Goal: Information Seeking & Learning: Check status

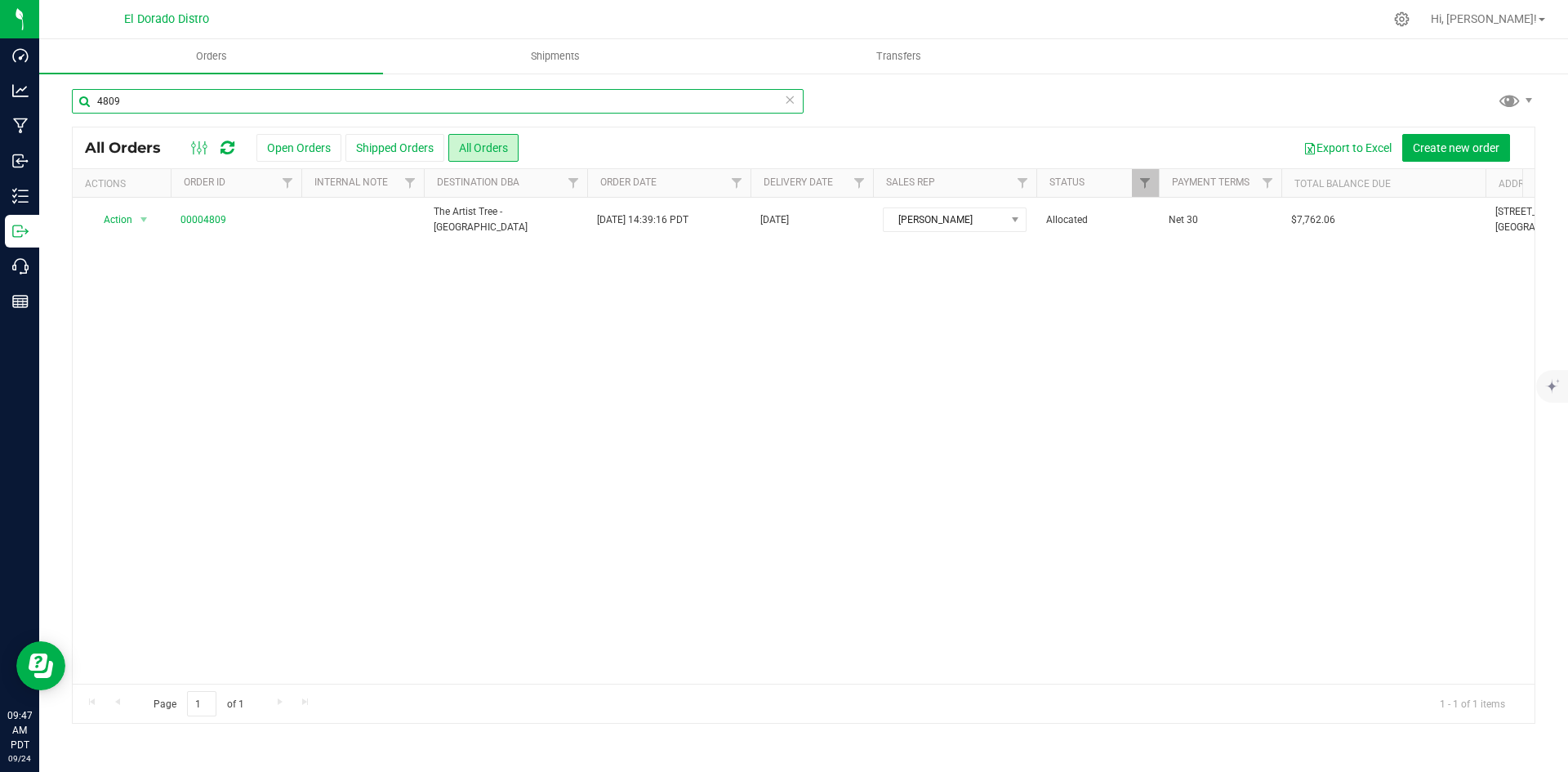
click at [250, 103] on input "4809" at bounding box center [437, 101] width 732 height 25
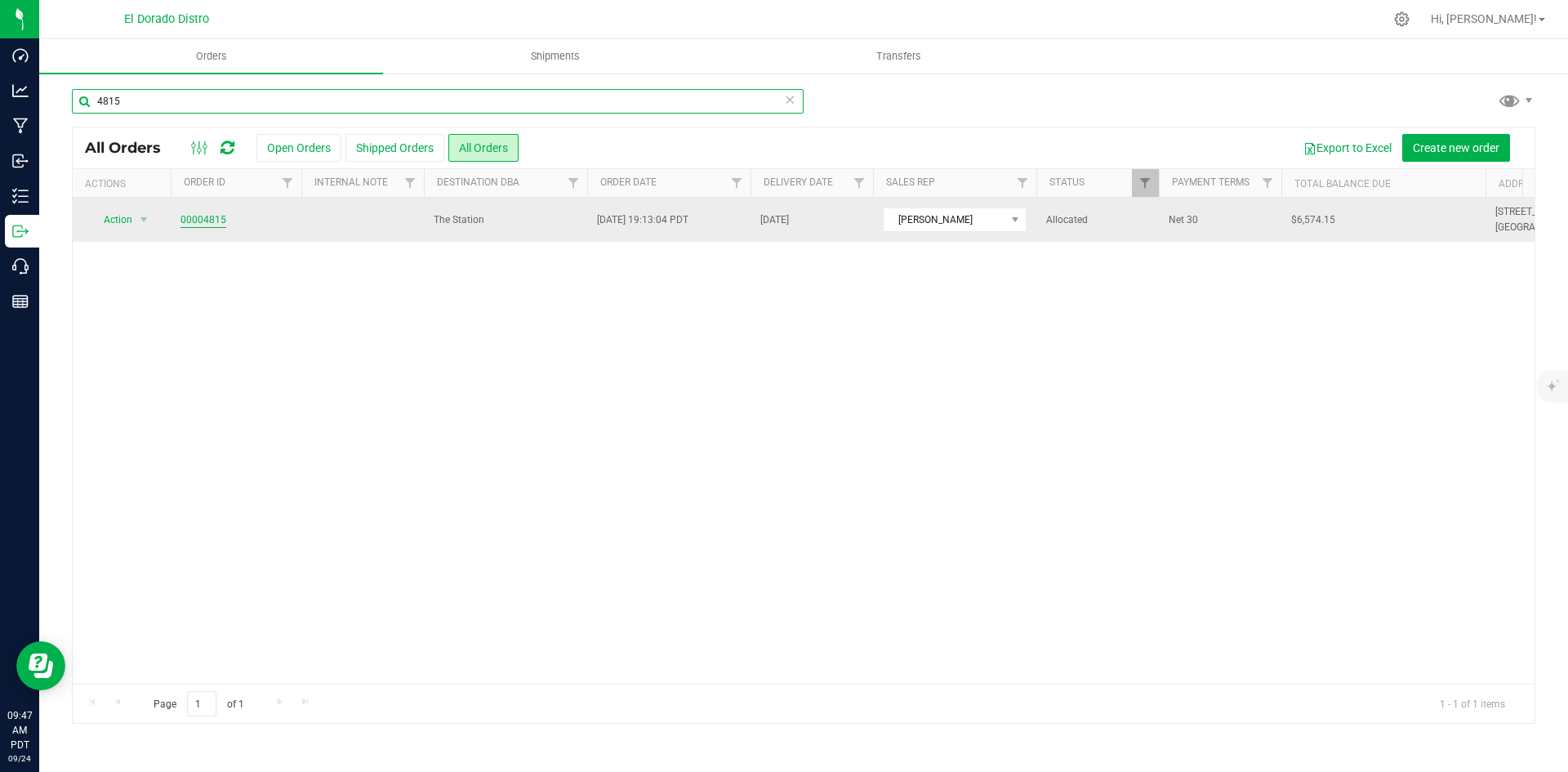
type input "4815"
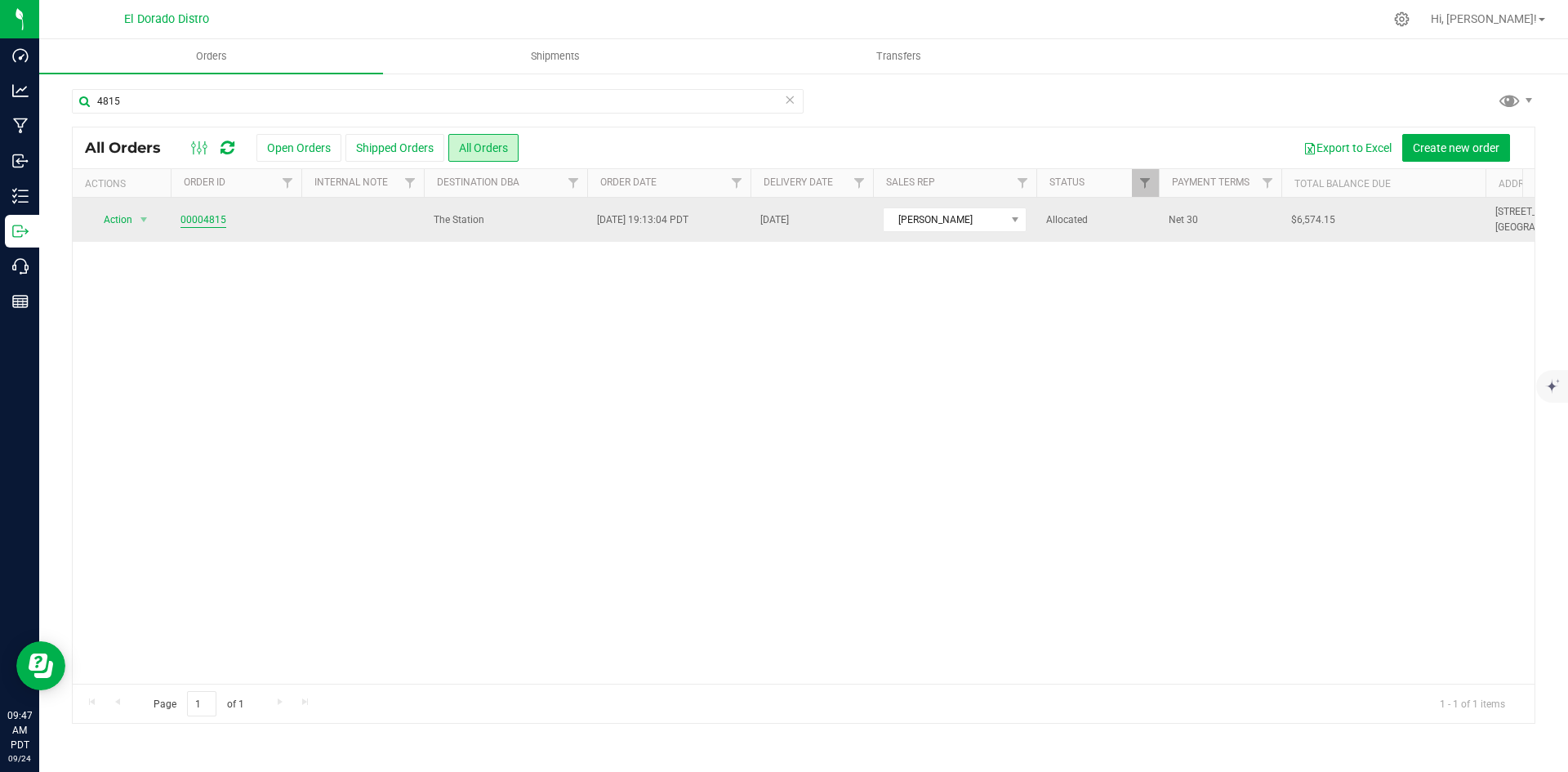
click at [199, 214] on link "00004815" at bounding box center [204, 220] width 46 height 15
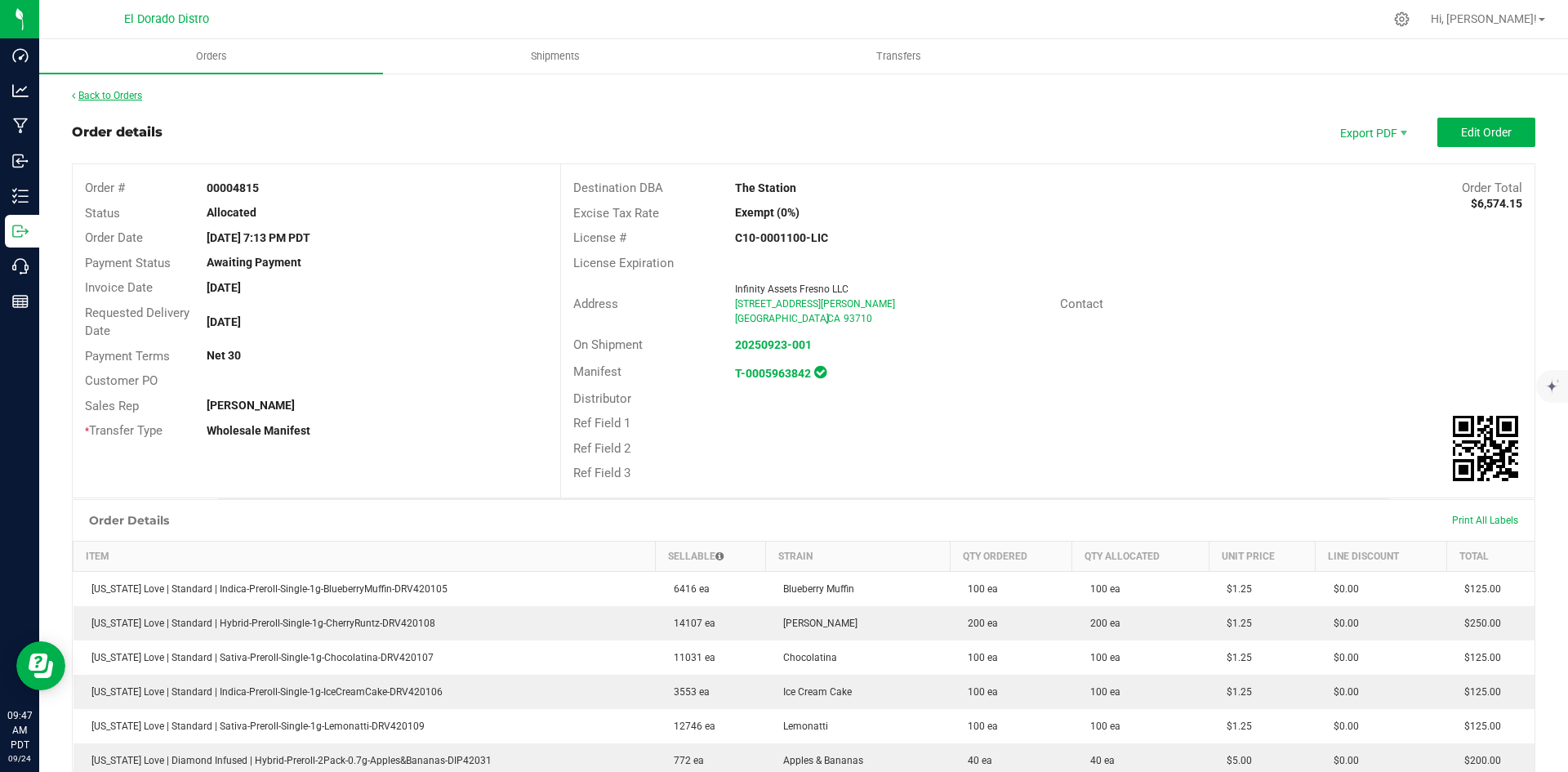
click at [128, 99] on link "Back to Orders" at bounding box center [107, 95] width 70 height 11
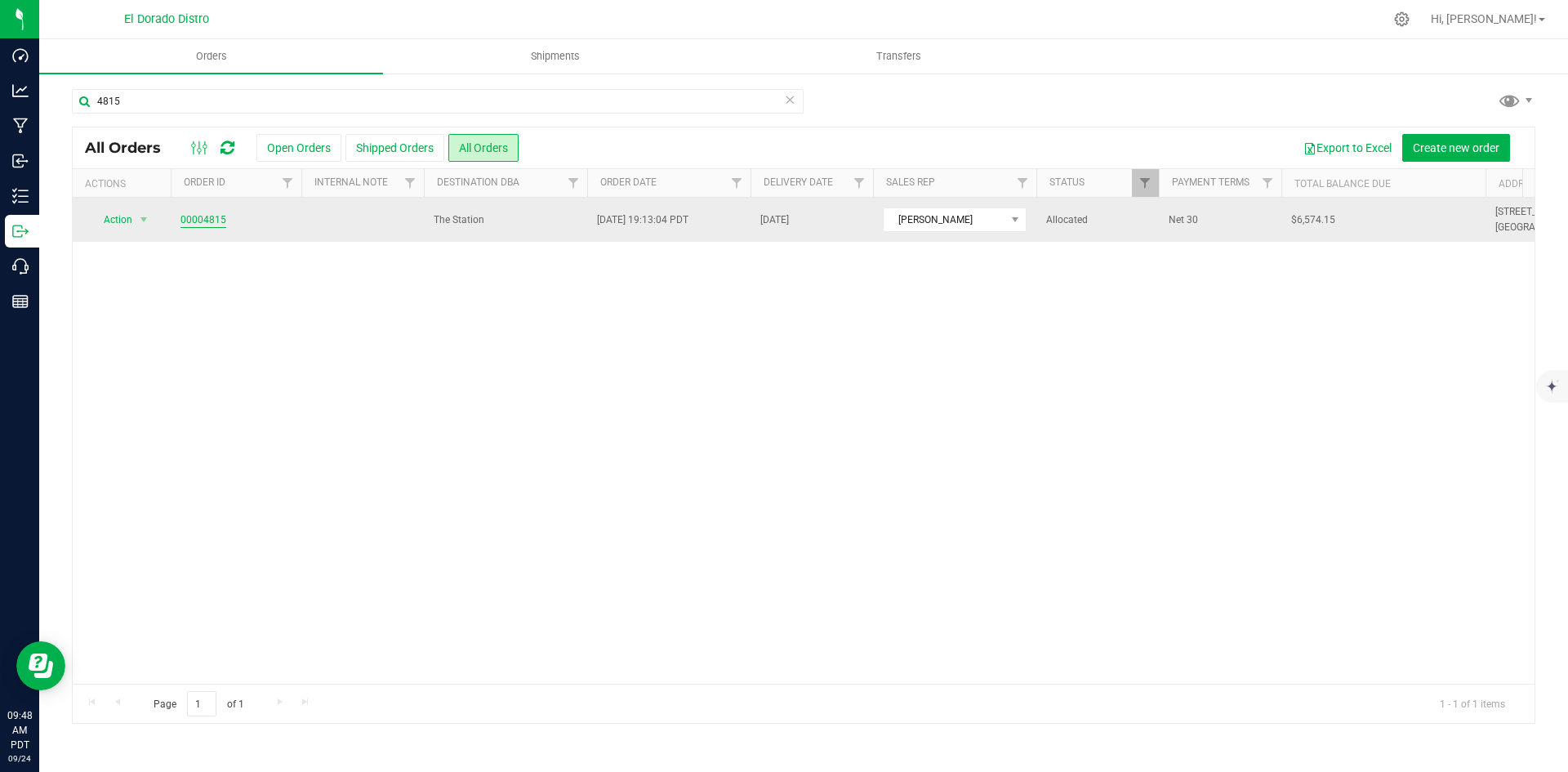
click at [212, 223] on link "00004815" at bounding box center [204, 220] width 46 height 15
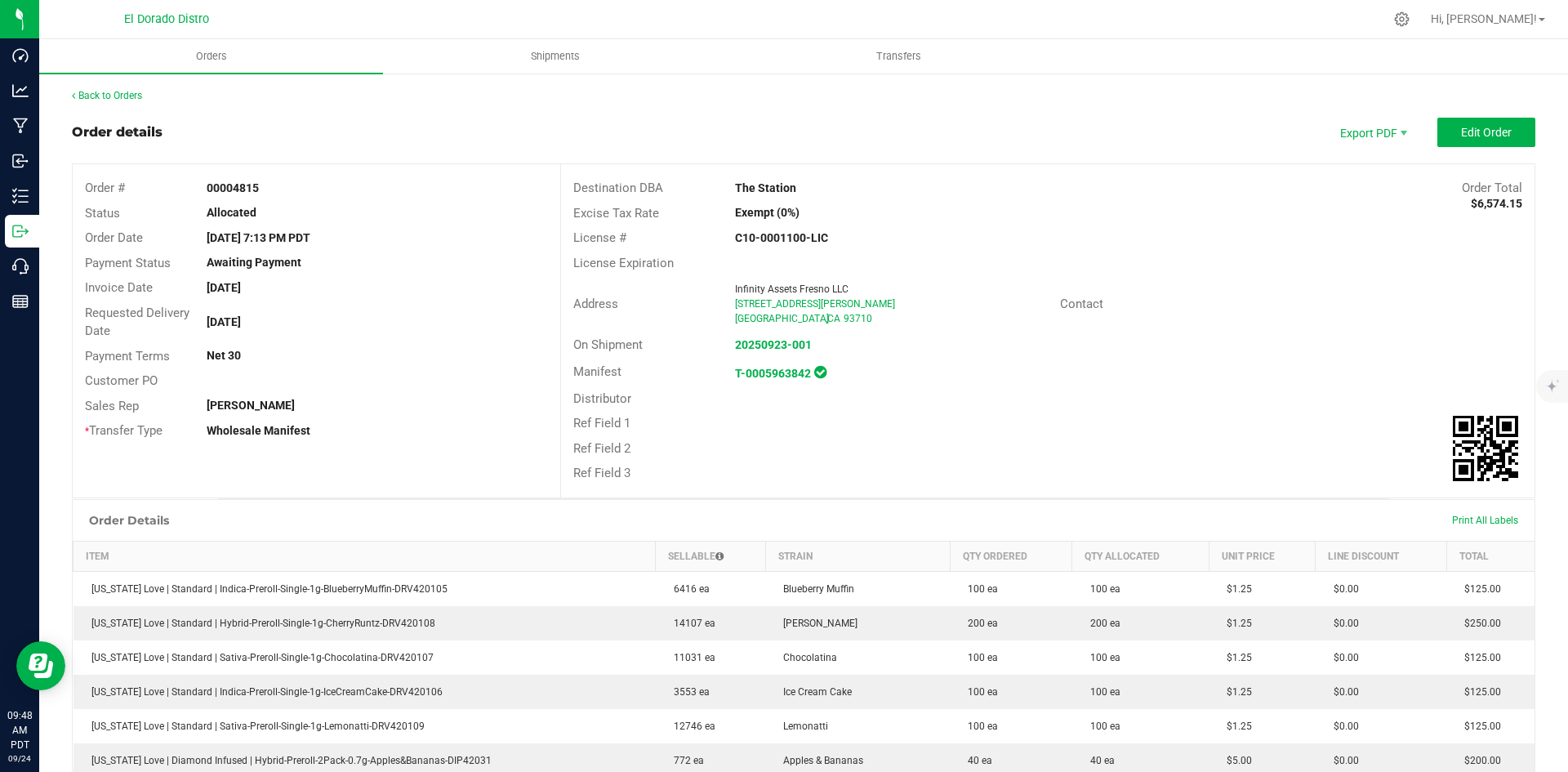
click at [914, 448] on div "Ref Field 2" at bounding box center [1047, 449] width 973 height 26
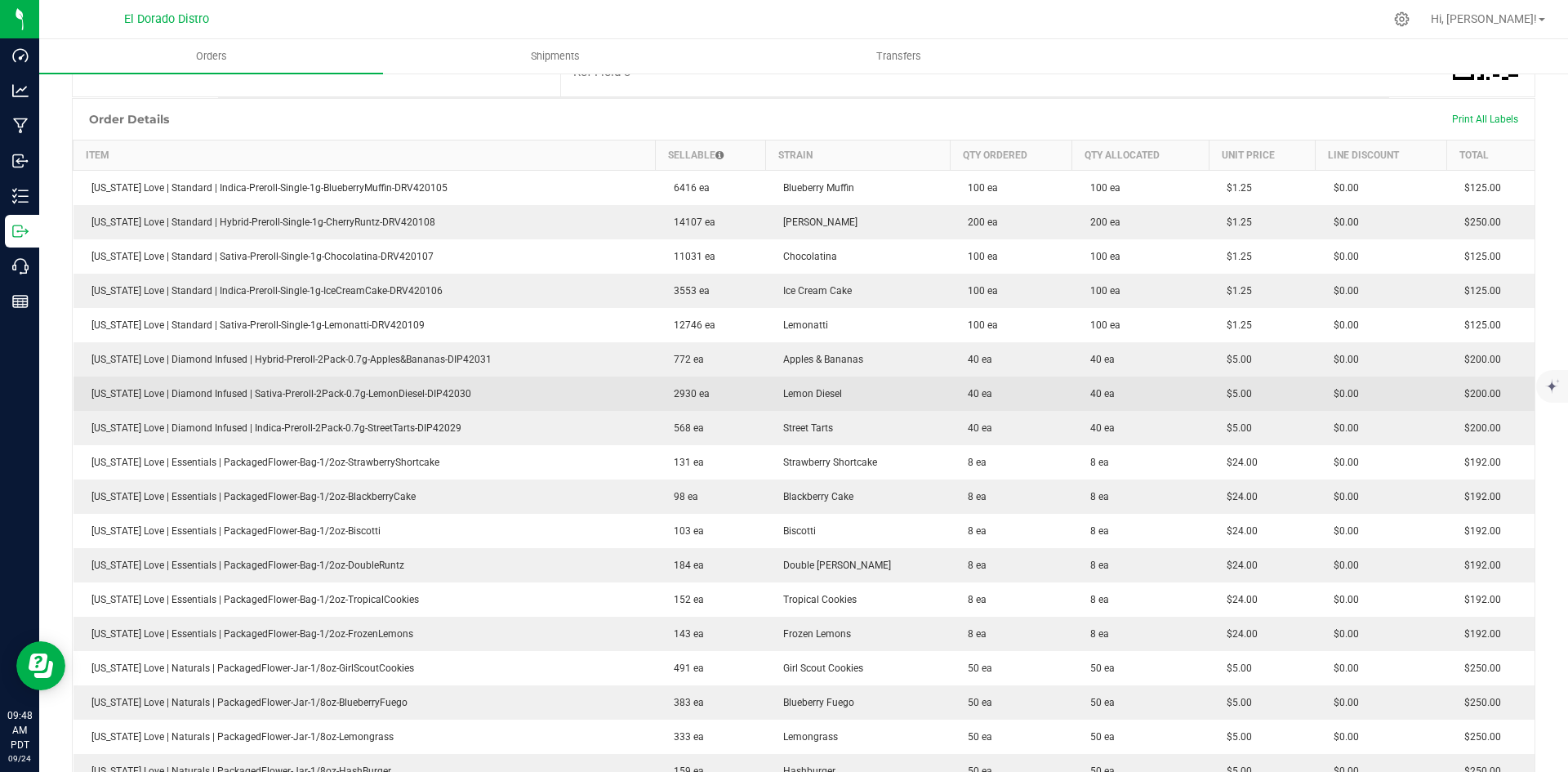
scroll to position [408, 0]
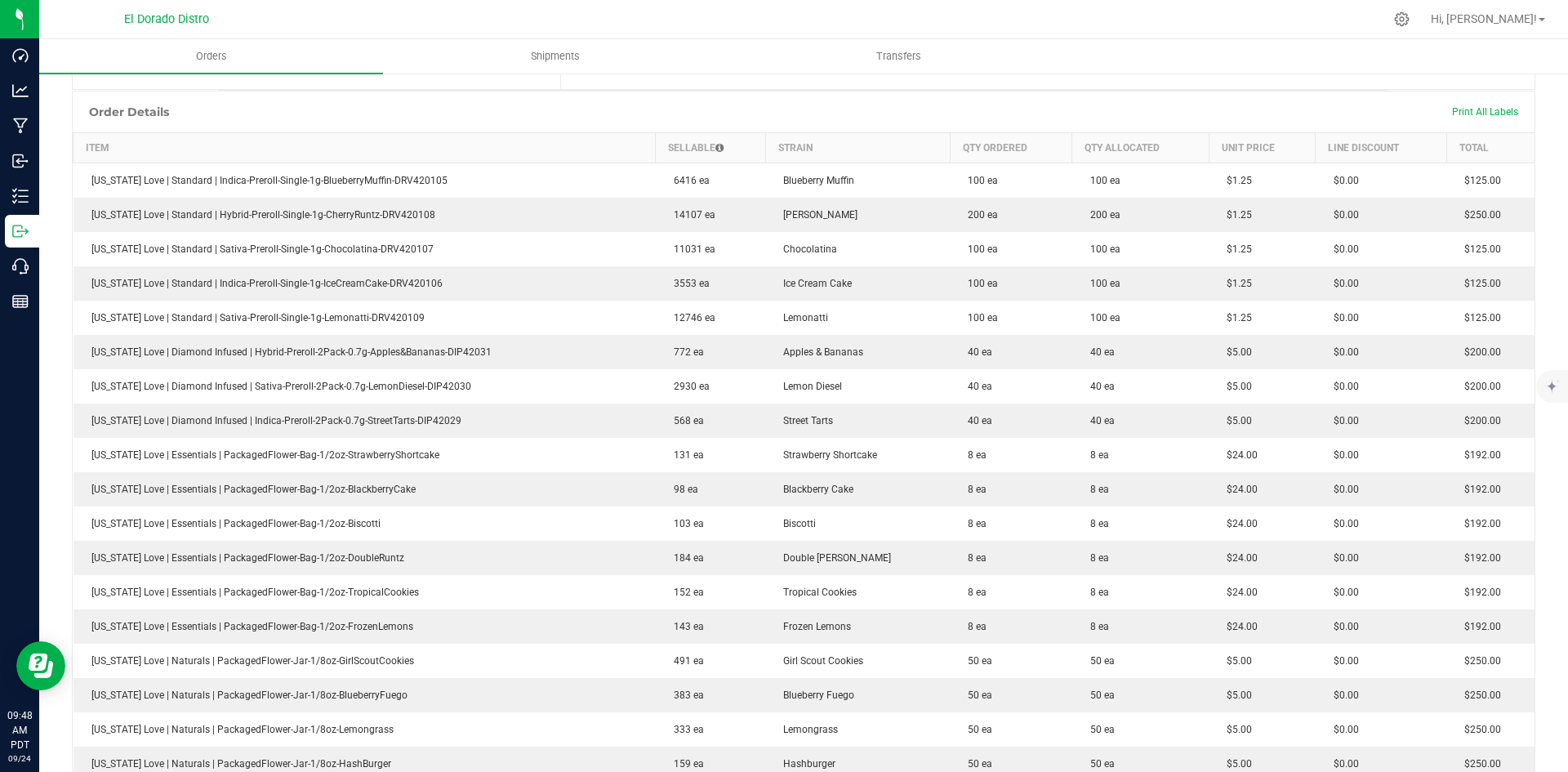
click at [1363, 68] on ul "Orders Shipments Transfers" at bounding box center [823, 56] width 1568 height 35
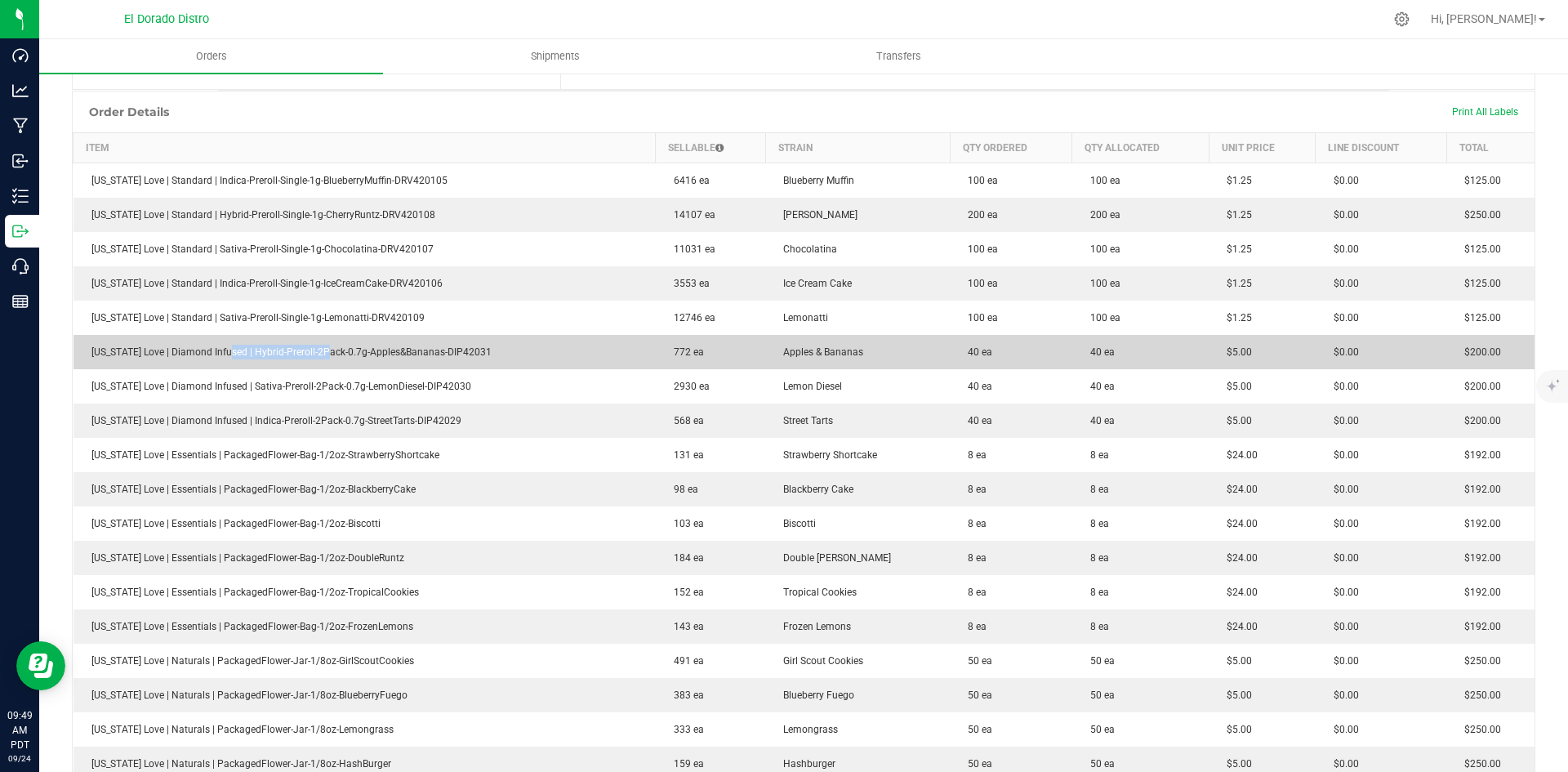
drag, startPoint x: 216, startPoint y: 339, endPoint x: 499, endPoint y: 353, distance: 283.3
click at [358, 349] on td "[US_STATE] Love | Diamond Infused | Hybrid-Preroll-2Pack-0.7g-Apples&Bananas-DI…" at bounding box center [364, 352] width 582 height 34
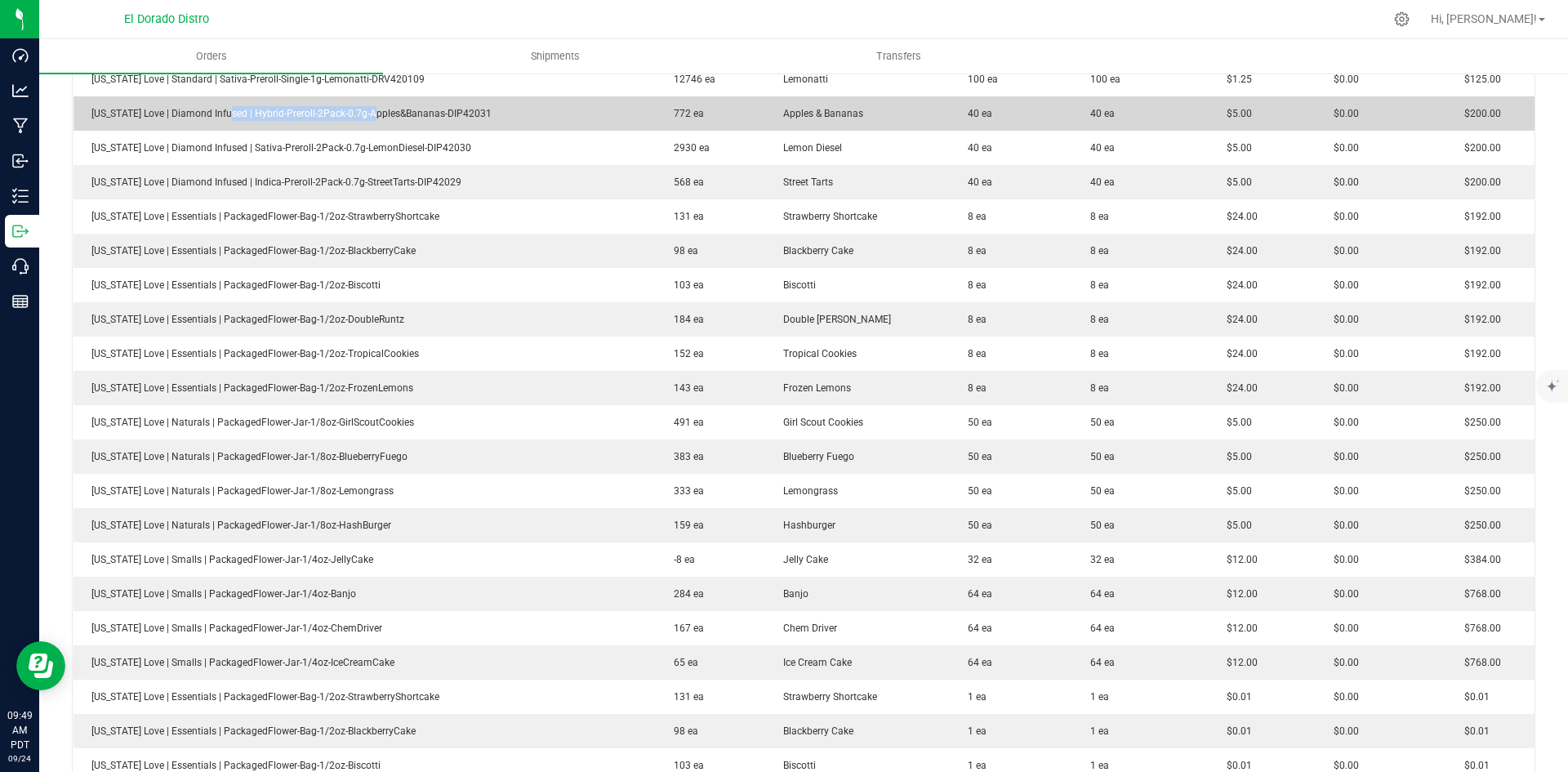
scroll to position [654, 0]
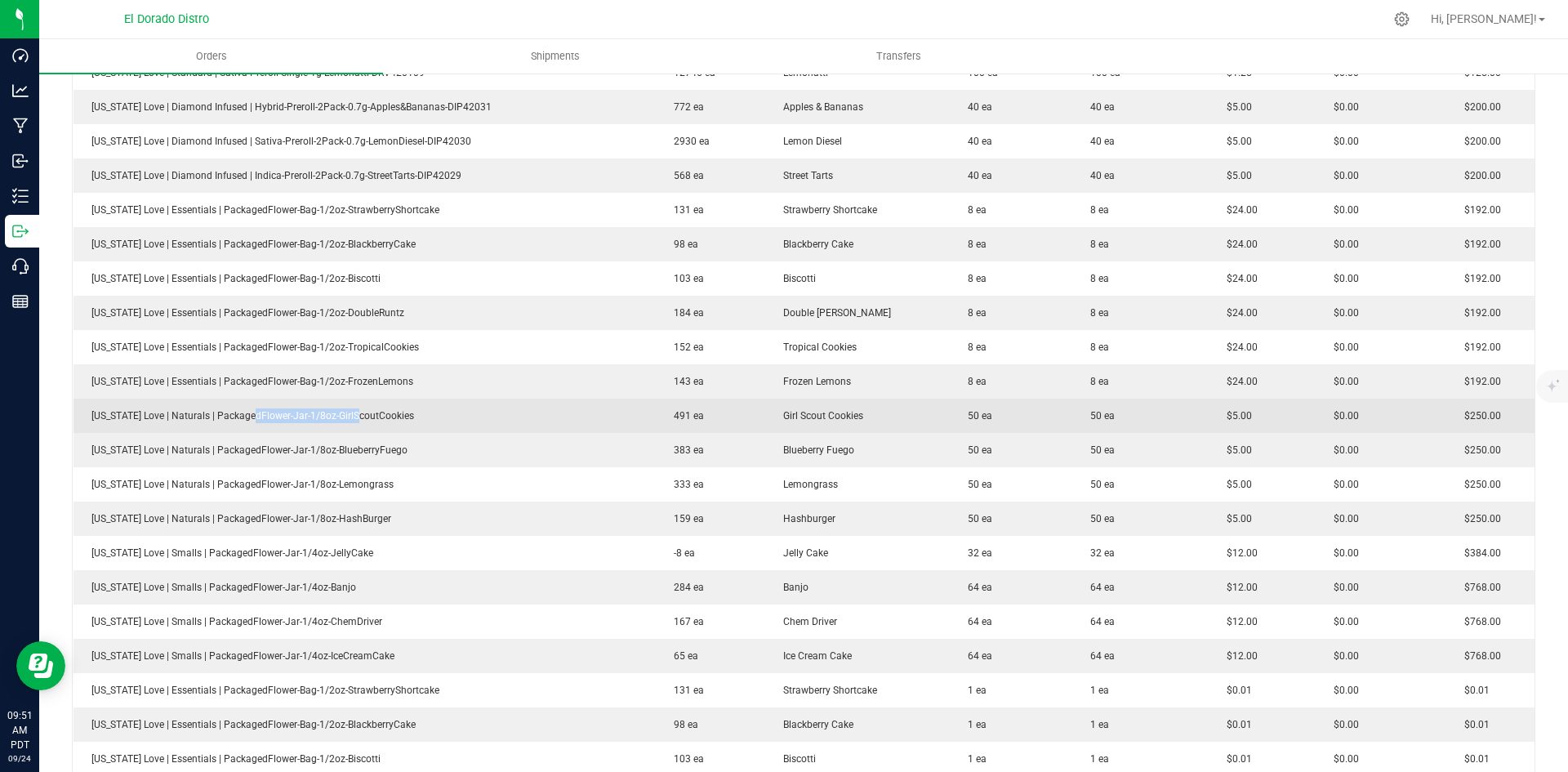
drag, startPoint x: 240, startPoint y: 412, endPoint x: 532, endPoint y: 409, distance: 292.0
click at [378, 417] on span "[US_STATE] Love | Naturals | PackagedFlower-Jar-1/8oz-GirlScoutCookies" at bounding box center [249, 415] width 331 height 11
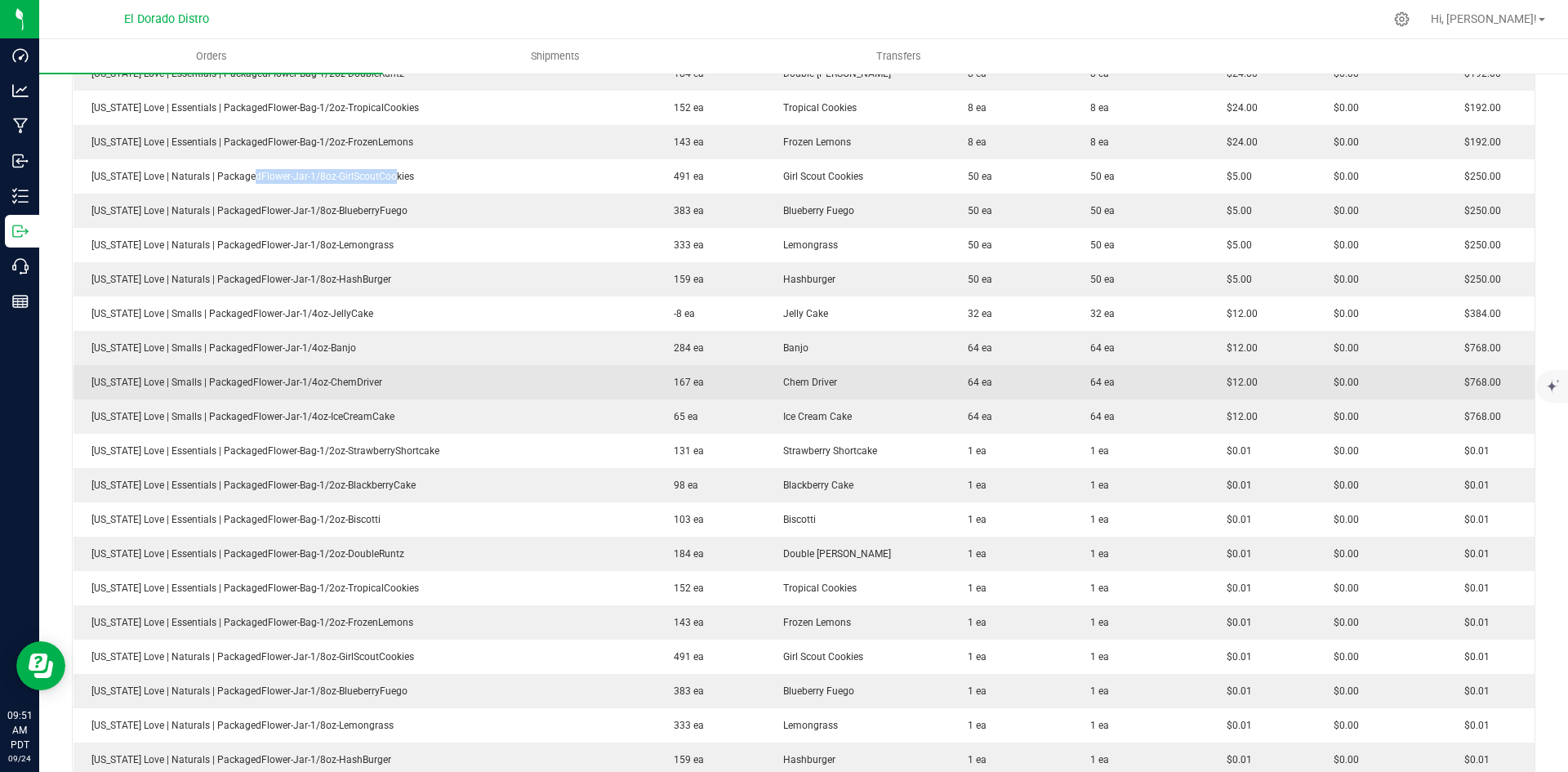
scroll to position [980, 0]
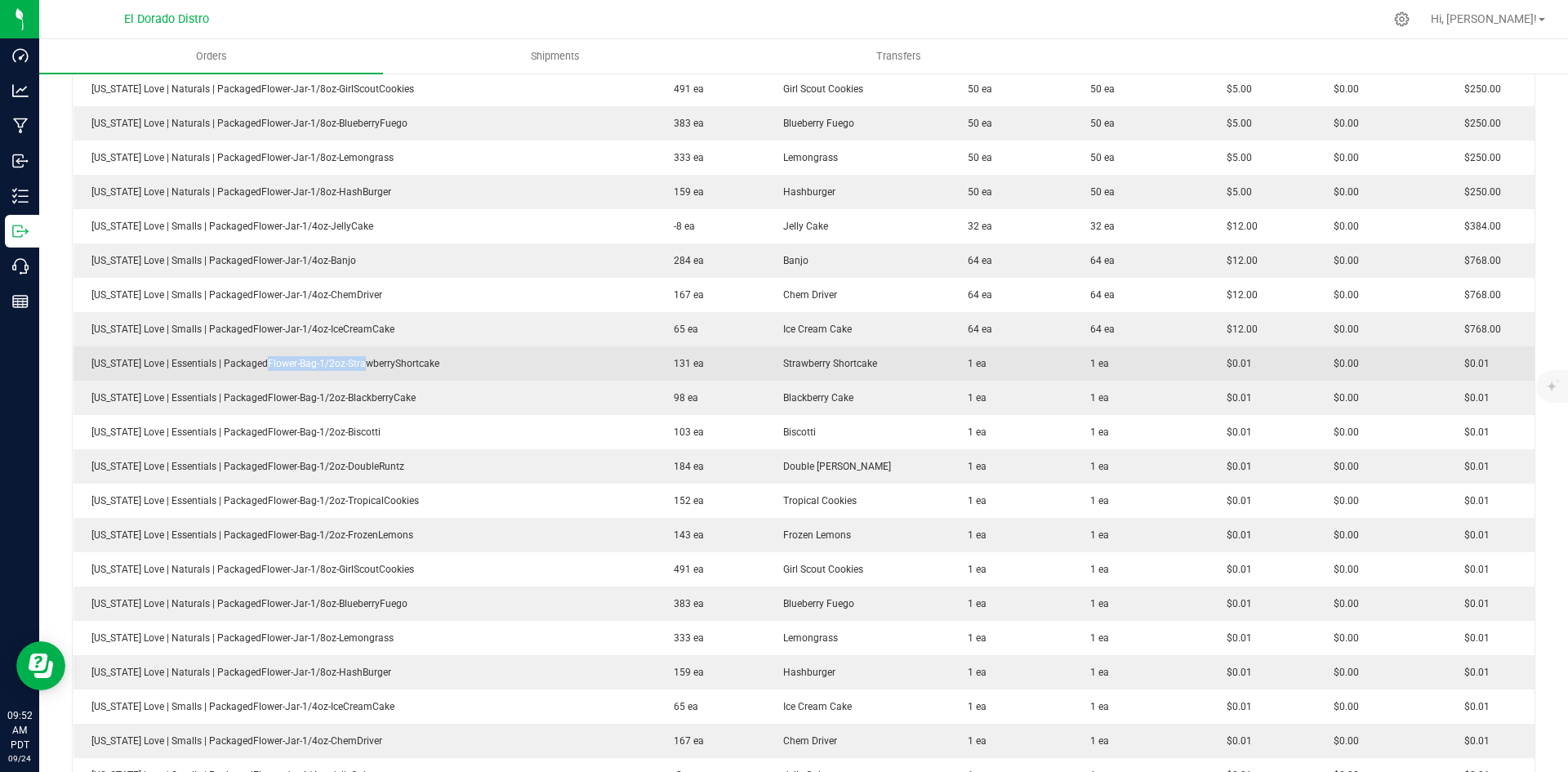
drag, startPoint x: 349, startPoint y: 370, endPoint x: 495, endPoint y: 364, distance: 146.1
click at [405, 371] on td "[US_STATE] Love | Essentials | PackagedFlower-Bag-1/2oz-StrawberryShortcake" at bounding box center [364, 363] width 582 height 34
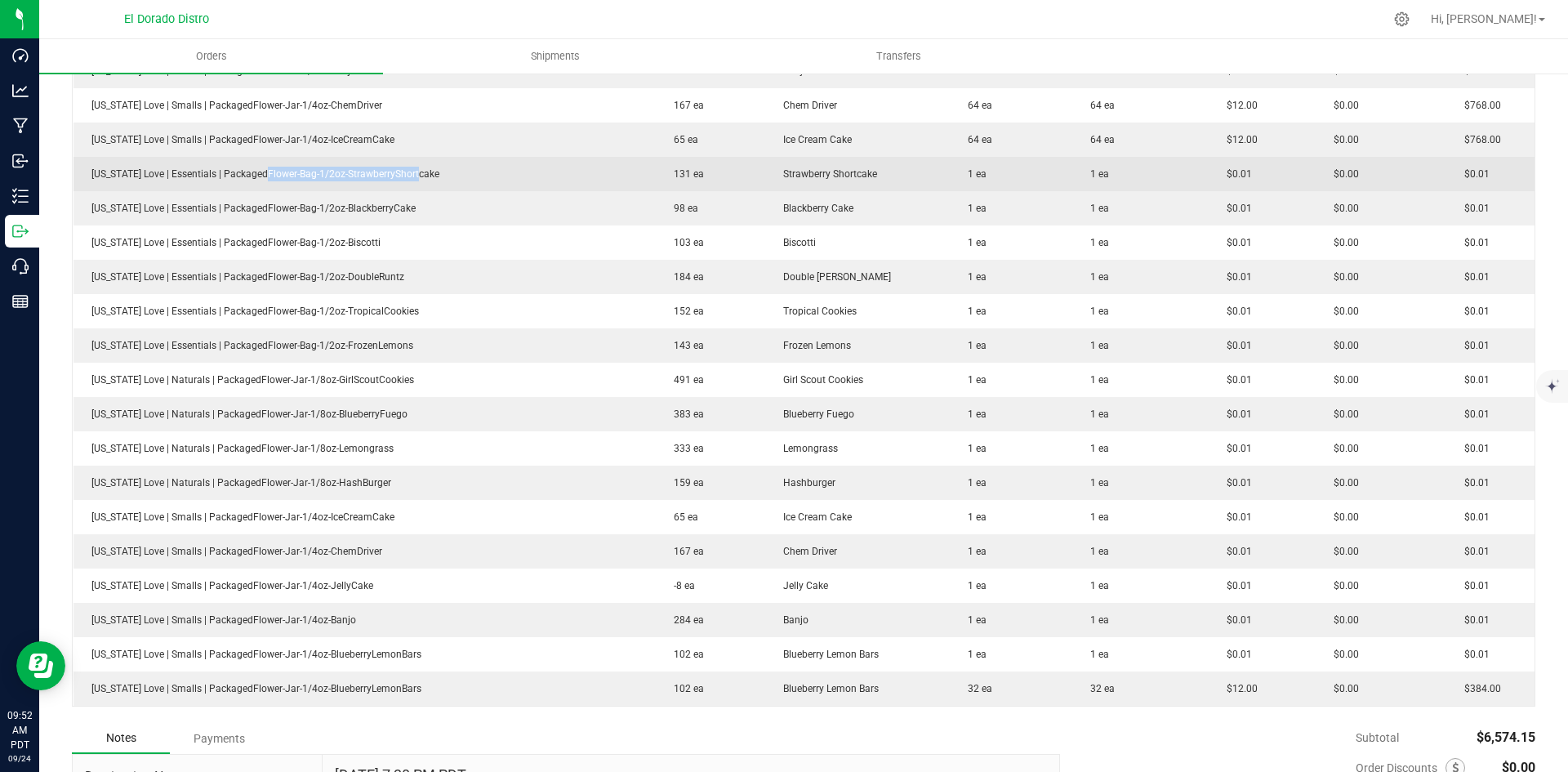
scroll to position [1225, 0]
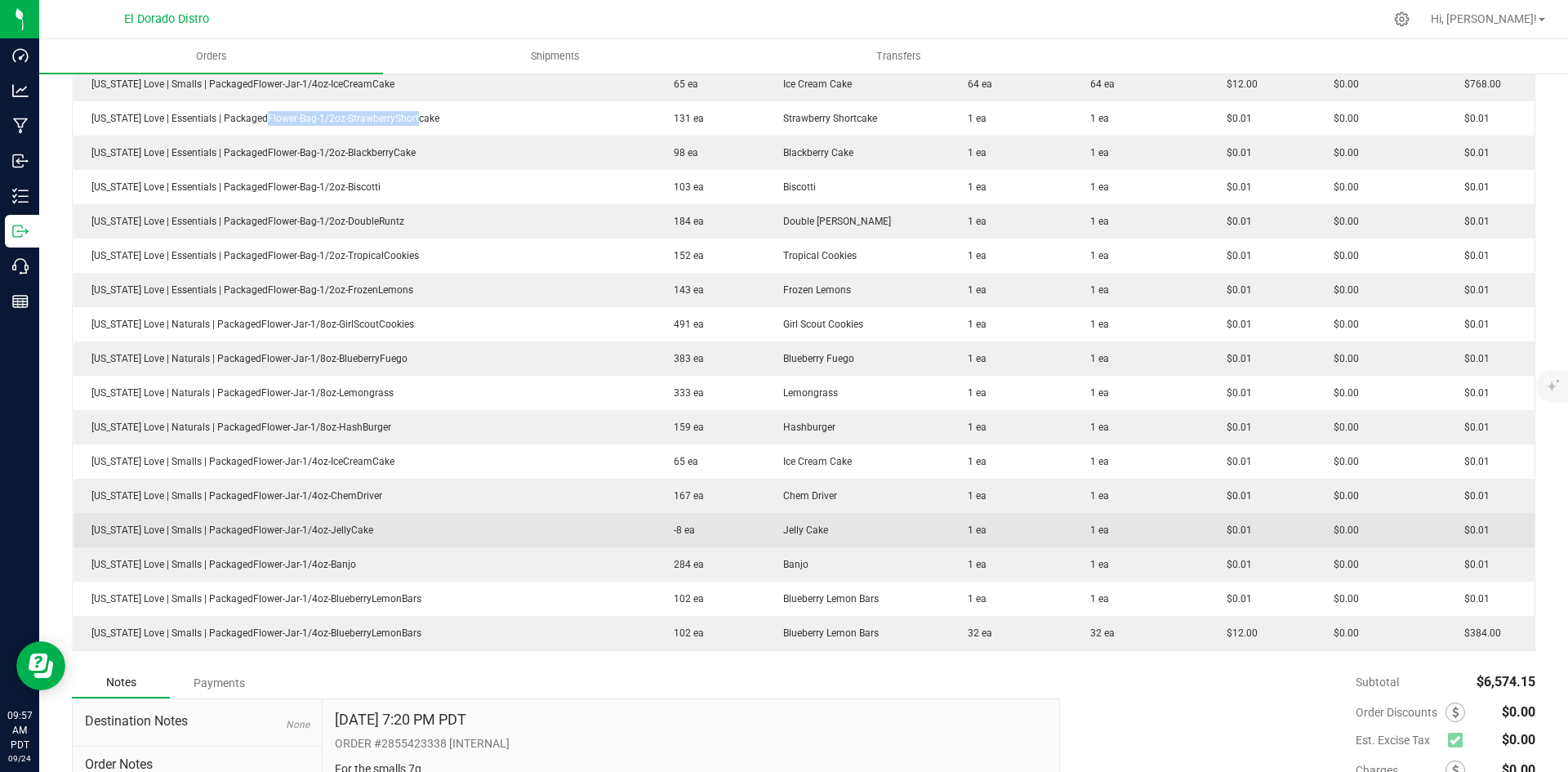
click at [908, 531] on td "Jelly Cake" at bounding box center [857, 530] width 185 height 34
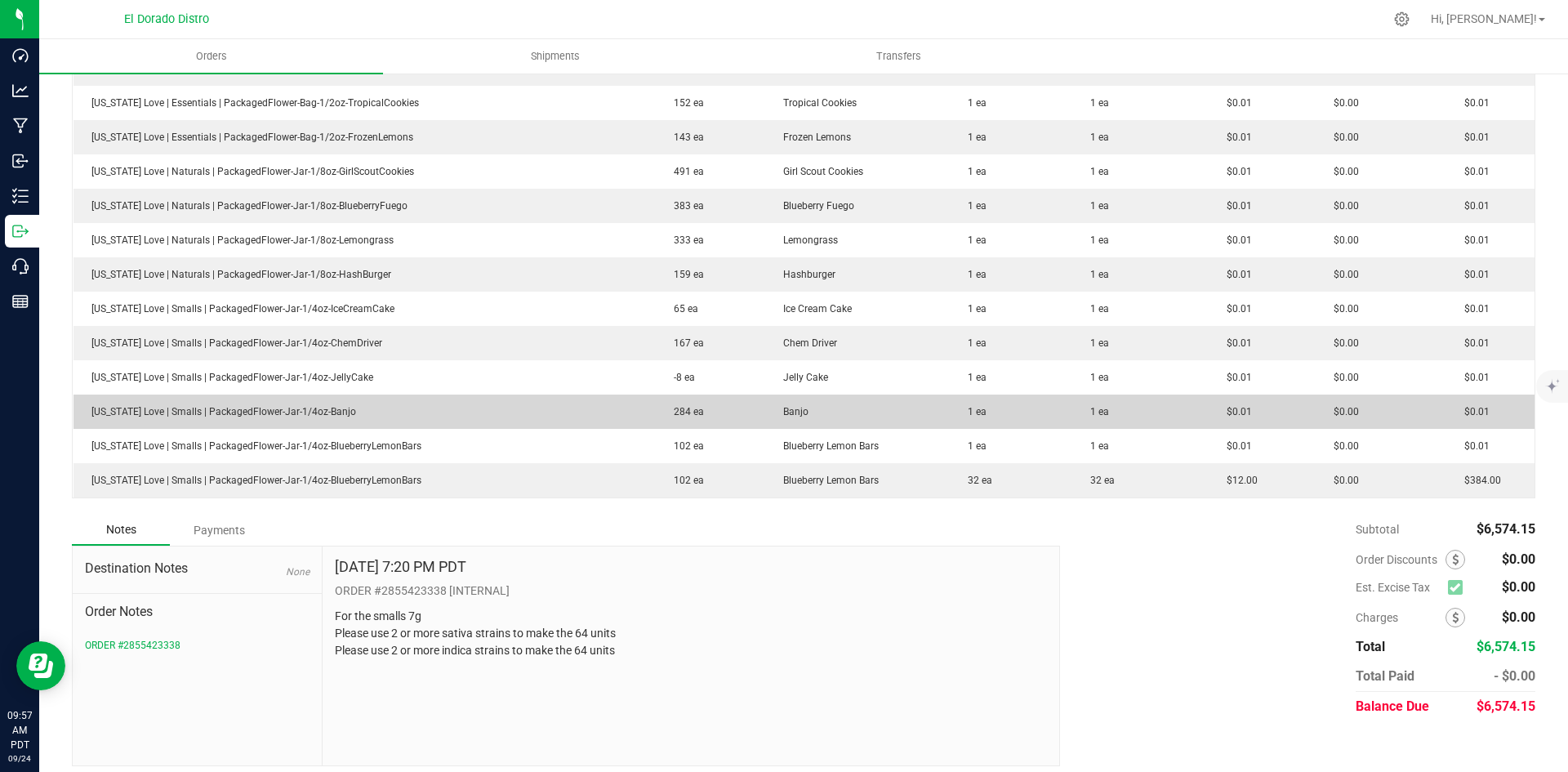
scroll to position [1388, 0]
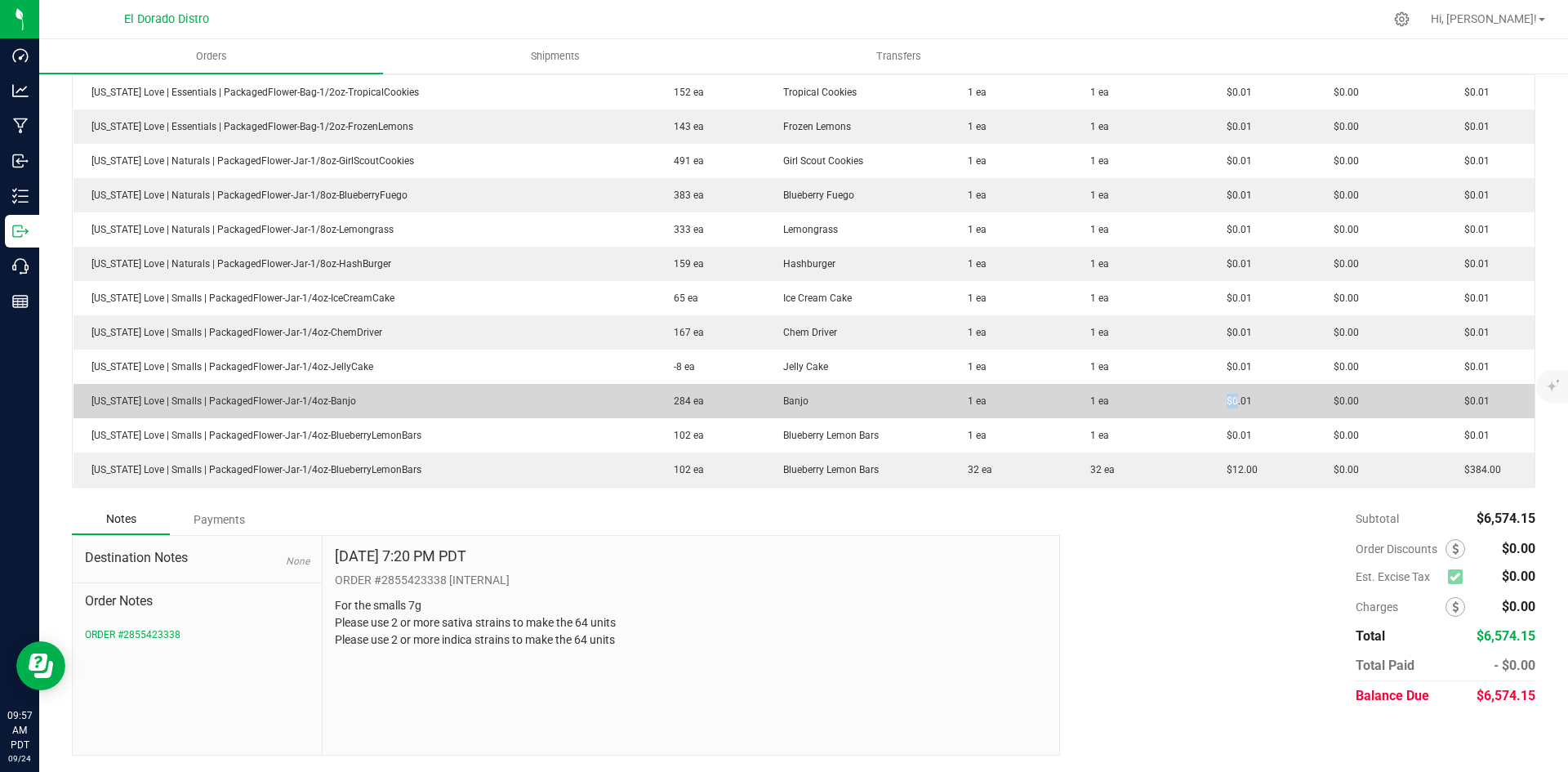
click at [1187, 417] on outbound-order-line-row "[US_STATE] Love | Smalls | PackagedFlower-Jar-1/4oz-Banjo 284 ea Banjo 1 ea 1 e…" at bounding box center [804, 400] width 1462 height 34
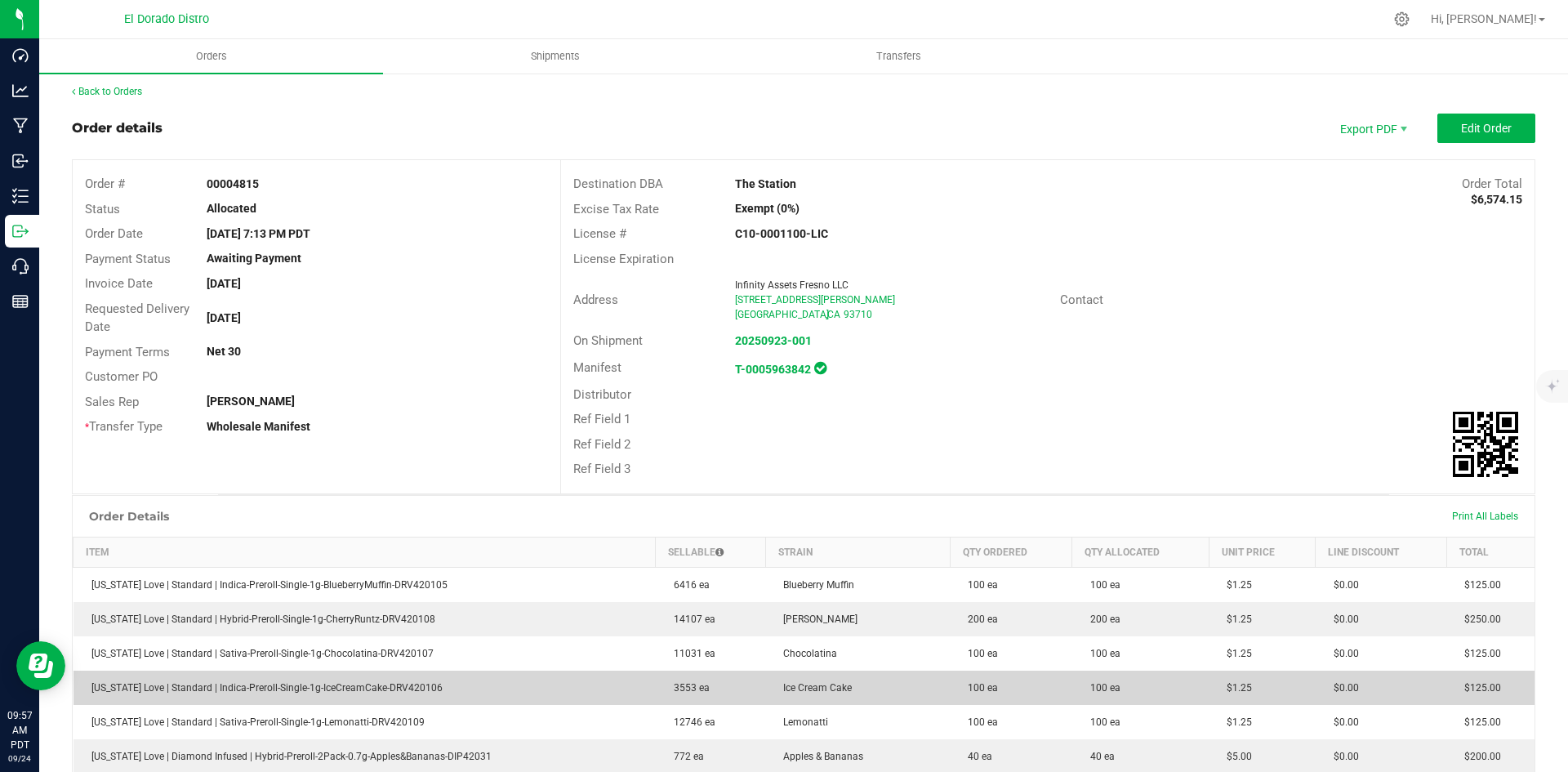
scroll to position [0, 0]
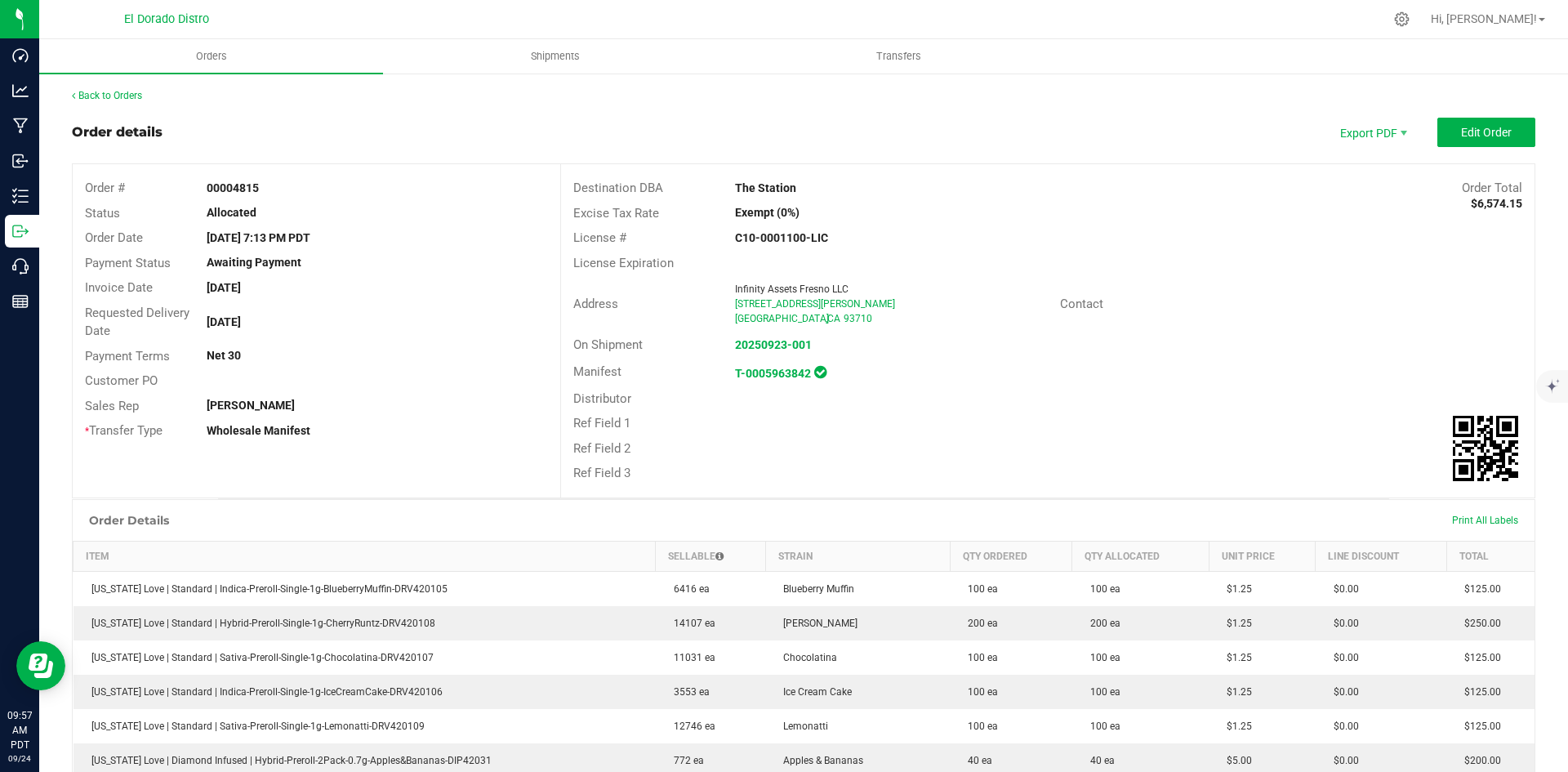
click at [133, 95] on link "Back to Orders" at bounding box center [107, 95] width 70 height 11
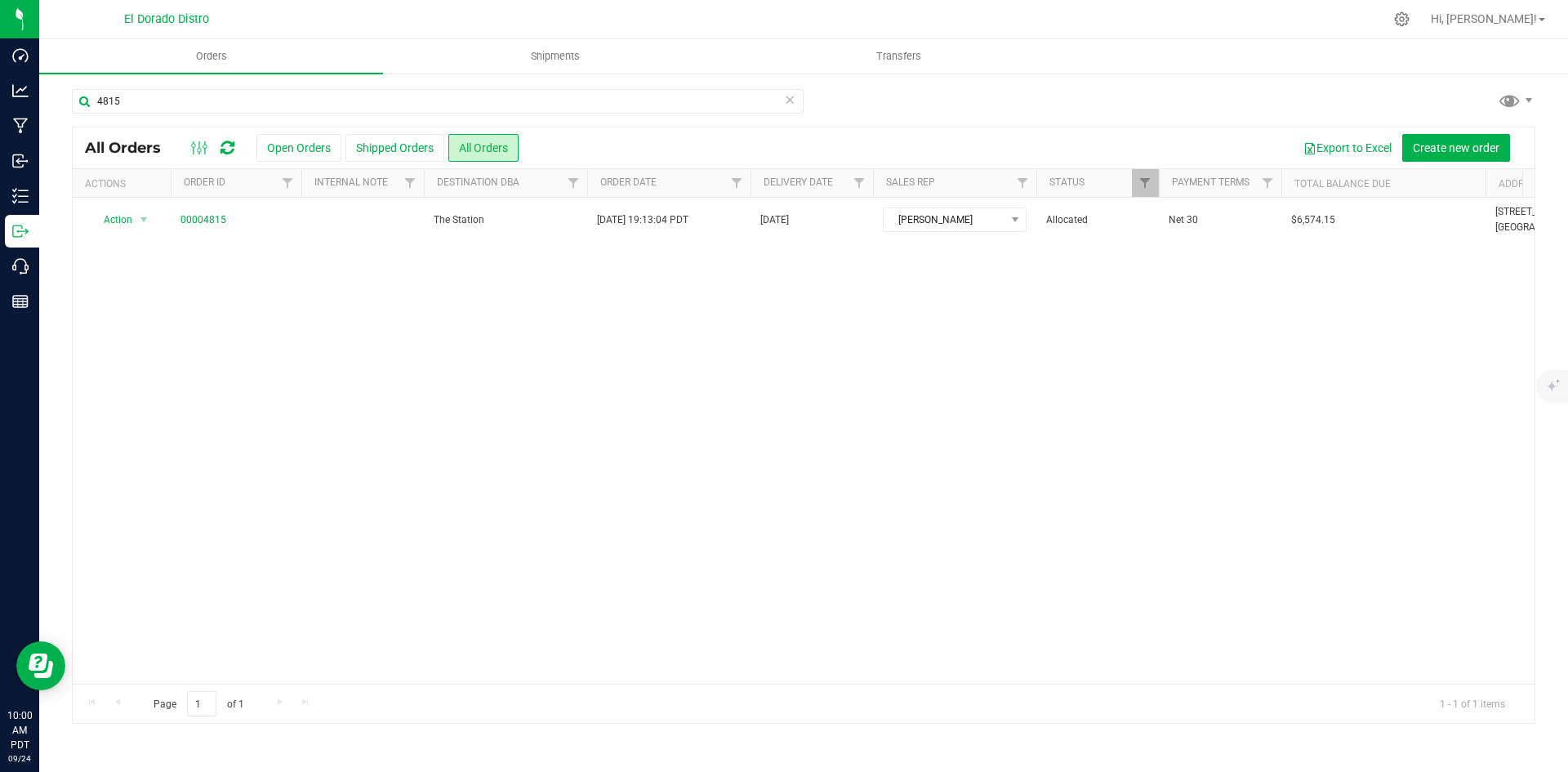
click at [1341, 95] on div "4815" at bounding box center [804, 107] width 1464 height 37
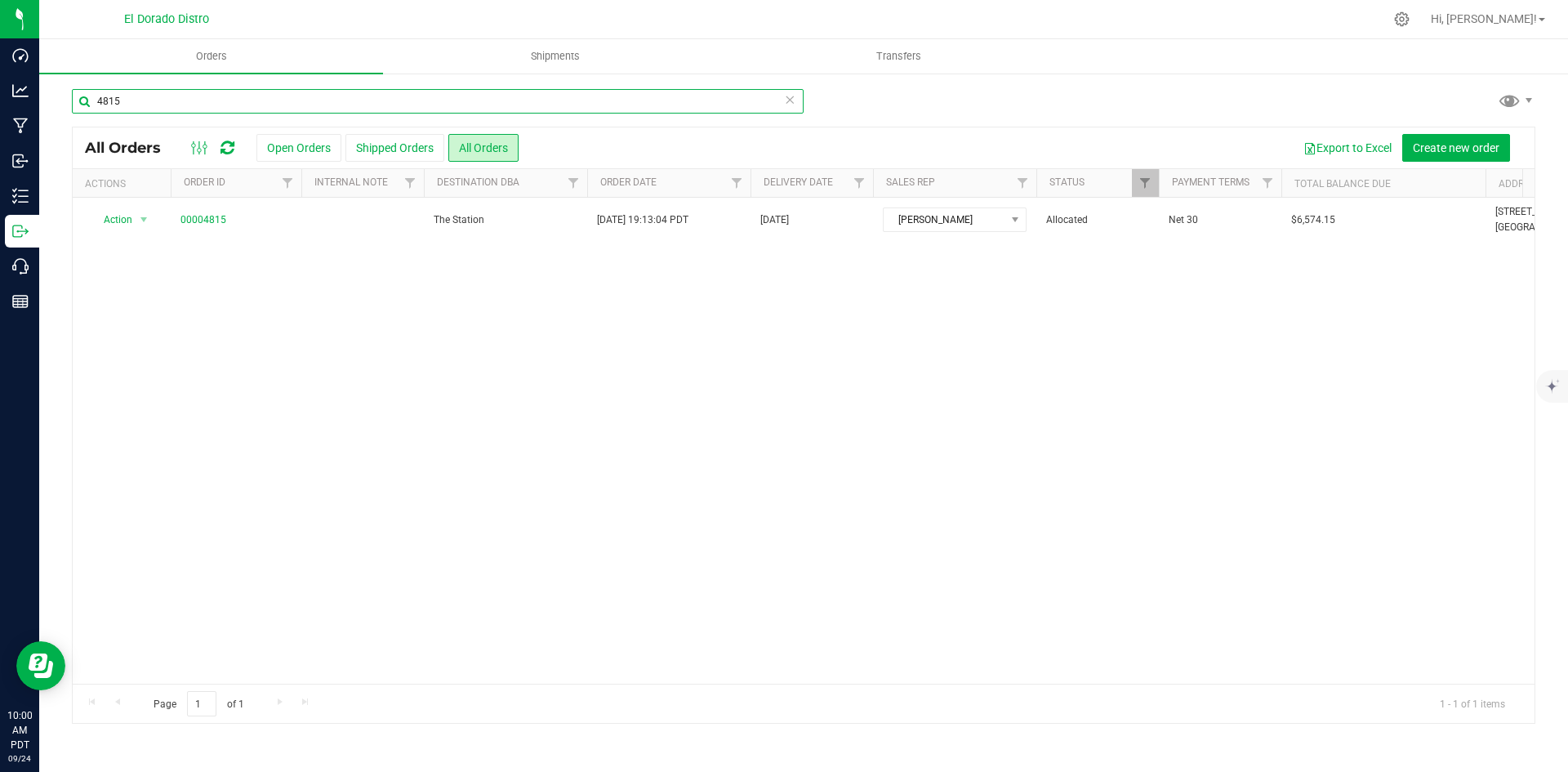
click at [207, 97] on input "4815" at bounding box center [437, 101] width 732 height 25
type input "4816"
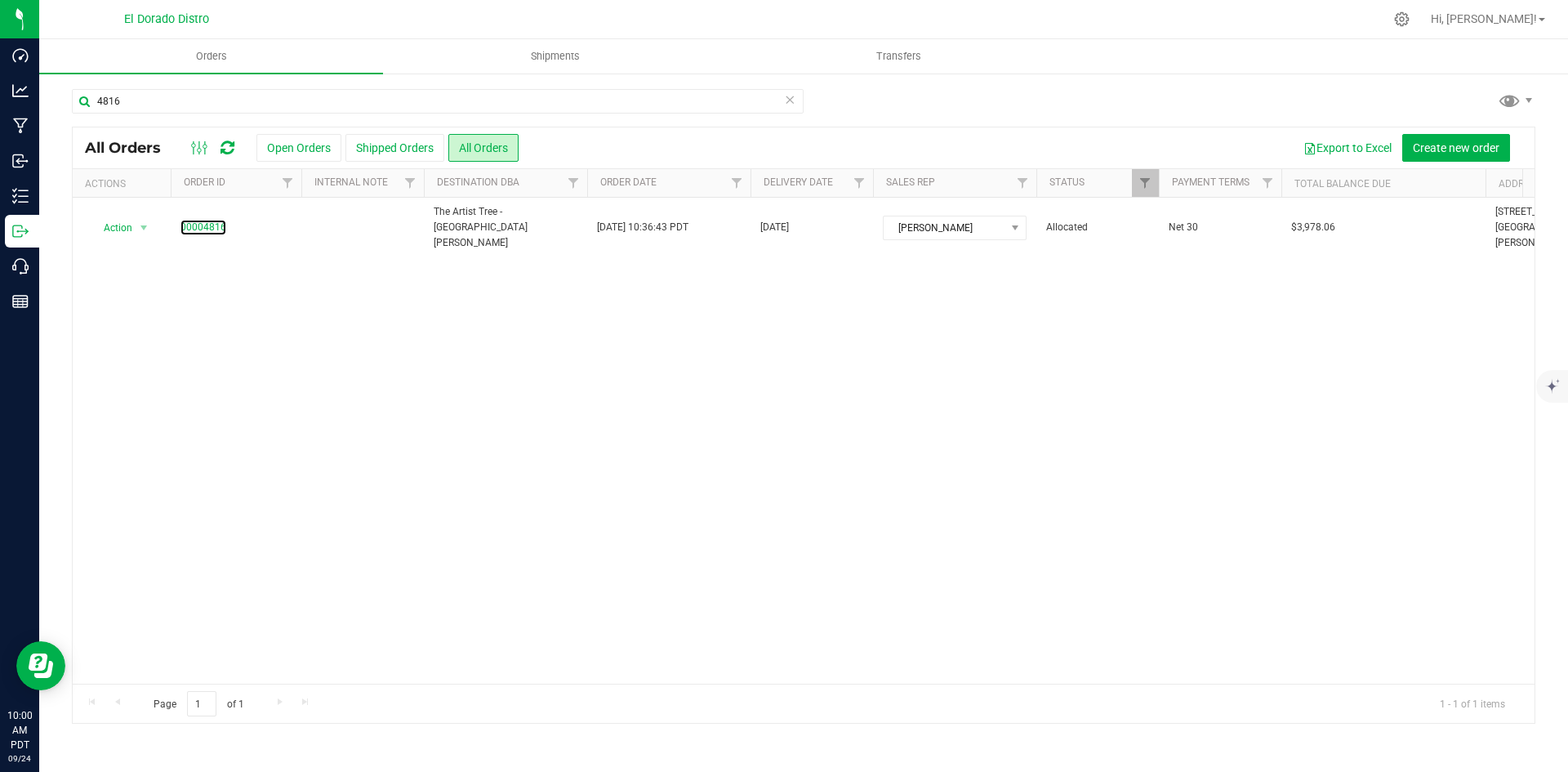
click at [206, 221] on link "00004816" at bounding box center [204, 228] width 46 height 15
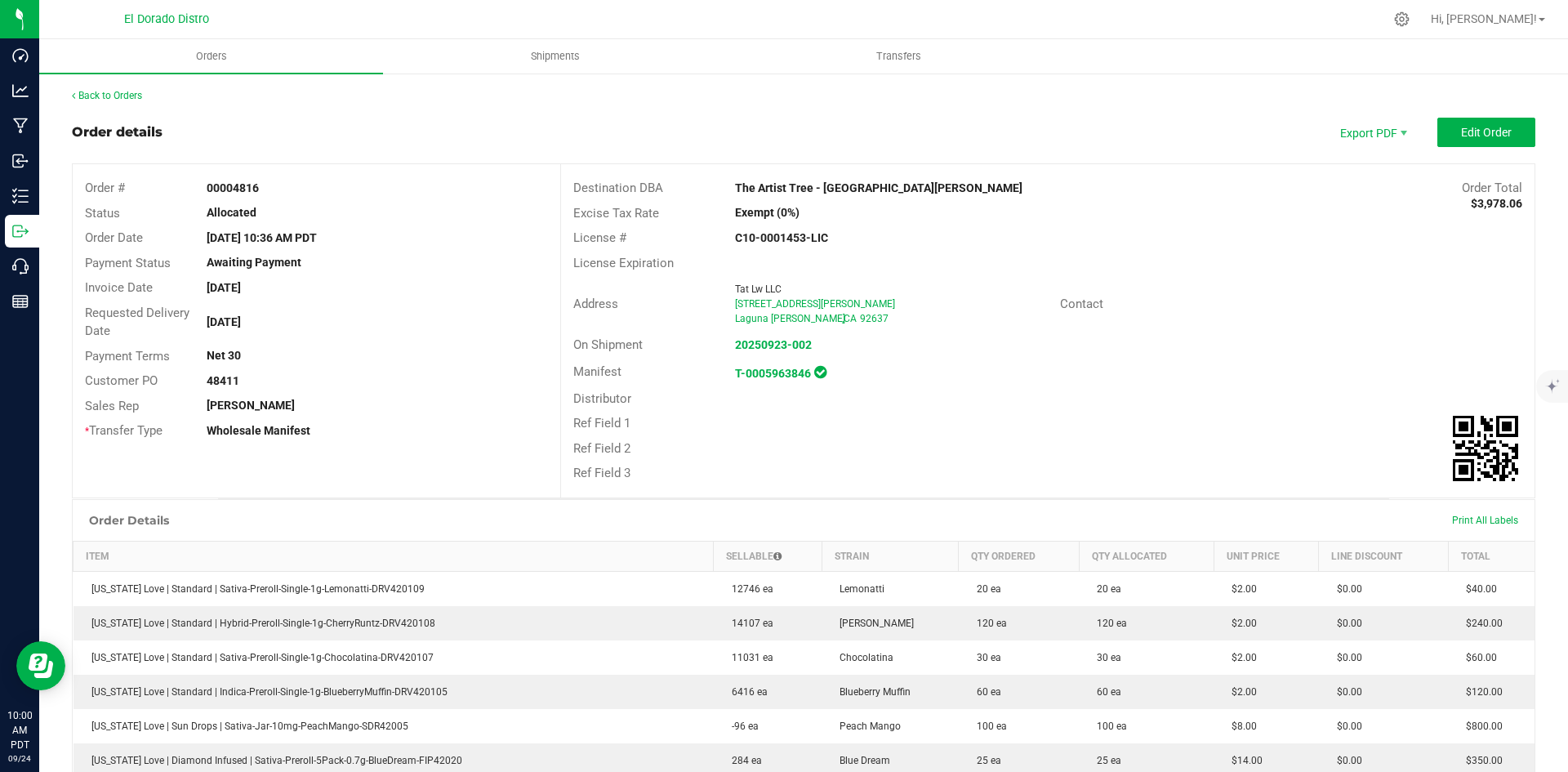
click at [1359, 258] on div "License Expiration" at bounding box center [1047, 263] width 973 height 26
click at [1519, 289] on div "Address Tat Lw LLC [STREET_ADDRESS][PERSON_NAME][PERSON_NAME] Contact" at bounding box center [1047, 303] width 973 height 57
drag, startPoint x: 1074, startPoint y: 360, endPoint x: 1026, endPoint y: 343, distance: 50.9
click at [1073, 359] on div "Manifest T-0005963846" at bounding box center [1047, 372] width 973 height 29
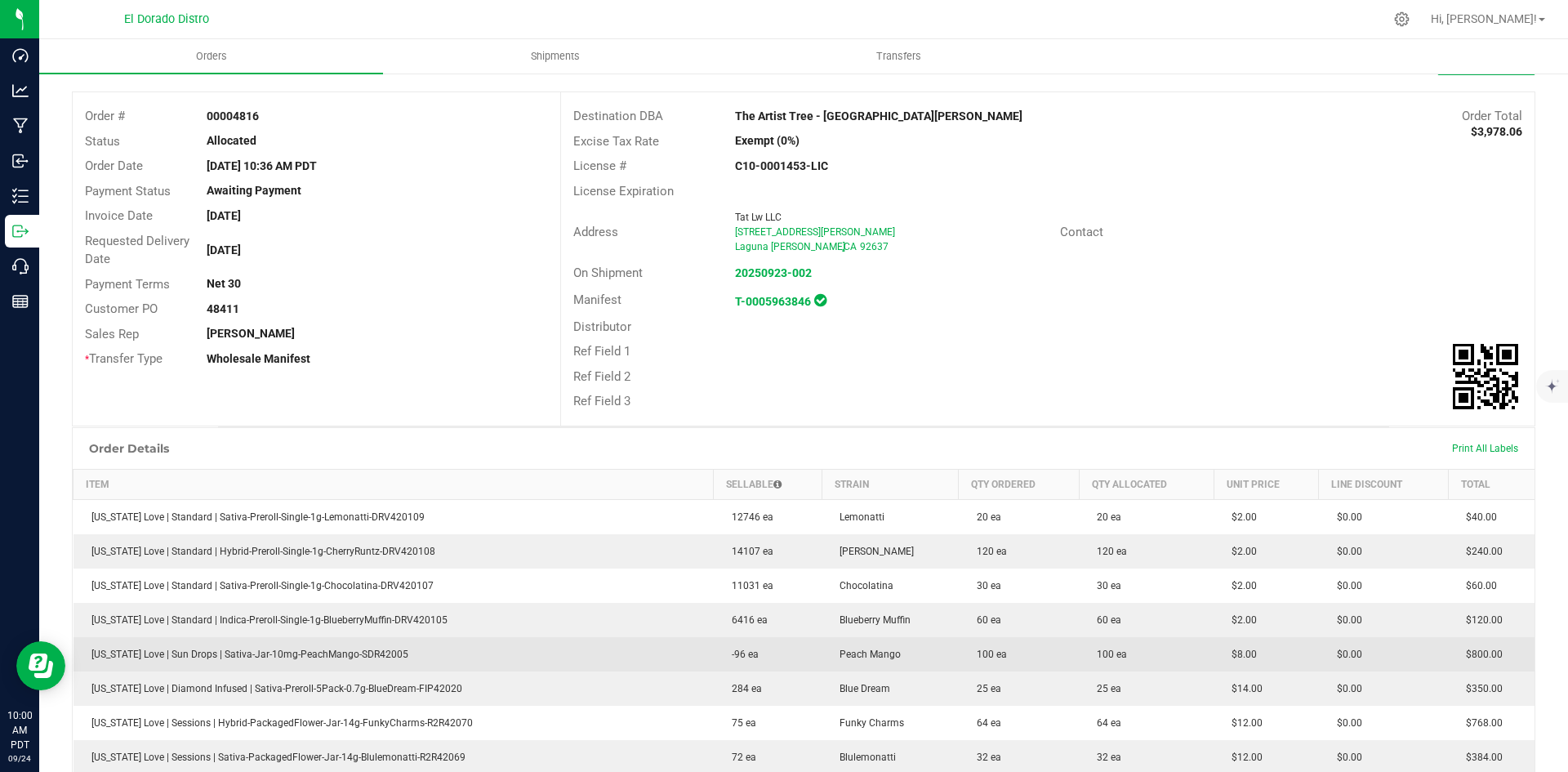
scroll to position [82, 0]
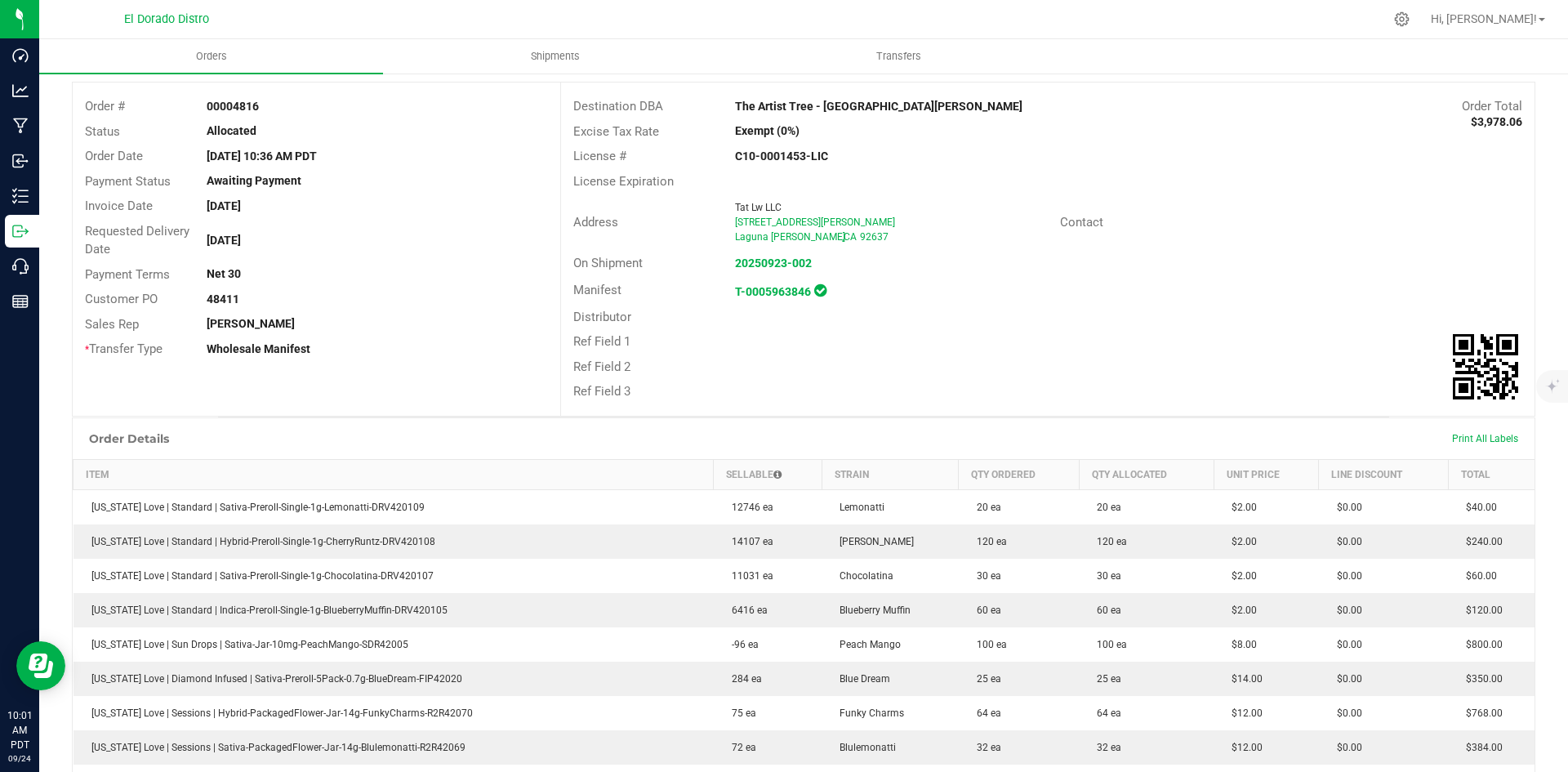
click at [1373, 272] on div "On Shipment 20250923-002" at bounding box center [1047, 263] width 973 height 26
drag, startPoint x: 1063, startPoint y: 448, endPoint x: 1055, endPoint y: 438, distance: 12.8
click at [1059, 445] on div "Order Details Print All Labels" at bounding box center [804, 439] width 1462 height 41
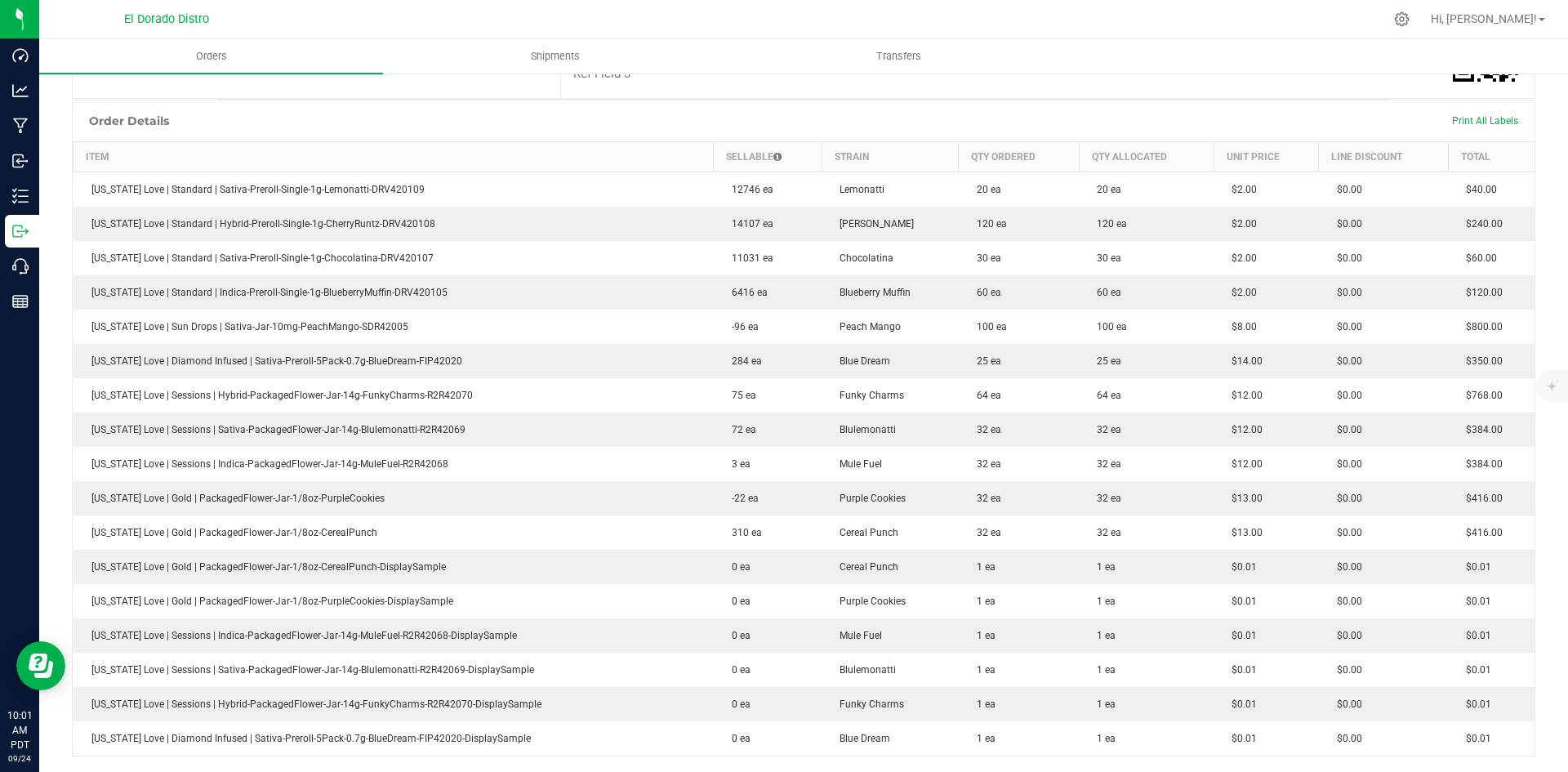
scroll to position [408, 0]
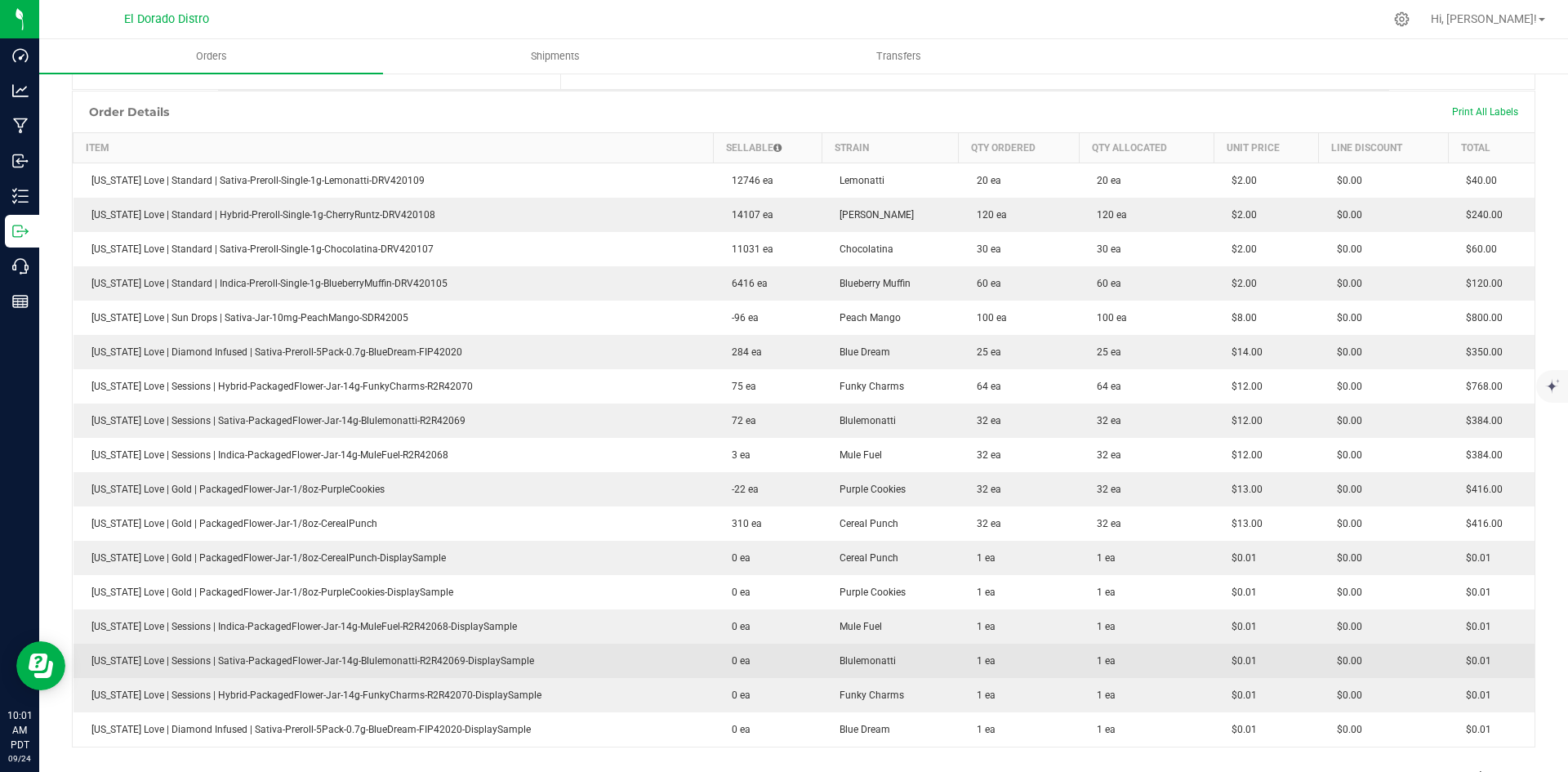
click at [1329, 674] on td "$0.00" at bounding box center [1383, 660] width 129 height 34
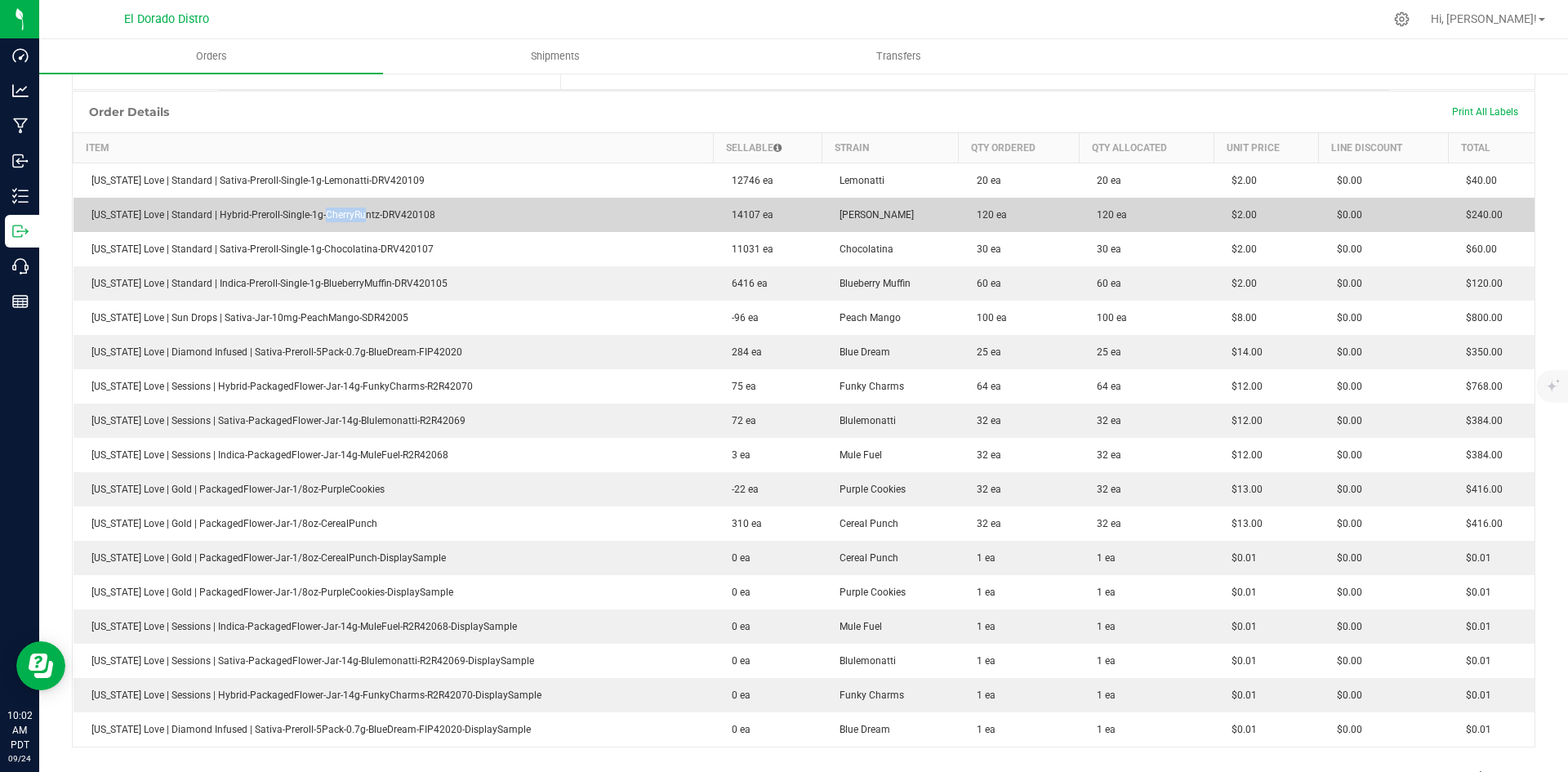
click at [390, 200] on td "[US_STATE] Love | Standard | Hybrid-Preroll-Single-1g-CherryRuntz-DRV420108" at bounding box center [393, 215] width 640 height 34
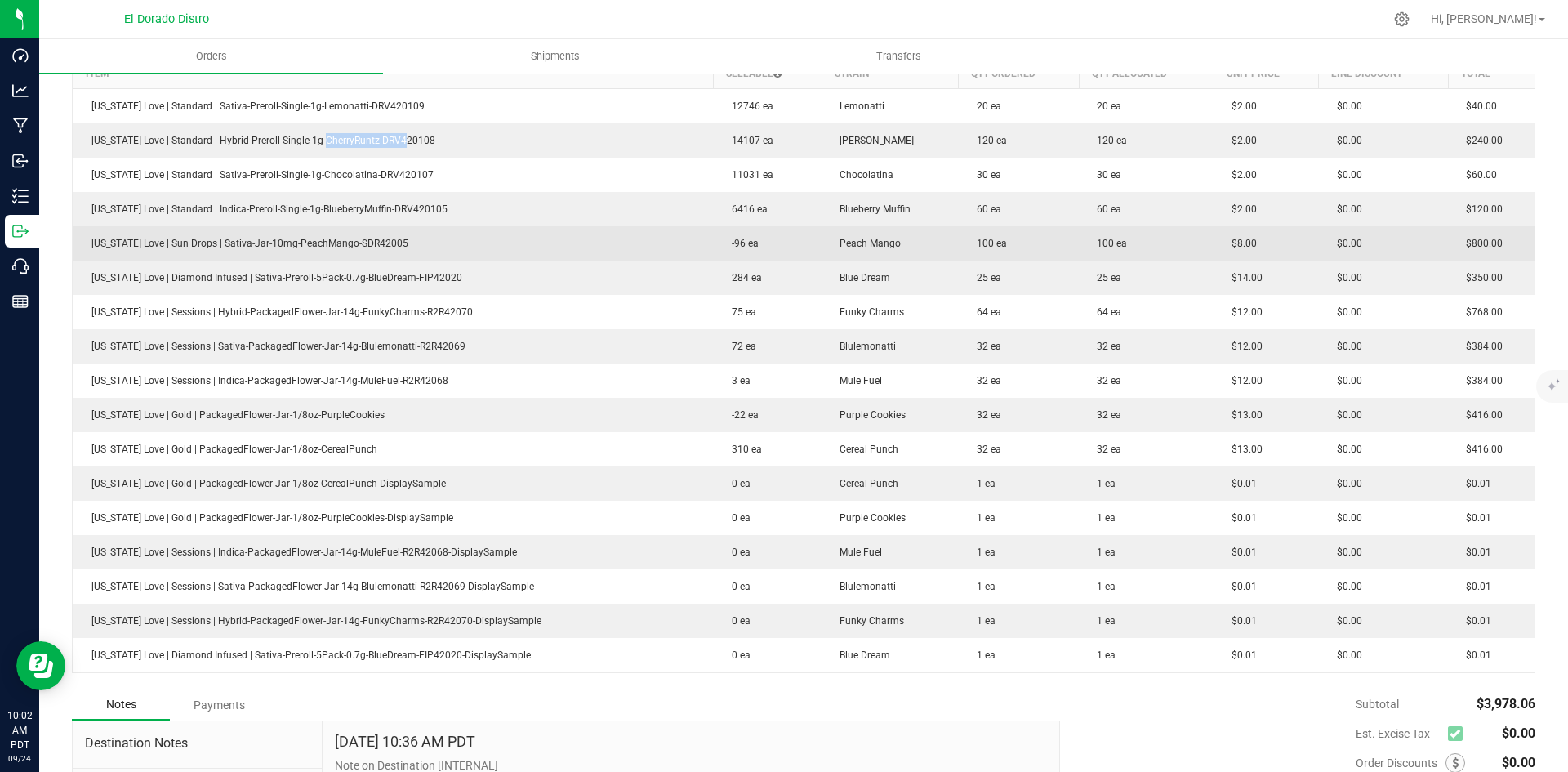
scroll to position [490, 0]
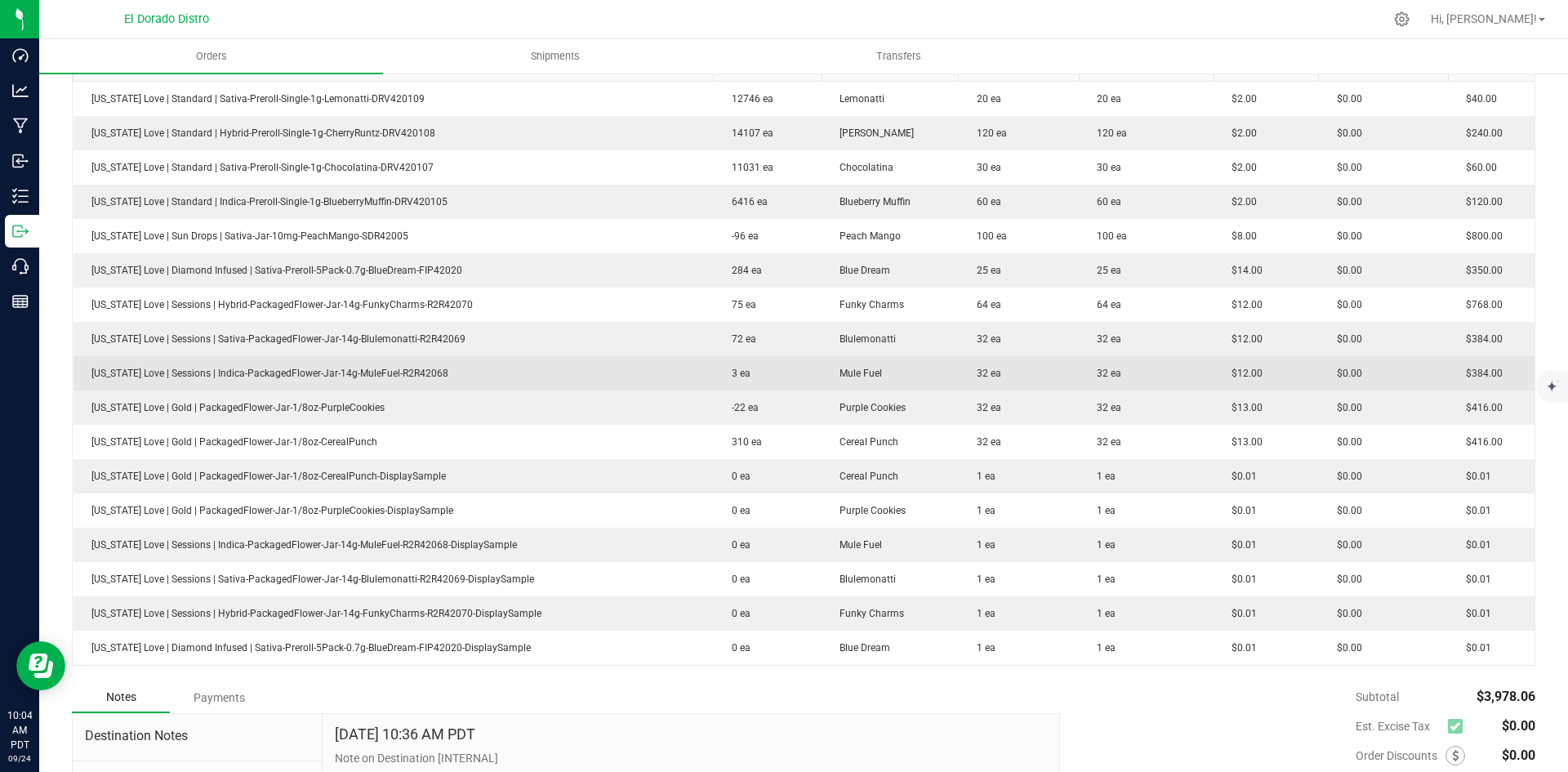
drag, startPoint x: 793, startPoint y: 354, endPoint x: 810, endPoint y: 360, distance: 18.0
click at [796, 352] on td "72 ea" at bounding box center [768, 339] width 108 height 34
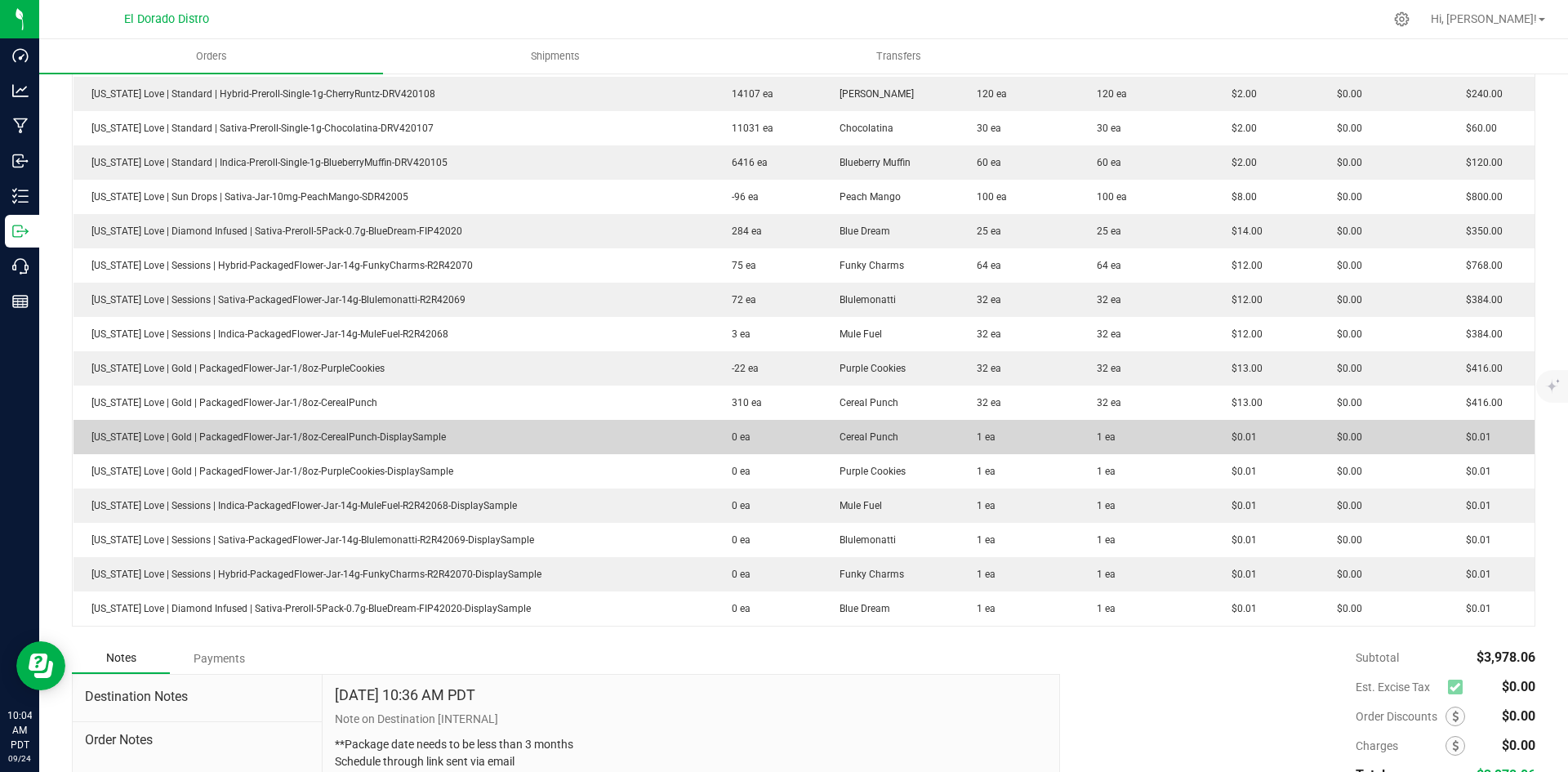
scroll to position [668, 0]
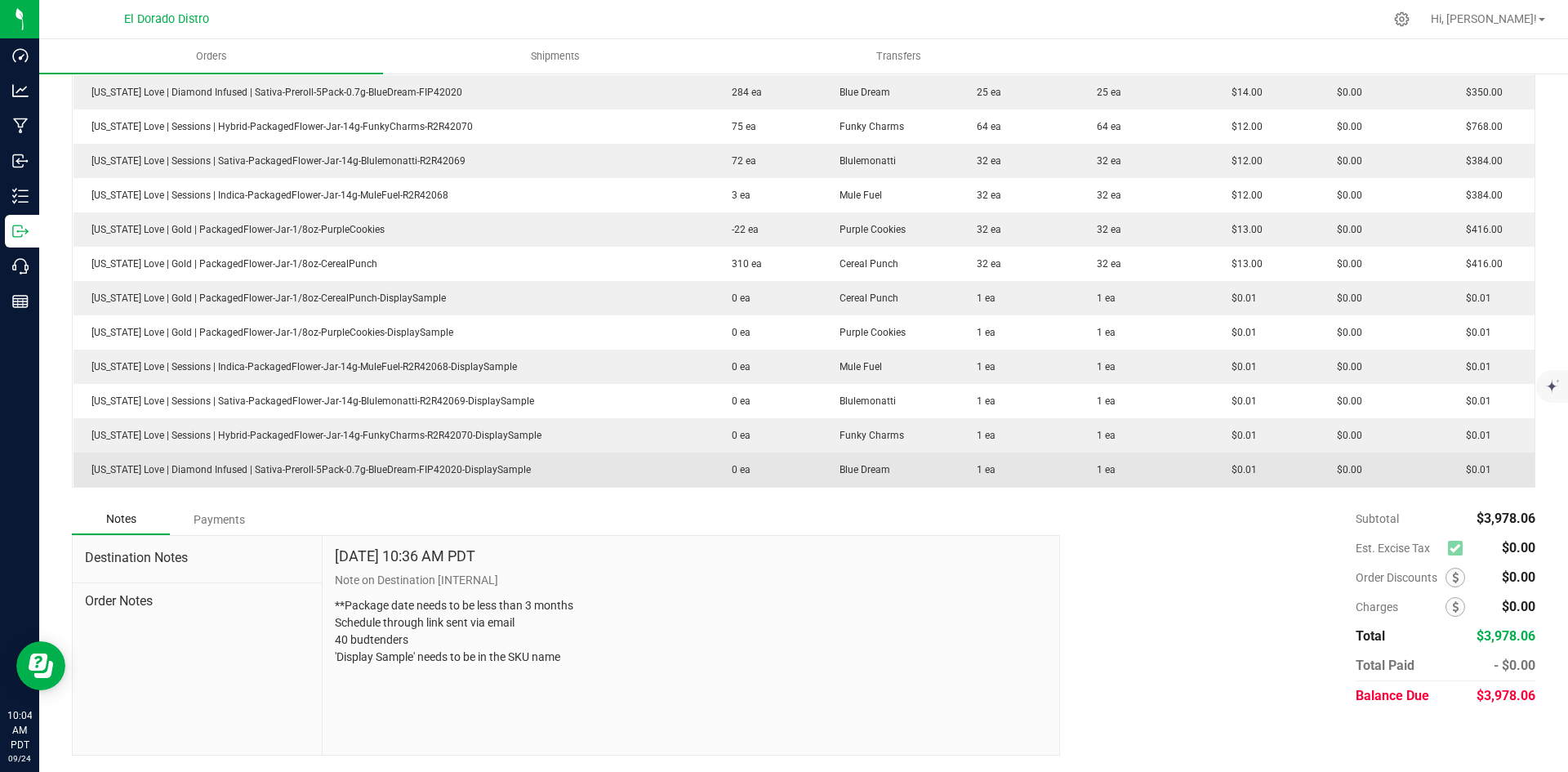
click at [1213, 462] on td "$0.01" at bounding box center [1266, 470] width 106 height 34
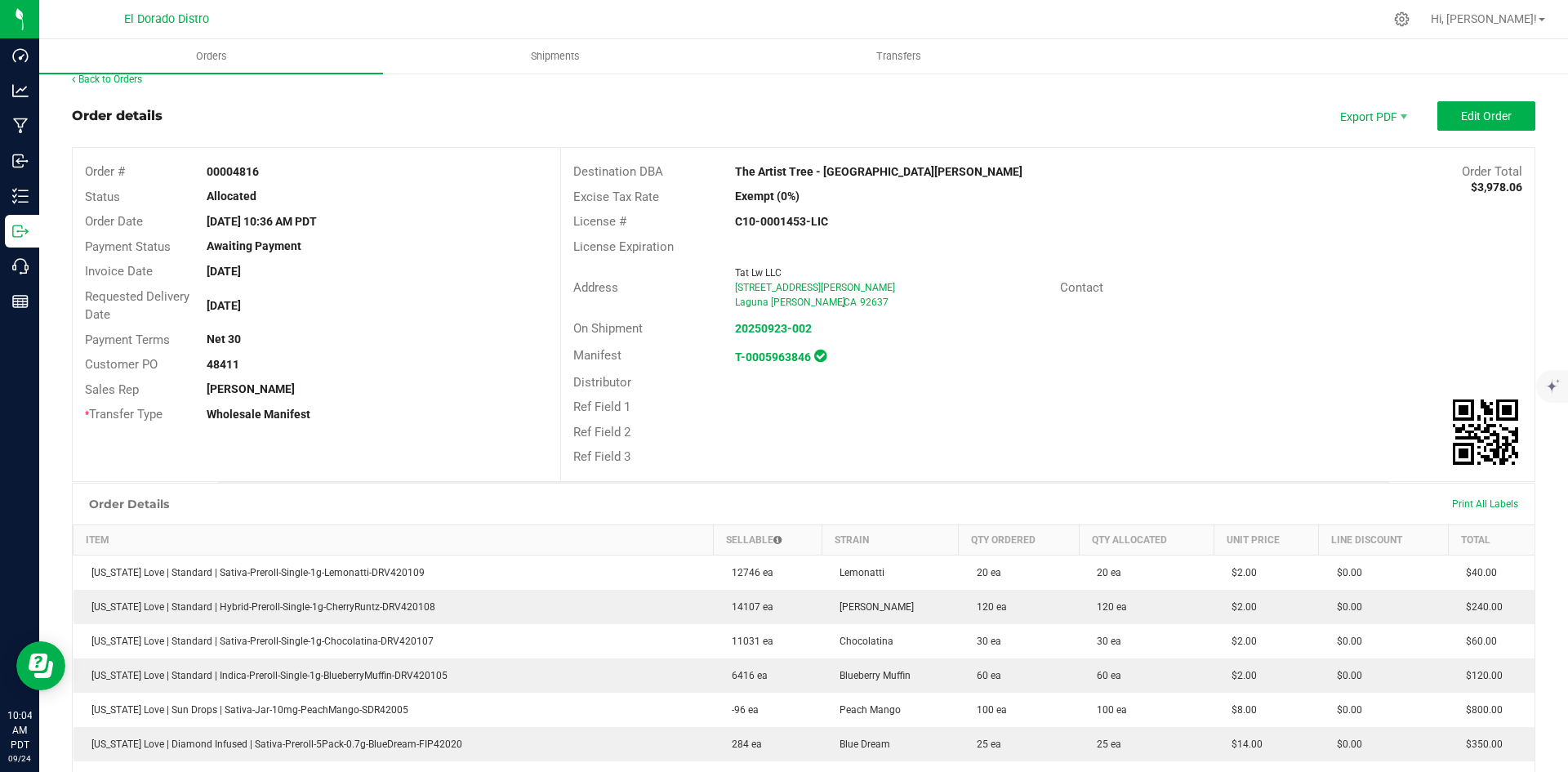
scroll to position [0, 0]
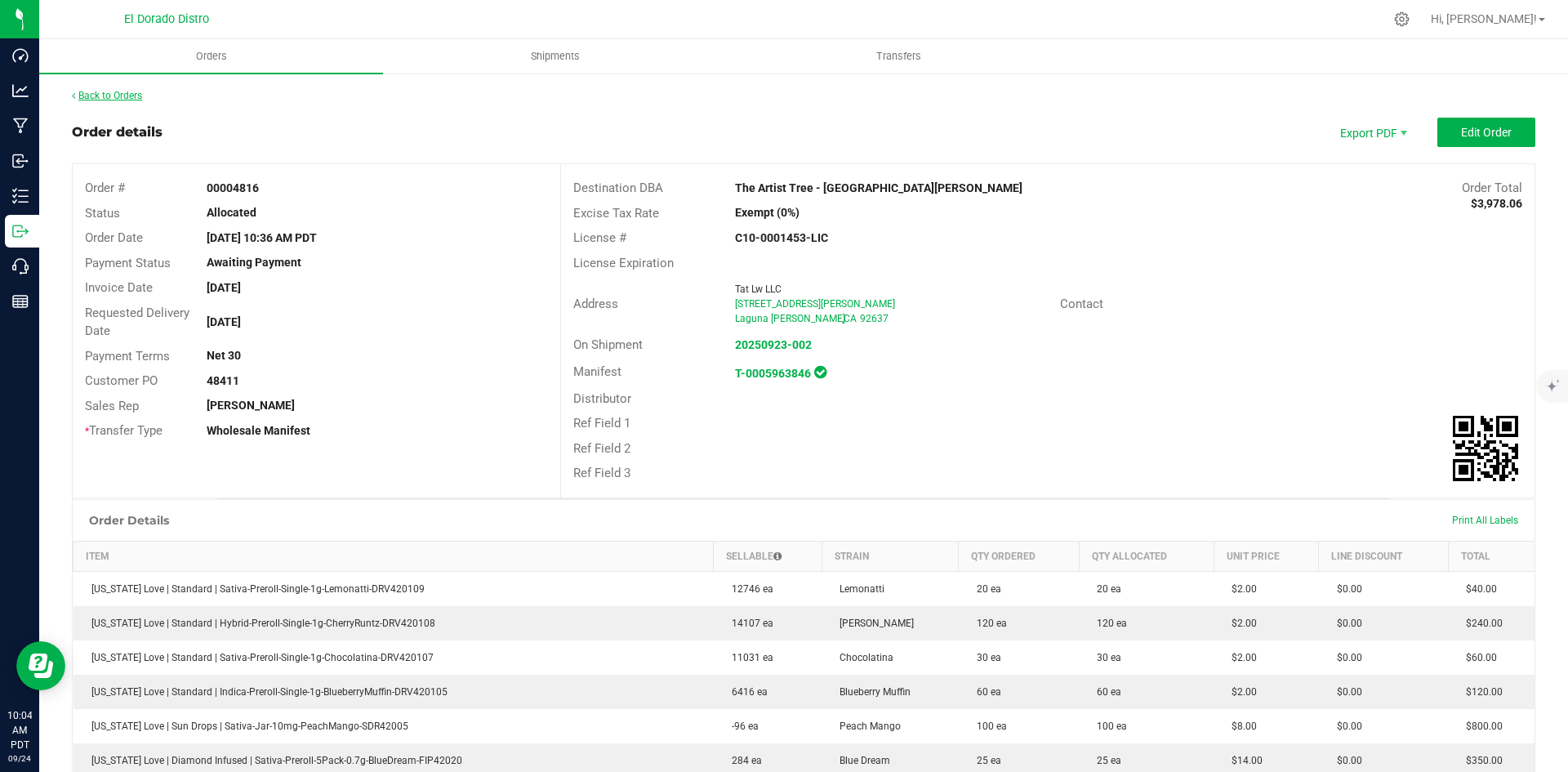
click at [126, 101] on link "Back to Orders" at bounding box center [107, 95] width 70 height 11
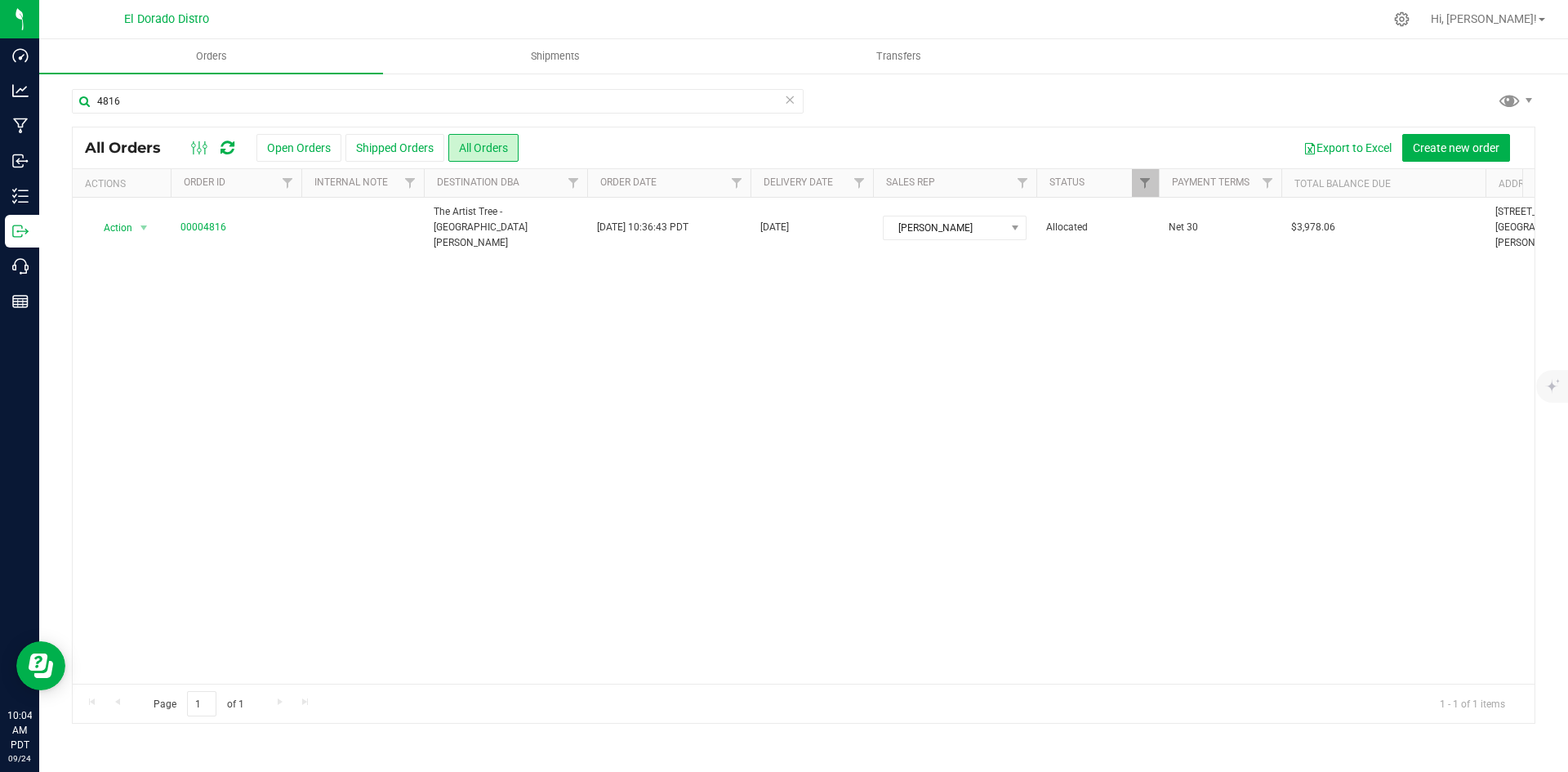
click at [1417, 52] on ul "Orders Shipments Transfers" at bounding box center [823, 56] width 1568 height 35
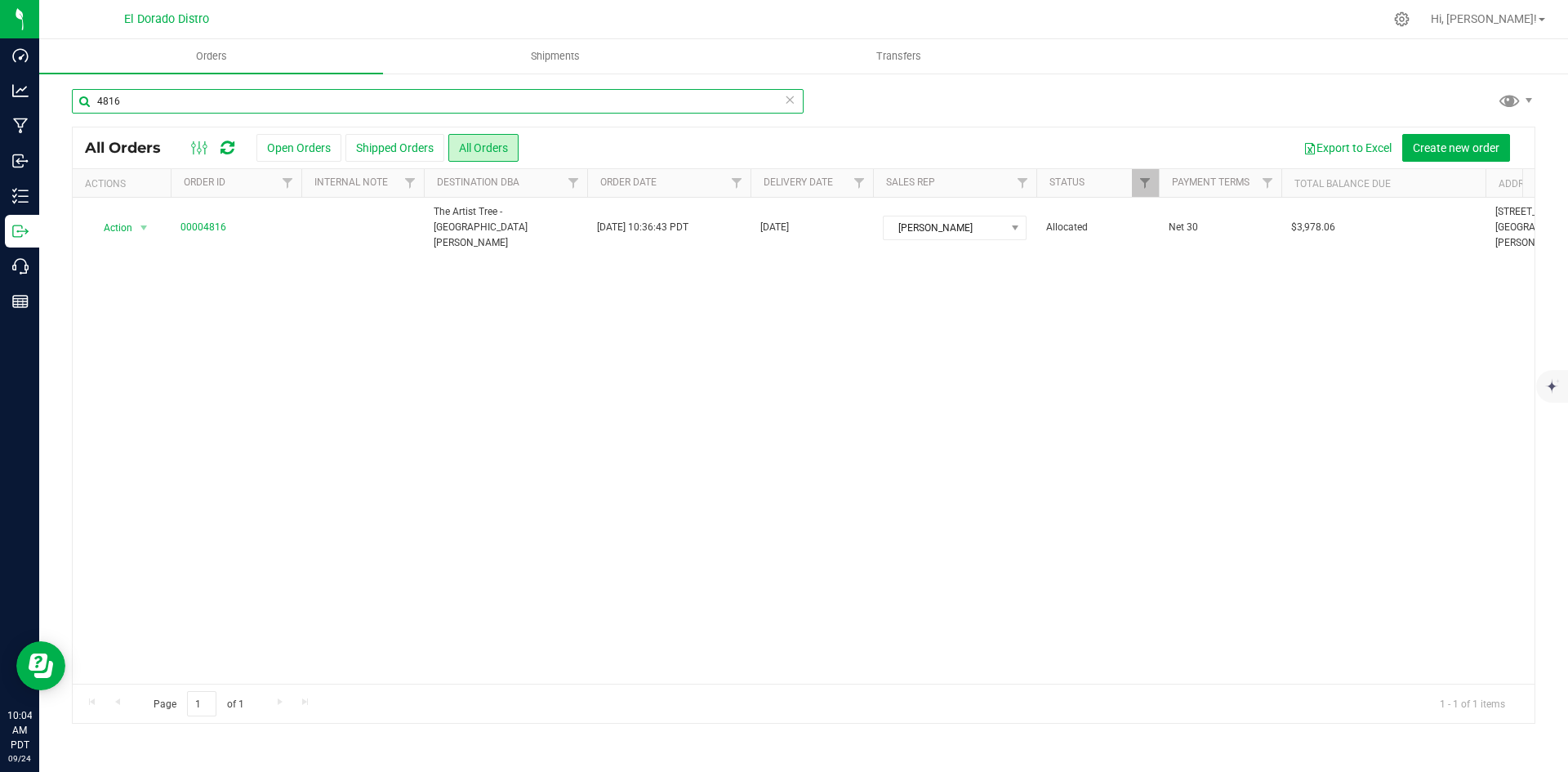
click at [254, 97] on input "4816" at bounding box center [437, 101] width 732 height 25
type input "4817"
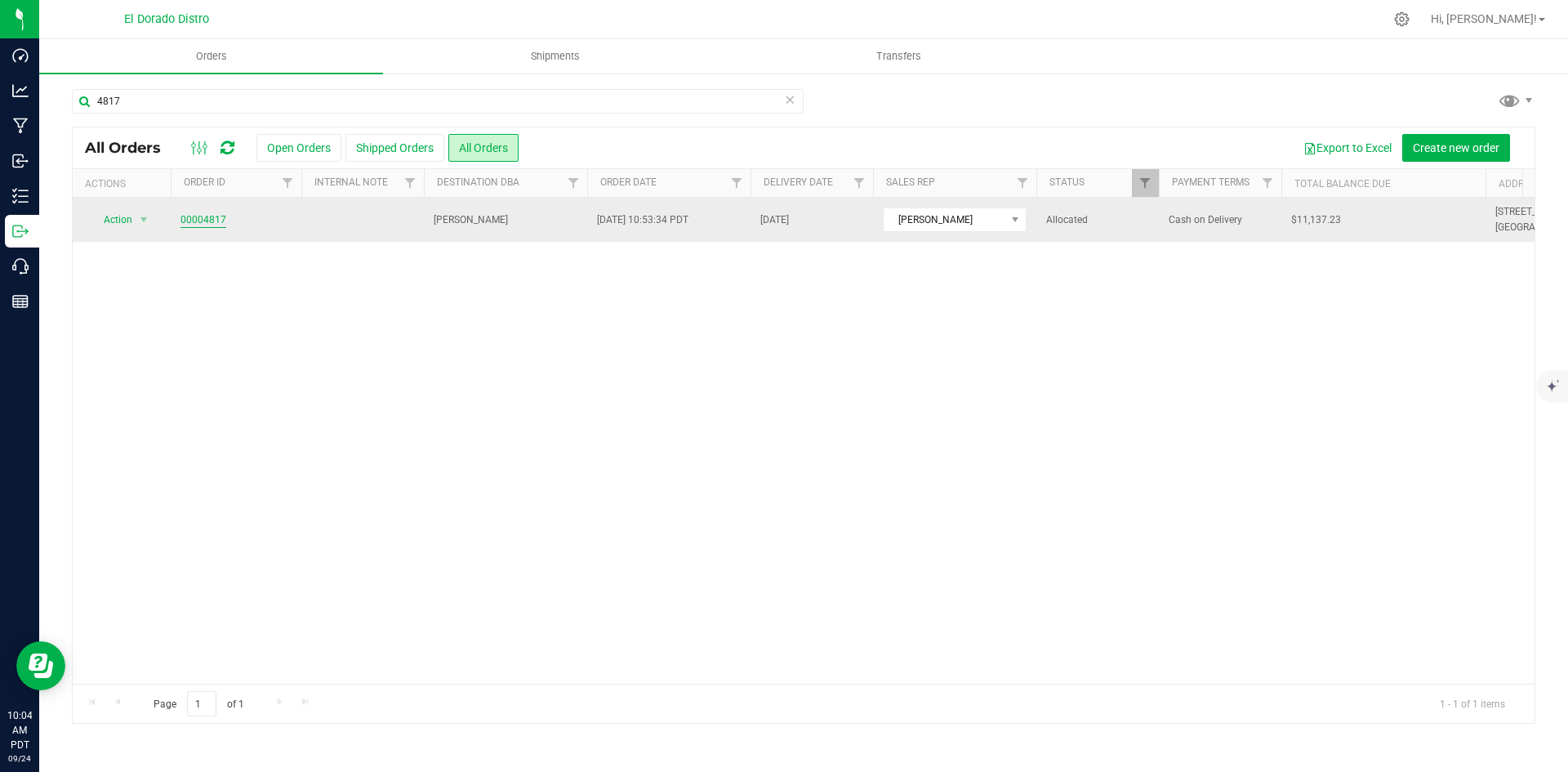
click at [206, 222] on link "00004817" at bounding box center [204, 220] width 46 height 15
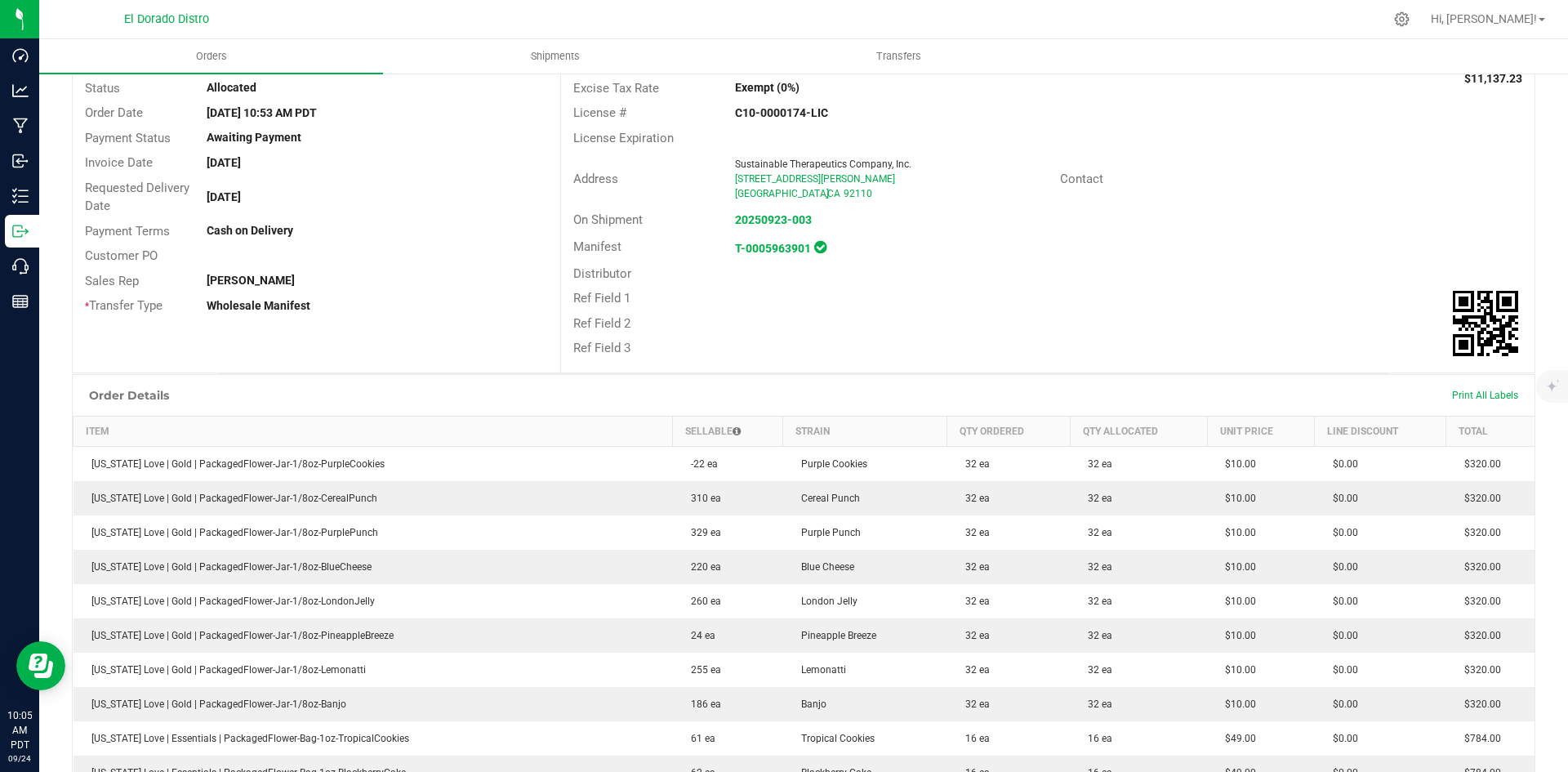
scroll to position [245, 0]
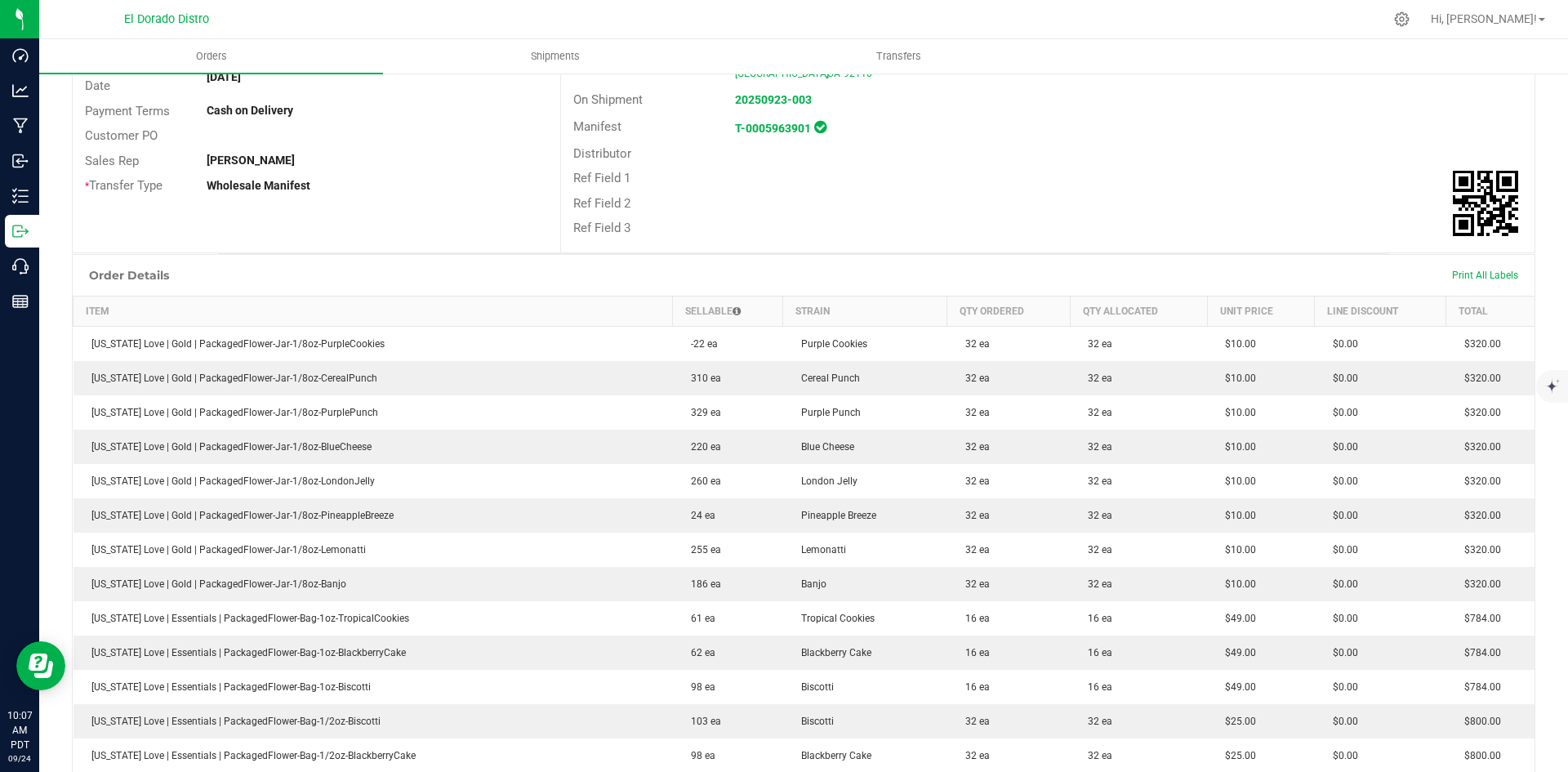
click at [1321, 165] on div "Distributor" at bounding box center [1047, 154] width 973 height 26
click at [566, 187] on div "Ref Field 1" at bounding box center [1047, 179] width 973 height 26
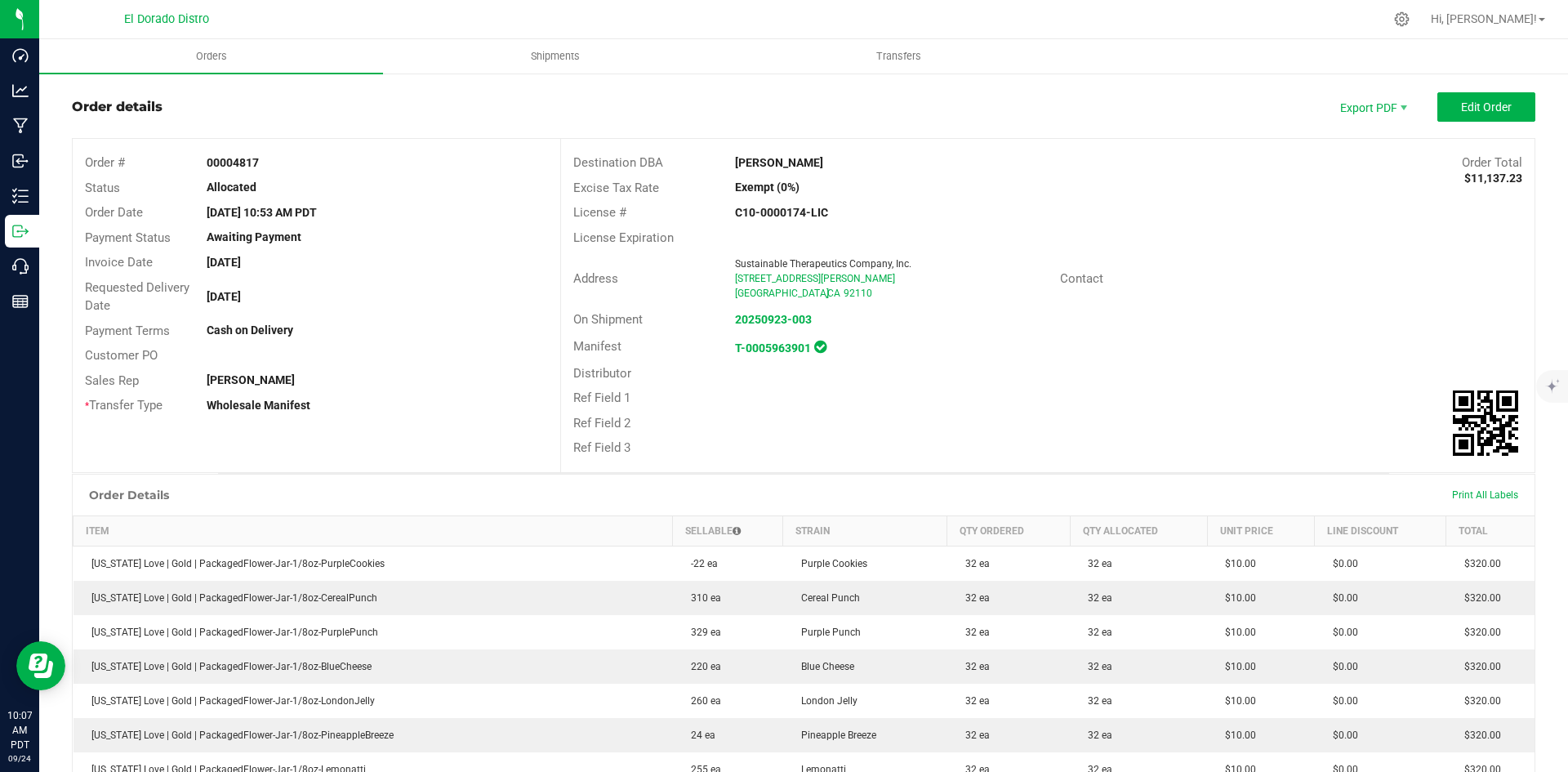
scroll to position [0, 0]
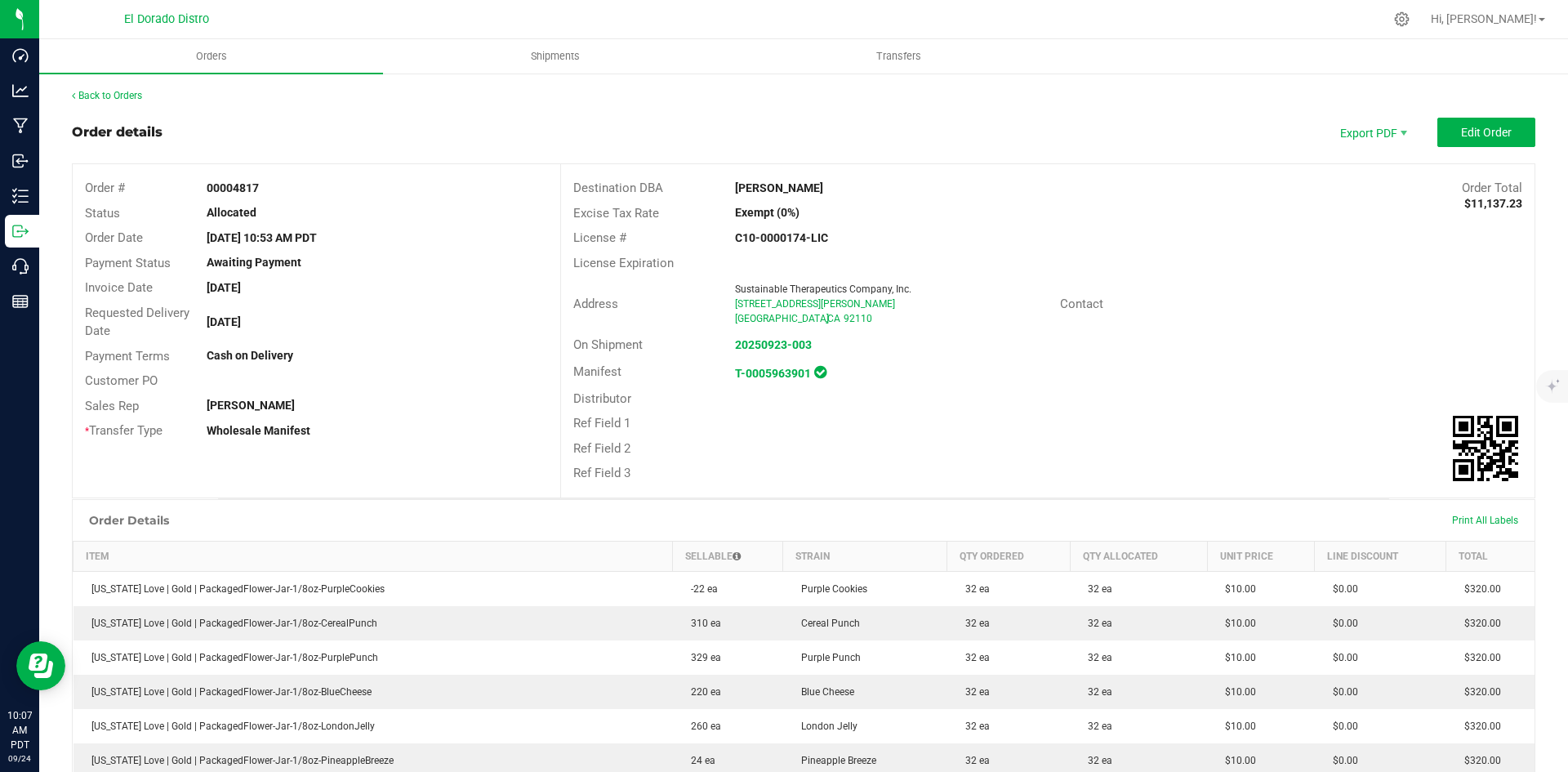
click at [1133, 487] on div "Destination DBA [PERSON_NAME] Order Total $11,137.23 Excise Tax Rate Exempt (0%…" at bounding box center [1046, 331] width 974 height 333
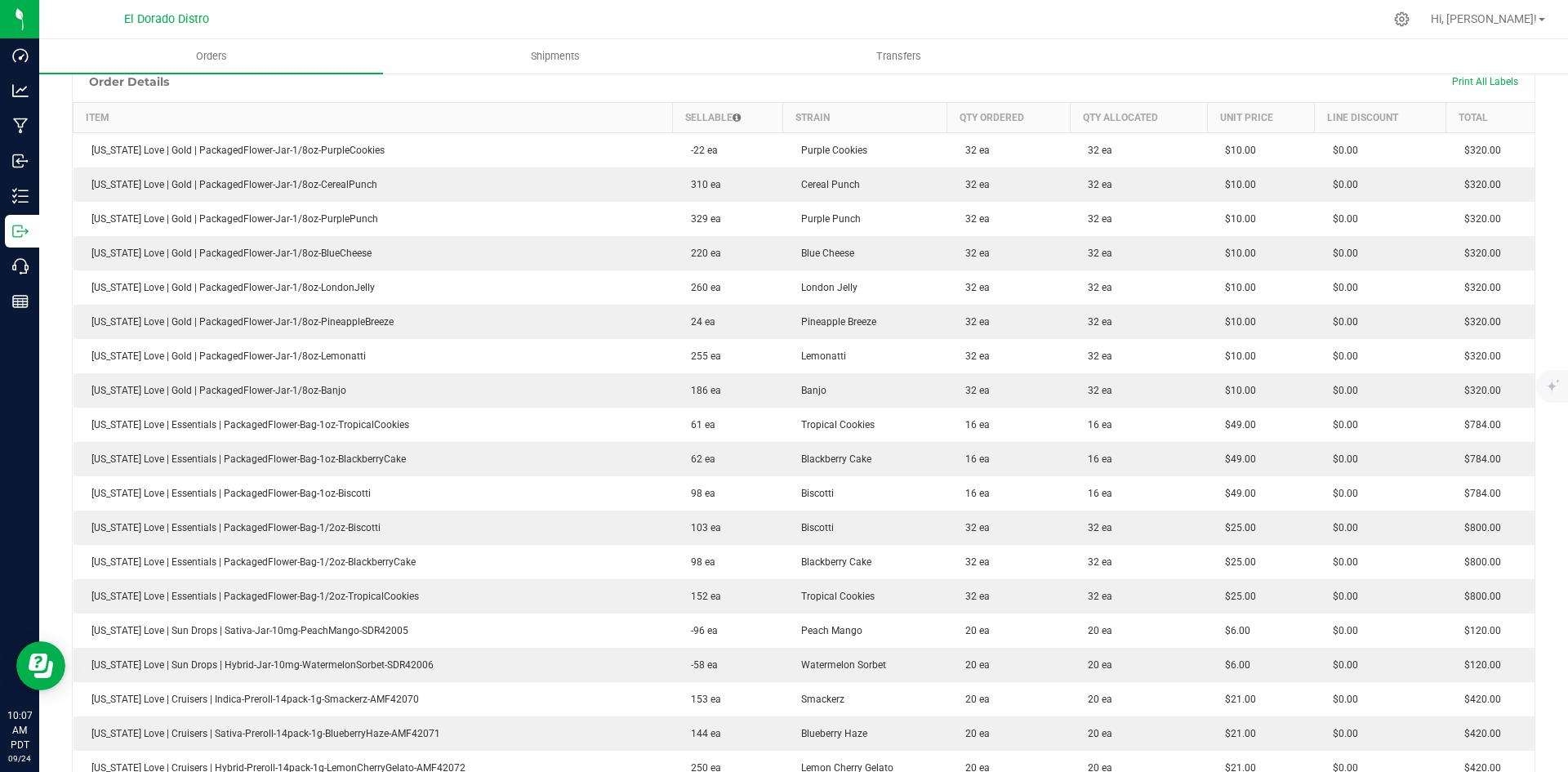
scroll to position [490, 0]
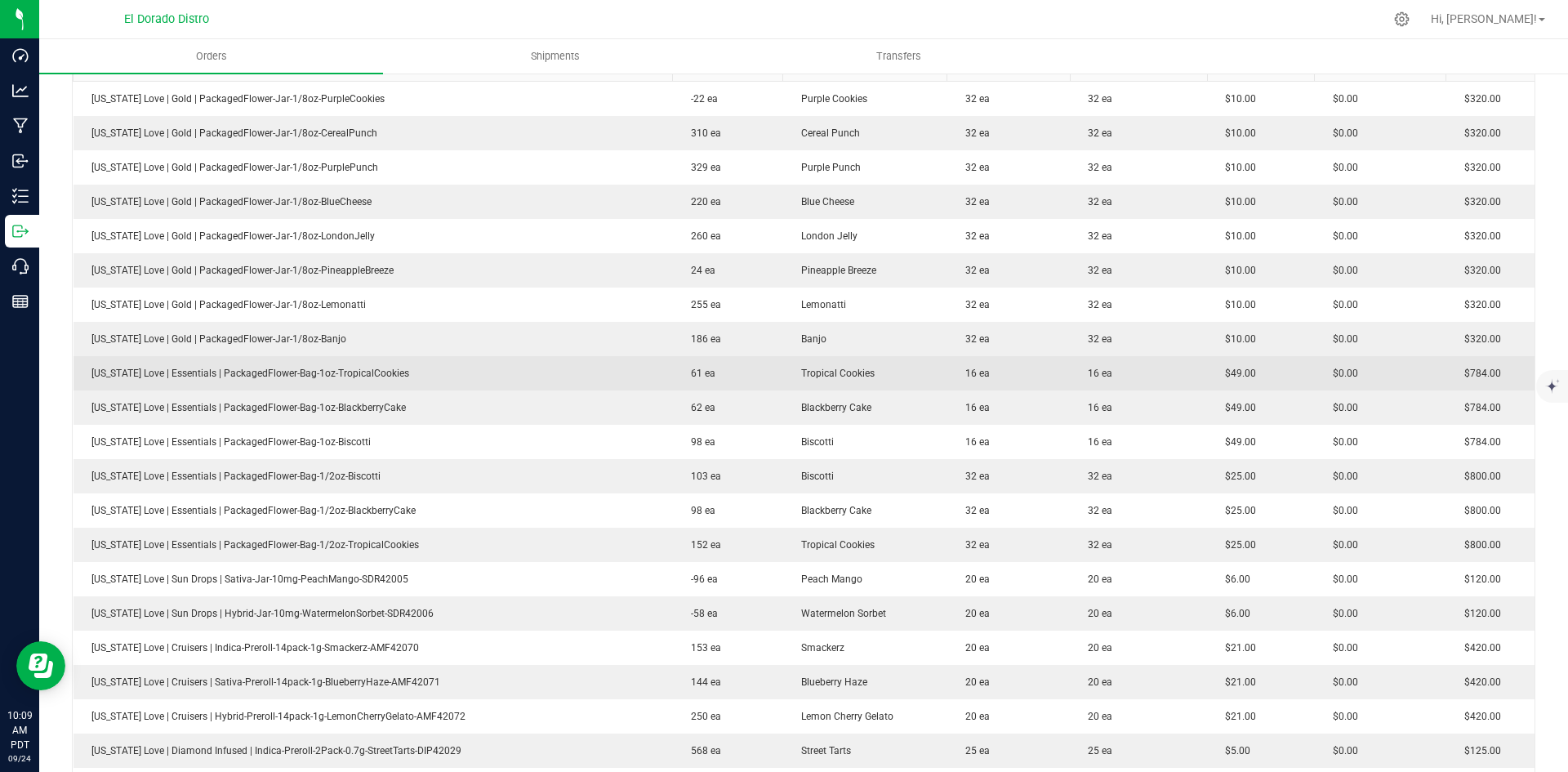
drag, startPoint x: 480, startPoint y: 372, endPoint x: 529, endPoint y: 367, distance: 49.3
click at [492, 371] on td "[US_STATE] Love | Essentials | PackagedFlower-Bag-1oz-TropicalCookies" at bounding box center [372, 373] width 599 height 34
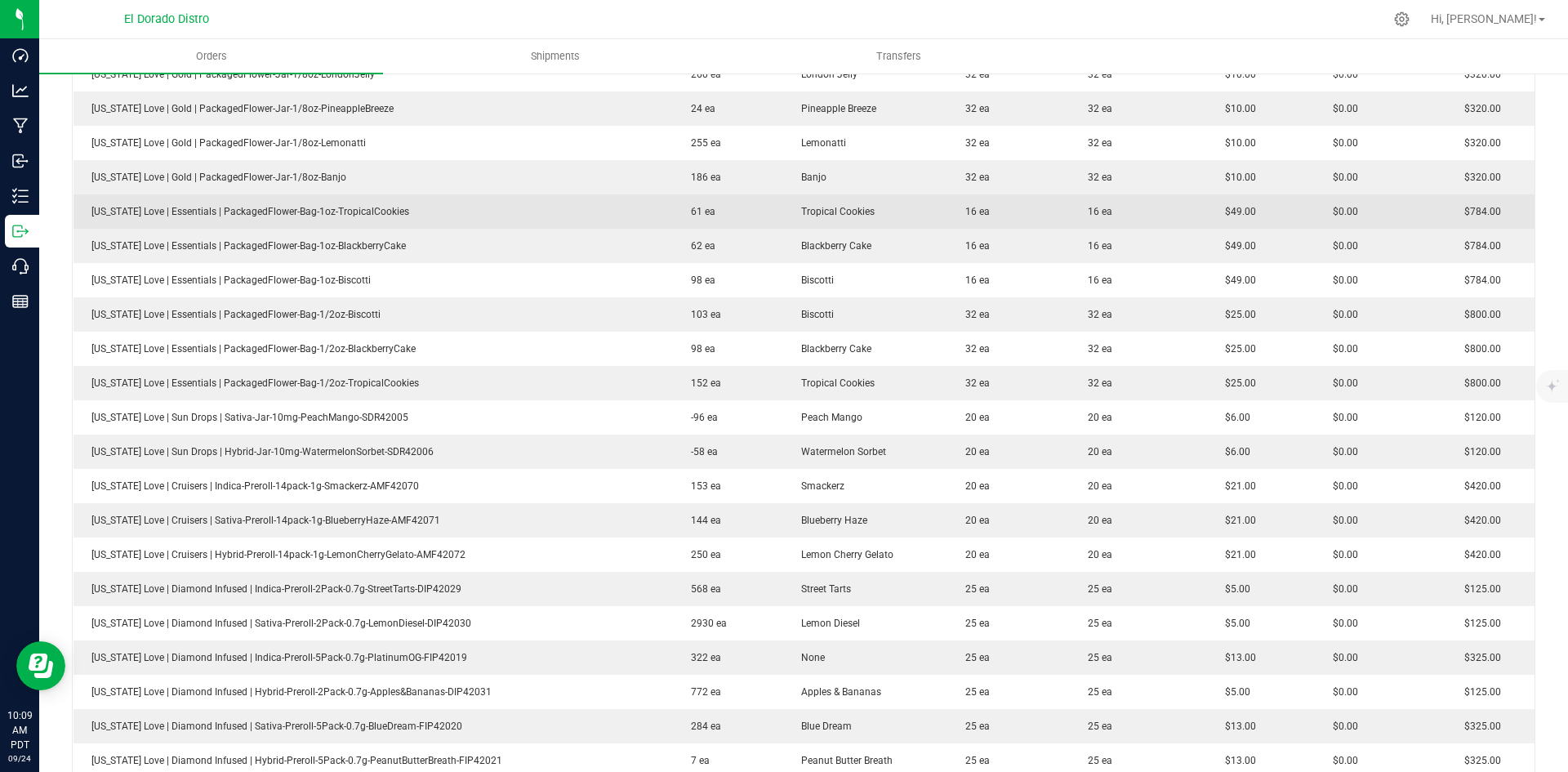
scroll to position [735, 0]
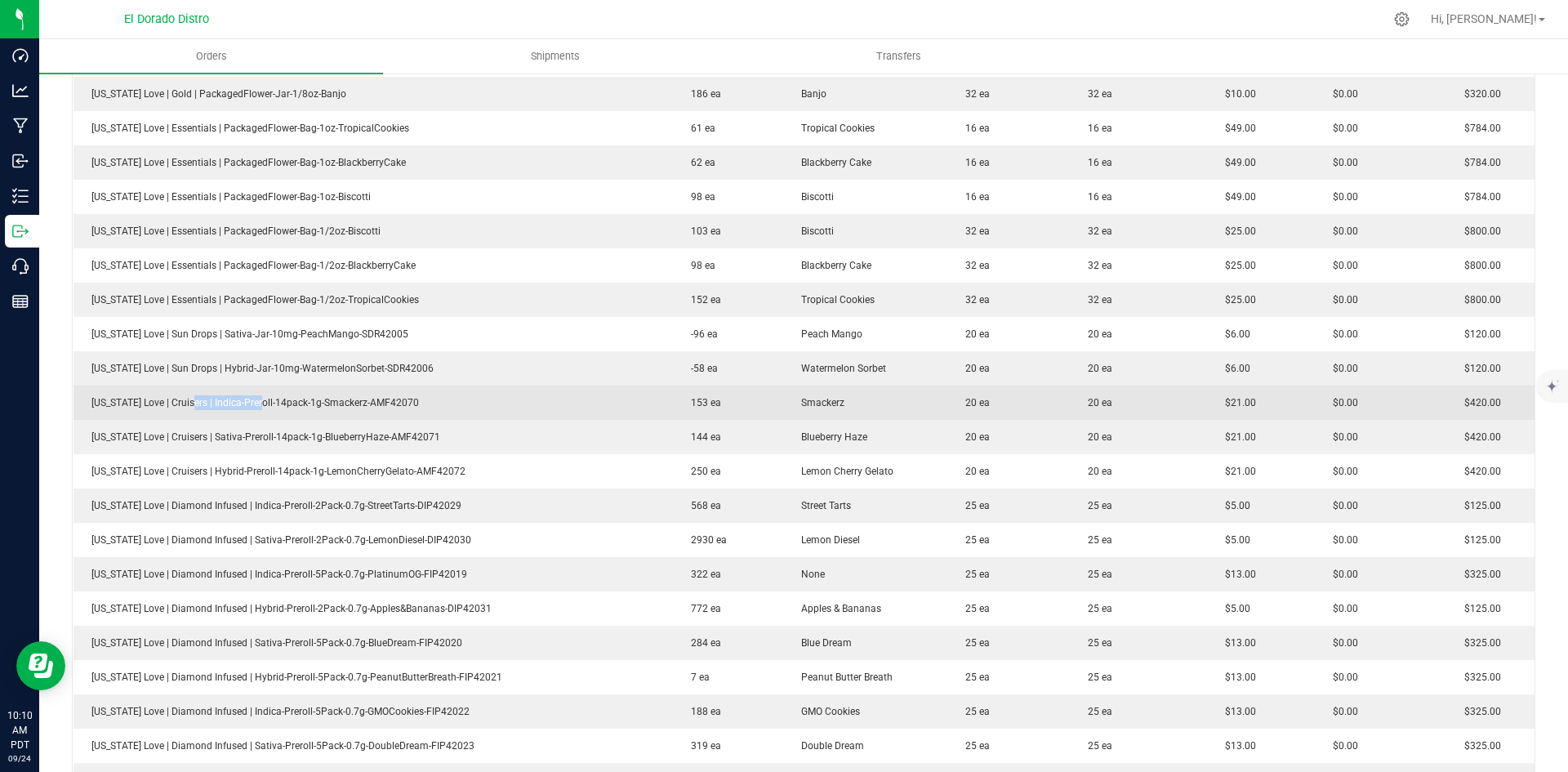
click at [265, 408] on td "[US_STATE] Love | Cruisers | Indica-Preroll-14pack-1g-Smackerz-AMF42070" at bounding box center [372, 402] width 599 height 34
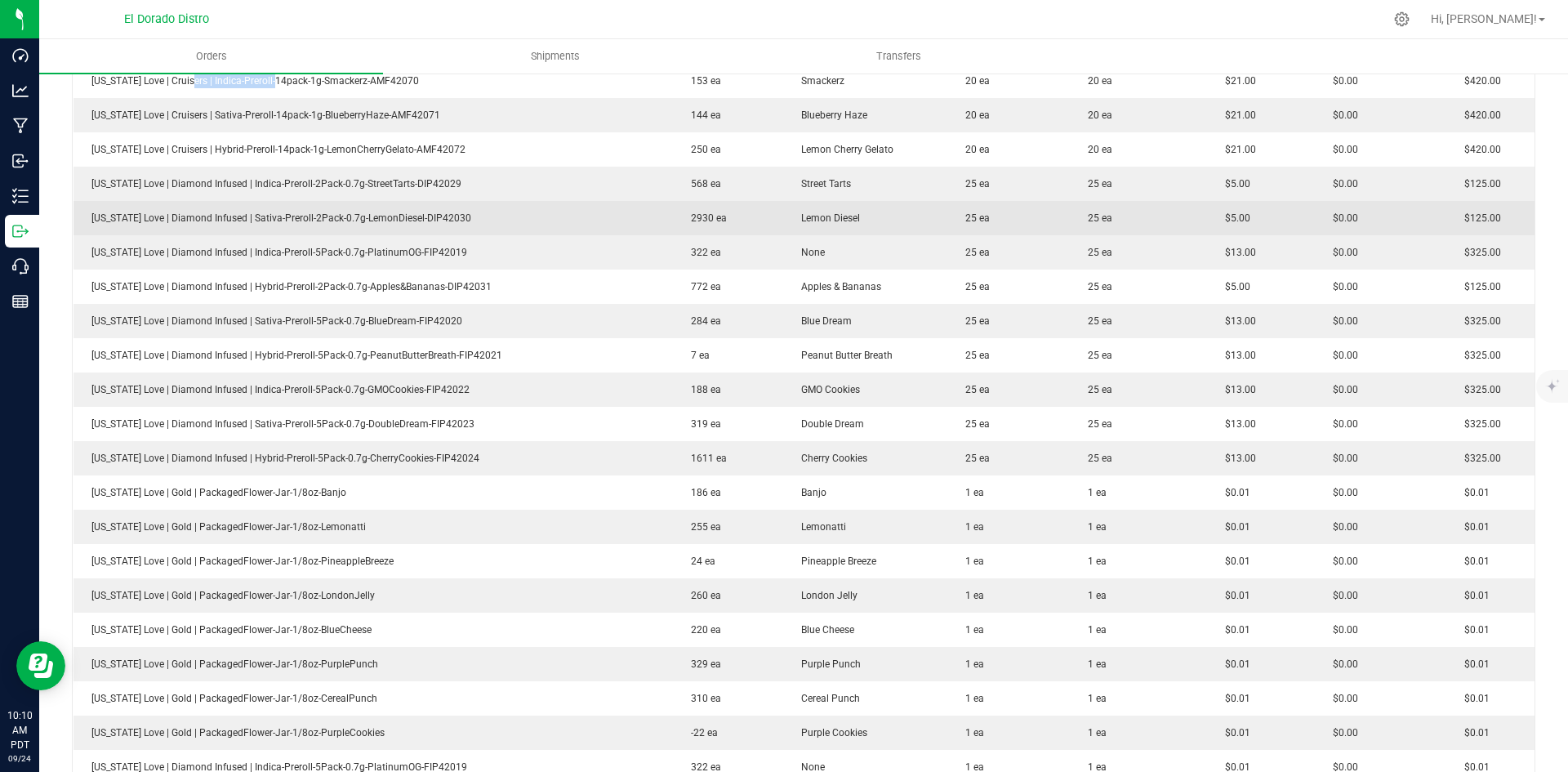
scroll to position [1062, 0]
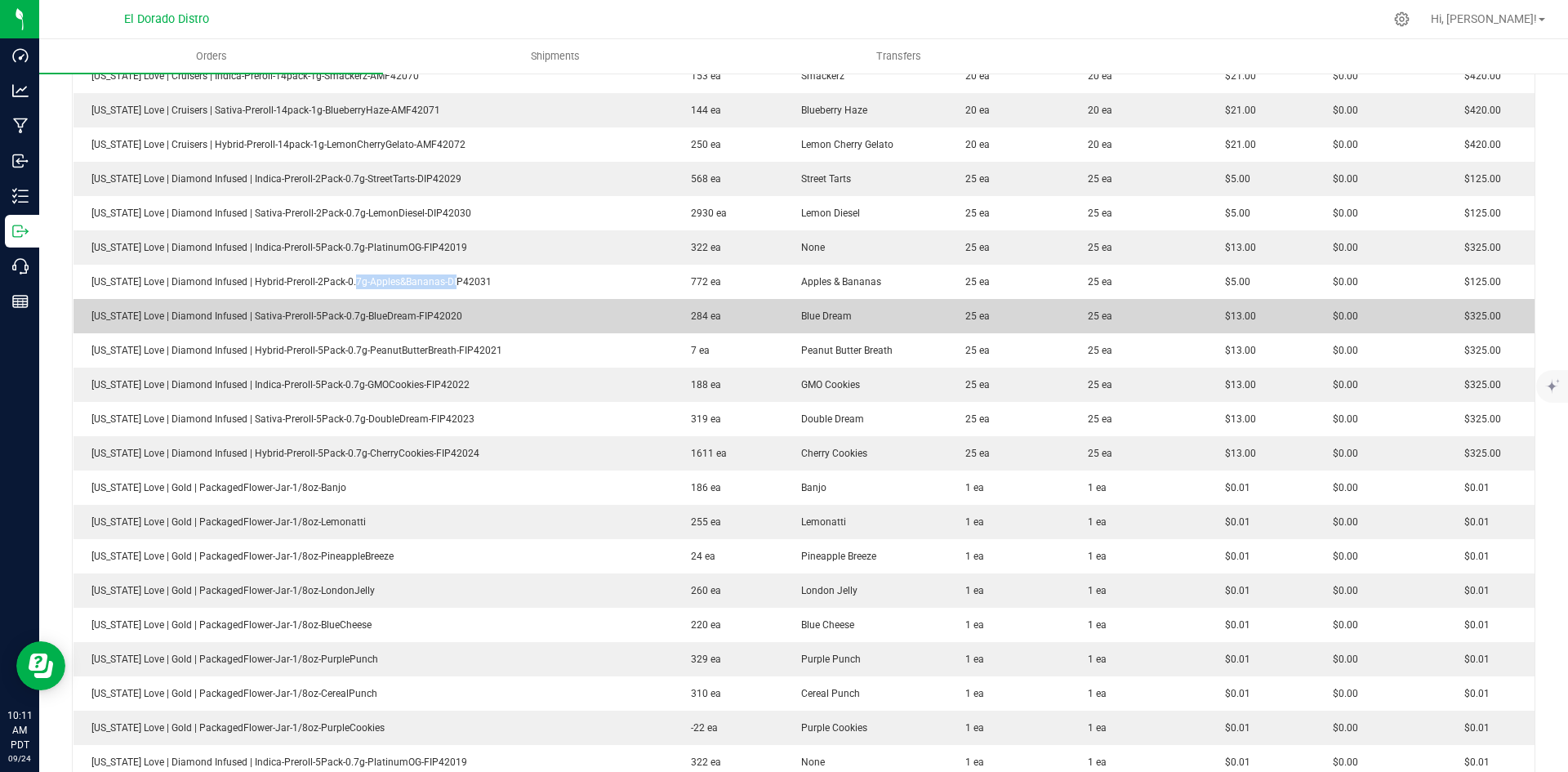
drag, startPoint x: 343, startPoint y: 280, endPoint x: 562, endPoint y: 306, distance: 220.5
click at [481, 291] on td "[US_STATE] Love | Diamond Infused | Hybrid-Preroll-2Pack-0.7g-Apples&Bananas-DI…" at bounding box center [372, 282] width 599 height 34
drag, startPoint x: 343, startPoint y: 317, endPoint x: 545, endPoint y: 308, distance: 202.2
click at [378, 314] on span "[US_STATE] Love | Diamond Infused | Sativa-Preroll-5Pack-0.7g-BlueDream-FIP42020" at bounding box center [273, 315] width 379 height 11
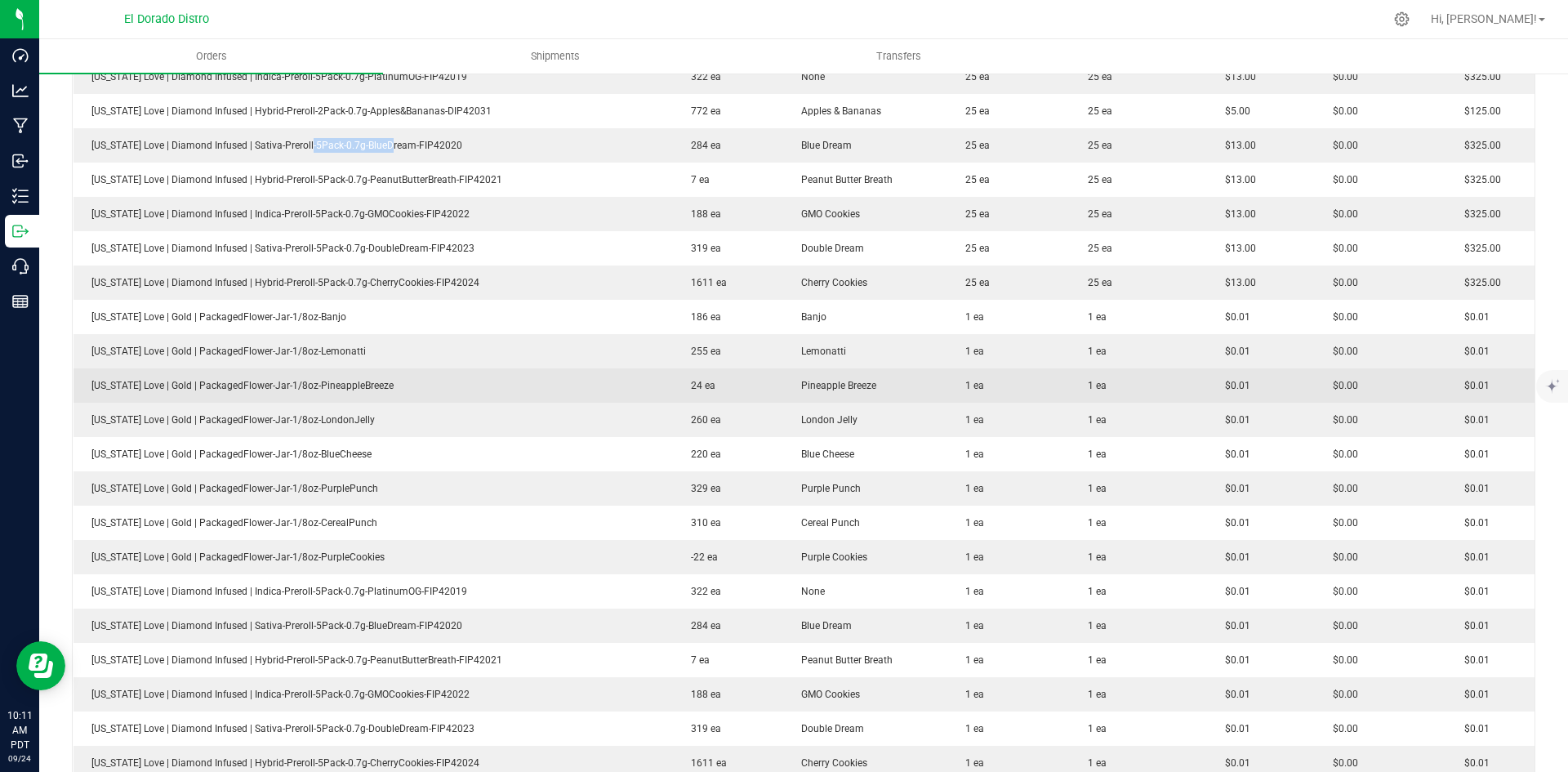
scroll to position [1225, 0]
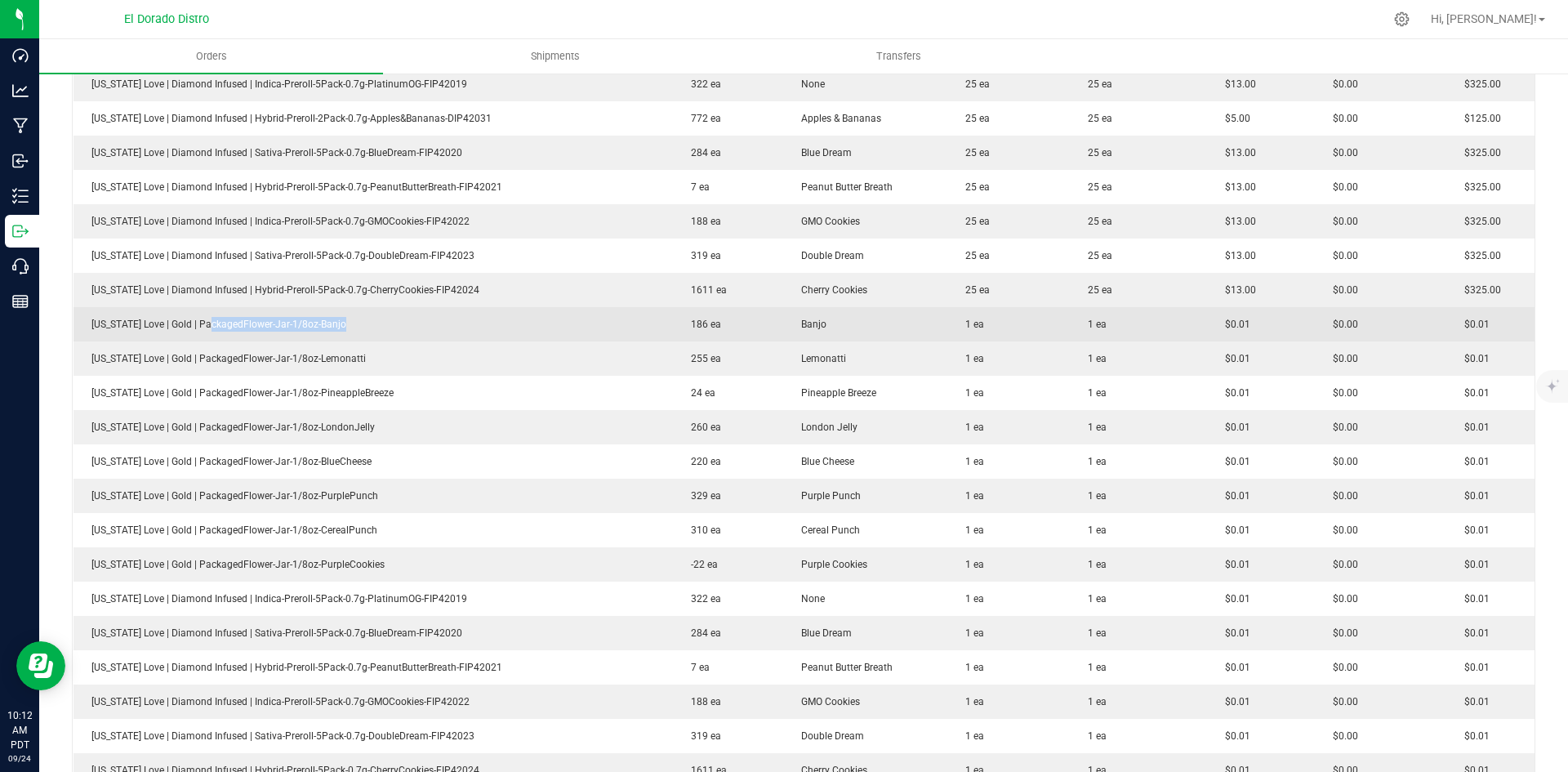
drag, startPoint x: 252, startPoint y: 329, endPoint x: 366, endPoint y: 339, distance: 114.4
click at [341, 338] on td "[US_STATE] Love | Gold | PackagedFlower-Jar-1/8oz-Banjo" at bounding box center [372, 324] width 599 height 34
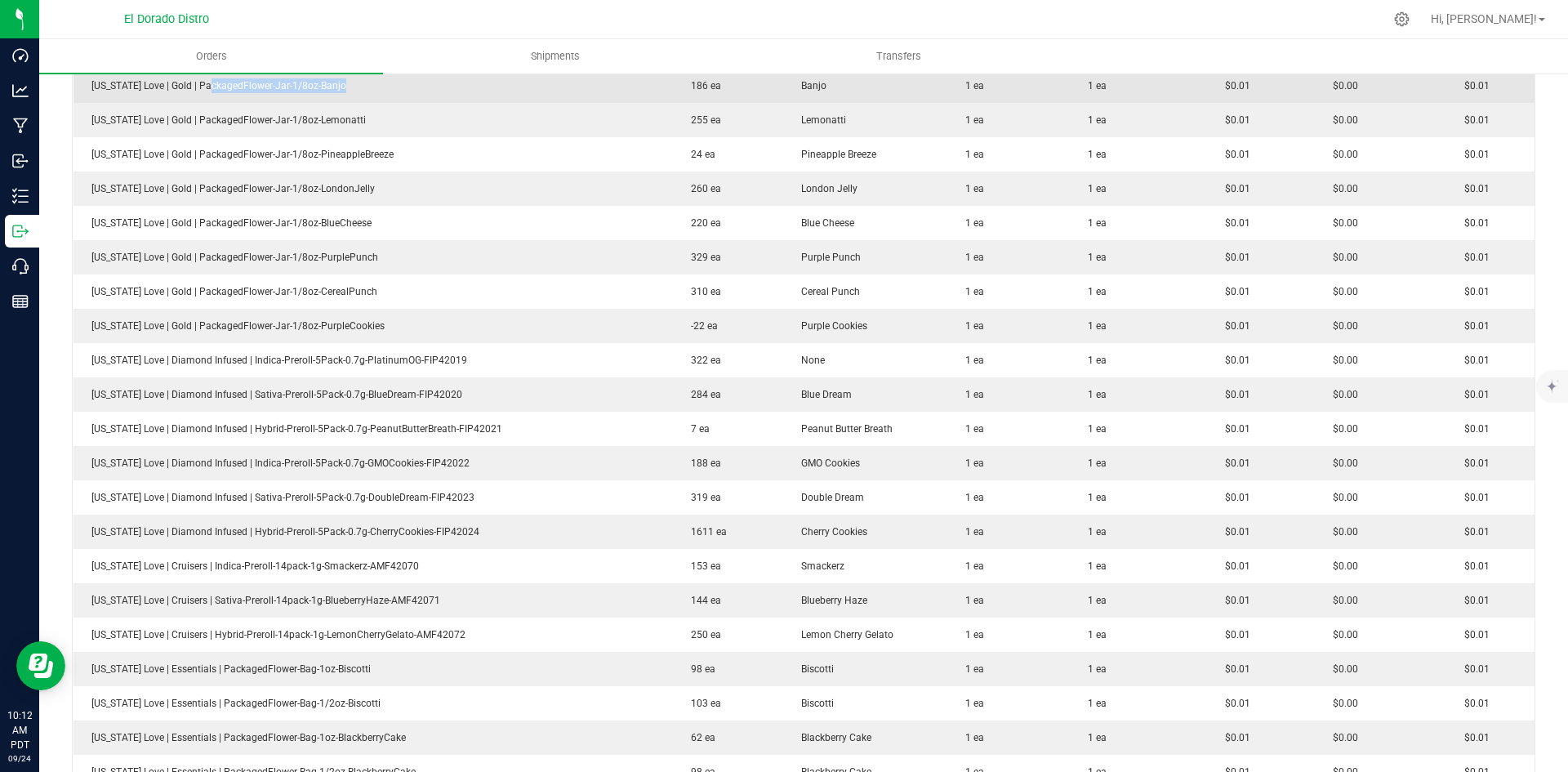
scroll to position [1470, 0]
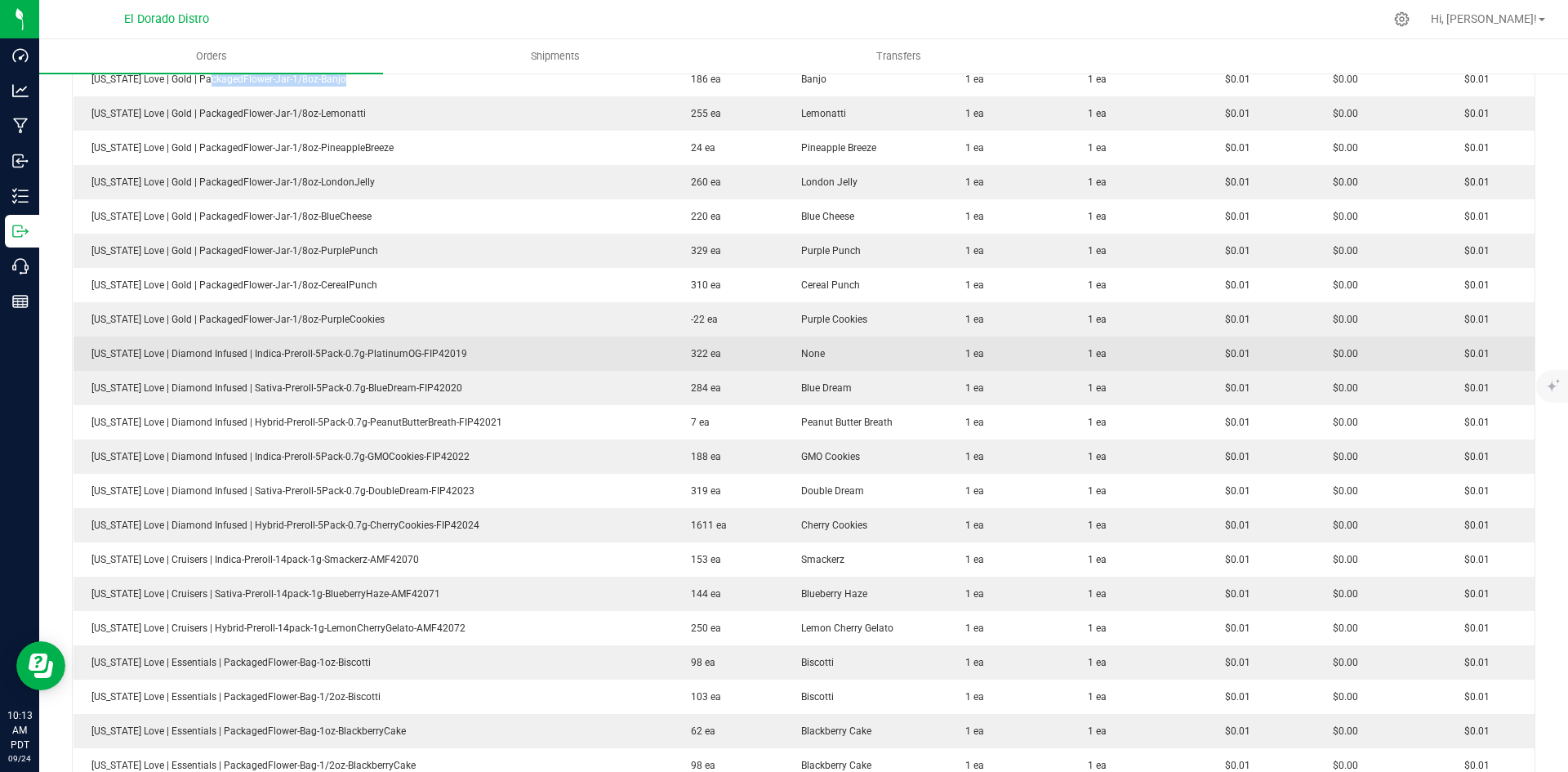
drag, startPoint x: 295, startPoint y: 355, endPoint x: 540, endPoint y: 364, distance: 245.2
click at [487, 365] on td "[US_STATE] Love | Diamond Infused | Indica-Preroll-5Pack-0.7g-PlatinumOG-FIP420…" at bounding box center [372, 354] width 599 height 34
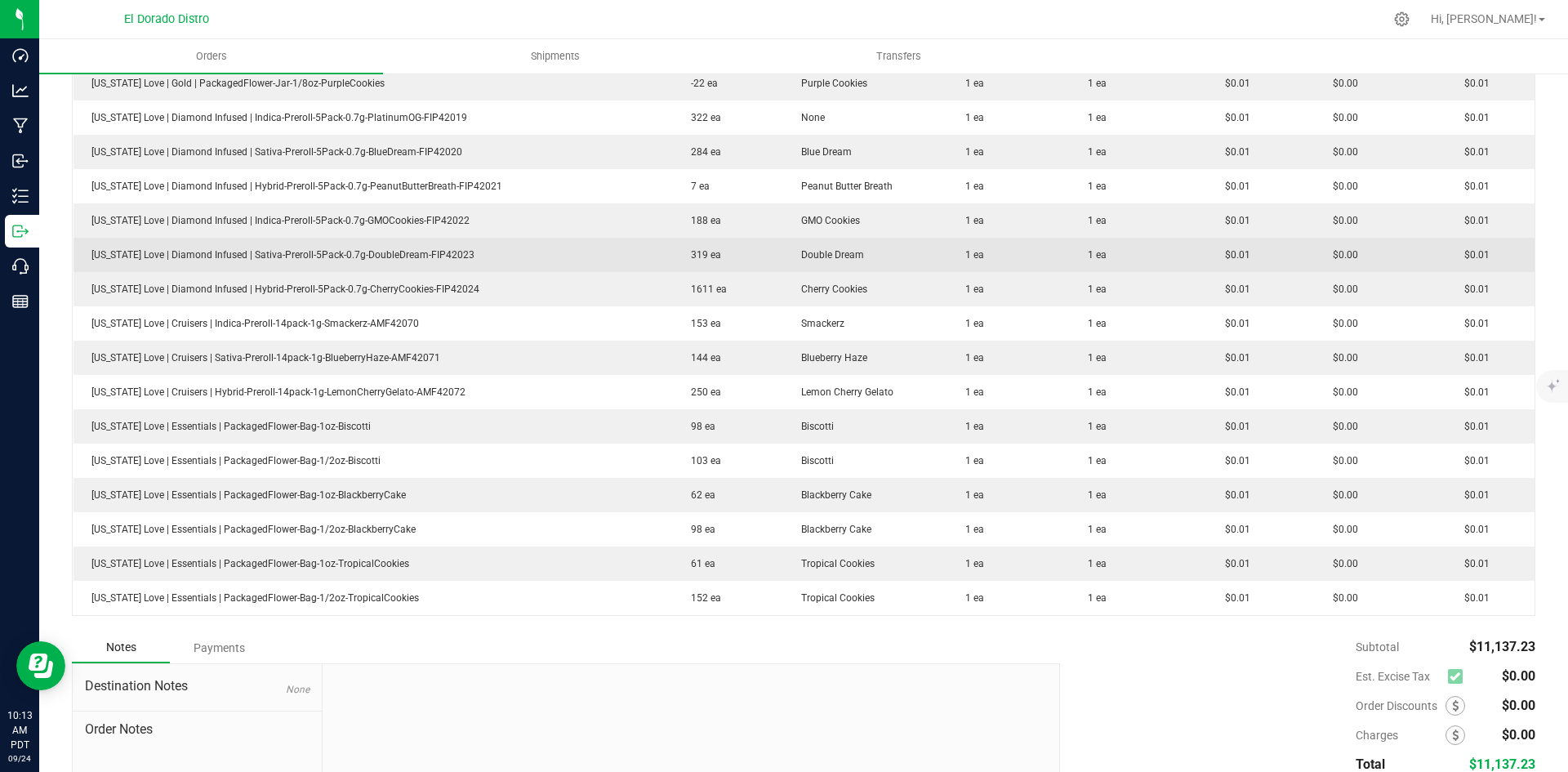
scroll to position [1715, 0]
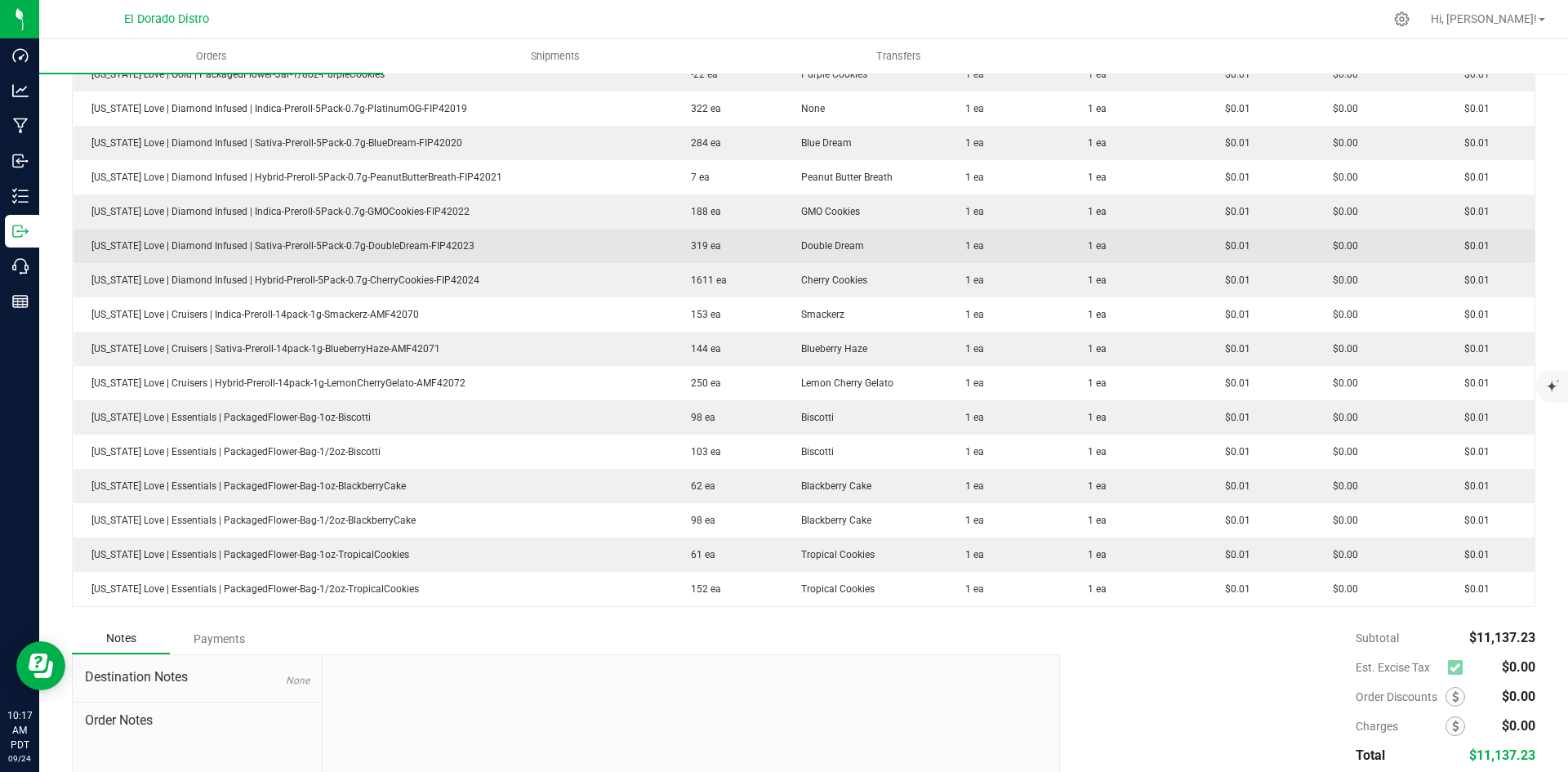
click at [1479, 256] on td "$0.01" at bounding box center [1490, 245] width 89 height 34
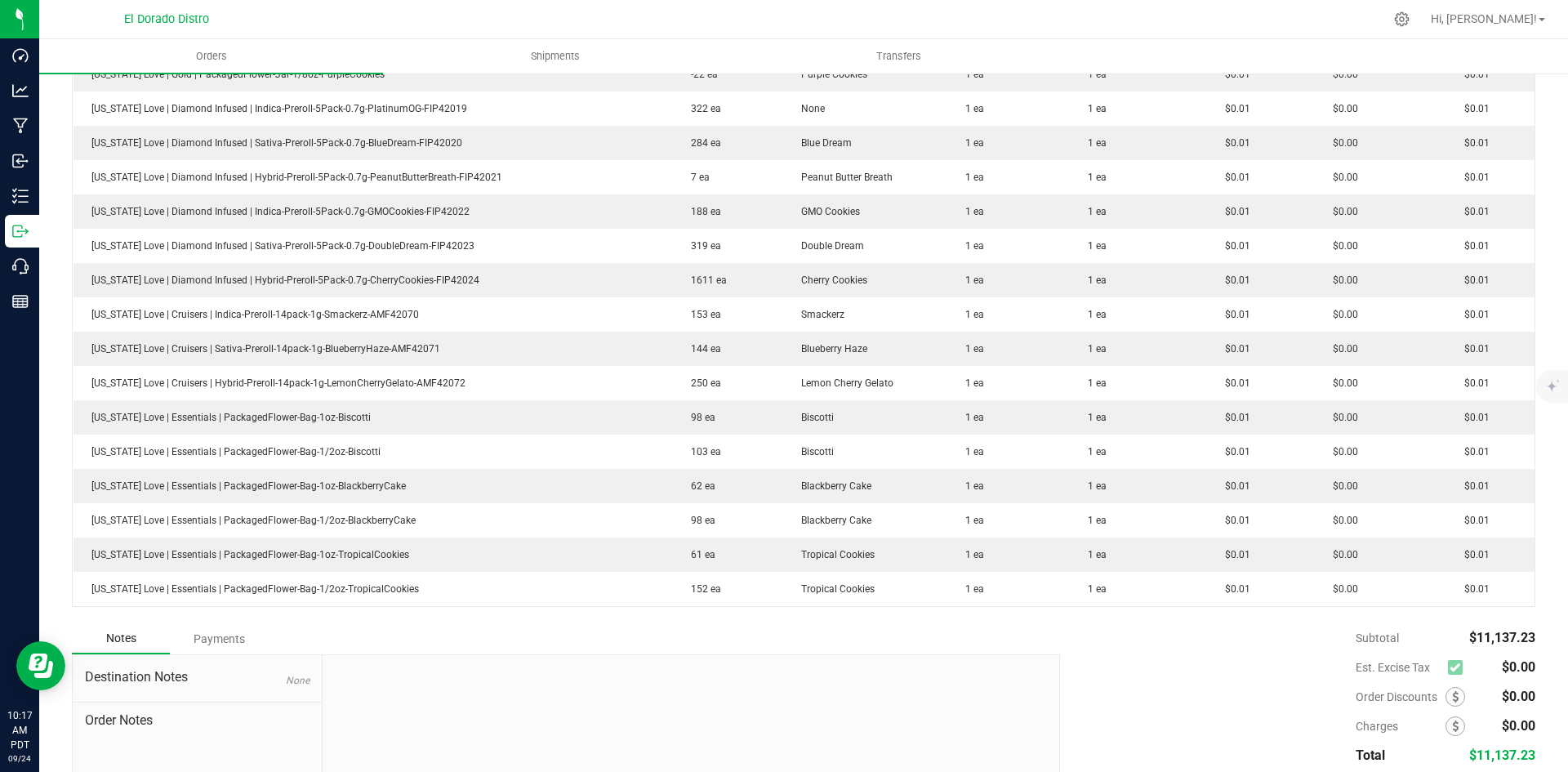
click at [1192, 681] on div "Subtotal $11,137.23 Est. Excise Tax $0.00" at bounding box center [1292, 726] width 487 height 206
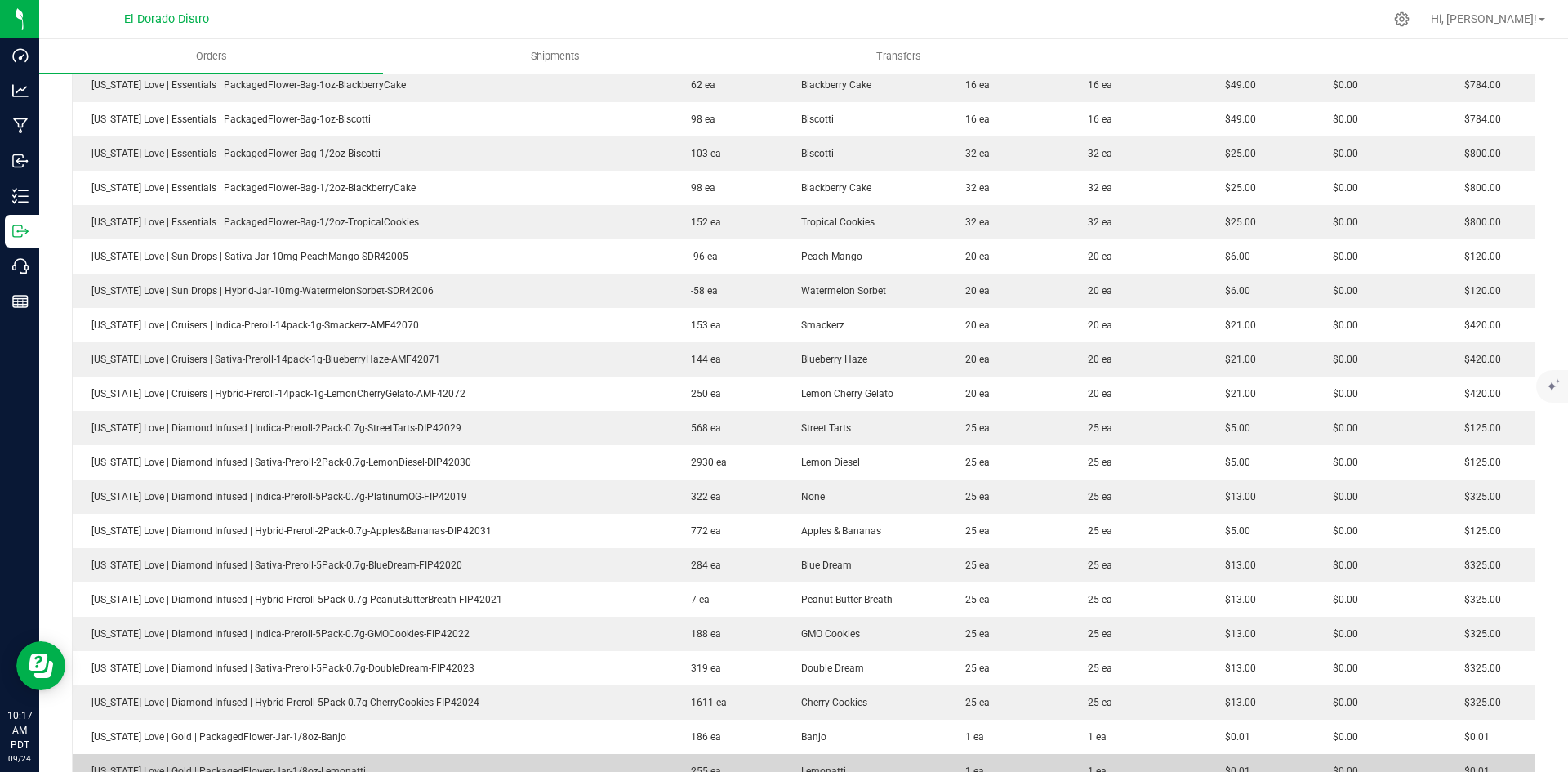
scroll to position [773, 0]
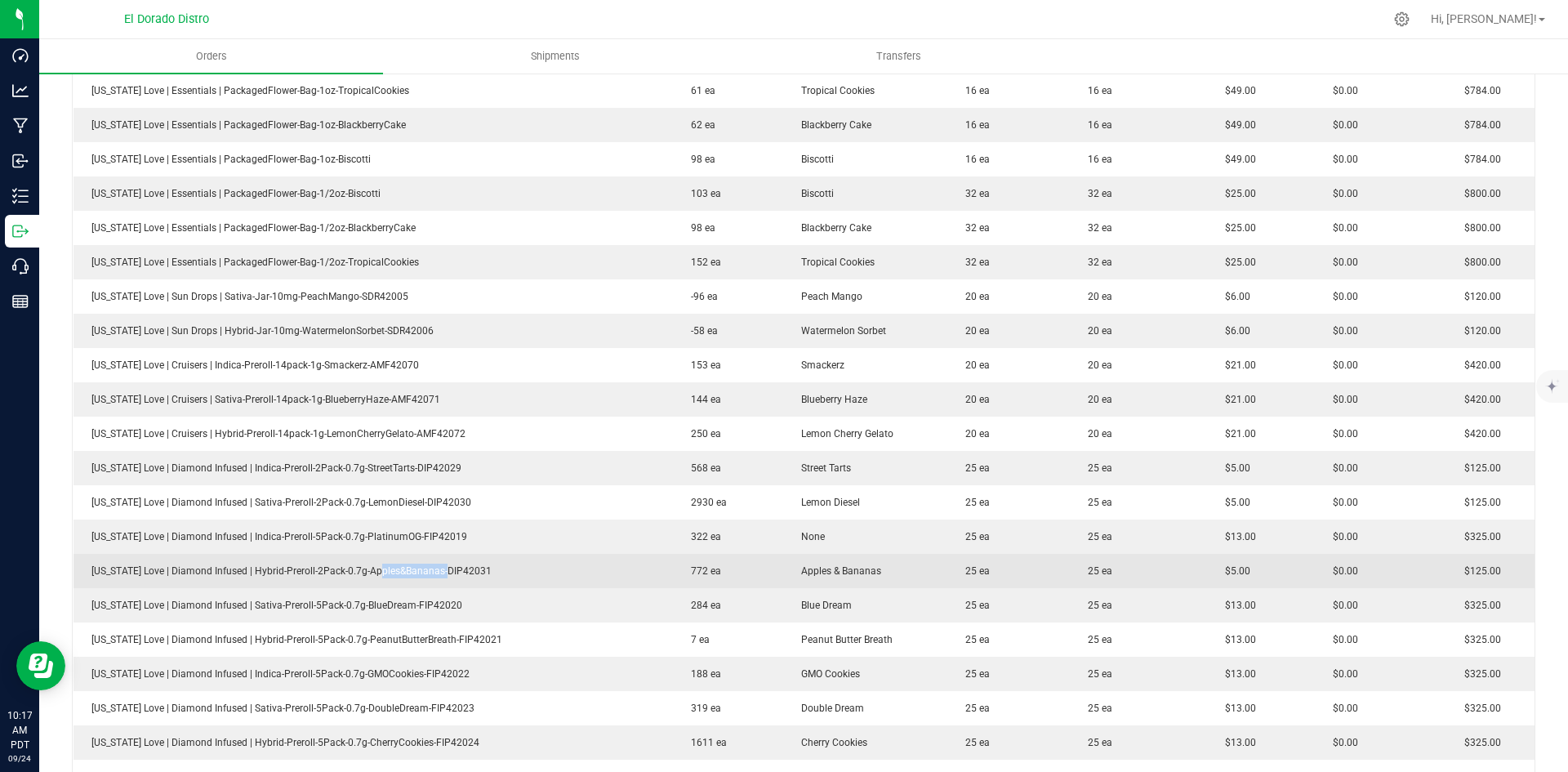
drag, startPoint x: 415, startPoint y: 575, endPoint x: 496, endPoint y: 575, distance: 81.0
click at [463, 575] on td "[US_STATE] Love | Diamond Infused | Hybrid-Preroll-2Pack-0.7g-Apples&Bananas-DI…" at bounding box center [372, 571] width 599 height 34
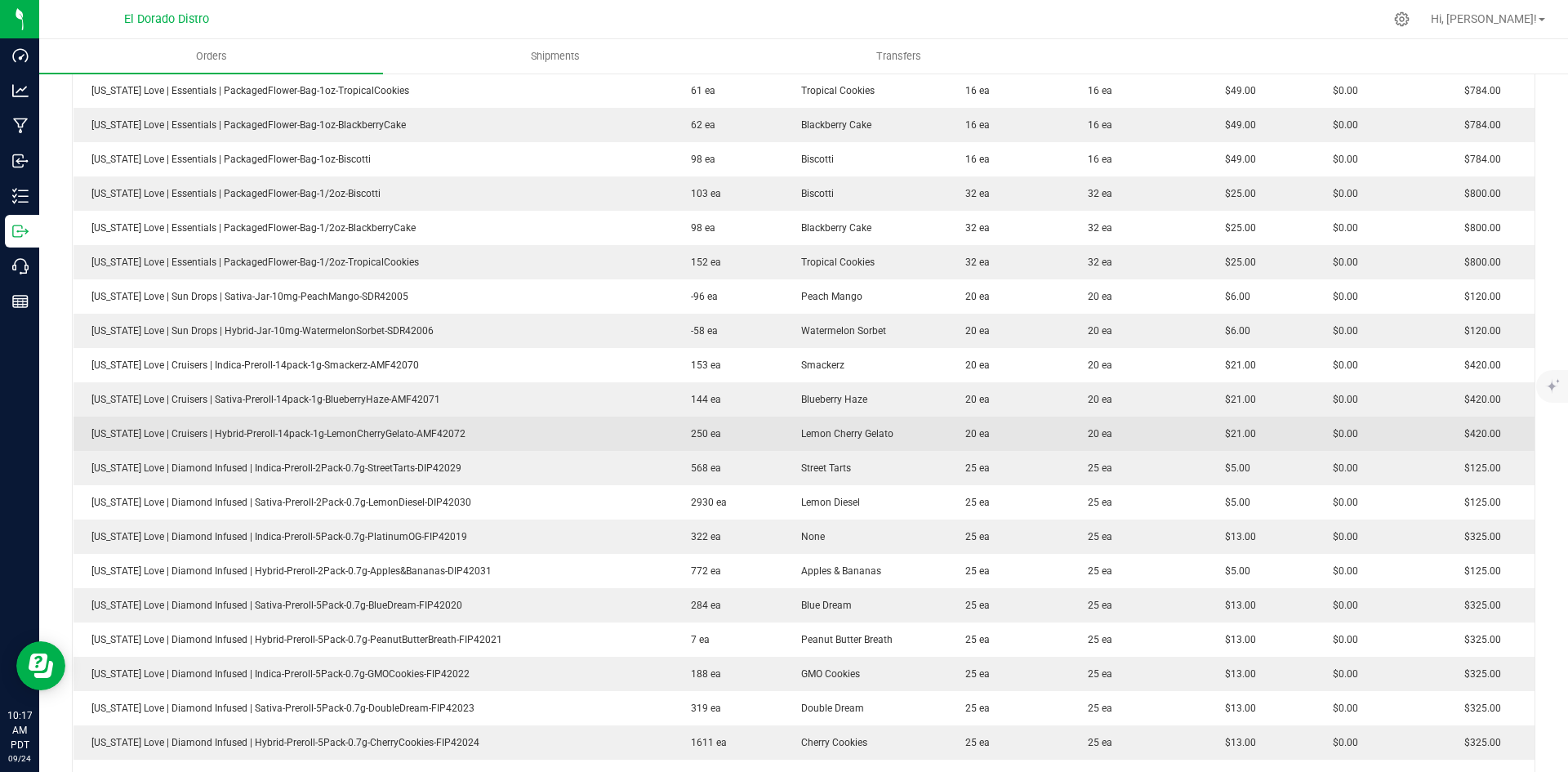
click at [1295, 446] on td "$21.00" at bounding box center [1261, 434] width 107 height 34
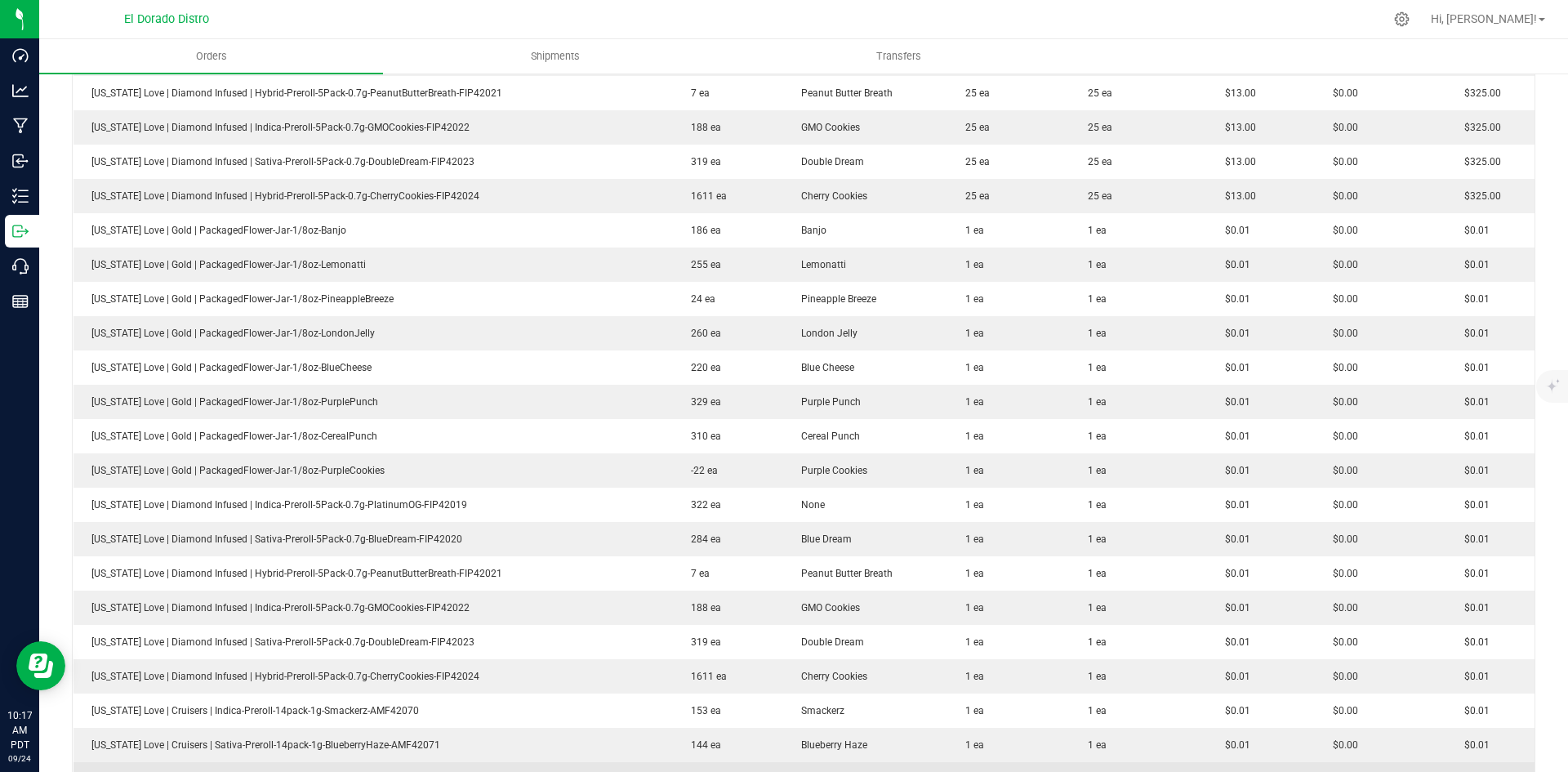
scroll to position [1753, 0]
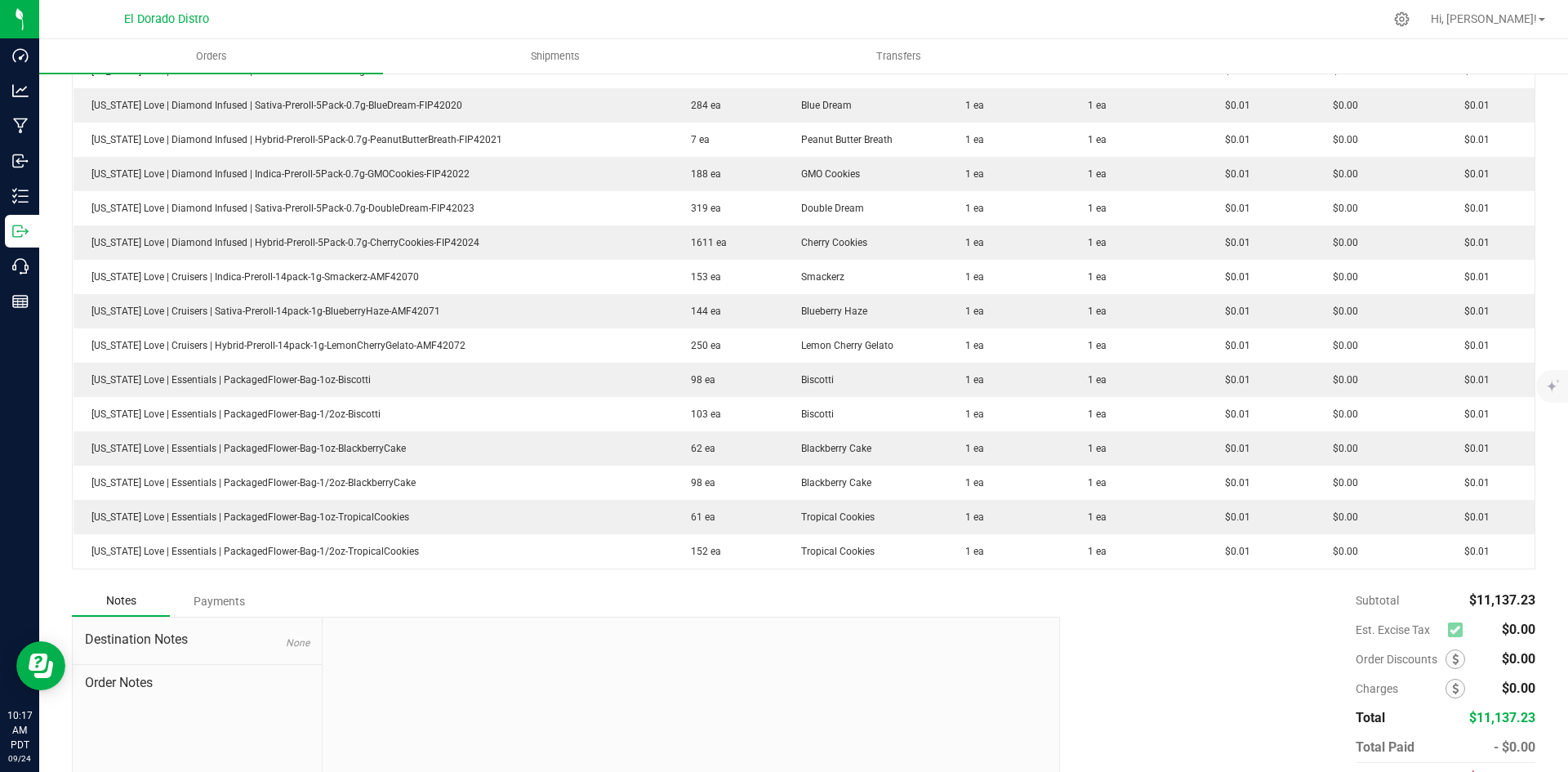
drag, startPoint x: 784, startPoint y: 620, endPoint x: 597, endPoint y: 608, distance: 187.4
click at [607, 602] on div "Notes Payments" at bounding box center [559, 601] width 976 height 31
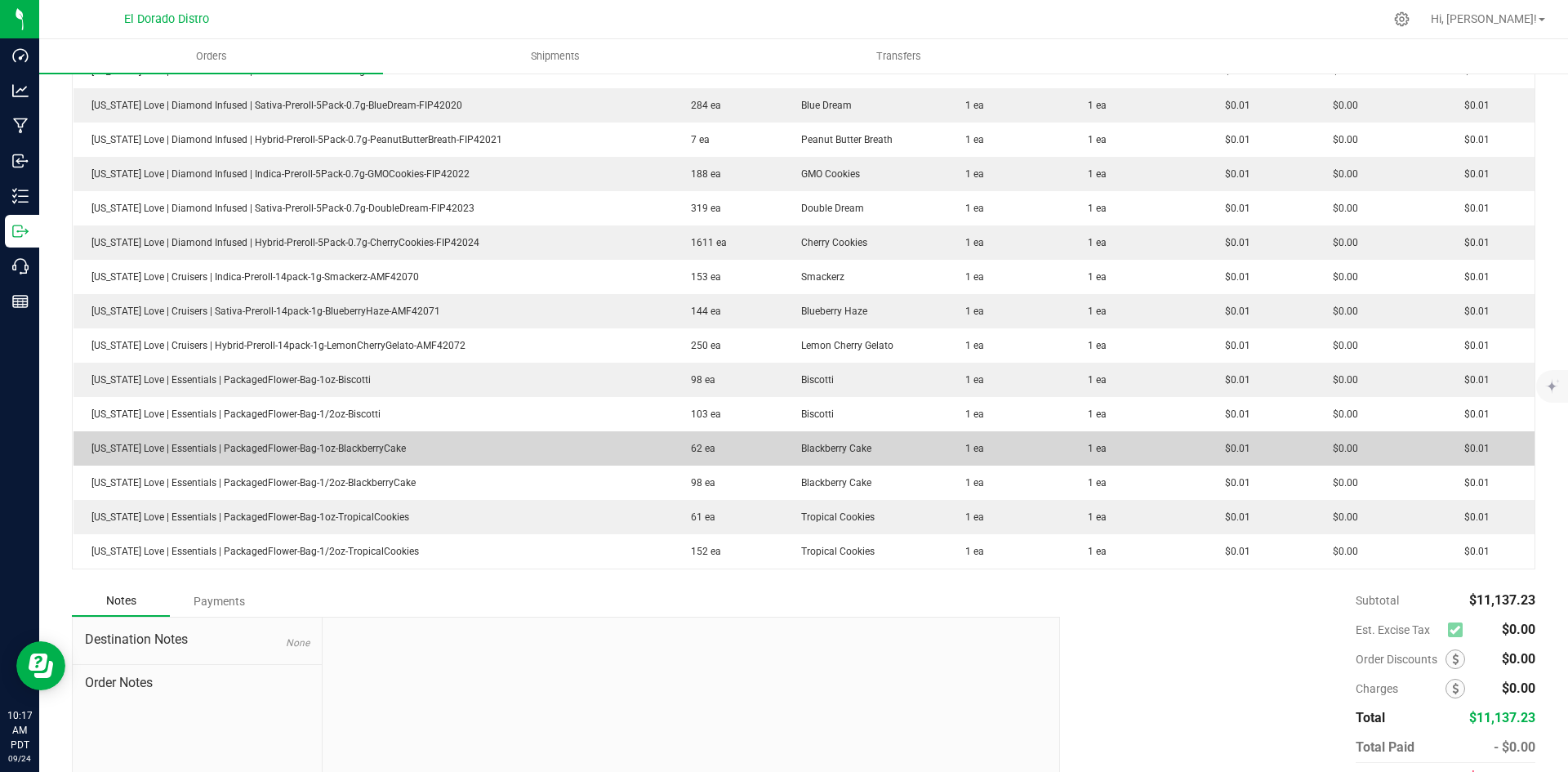
click at [972, 457] on td "1 ea" at bounding box center [1009, 448] width 123 height 34
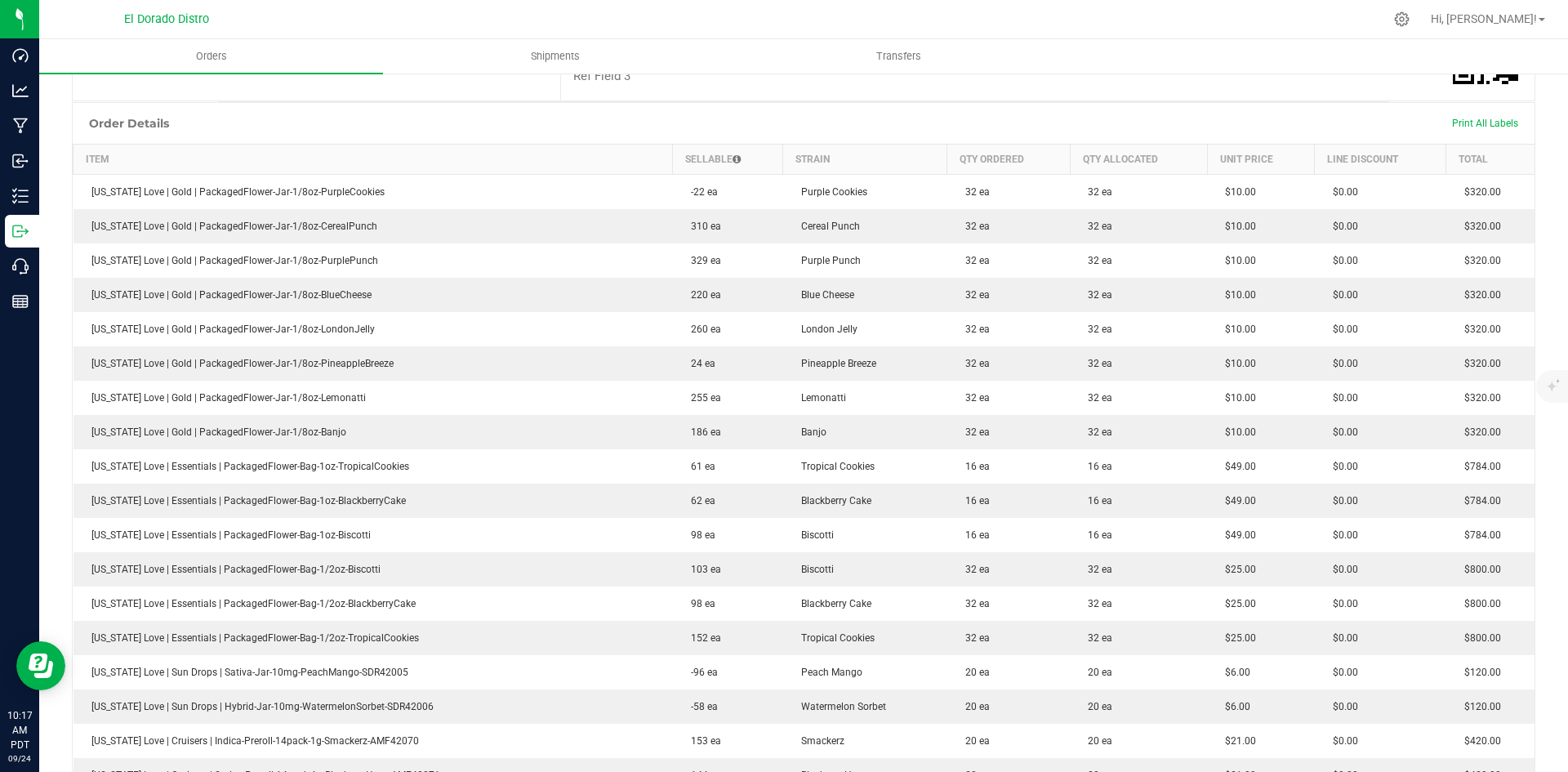
scroll to position [364, 0]
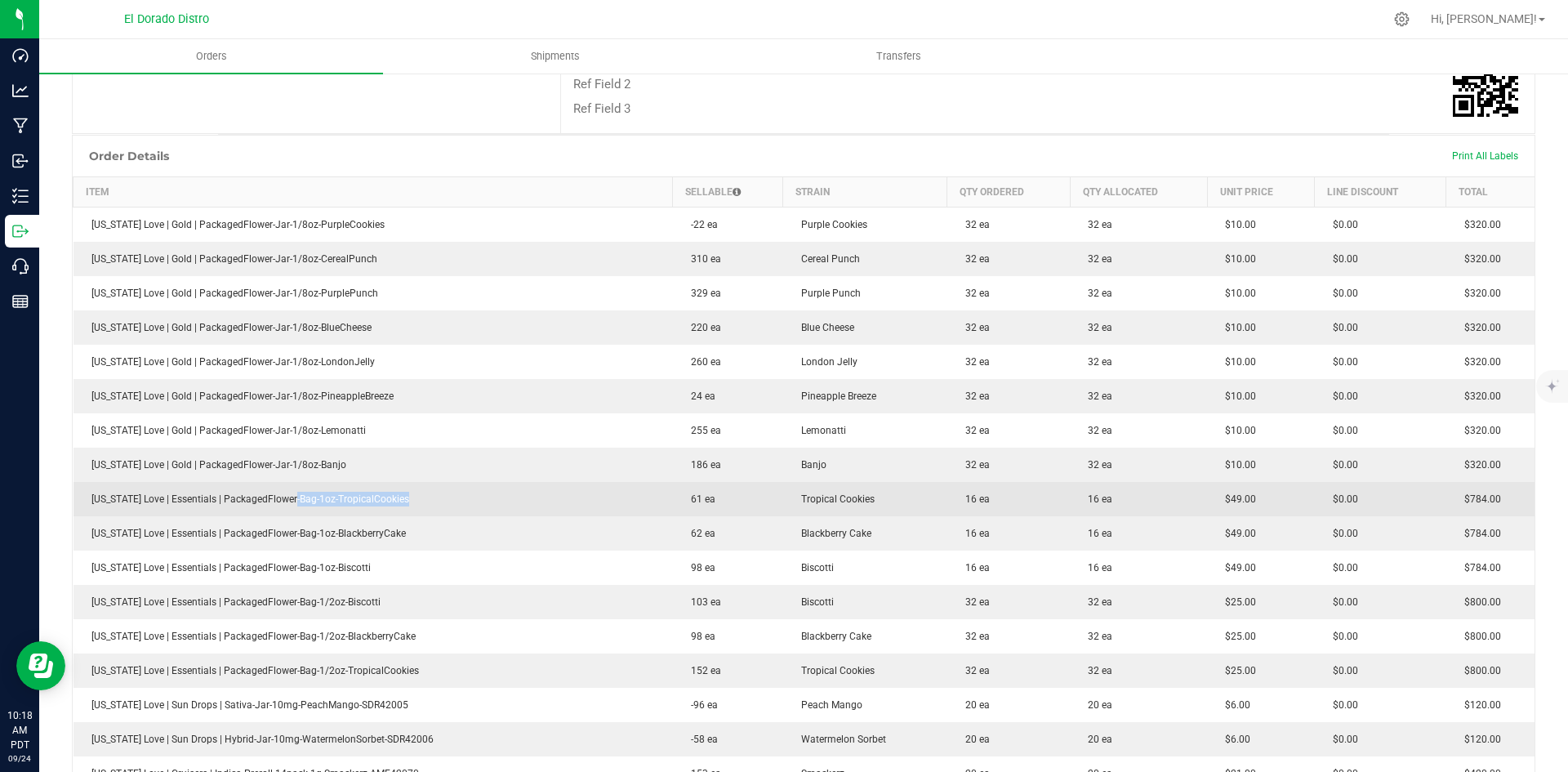
click at [411, 487] on td "[US_STATE] Love | Essentials | PackagedFlower-Bag-1oz-TropicalCookies" at bounding box center [372, 498] width 599 height 34
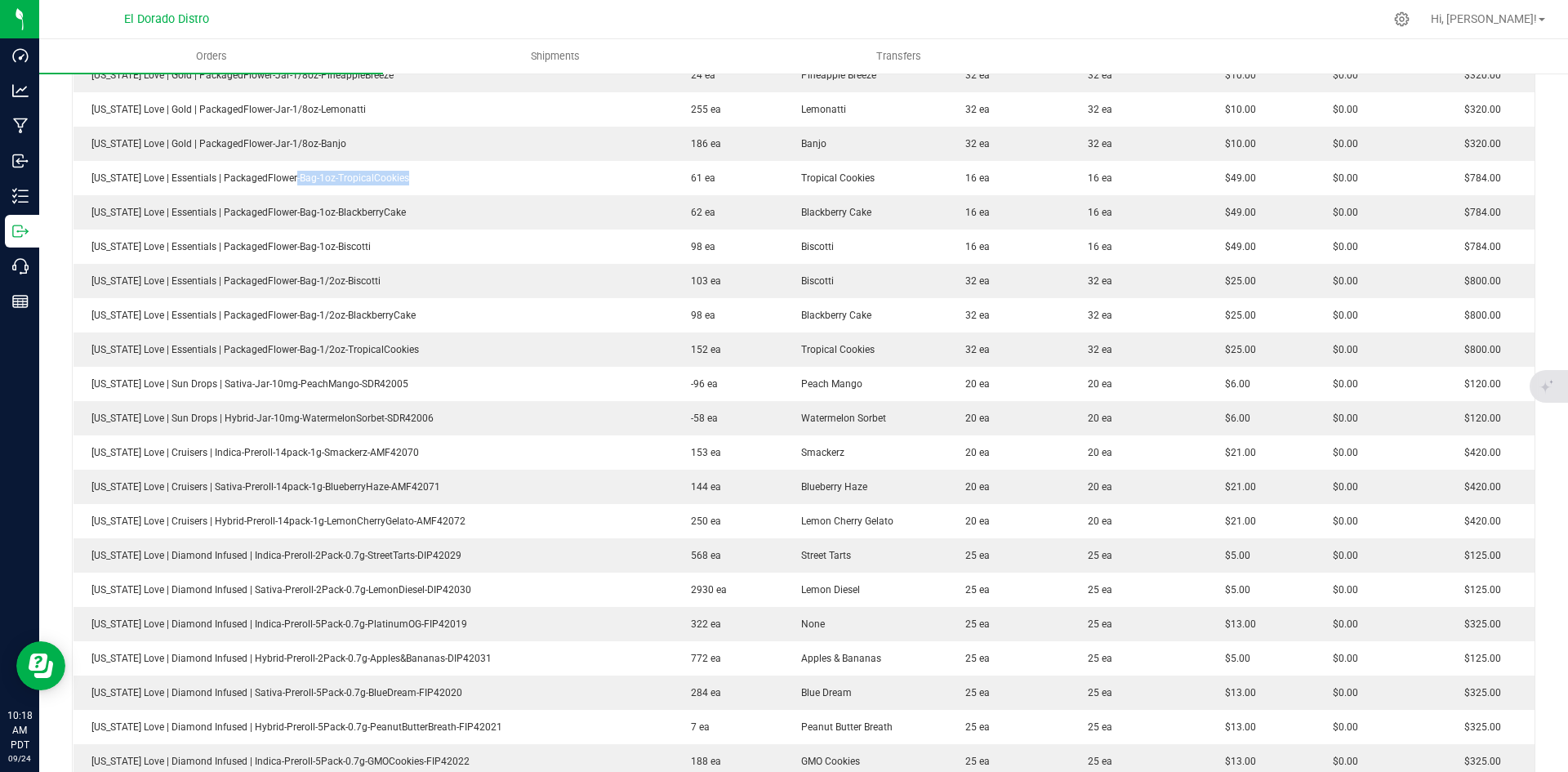
scroll to position [691, 0]
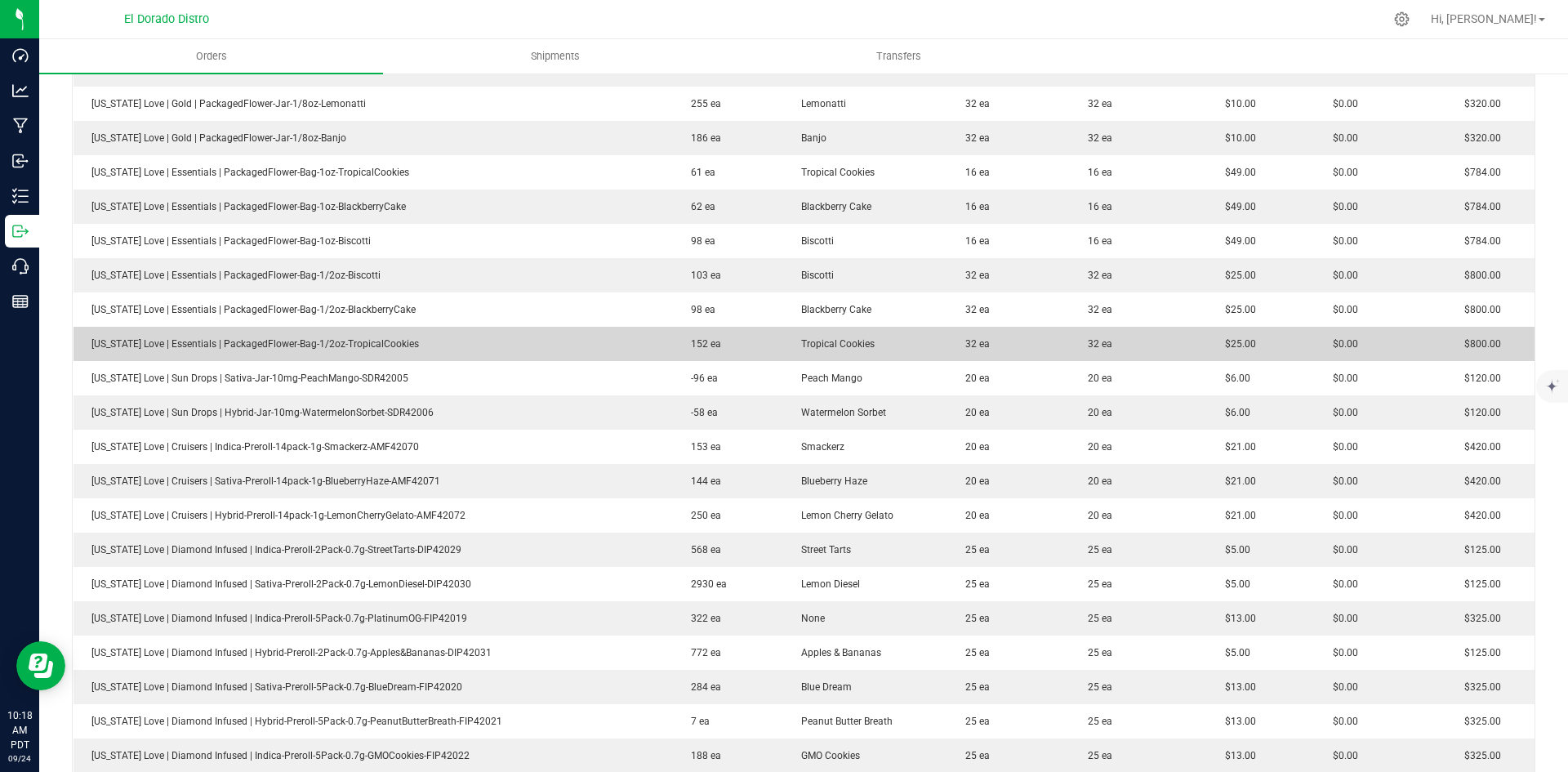
drag, startPoint x: 1205, startPoint y: 354, endPoint x: 1212, endPoint y: 349, distance: 8.6
click at [1208, 354] on td "$25.00" at bounding box center [1261, 343] width 107 height 34
drag, startPoint x: 359, startPoint y: 337, endPoint x: 567, endPoint y: 341, distance: 208.0
click at [470, 337] on td "[US_STATE] Love | Essentials | PackagedFlower-Bag-1/2oz-TropicalCookies" at bounding box center [372, 343] width 599 height 34
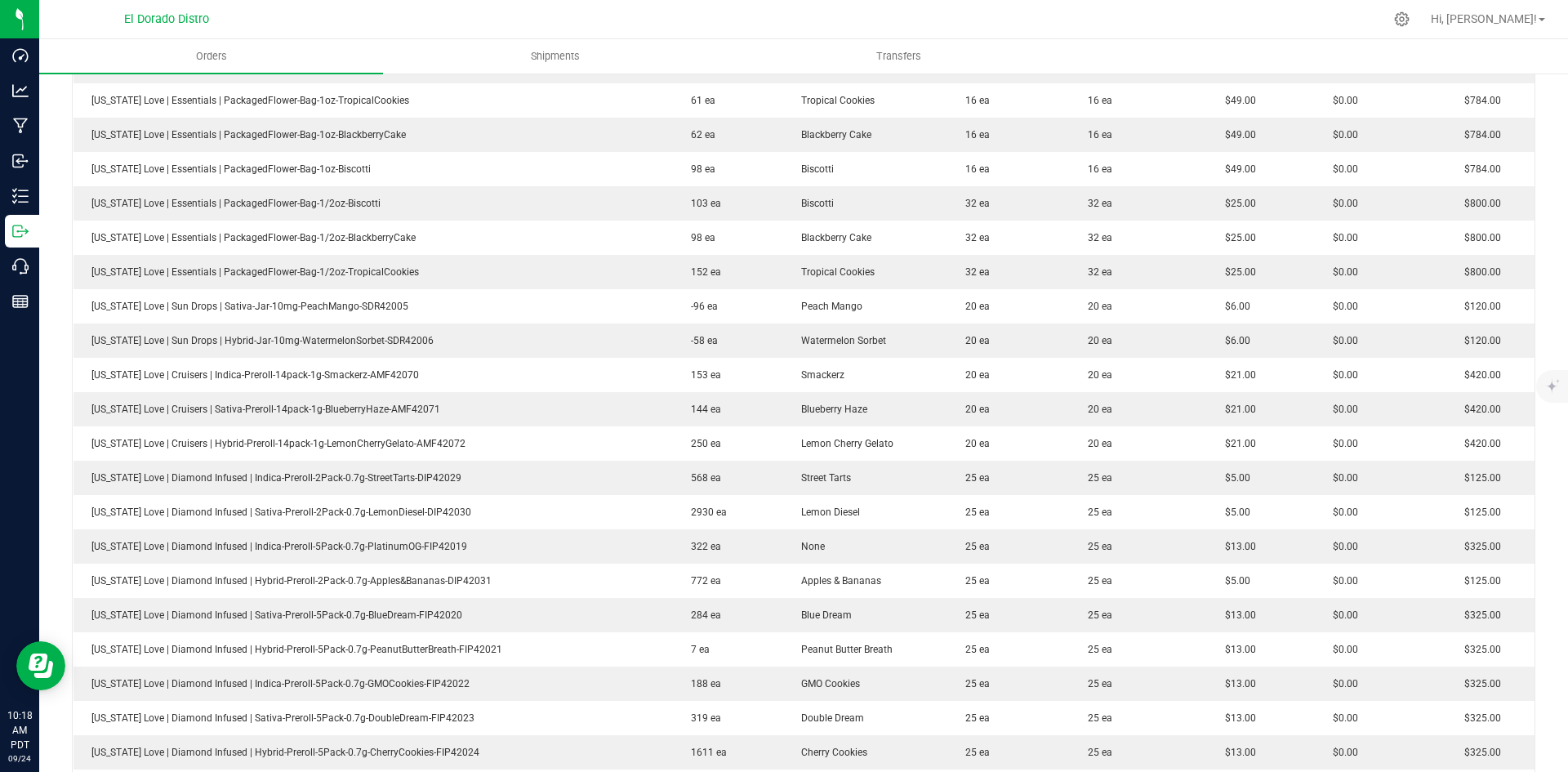
scroll to position [773, 0]
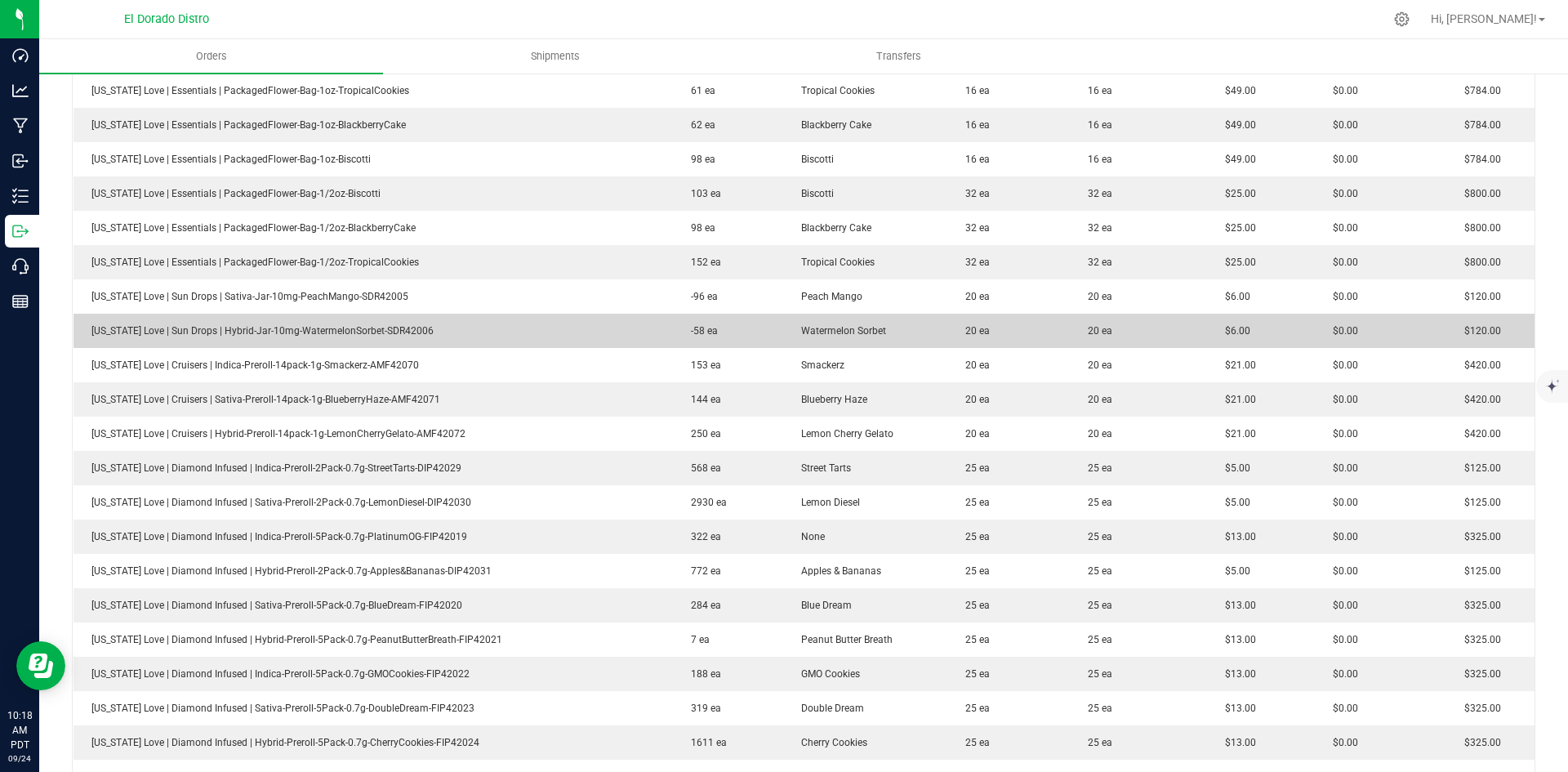
click at [1161, 343] on td "20 ea" at bounding box center [1139, 331] width 137 height 34
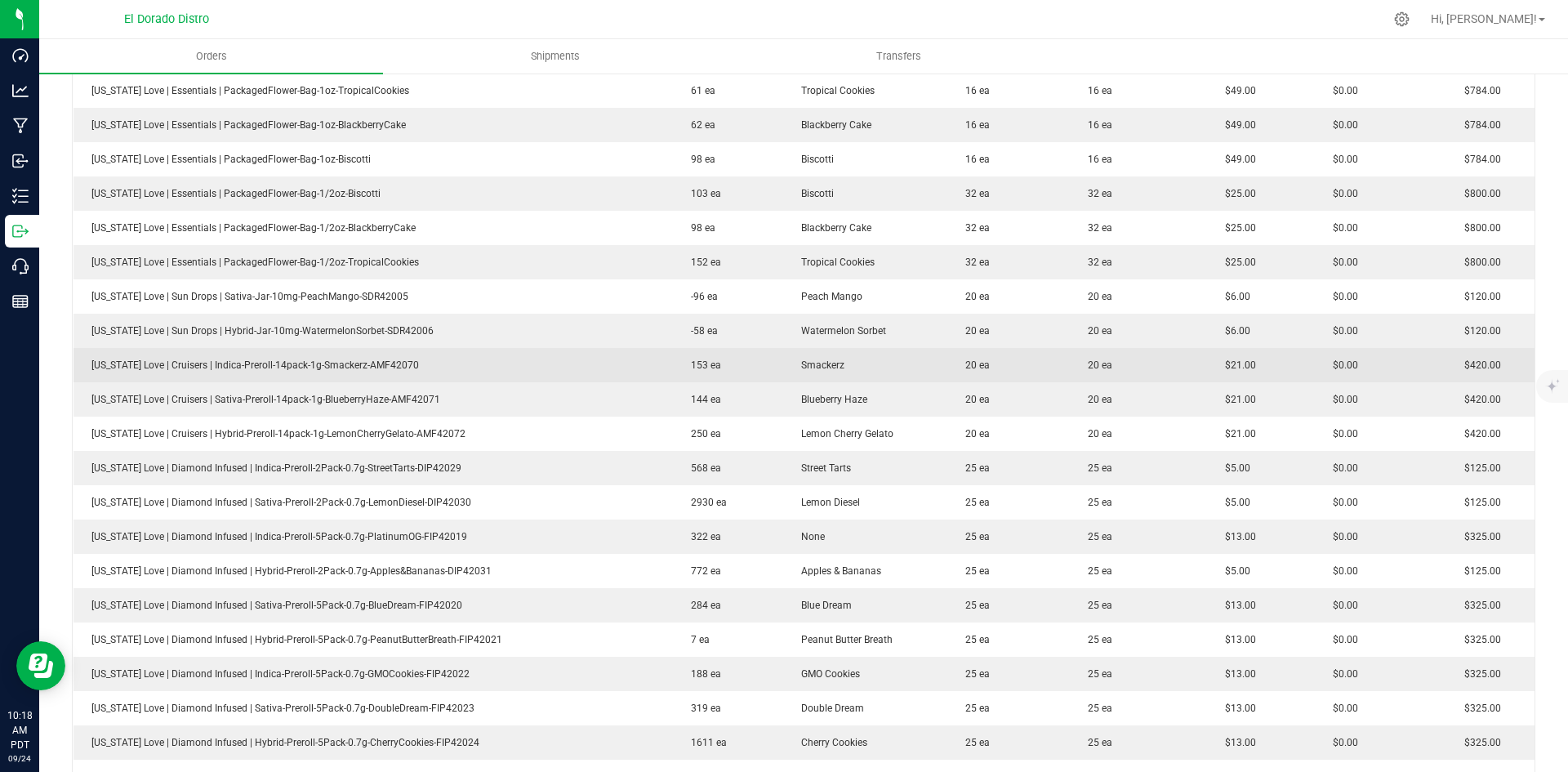
drag, startPoint x: 389, startPoint y: 366, endPoint x: 714, endPoint y: 363, distance: 325.0
click at [532, 366] on td "[US_STATE] Love | Cruisers | Indica-Preroll-14pack-1g-Smackerz-AMF42070" at bounding box center [372, 365] width 599 height 34
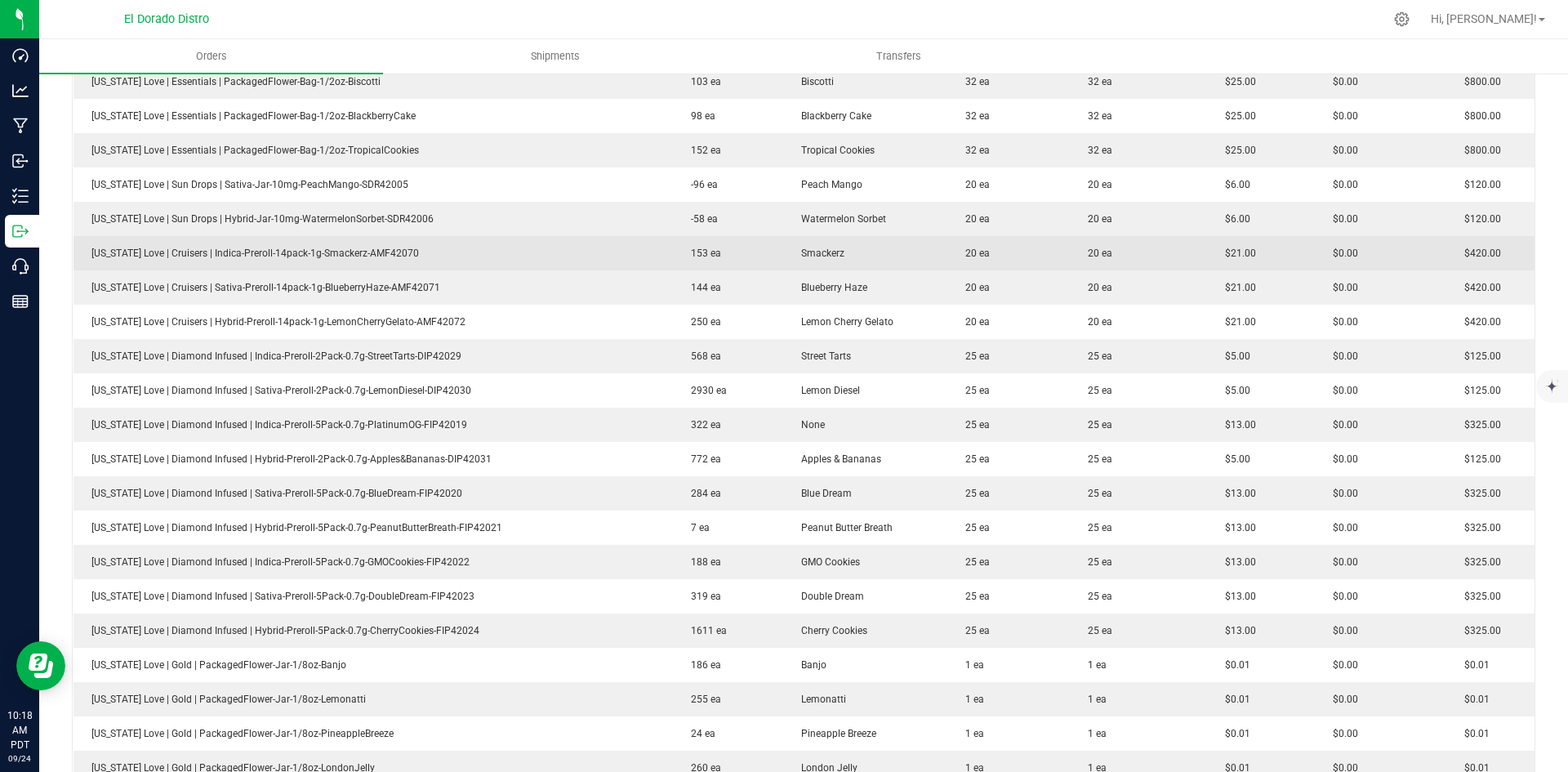
scroll to position [936, 0]
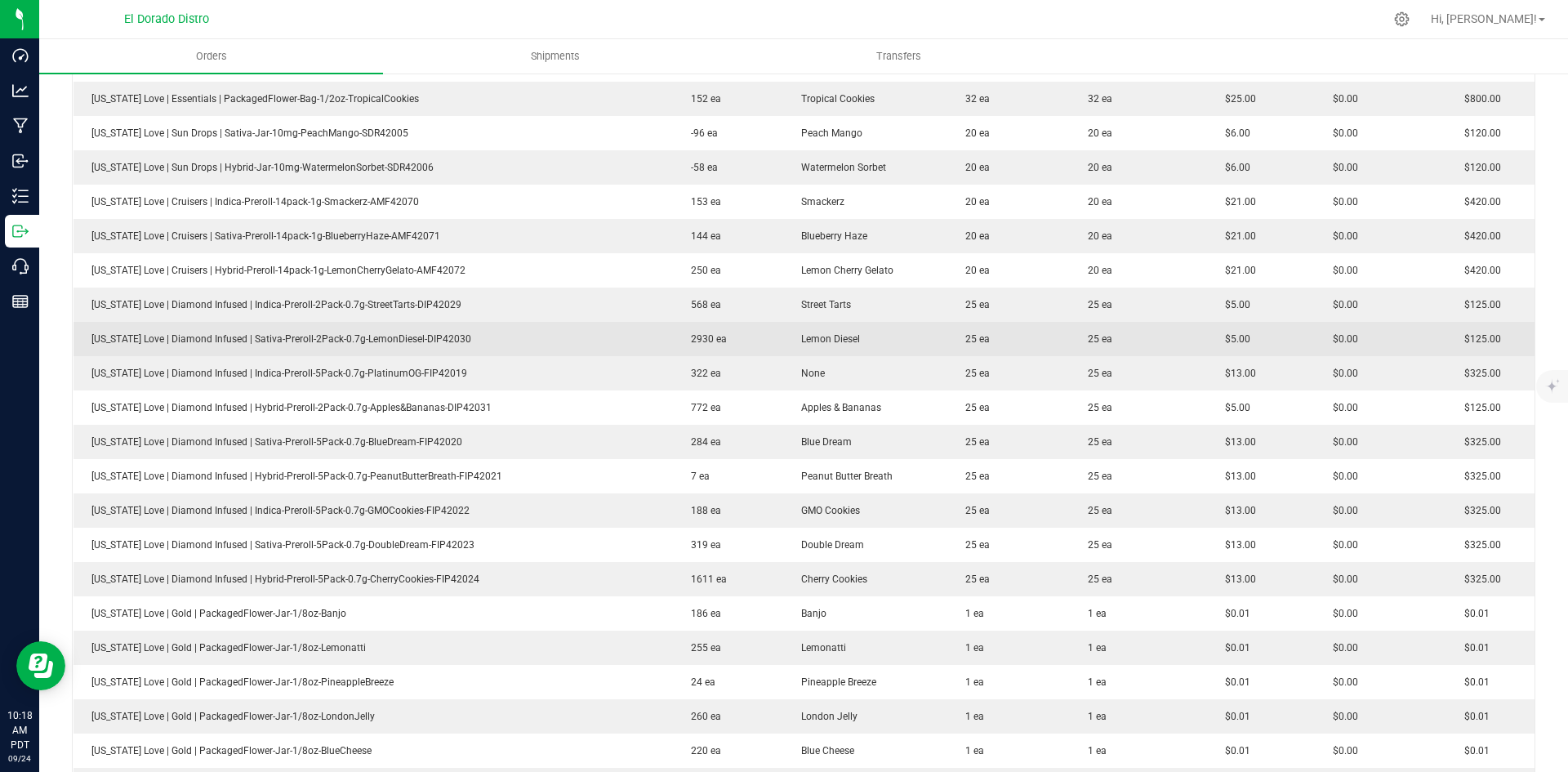
click at [997, 344] on td "25 ea" at bounding box center [1009, 339] width 123 height 34
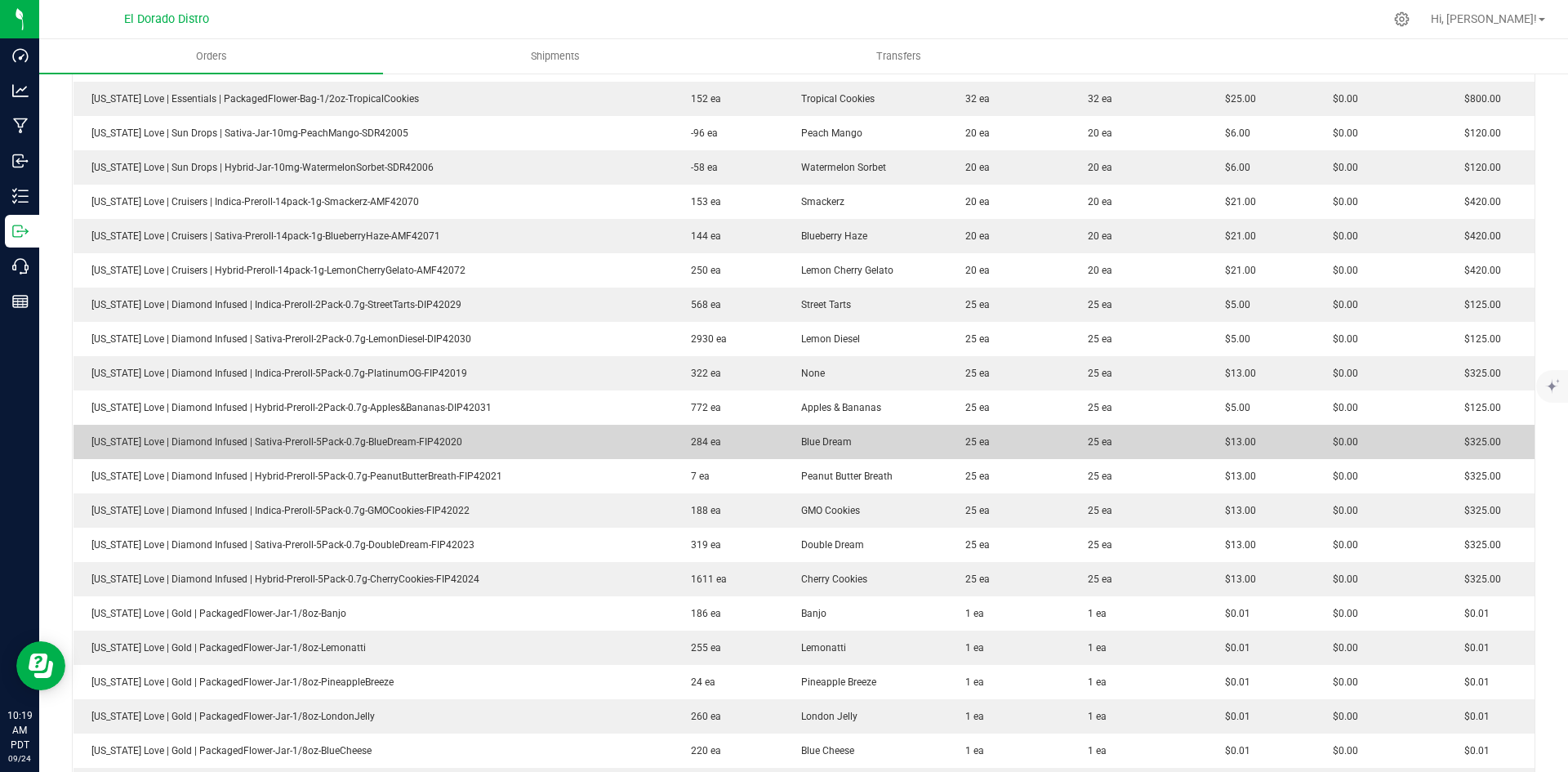
click at [976, 435] on td "25 ea" at bounding box center [1009, 441] width 123 height 34
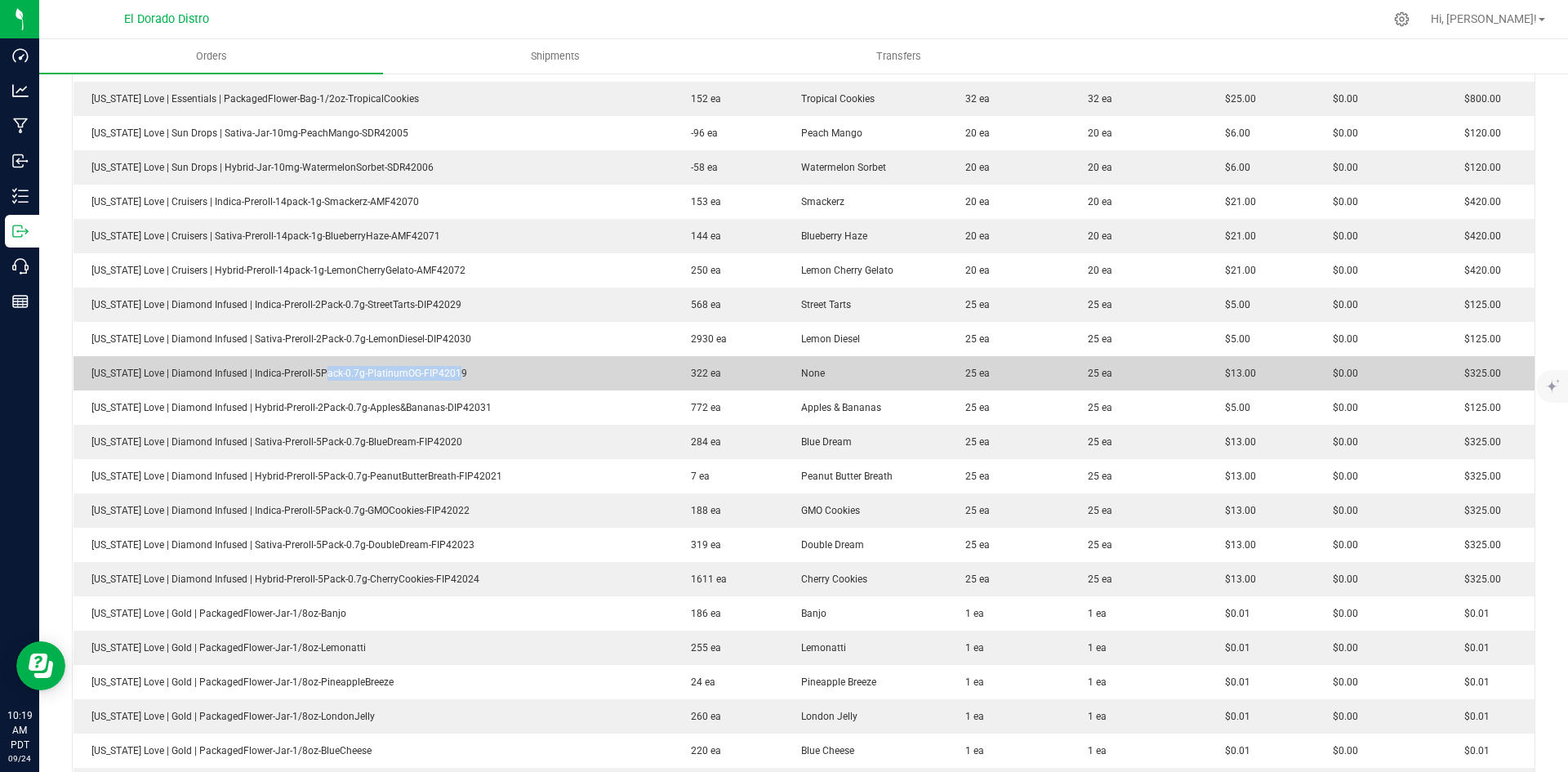
drag, startPoint x: 326, startPoint y: 376, endPoint x: 562, endPoint y: 367, distance: 236.2
click at [462, 368] on td "[US_STATE] Love | Diamond Infused | Indica-Preroll-5Pack-0.7g-PlatinumOG-FIP420…" at bounding box center [372, 373] width 599 height 34
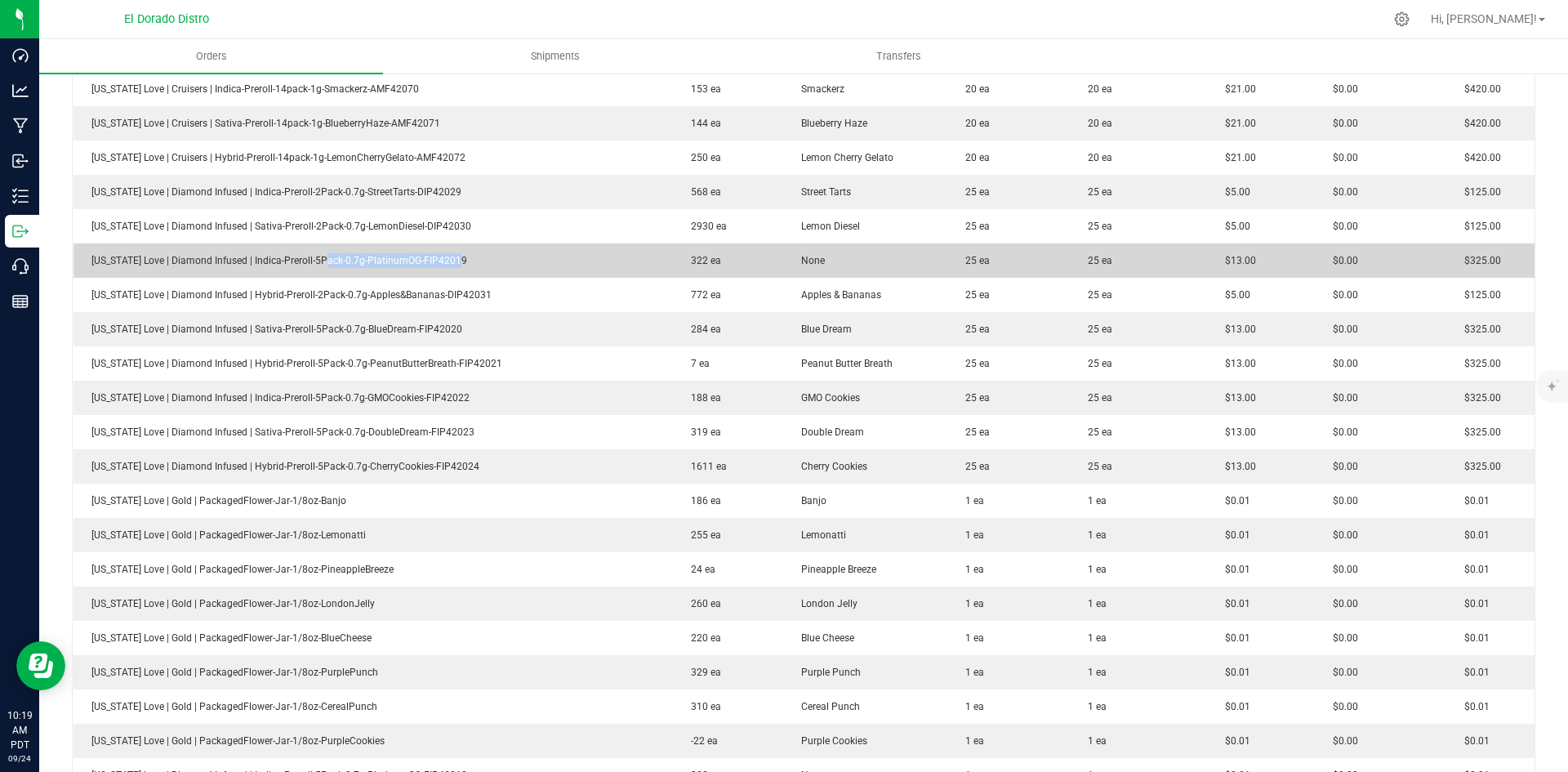
scroll to position [1099, 0]
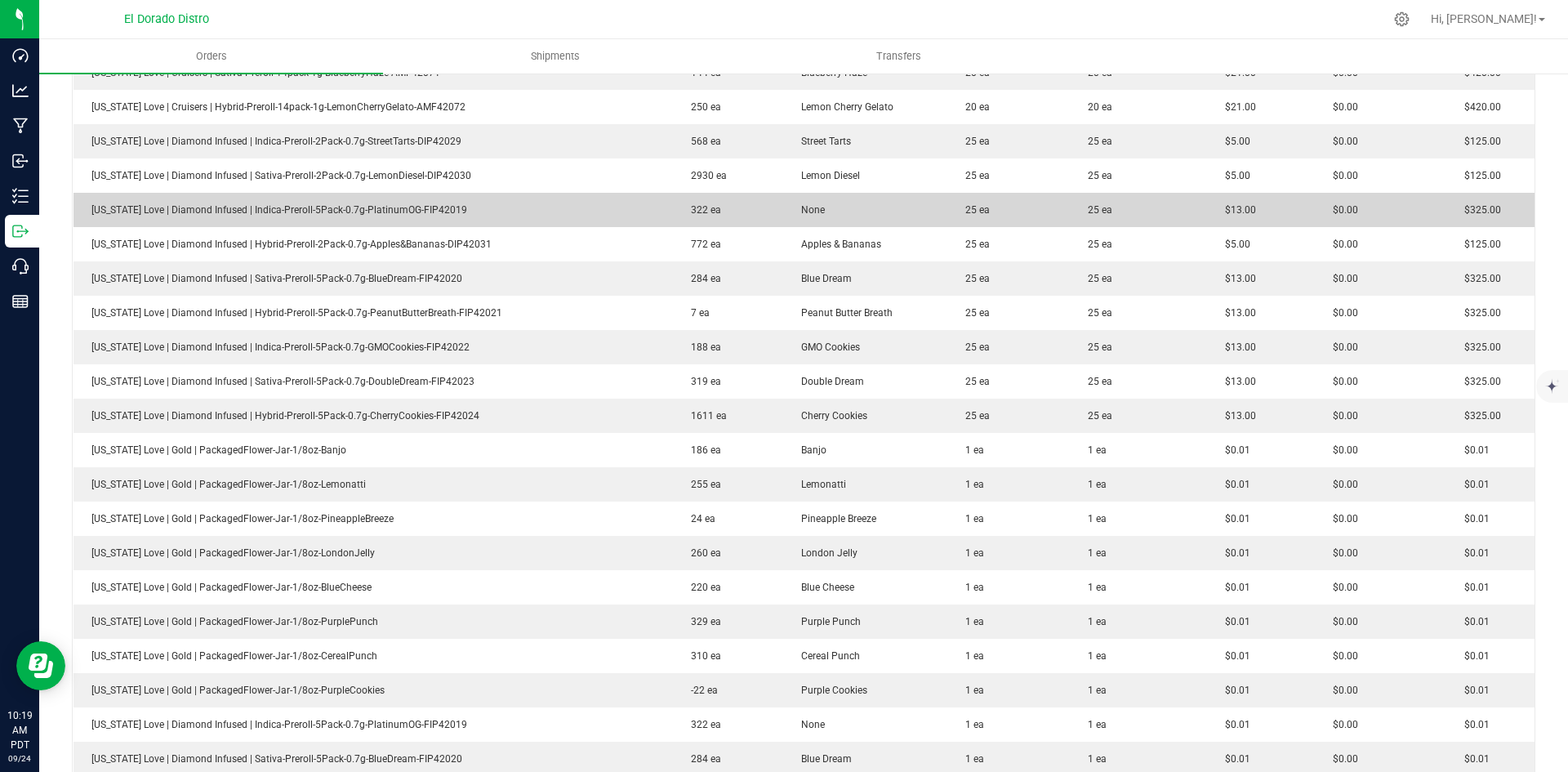
click at [1277, 218] on td "$13.00" at bounding box center [1261, 210] width 107 height 34
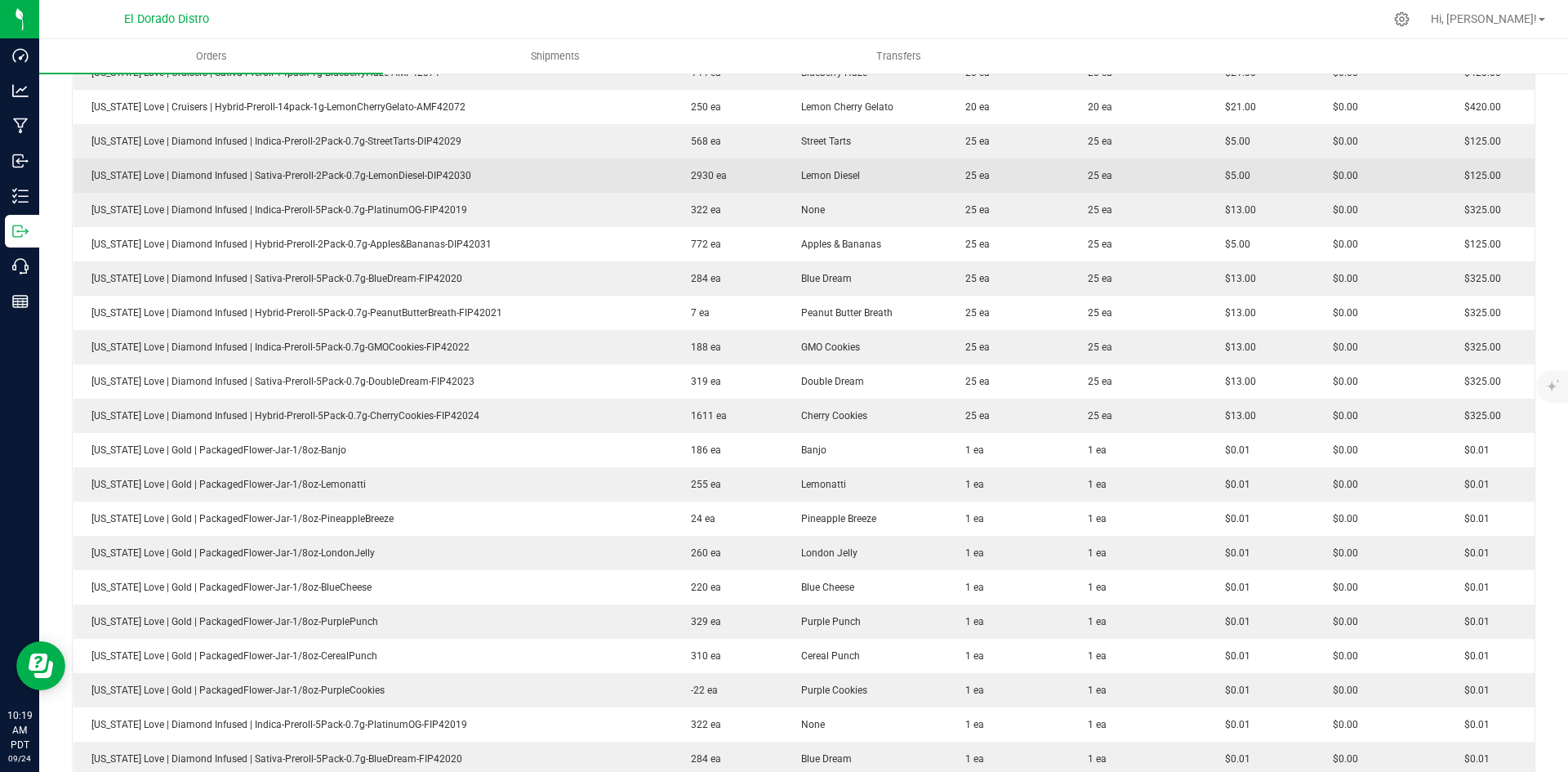
click at [1248, 172] on td "$5.00" at bounding box center [1261, 176] width 107 height 34
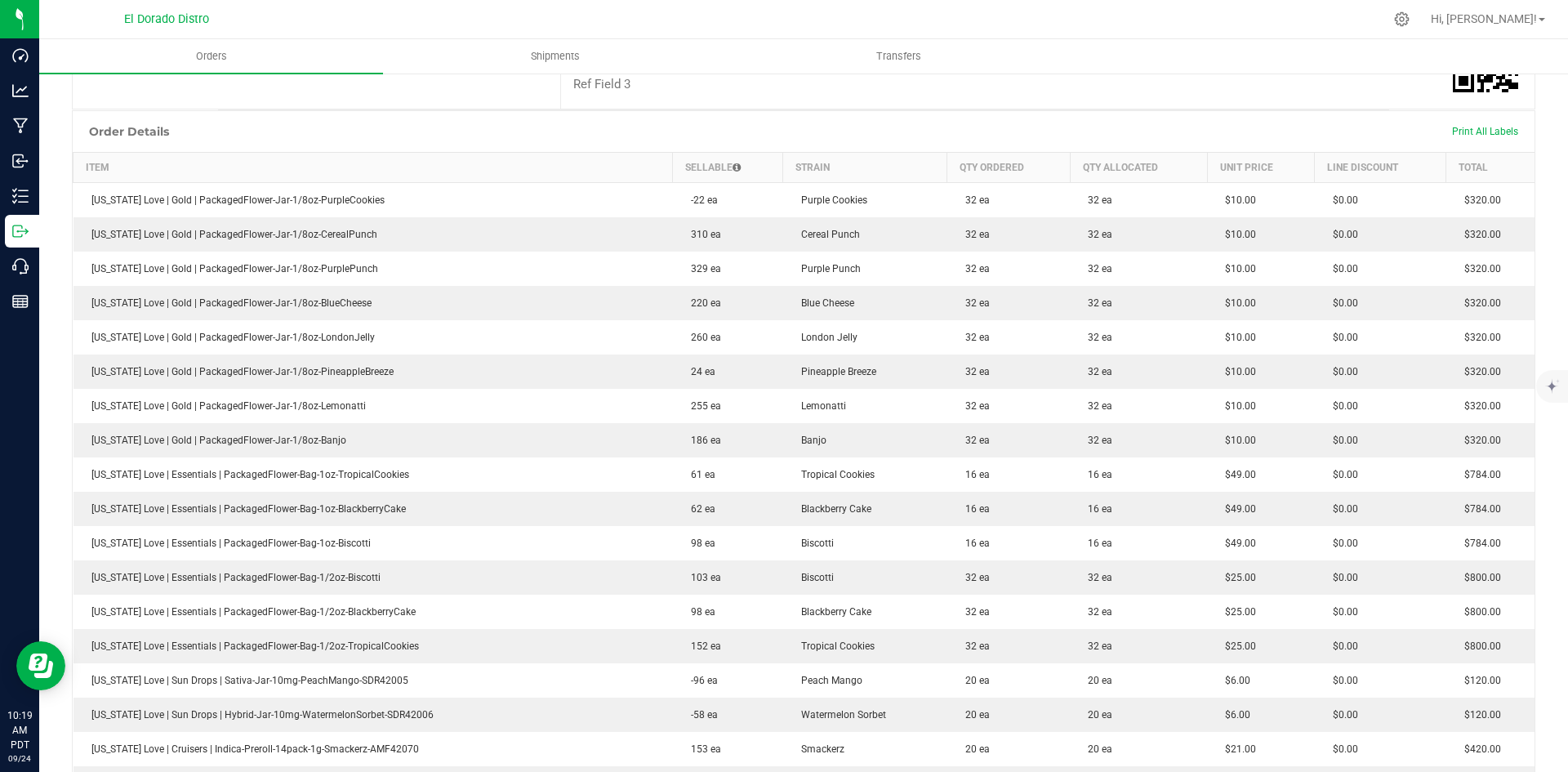
scroll to position [364, 0]
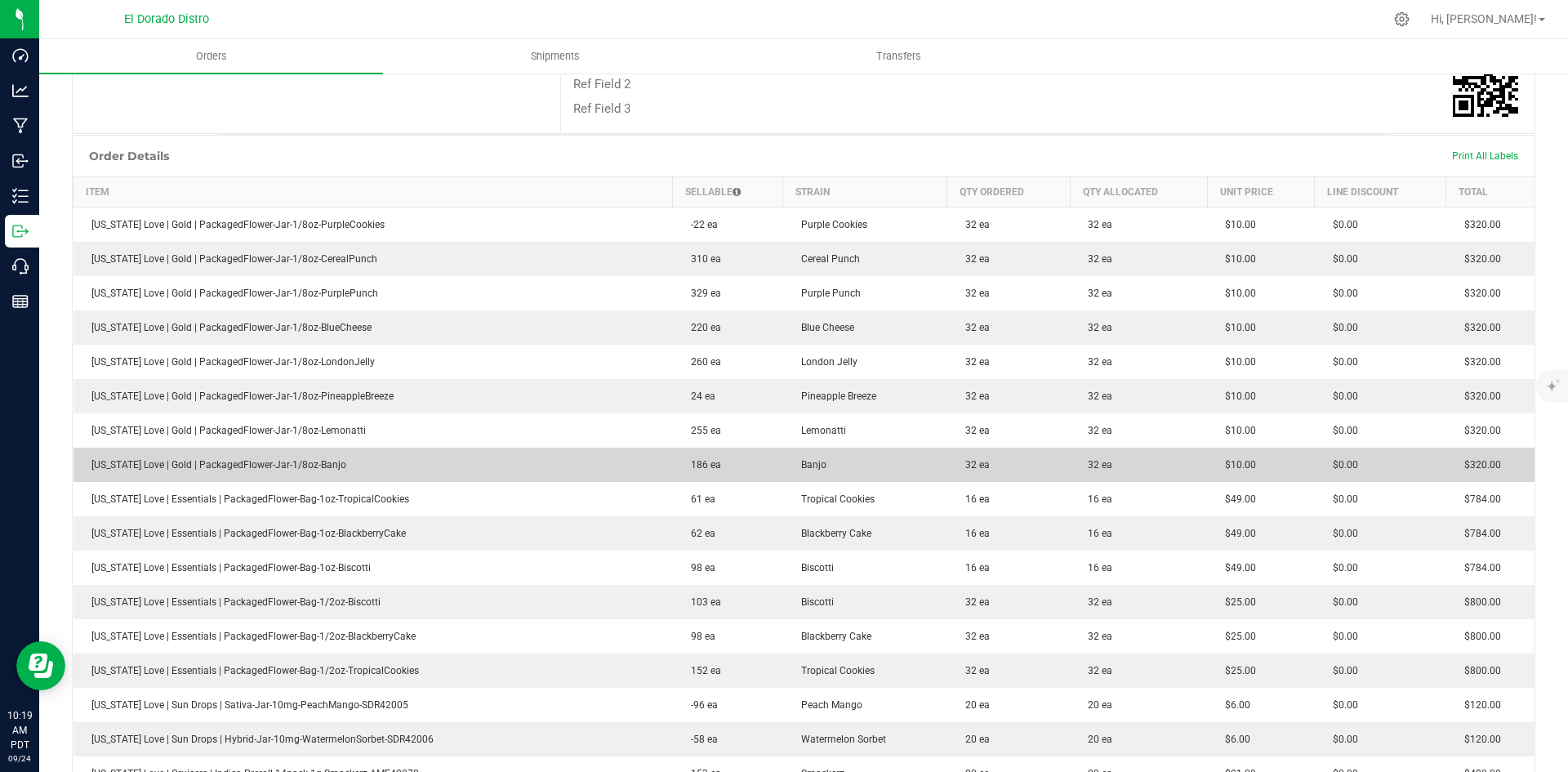
drag, startPoint x: 952, startPoint y: 470, endPoint x: 1051, endPoint y: 479, distance: 99.4
click at [1051, 479] on td "32 ea" at bounding box center [1009, 464] width 123 height 34
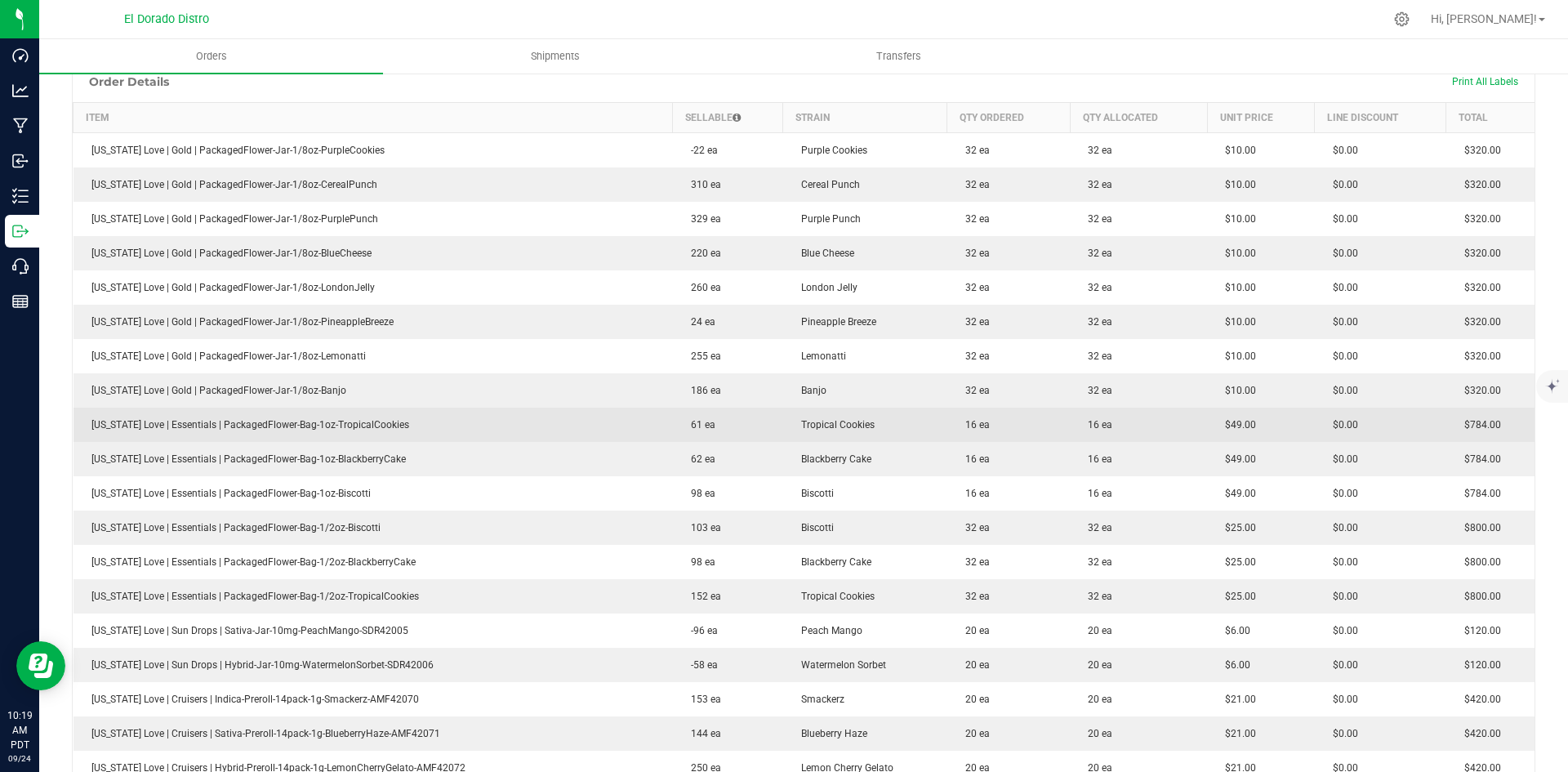
scroll to position [446, 0]
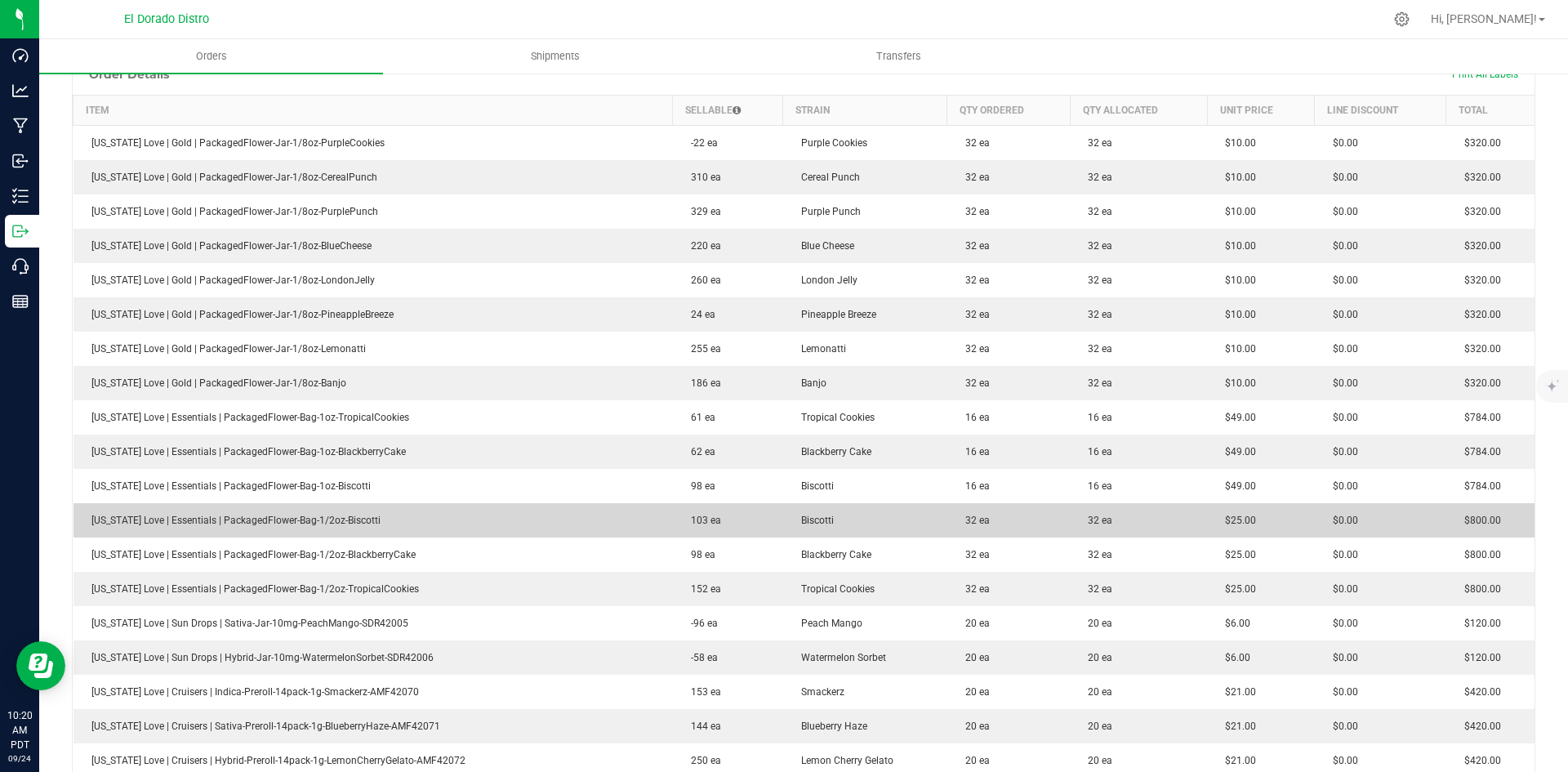
drag, startPoint x: 1269, startPoint y: 343, endPoint x: 1248, endPoint y: 512, distance: 170.3
click at [1272, 340] on td "$10.00" at bounding box center [1261, 349] width 107 height 34
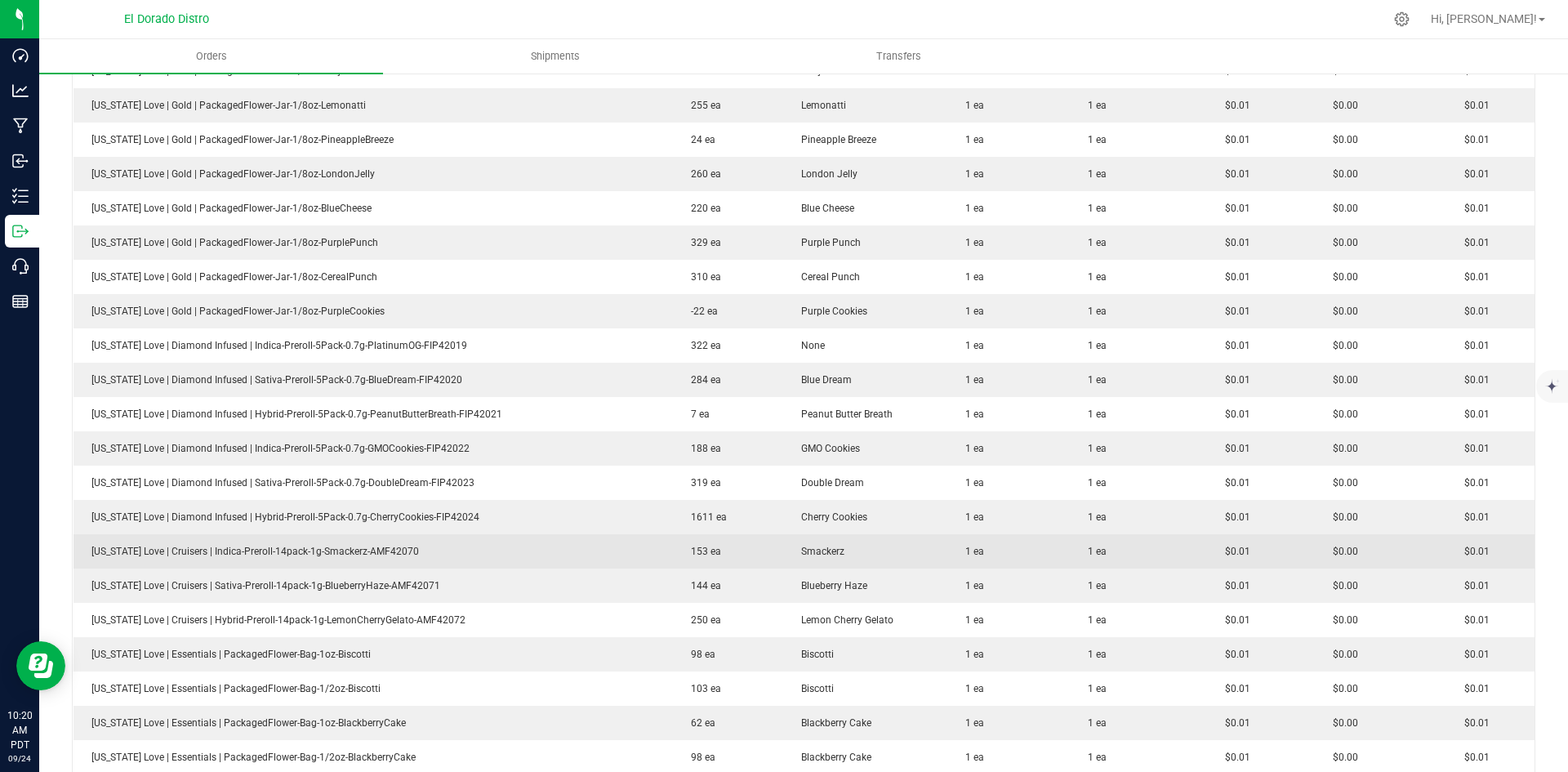
scroll to position [1835, 0]
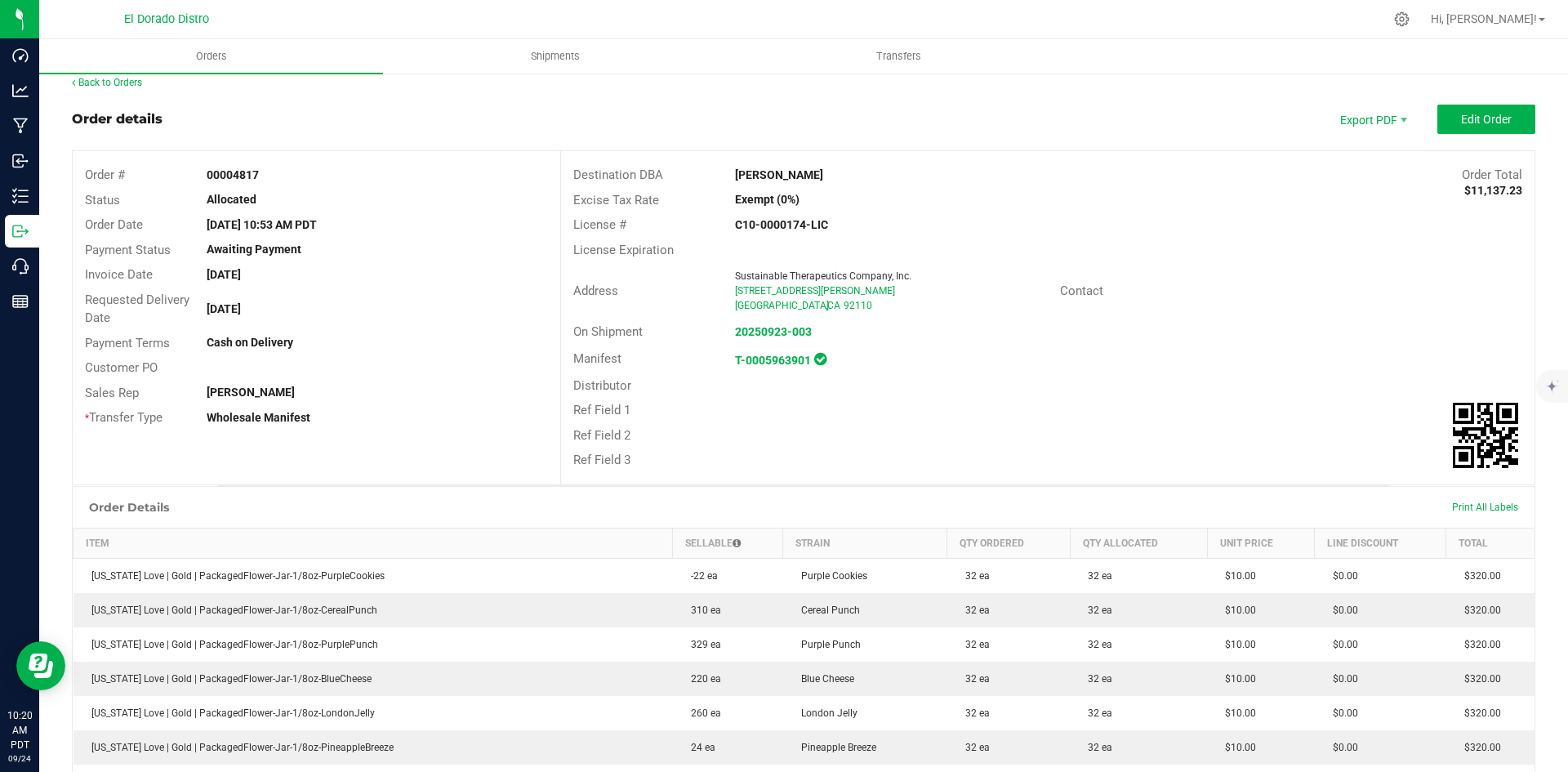
scroll to position [0, 0]
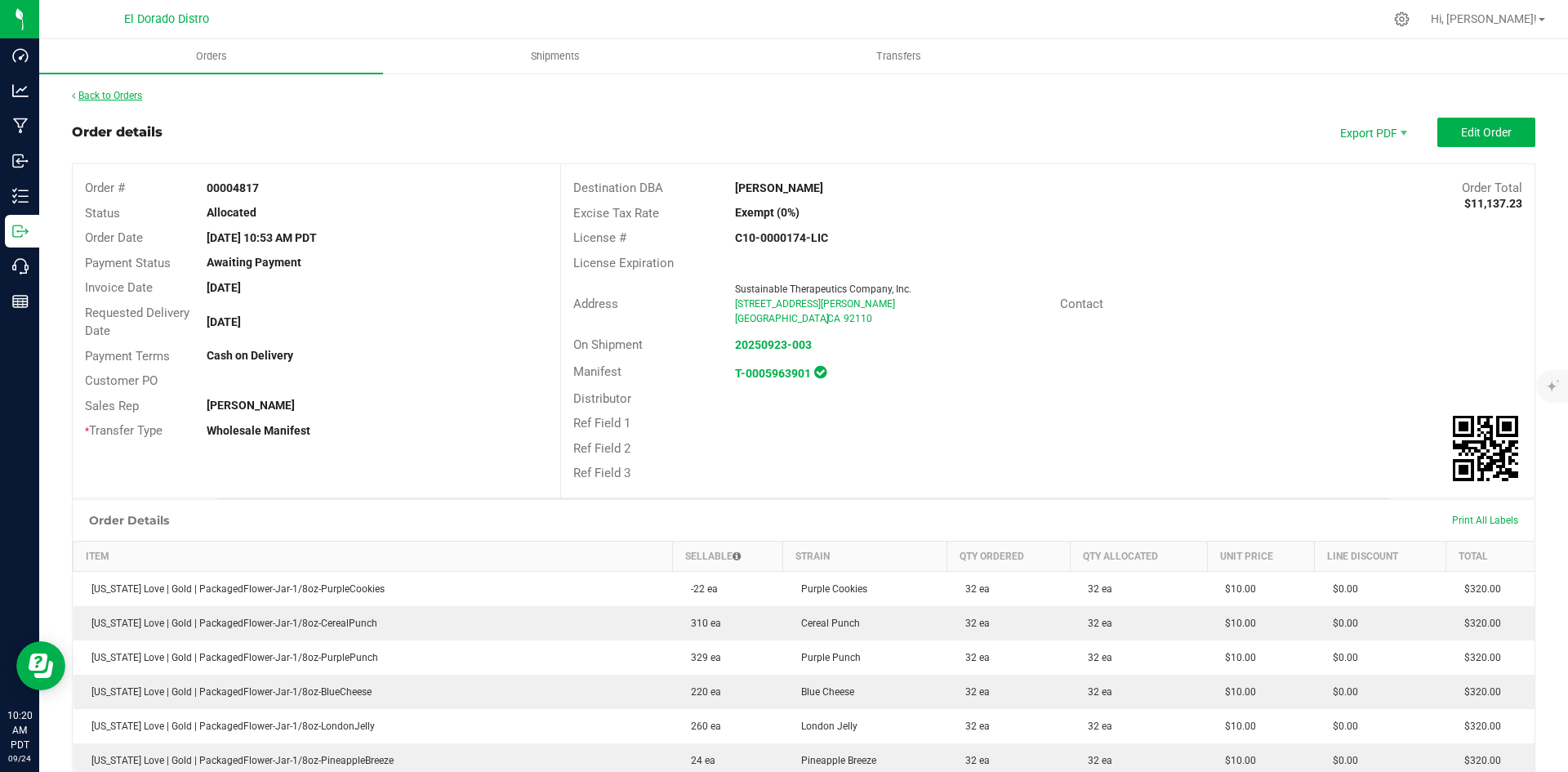
click at [124, 91] on link "Back to Orders" at bounding box center [107, 95] width 70 height 11
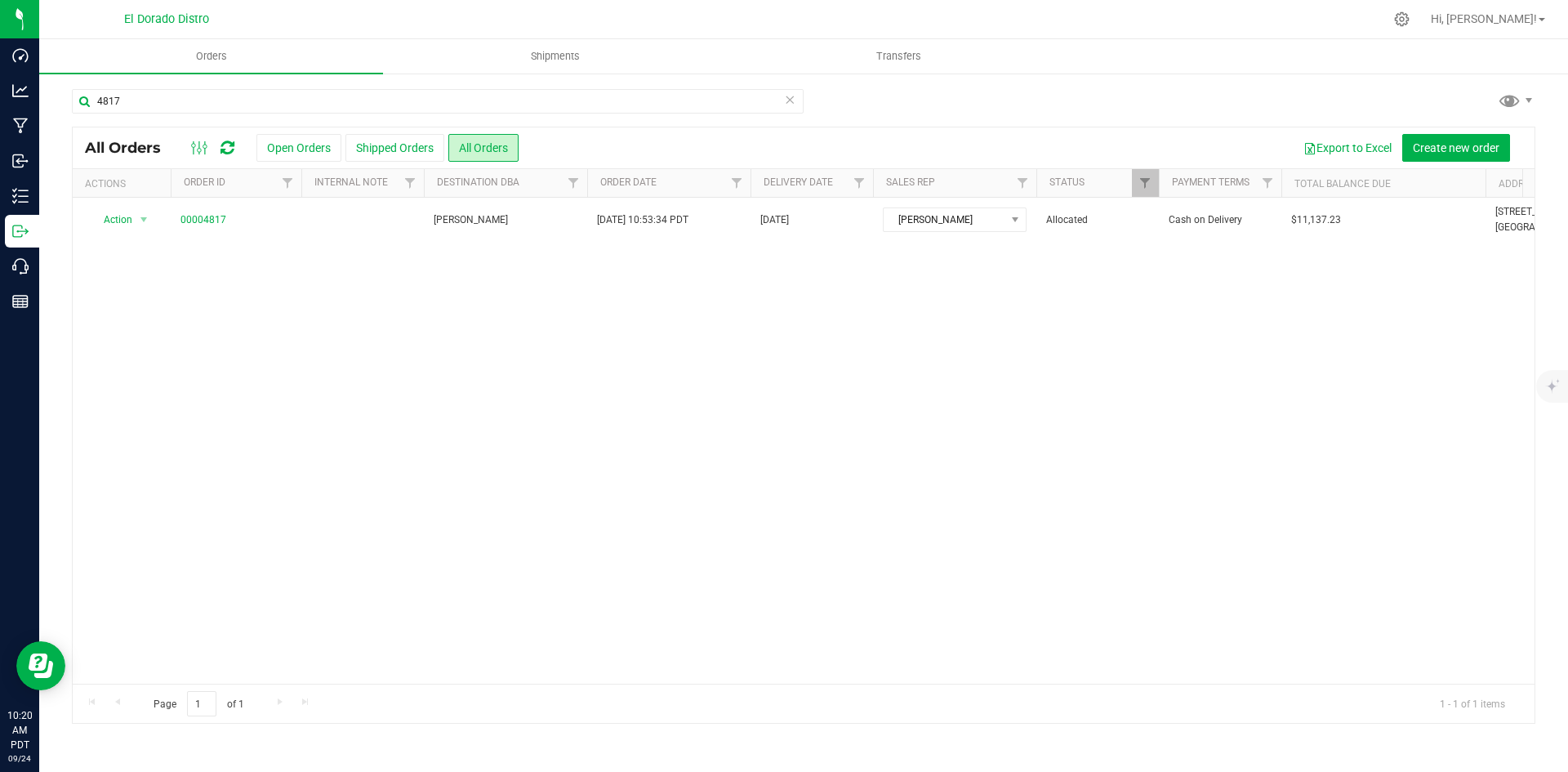
click at [1363, 104] on div "4817" at bounding box center [804, 107] width 1464 height 37
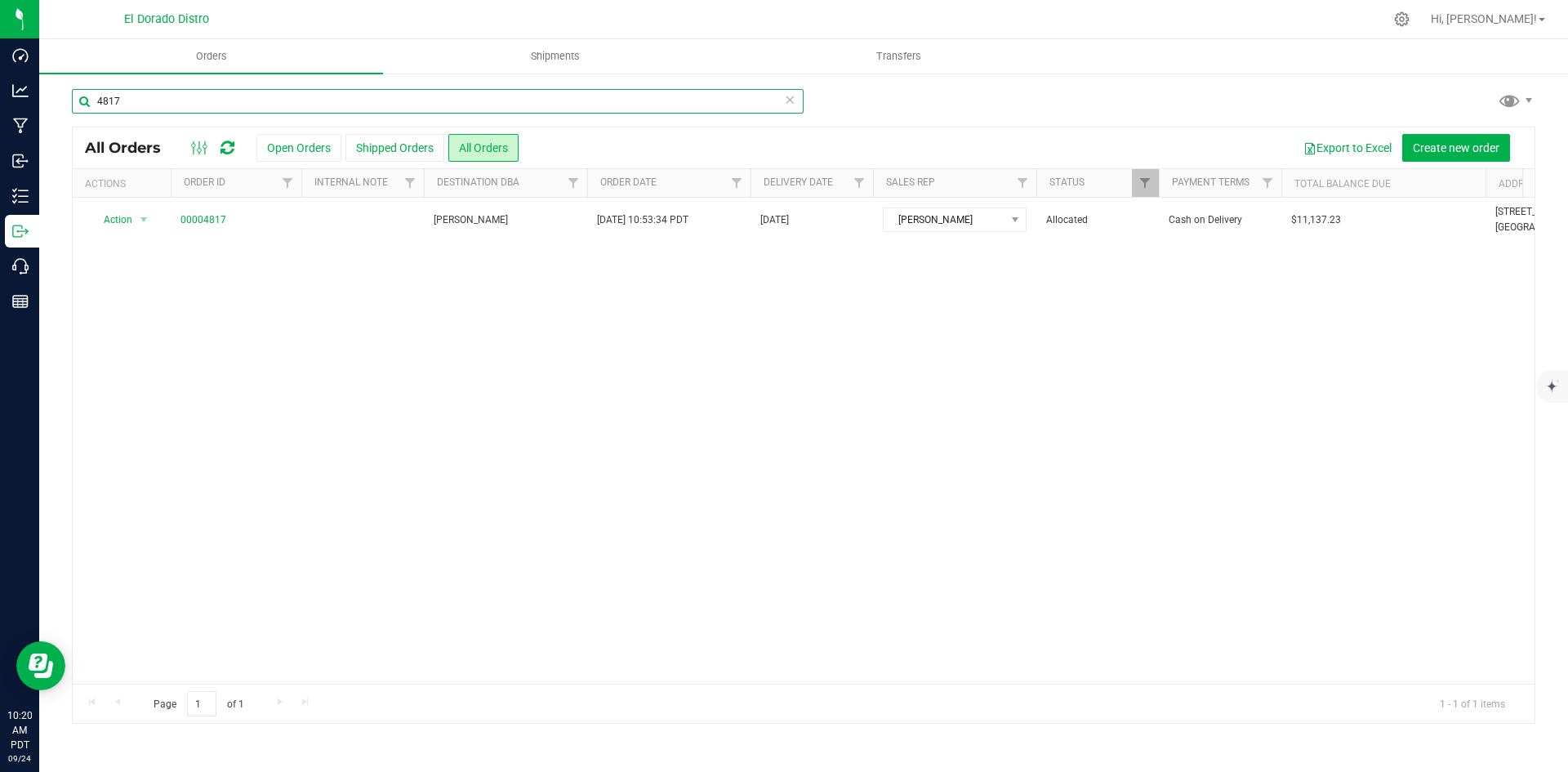
click at [447, 95] on input "4817" at bounding box center [437, 101] width 732 height 25
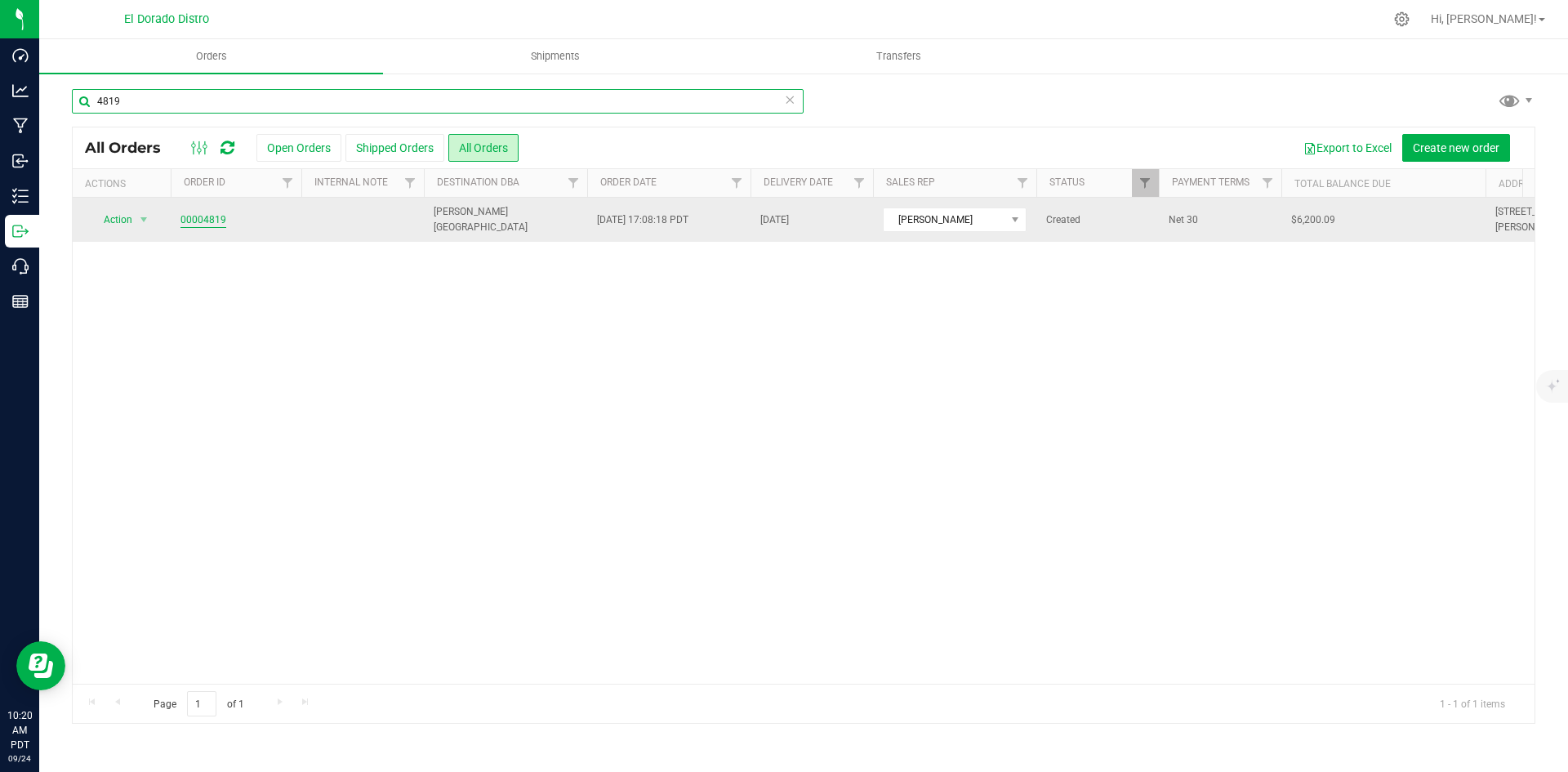
type input "4819"
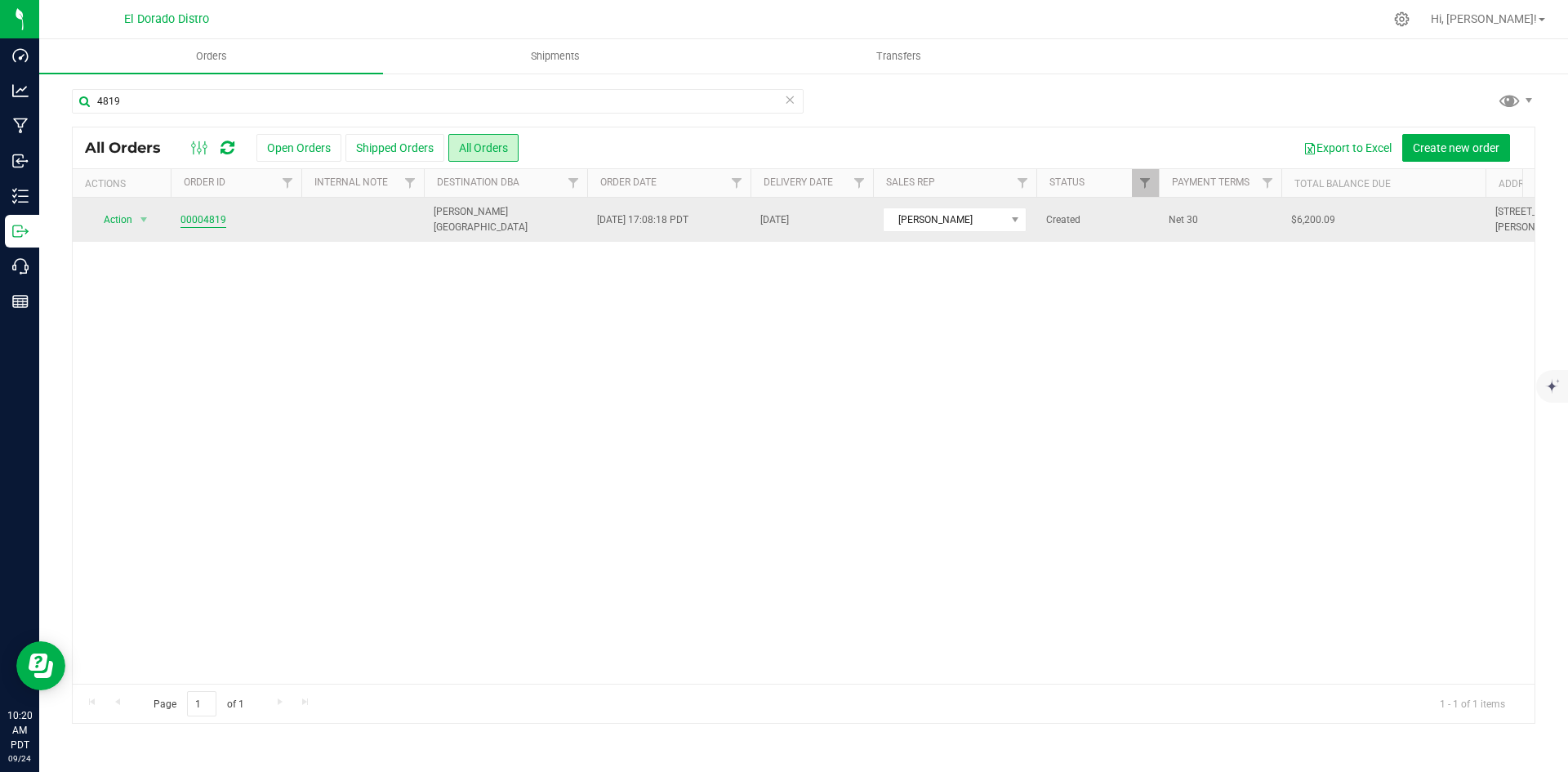
click at [224, 217] on link "00004819" at bounding box center [204, 220] width 46 height 15
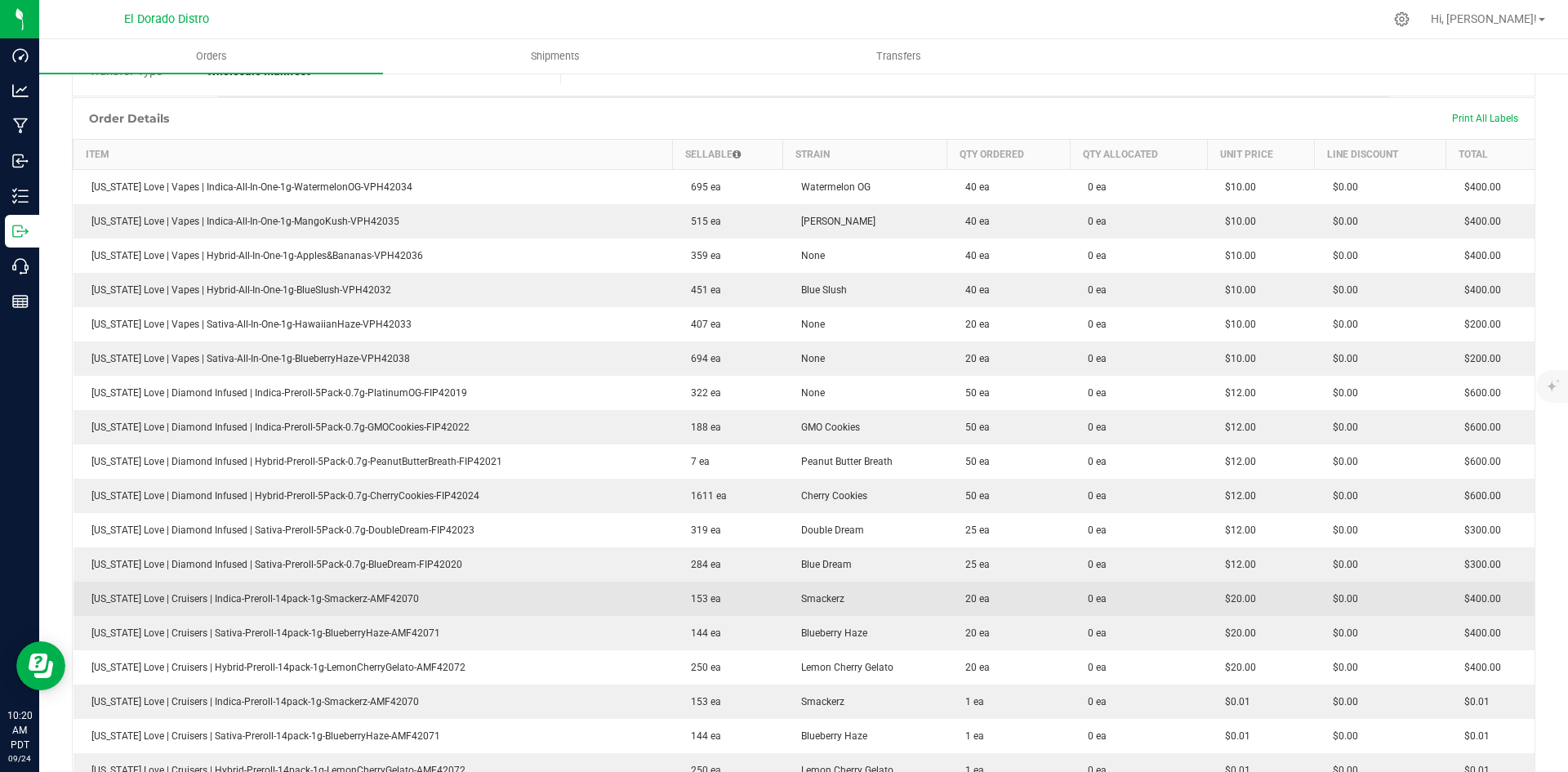
scroll to position [326, 0]
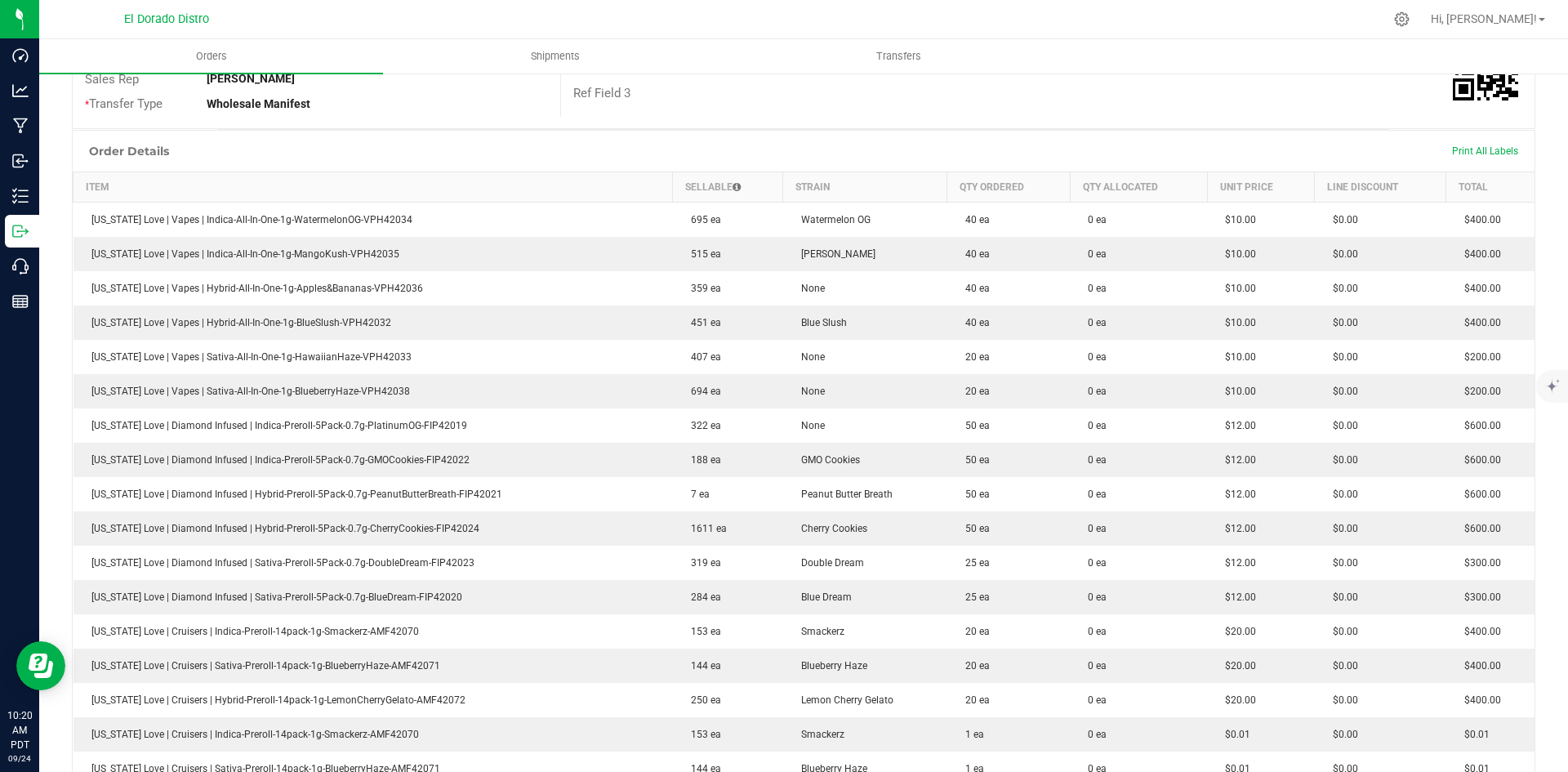
drag, startPoint x: 1300, startPoint y: 108, endPoint x: 857, endPoint y: 148, distance: 444.8
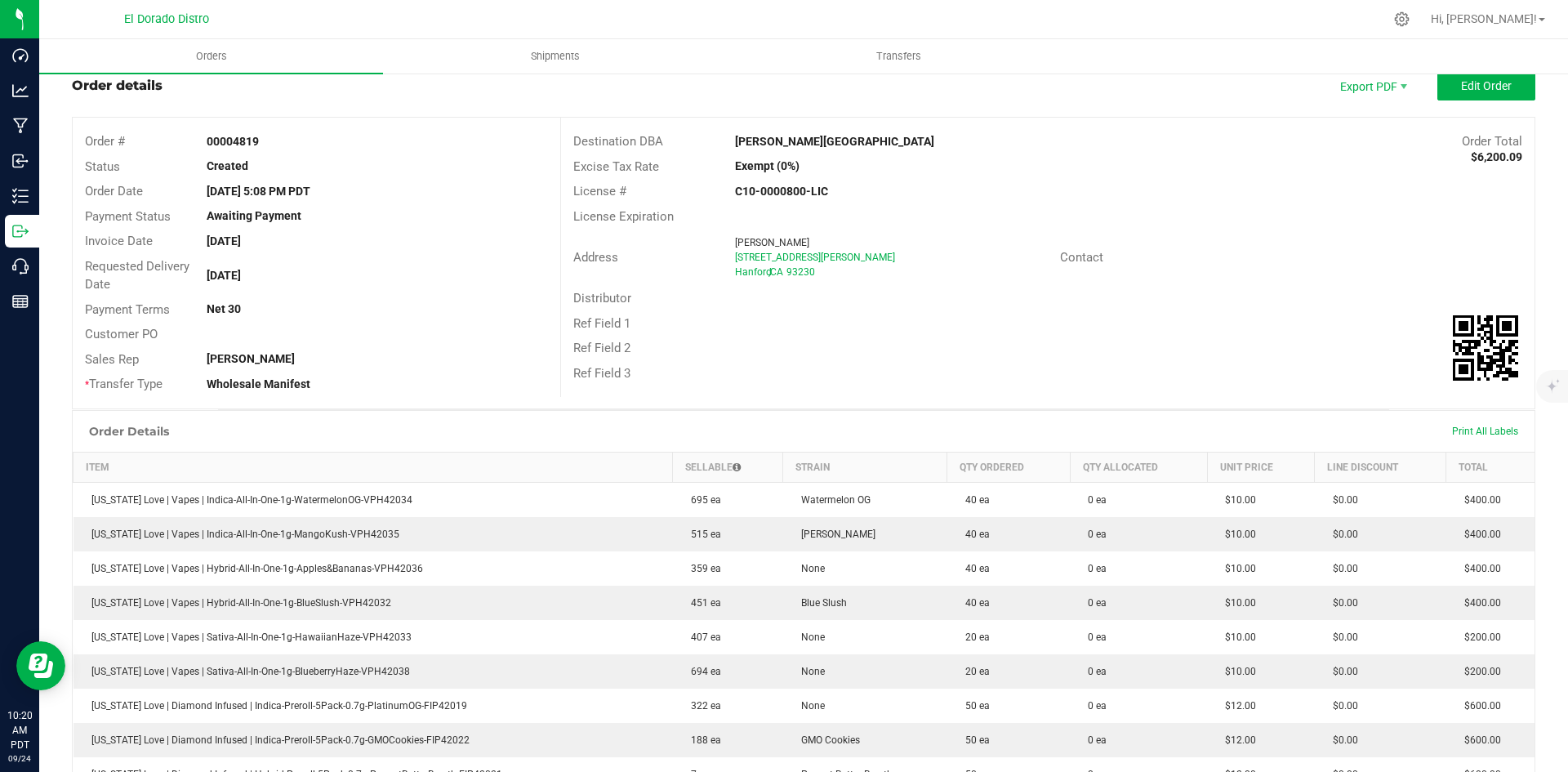
scroll to position [0, 0]
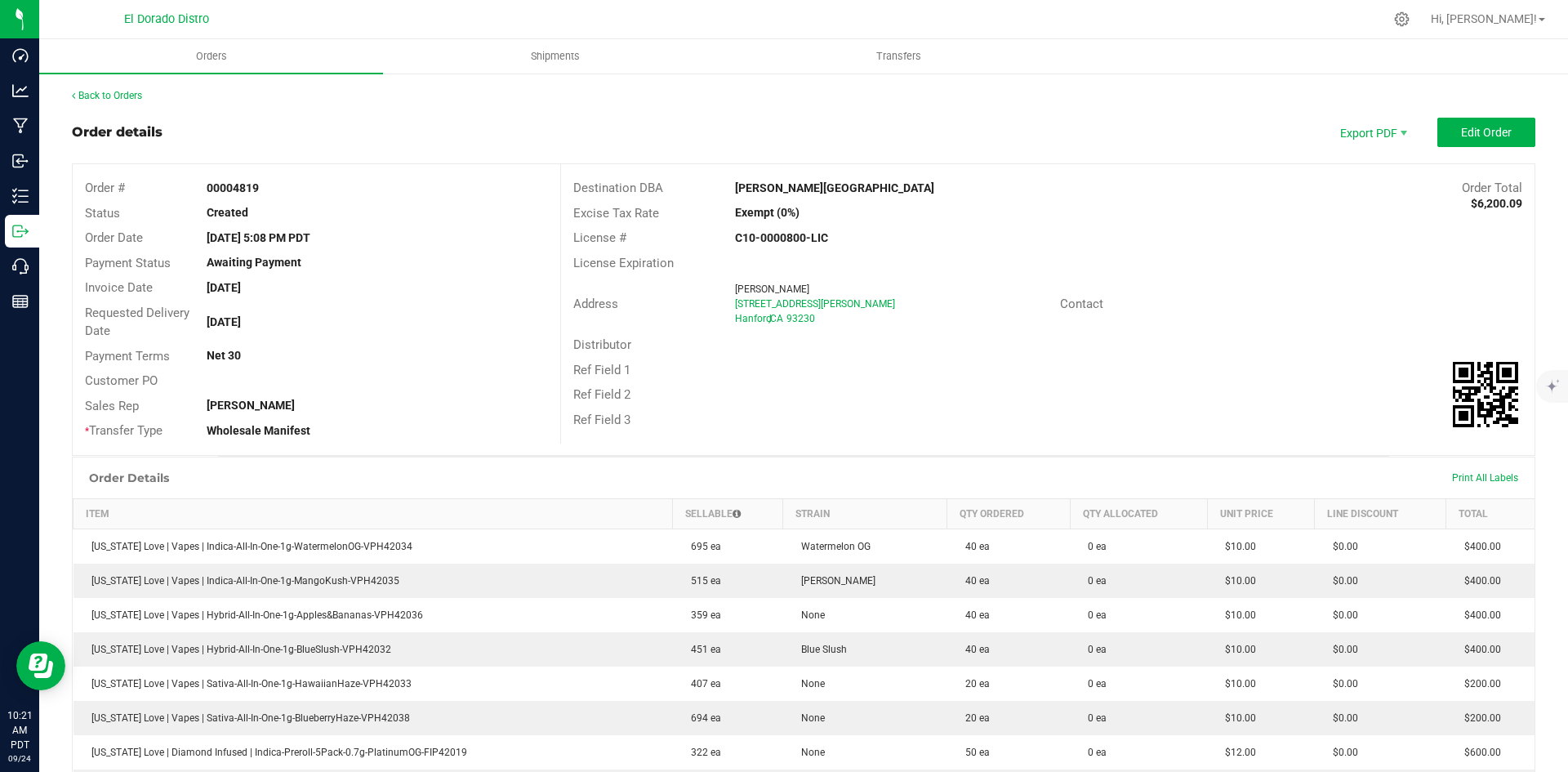
drag, startPoint x: 1316, startPoint y: 93, endPoint x: 1313, endPoint y: 85, distance: 8.5
click at [1316, 92] on div "Back to Orders" at bounding box center [804, 95] width 1464 height 14
click at [1322, 292] on div "Contact" at bounding box center [1291, 304] width 487 height 26
click at [915, 300] on div "[STREET_ADDRESS][PERSON_NAME]" at bounding box center [891, 303] width 312 height 14
click at [1021, 450] on div "Order # 00004819 Status Created Order Date [DATE] 5:08 PM PDT Payment Status Aw…" at bounding box center [804, 309] width 1462 height 291
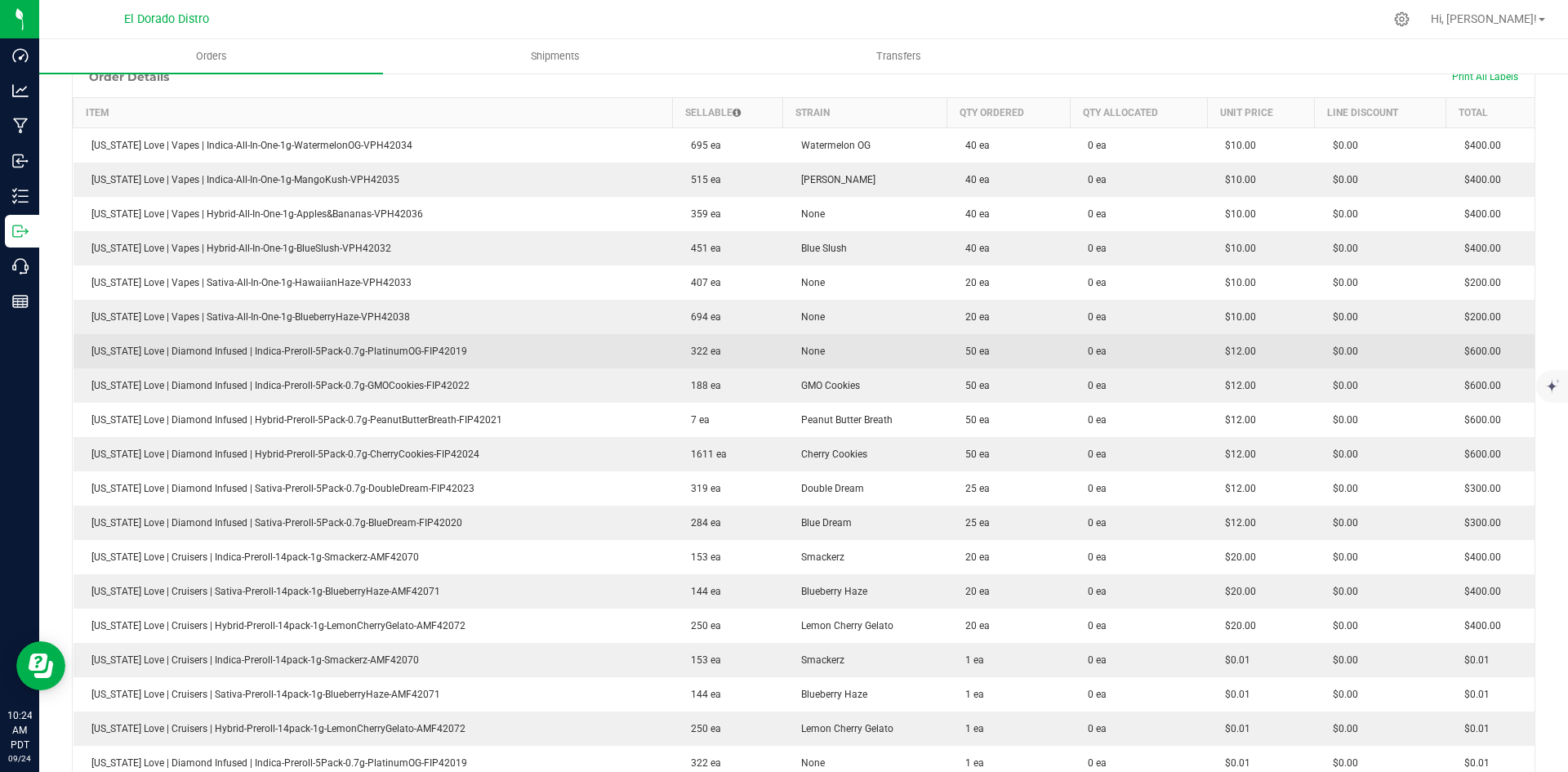
scroll to position [408, 0]
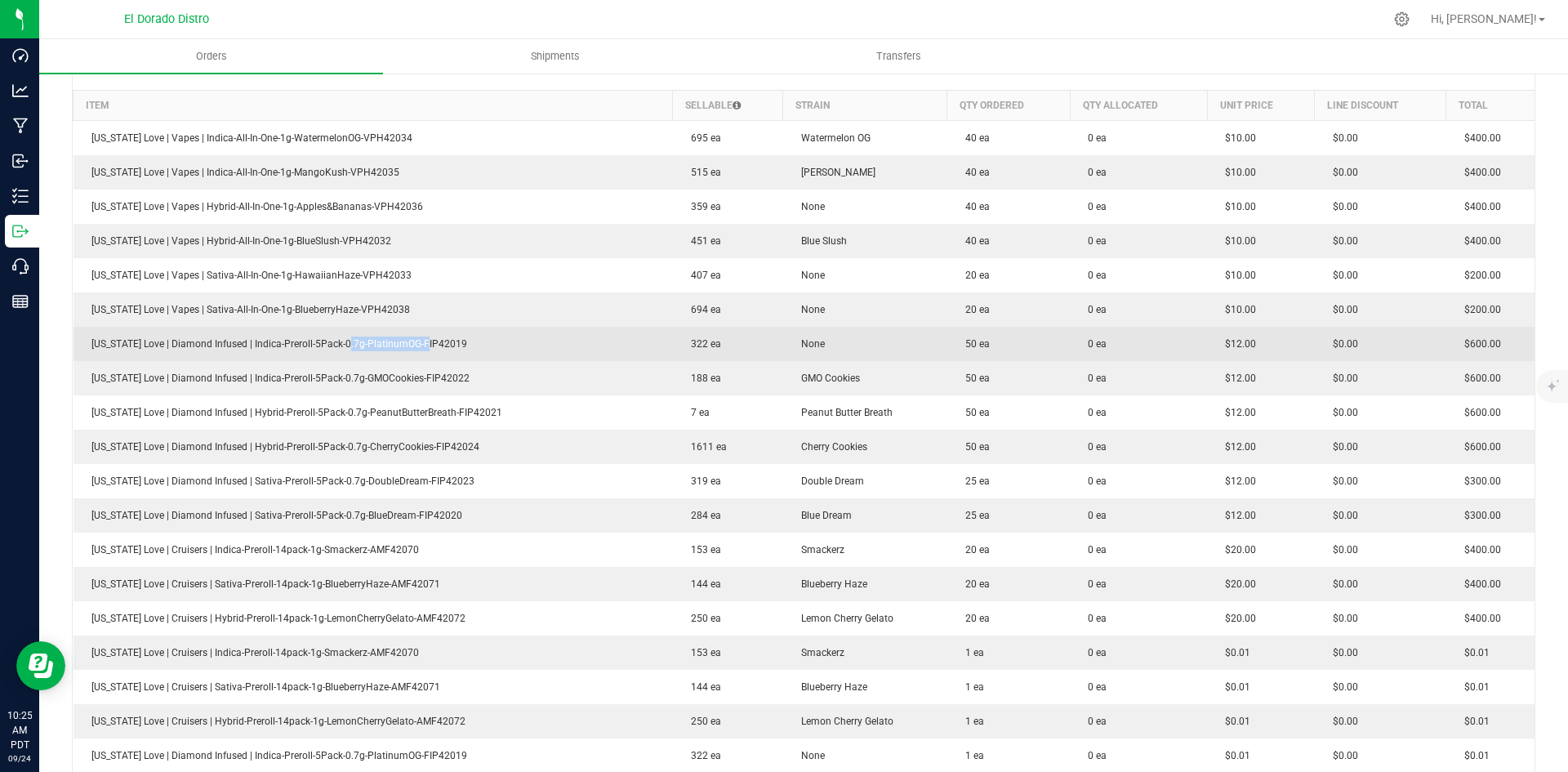
drag, startPoint x: 392, startPoint y: 344, endPoint x: 481, endPoint y: 343, distance: 89.0
click at [433, 343] on span "[US_STATE] Love | Diamond Infused | Indica-Preroll-5Pack-0.7g-PlatinumOG-FIP420…" at bounding box center [275, 343] width 383 height 11
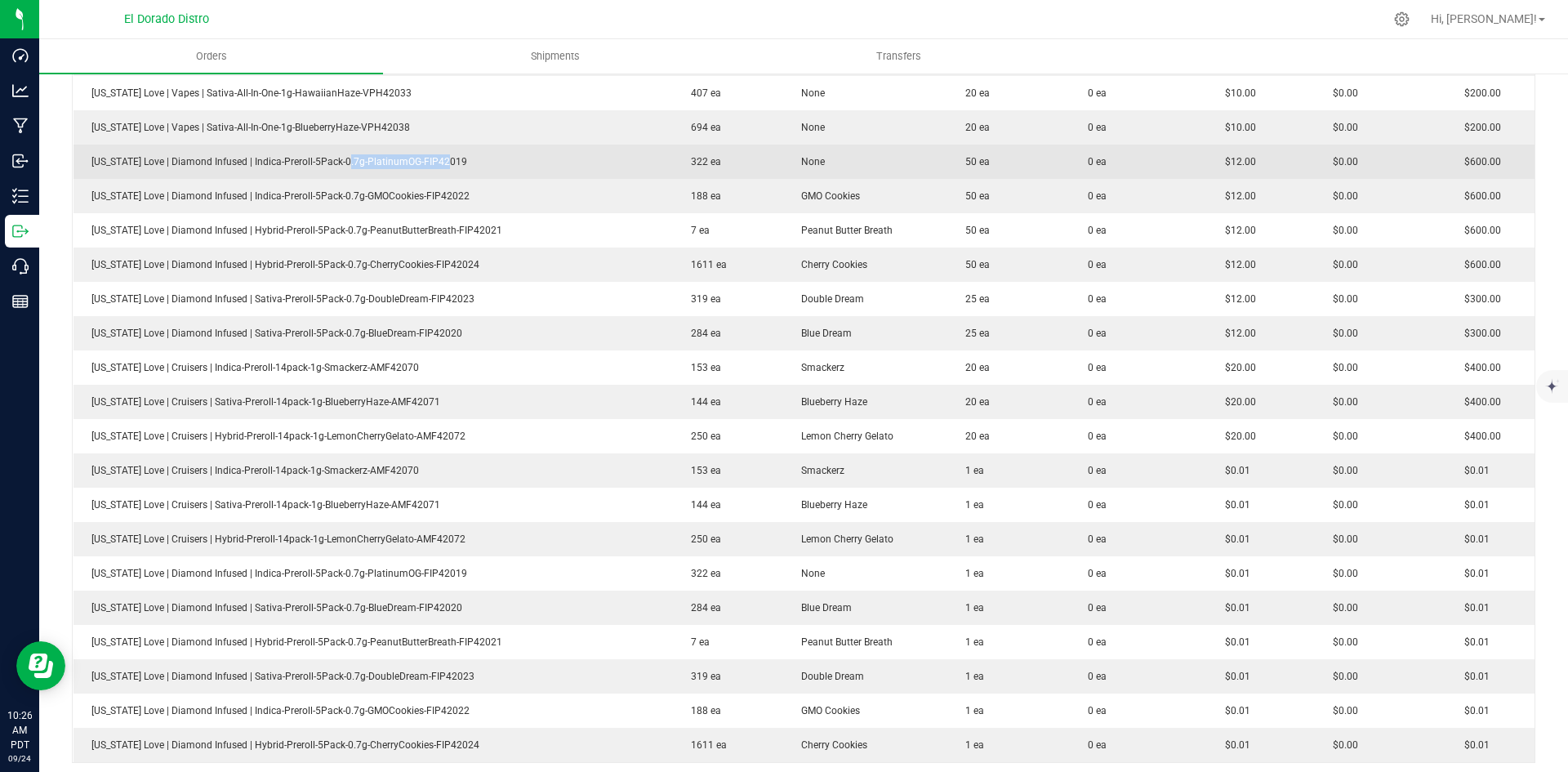
scroll to position [654, 0]
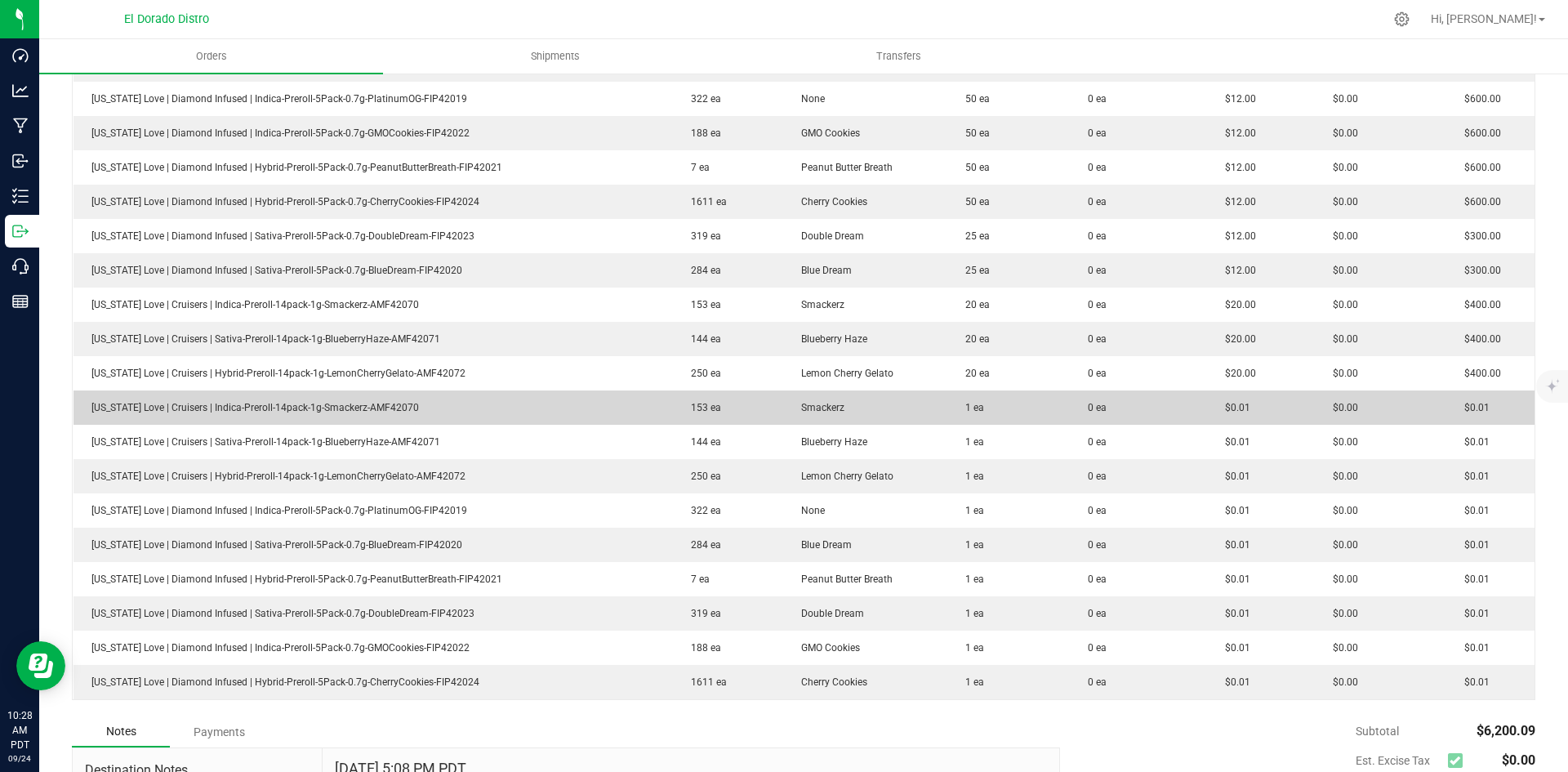
click at [1113, 417] on td "0 ea" at bounding box center [1139, 407] width 137 height 34
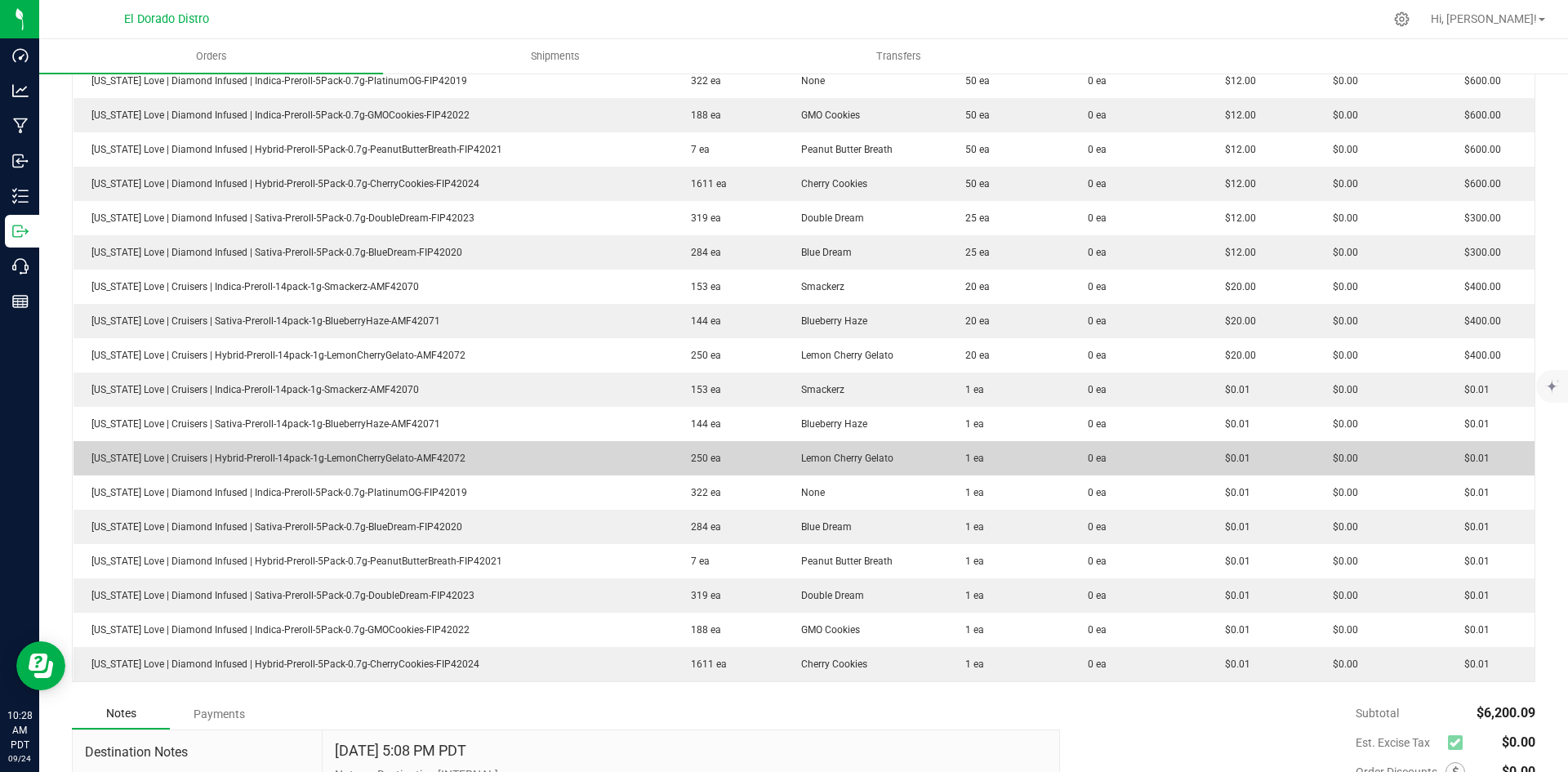
scroll to position [620, 0]
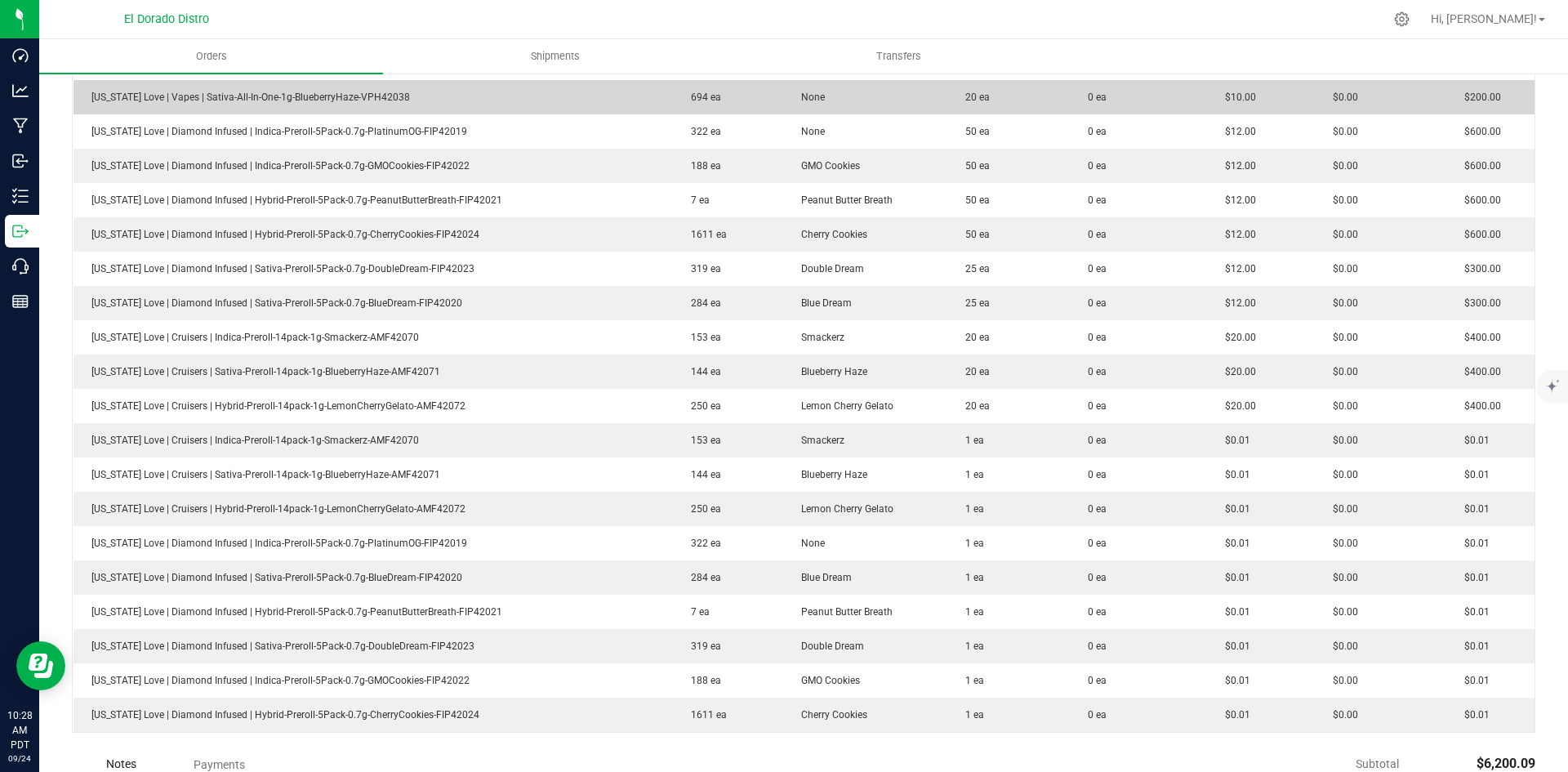
drag, startPoint x: 948, startPoint y: 96, endPoint x: 1012, endPoint y: 91, distance: 64.2
click at [1011, 92] on td "20 ea" at bounding box center [1009, 97] width 123 height 34
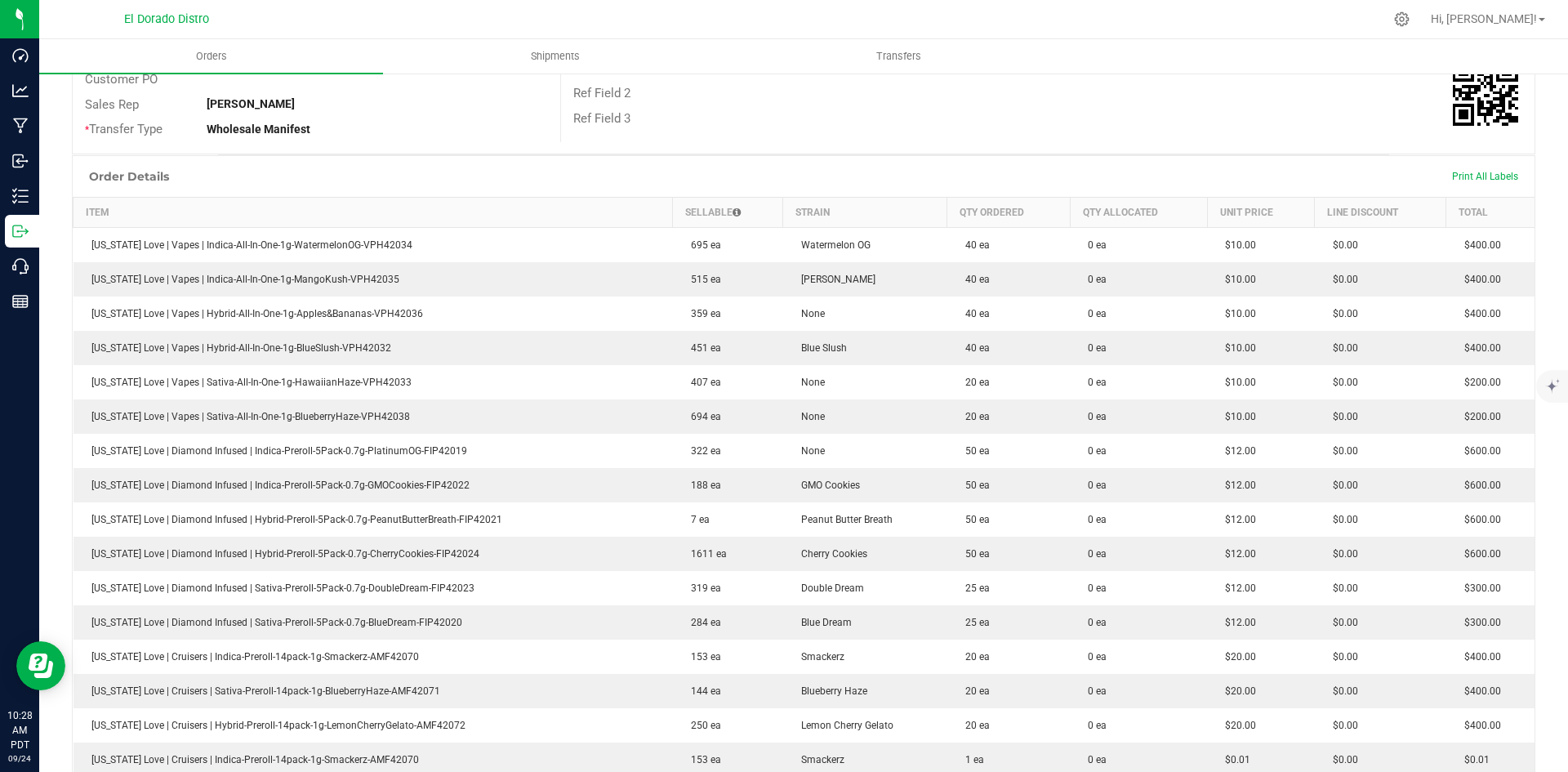
scroll to position [294, 0]
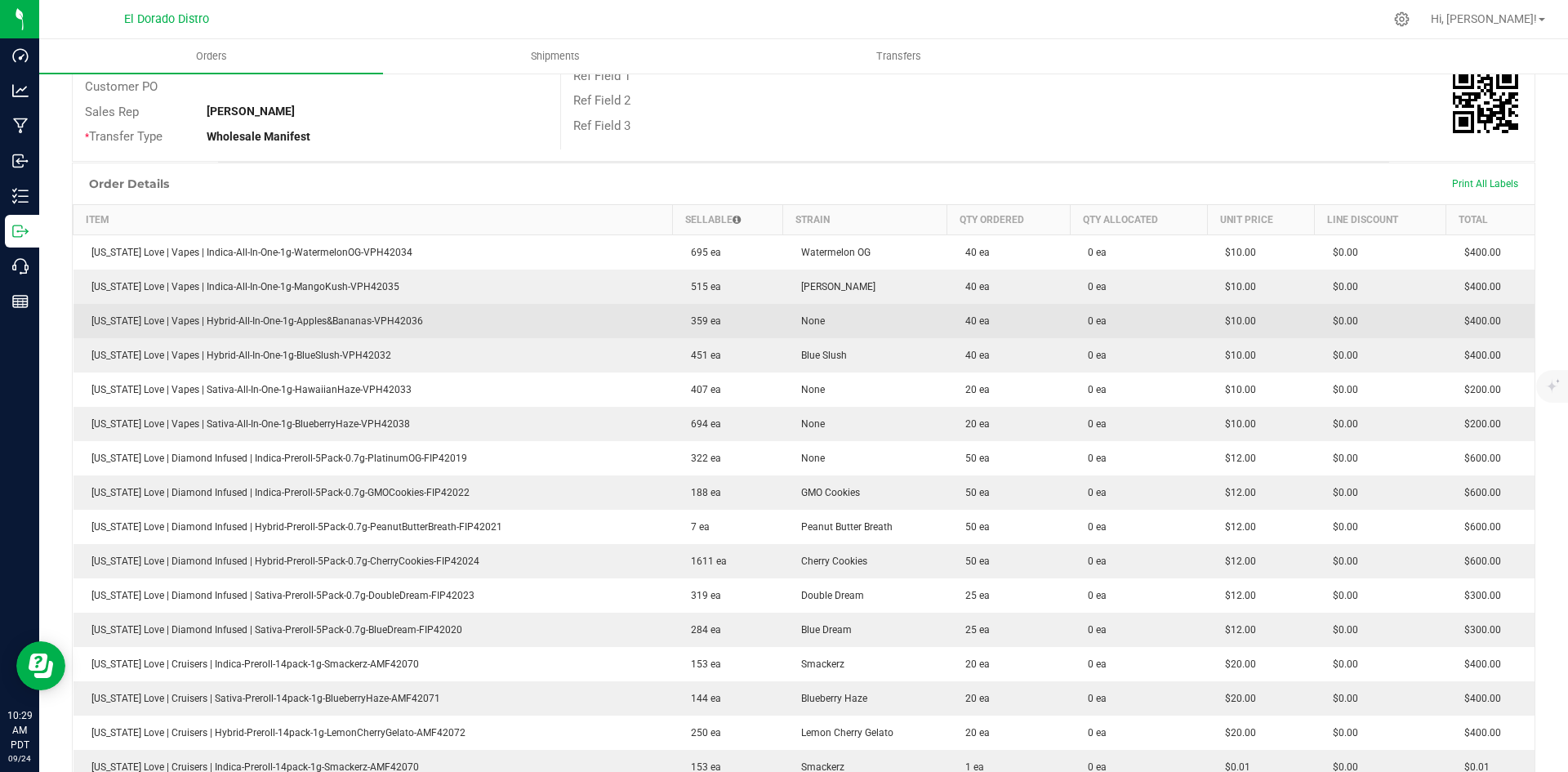
click at [948, 334] on td "40 ea" at bounding box center [1009, 321] width 123 height 34
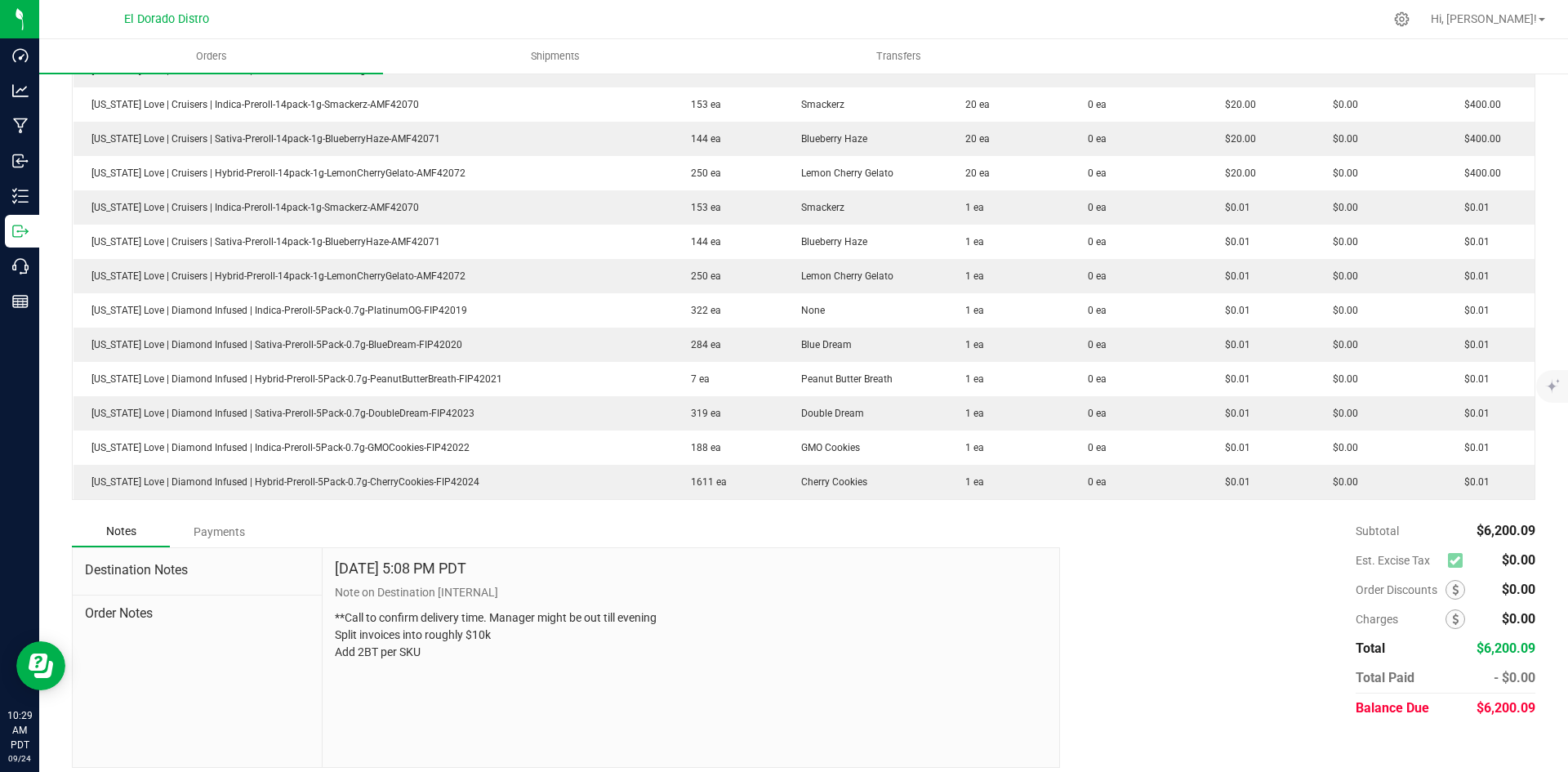
scroll to position [866, 0]
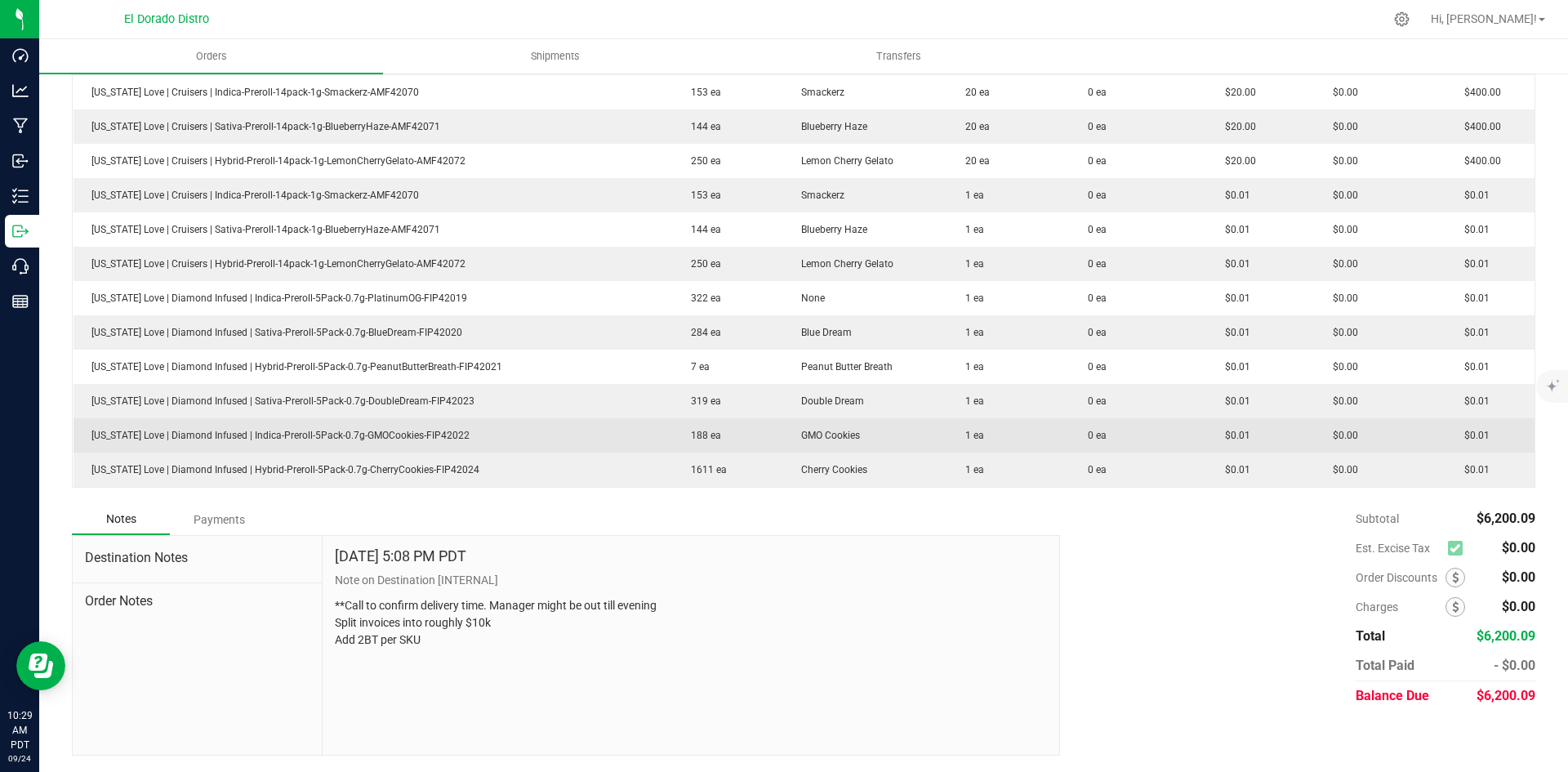
click at [1232, 430] on tbody "[US_STATE] Love | Vapes | Indica-All-In-One-1g-WatermelonOG-VPH42034 695 ea Wat…" at bounding box center [804, 74] width 1462 height 824
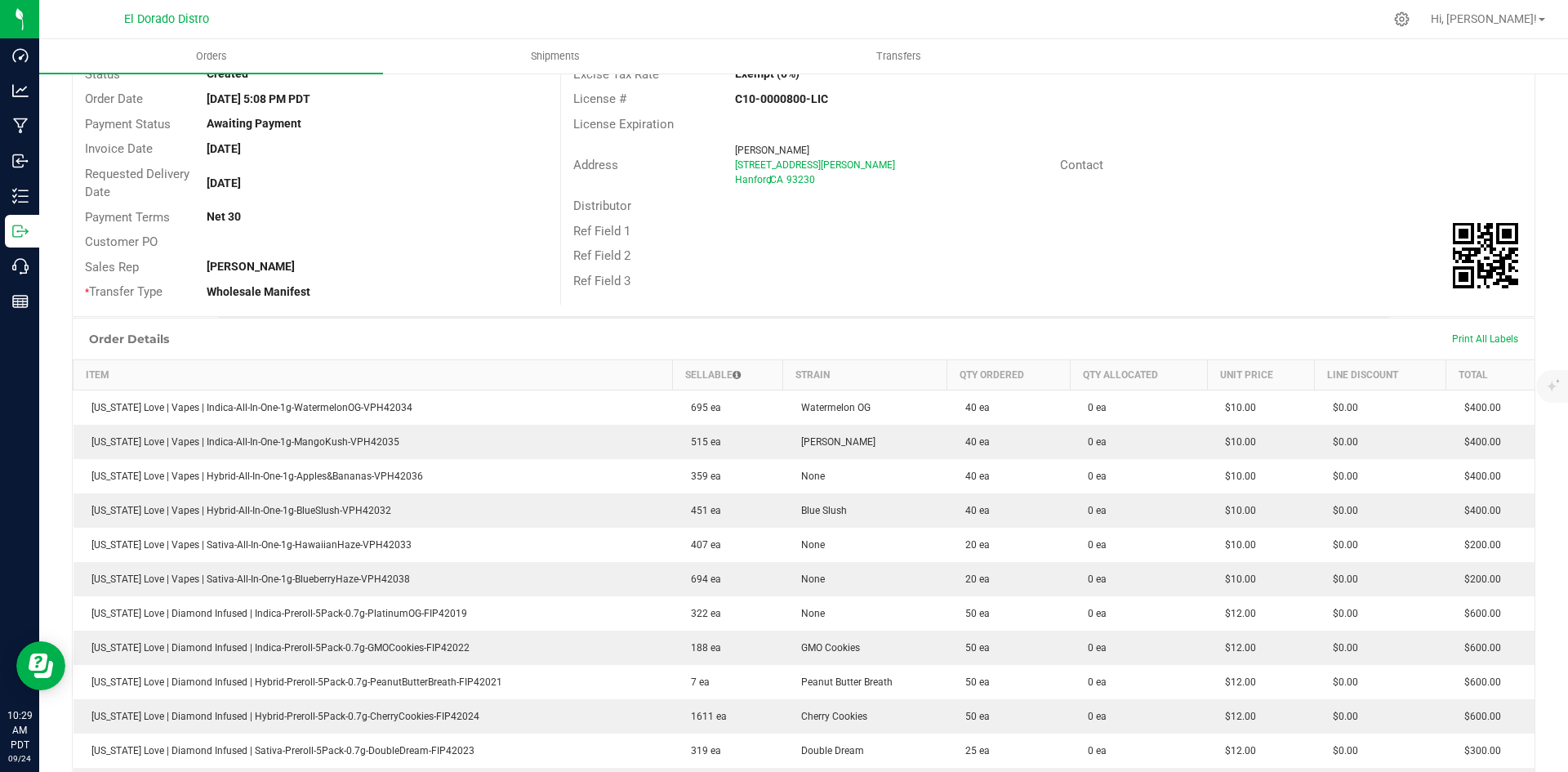
scroll to position [0, 0]
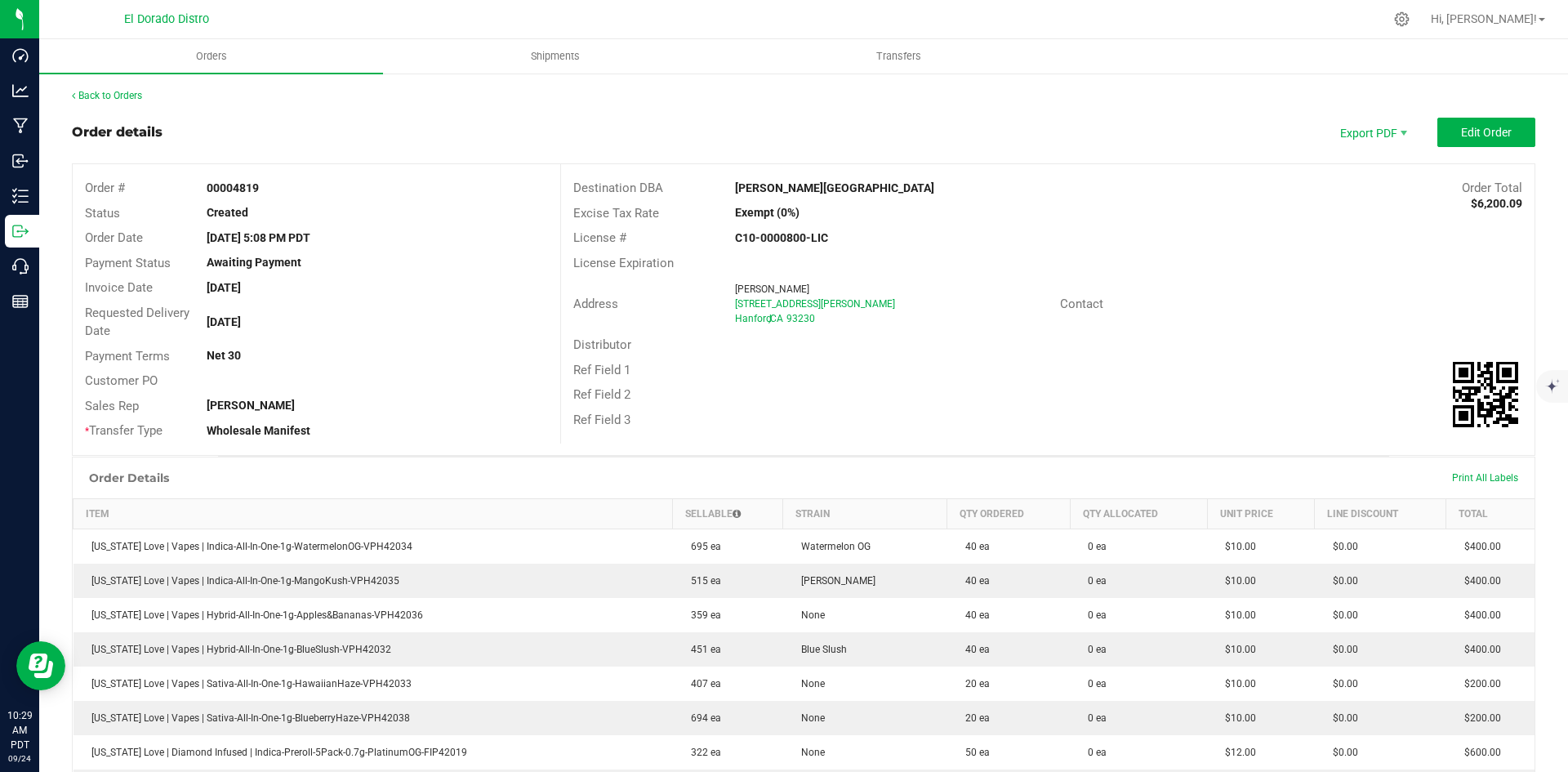
click at [127, 102] on div "Back to Orders" at bounding box center [804, 95] width 1464 height 14
click at [129, 101] on link "Back to Orders" at bounding box center [107, 95] width 70 height 11
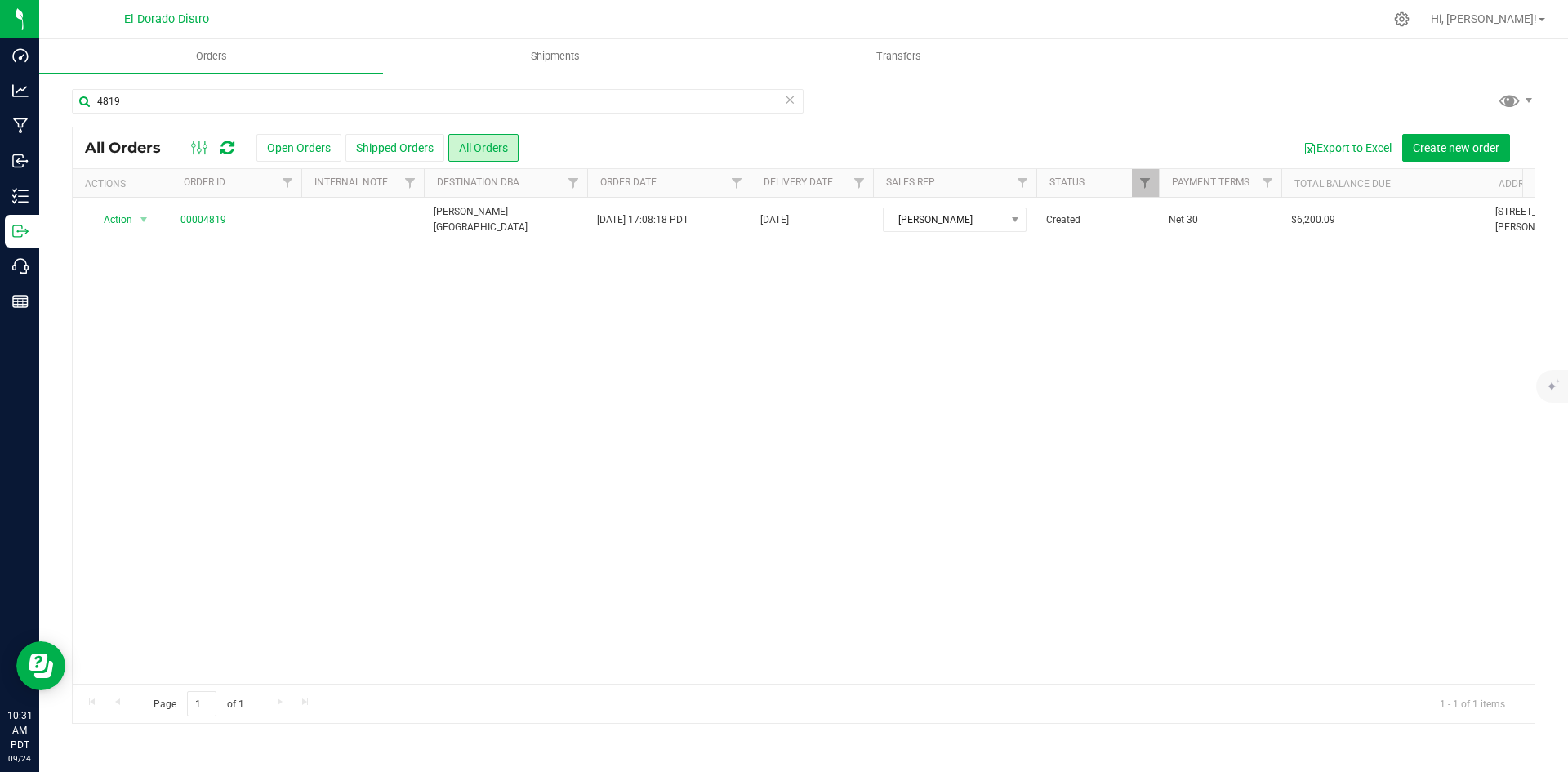
drag, startPoint x: 1325, startPoint y: 89, endPoint x: 314, endPoint y: 64, distance: 1011.3
click at [1324, 89] on div "4819" at bounding box center [804, 107] width 1464 height 37
click at [252, 88] on div "4819 All Orders Open Orders Shipped Orders All Orders Export to Excel Create ne…" at bounding box center [804, 406] width 1529 height 668
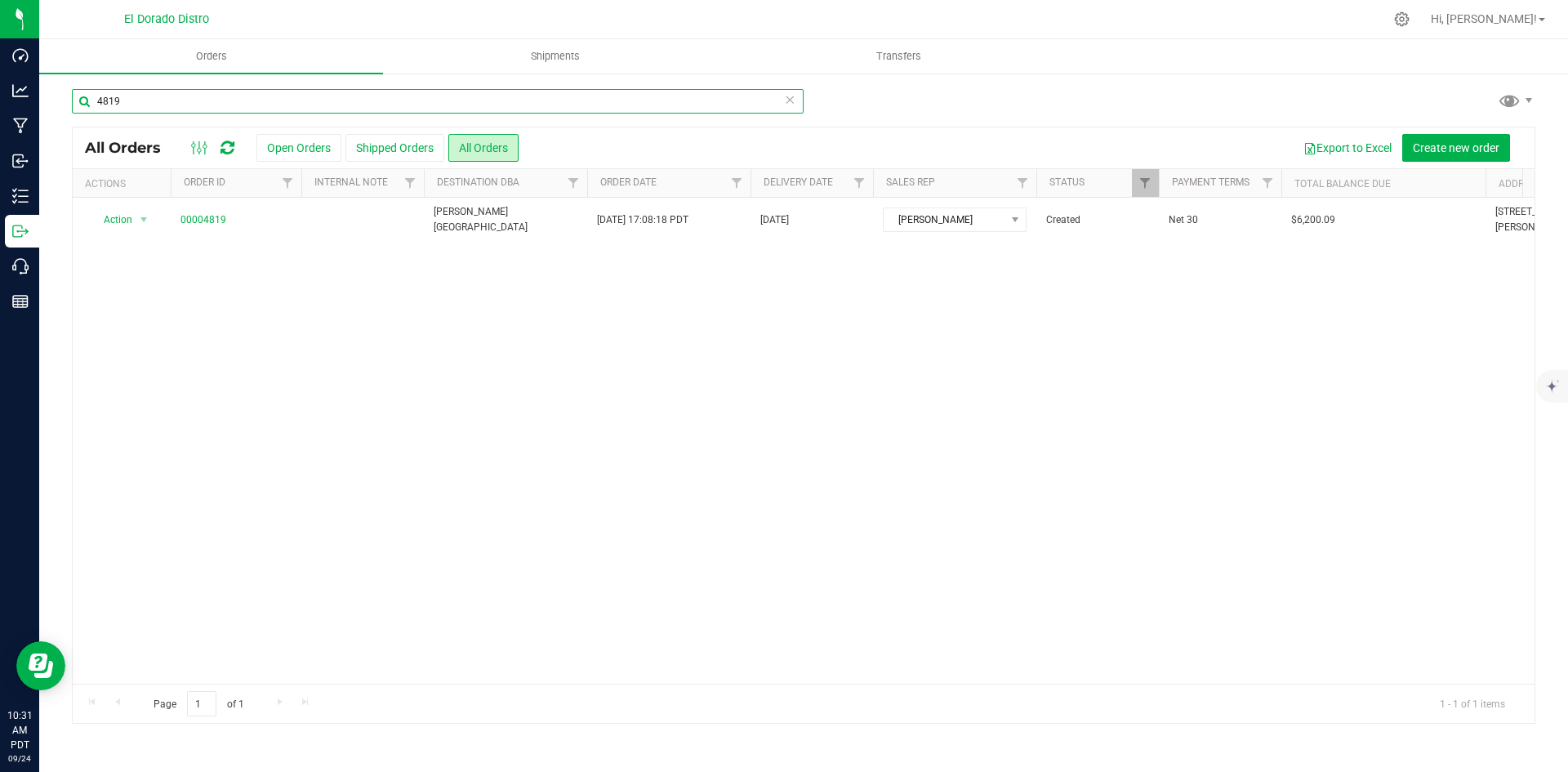
click at [256, 105] on input "4819" at bounding box center [437, 101] width 732 height 25
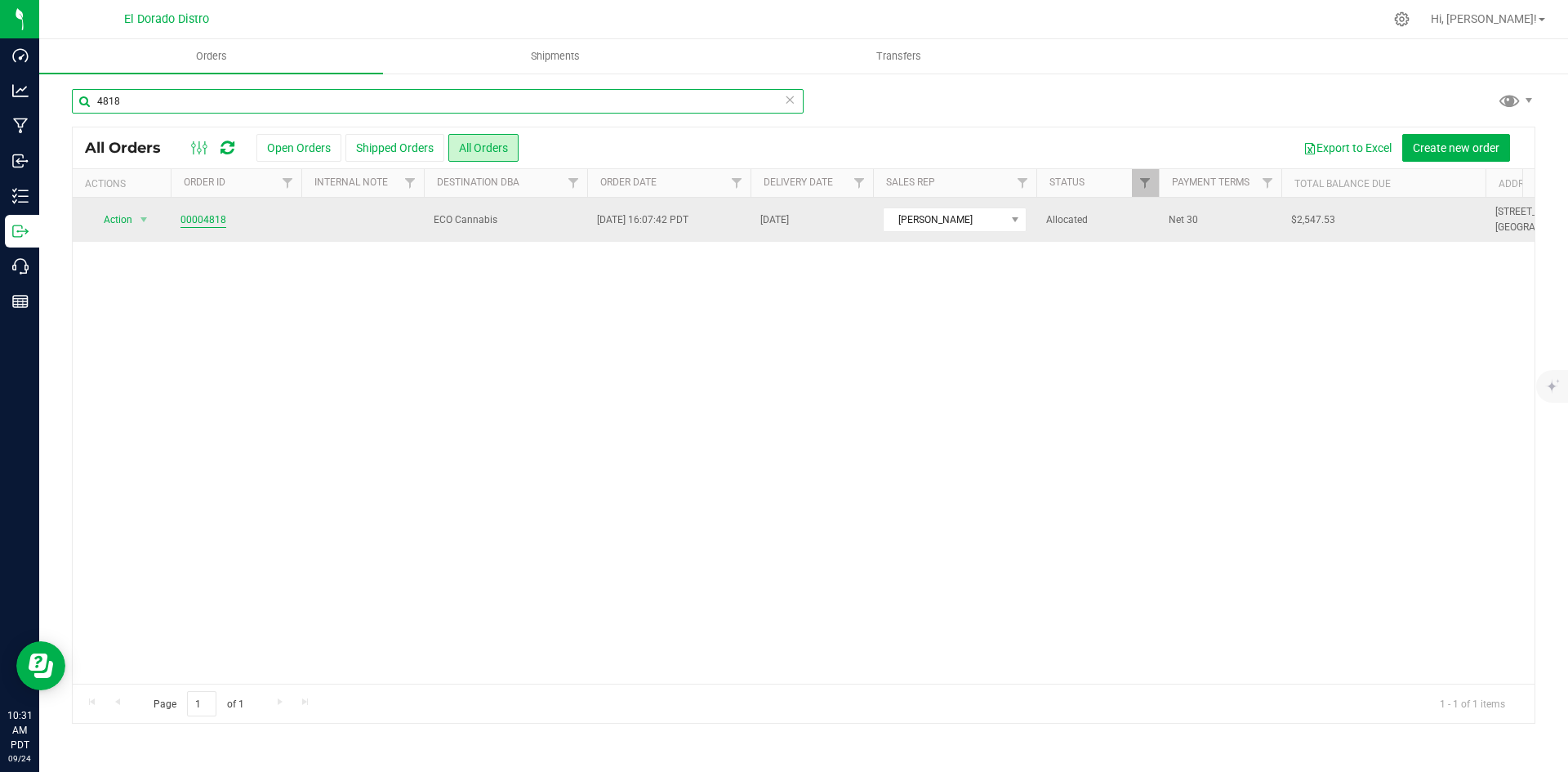
type input "4818"
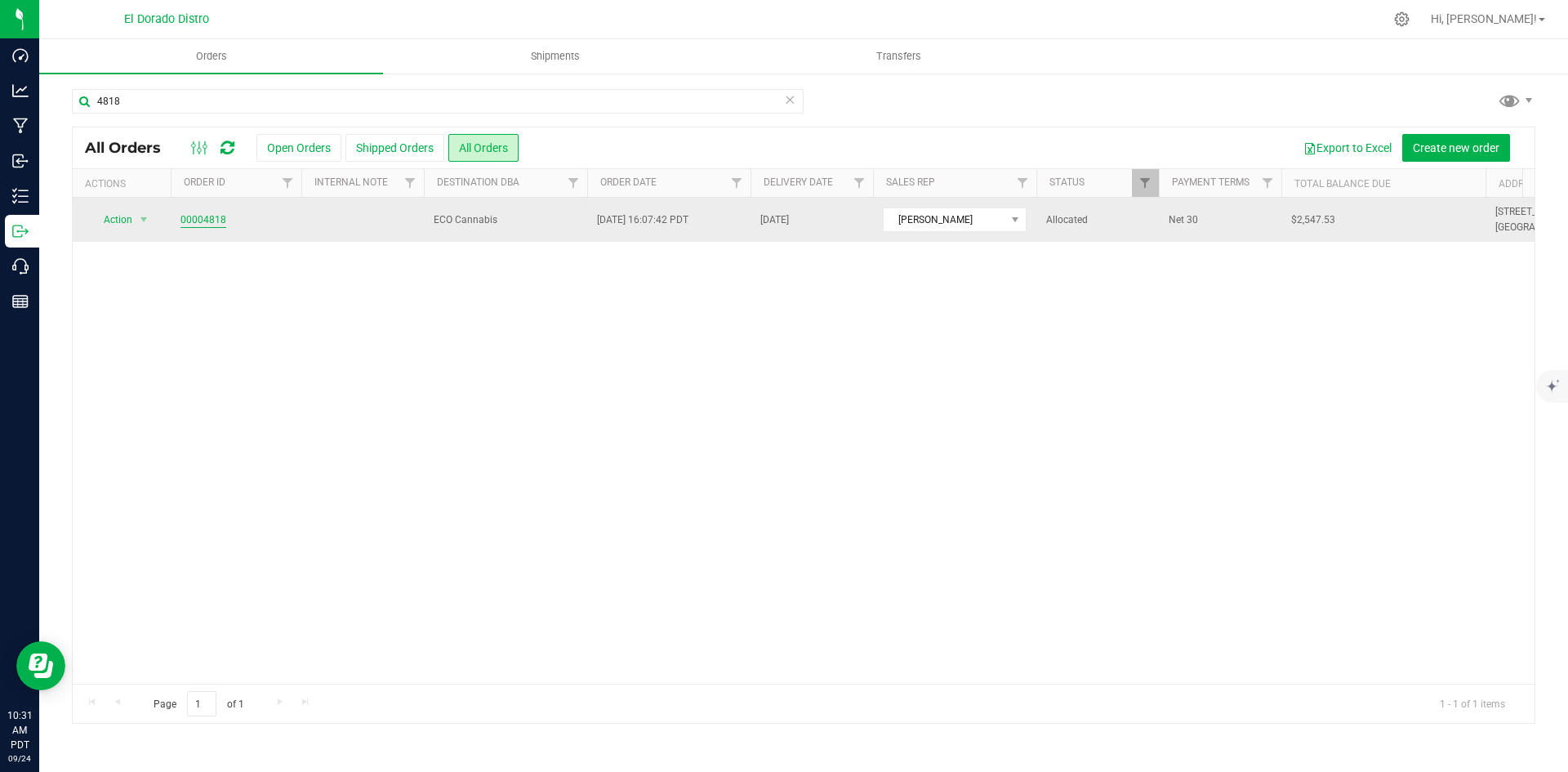
click at [206, 220] on link "00004818" at bounding box center [204, 220] width 46 height 15
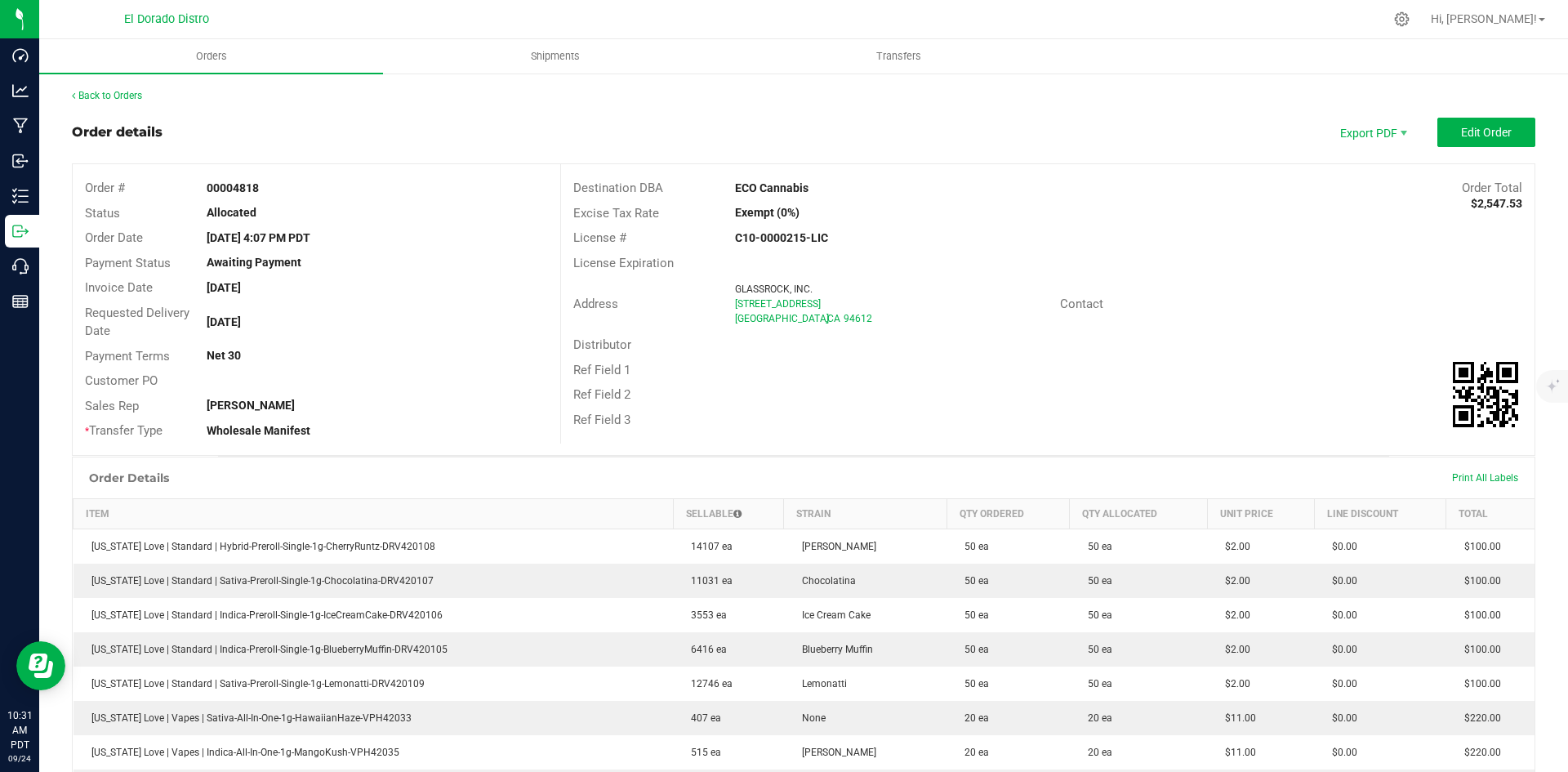
click at [908, 415] on div "Ref Field 3" at bounding box center [1047, 420] width 973 height 26
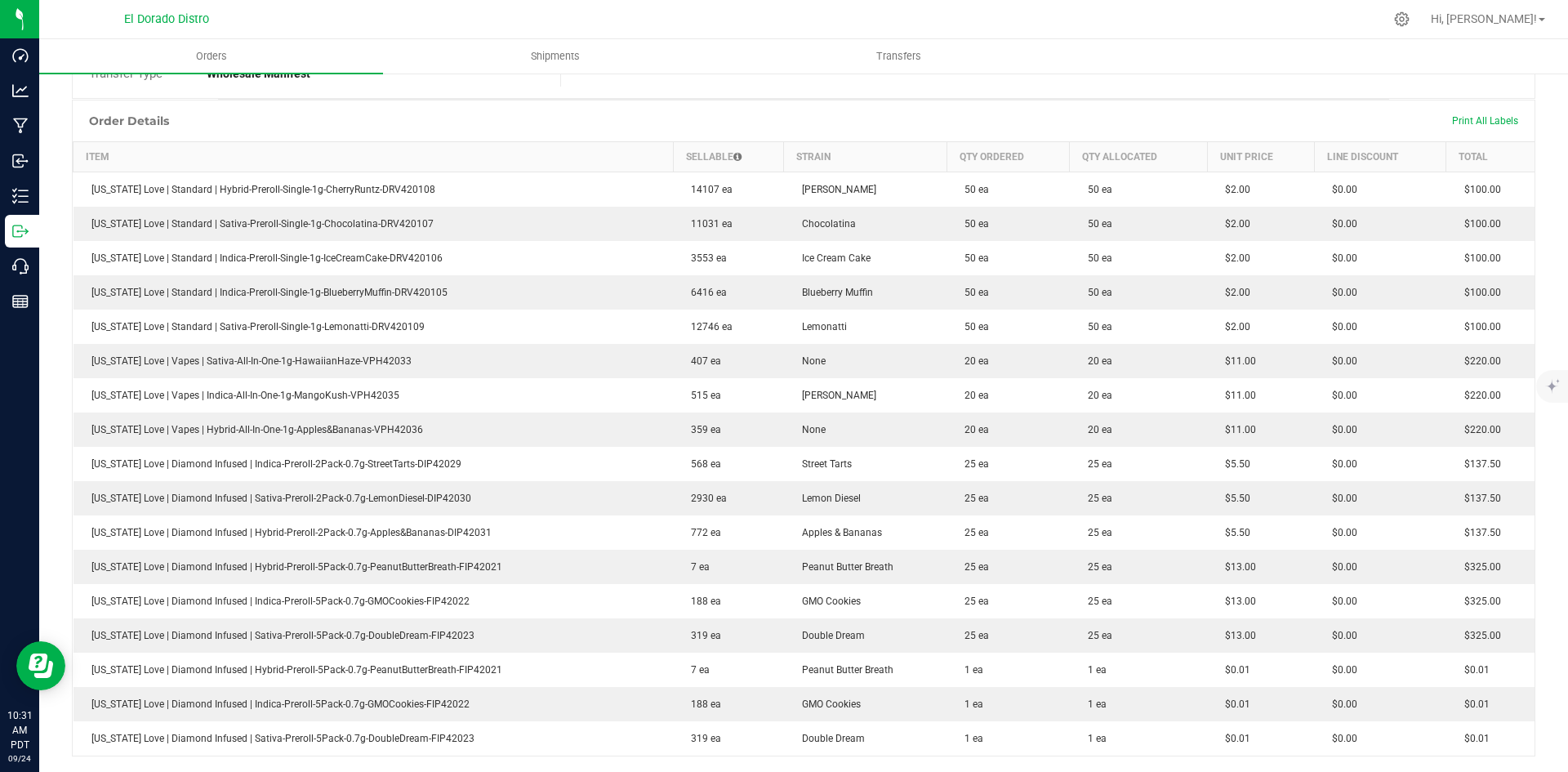
scroll to position [408, 0]
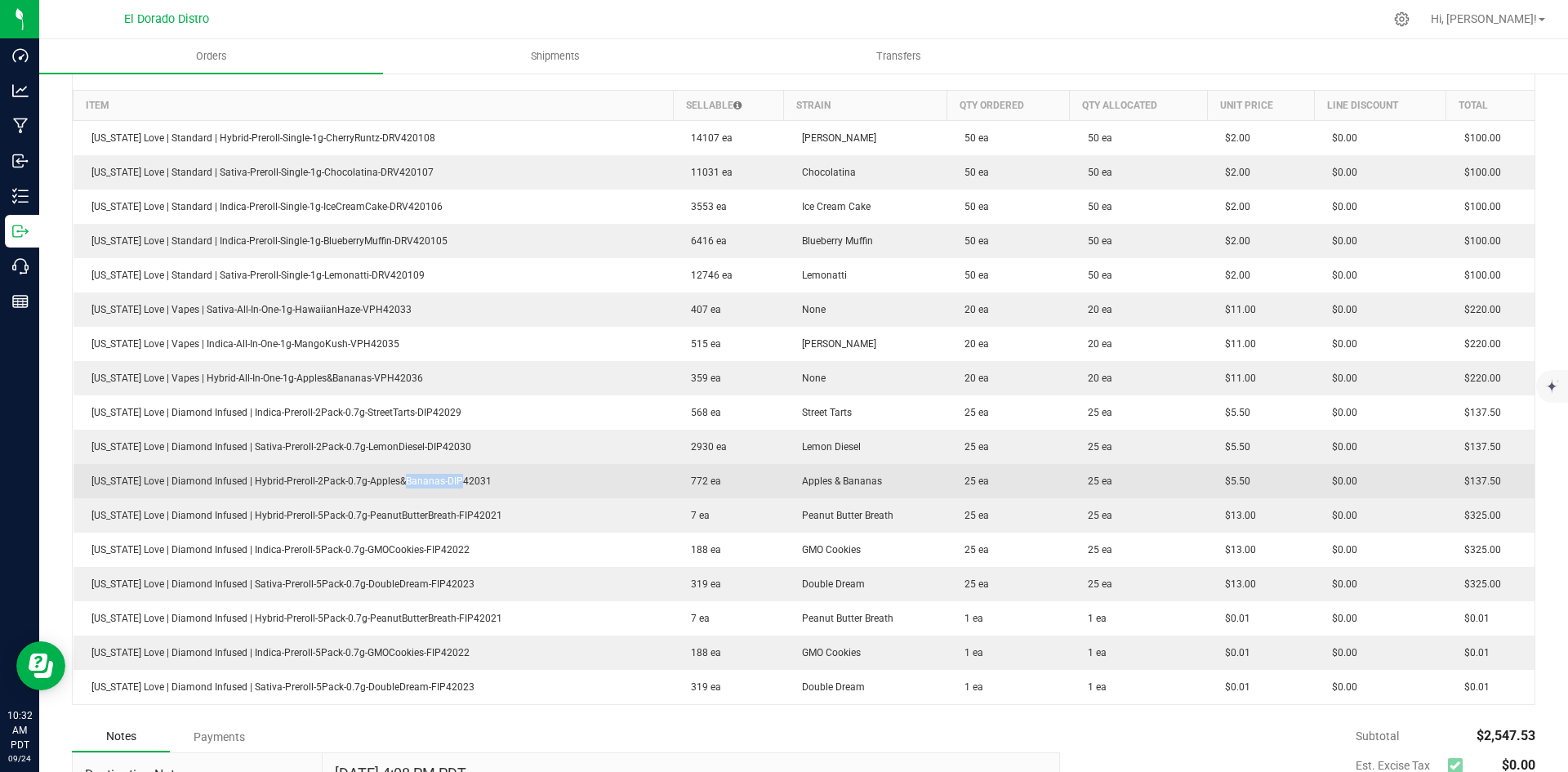
drag, startPoint x: 396, startPoint y: 484, endPoint x: 670, endPoint y: 470, distance: 274.4
click at [481, 486] on td "[US_STATE] Love | Diamond Infused | Hybrid-Preroll-2Pack-0.7g-Apples&Bananas-DI…" at bounding box center [373, 481] width 600 height 34
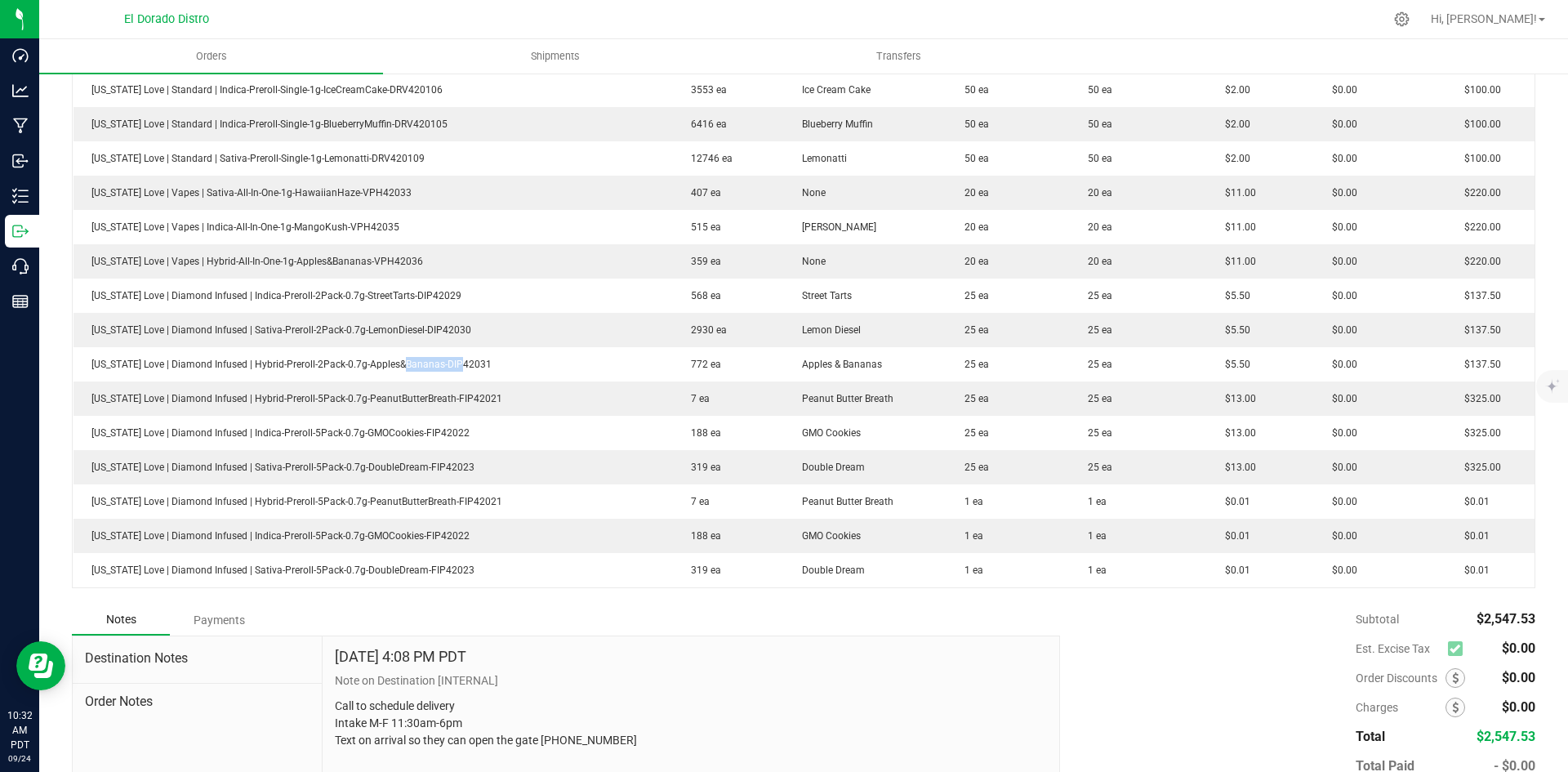
scroll to position [572, 0]
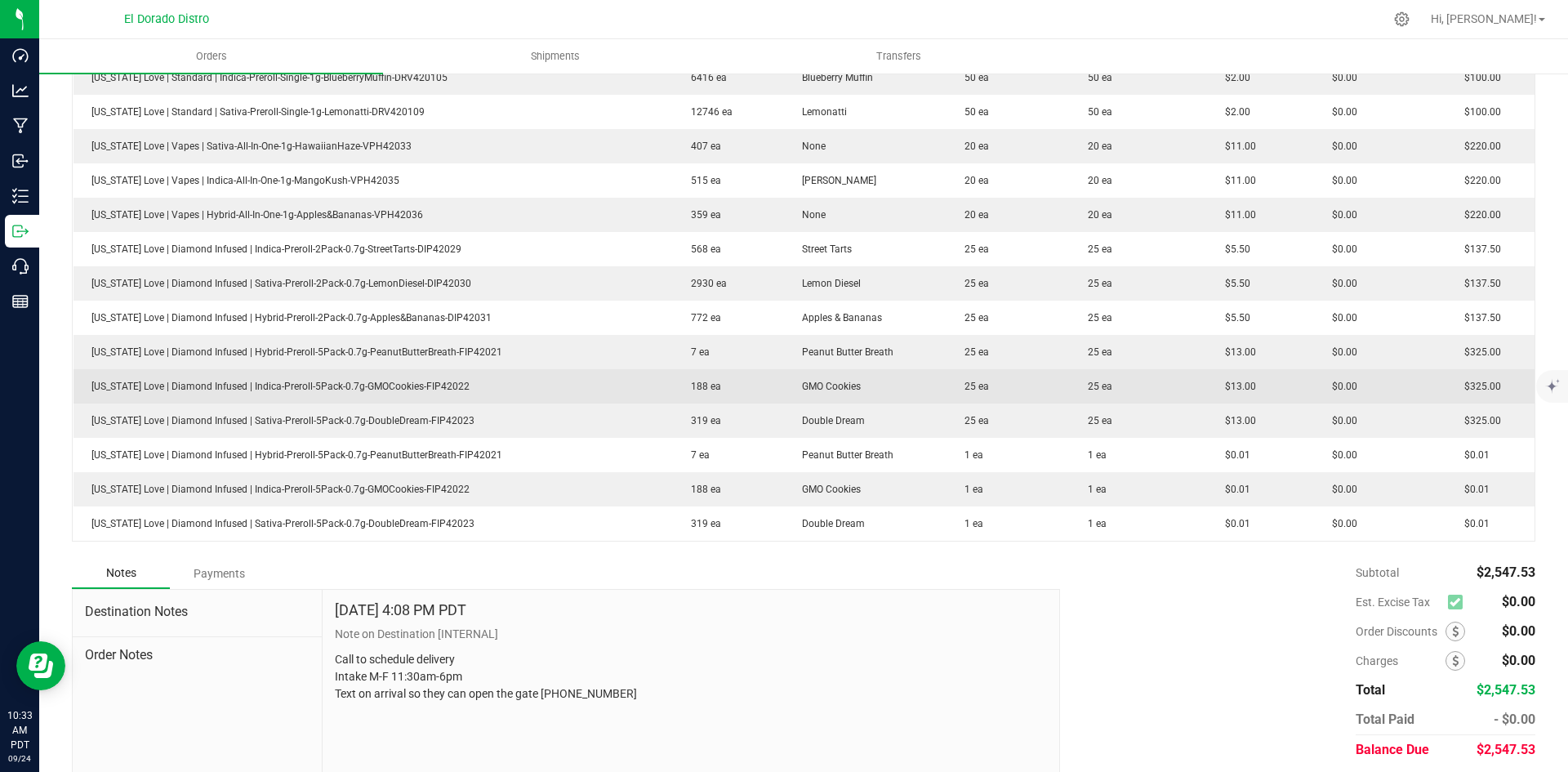
click at [951, 401] on td "25 ea" at bounding box center [1008, 386] width 123 height 34
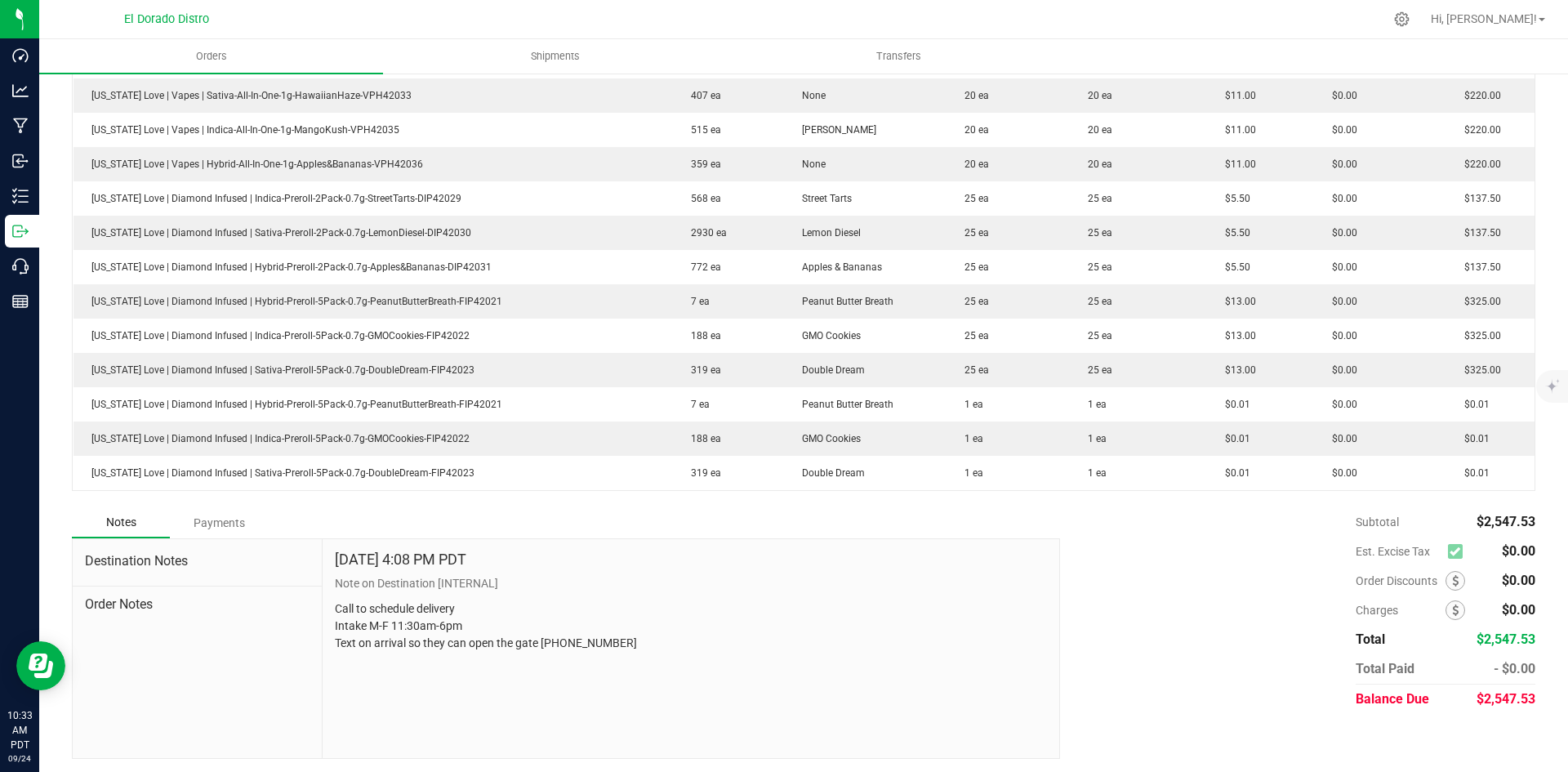
scroll to position [625, 0]
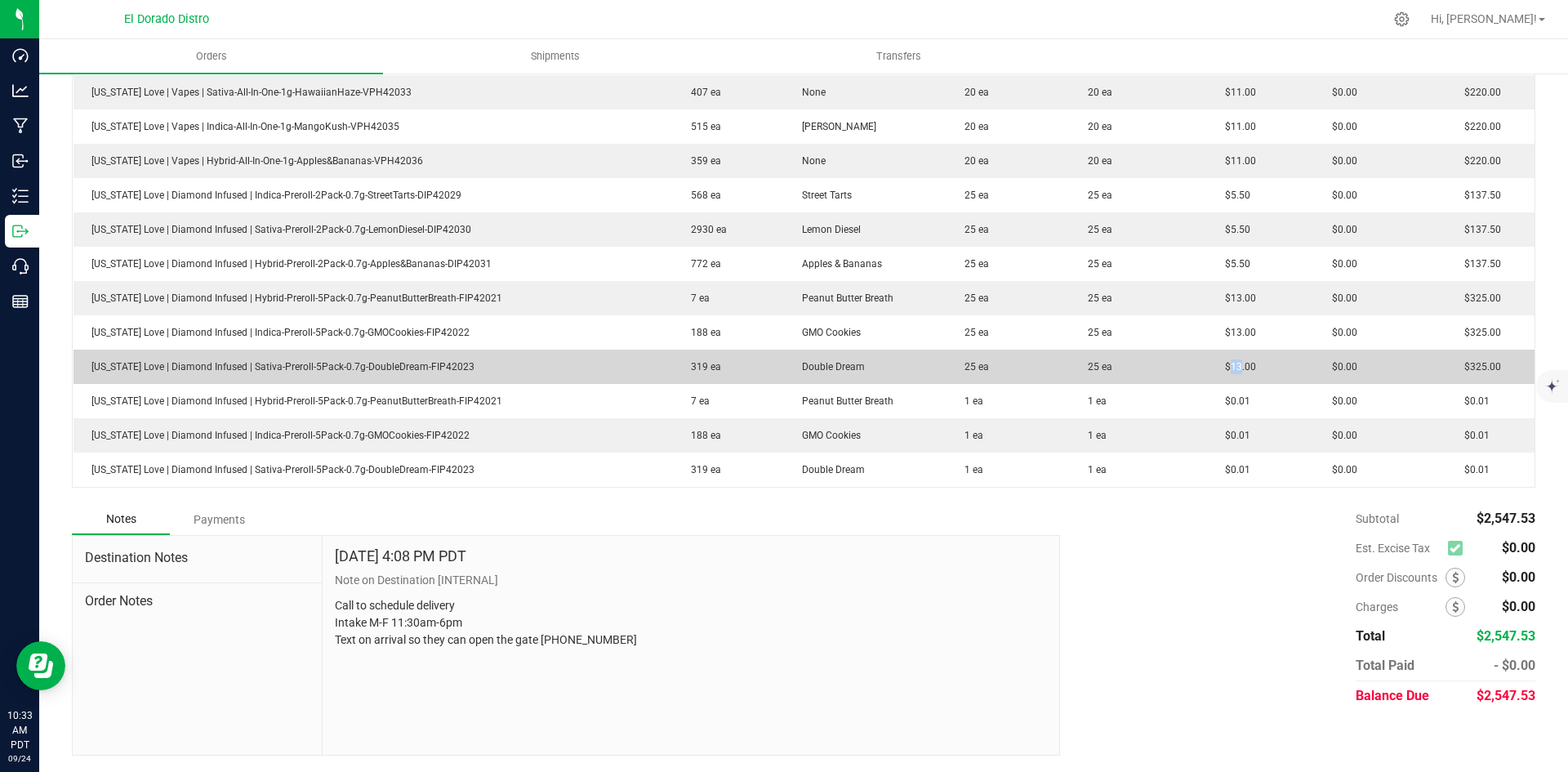
click at [1215, 378] on td "$13.00" at bounding box center [1261, 366] width 107 height 34
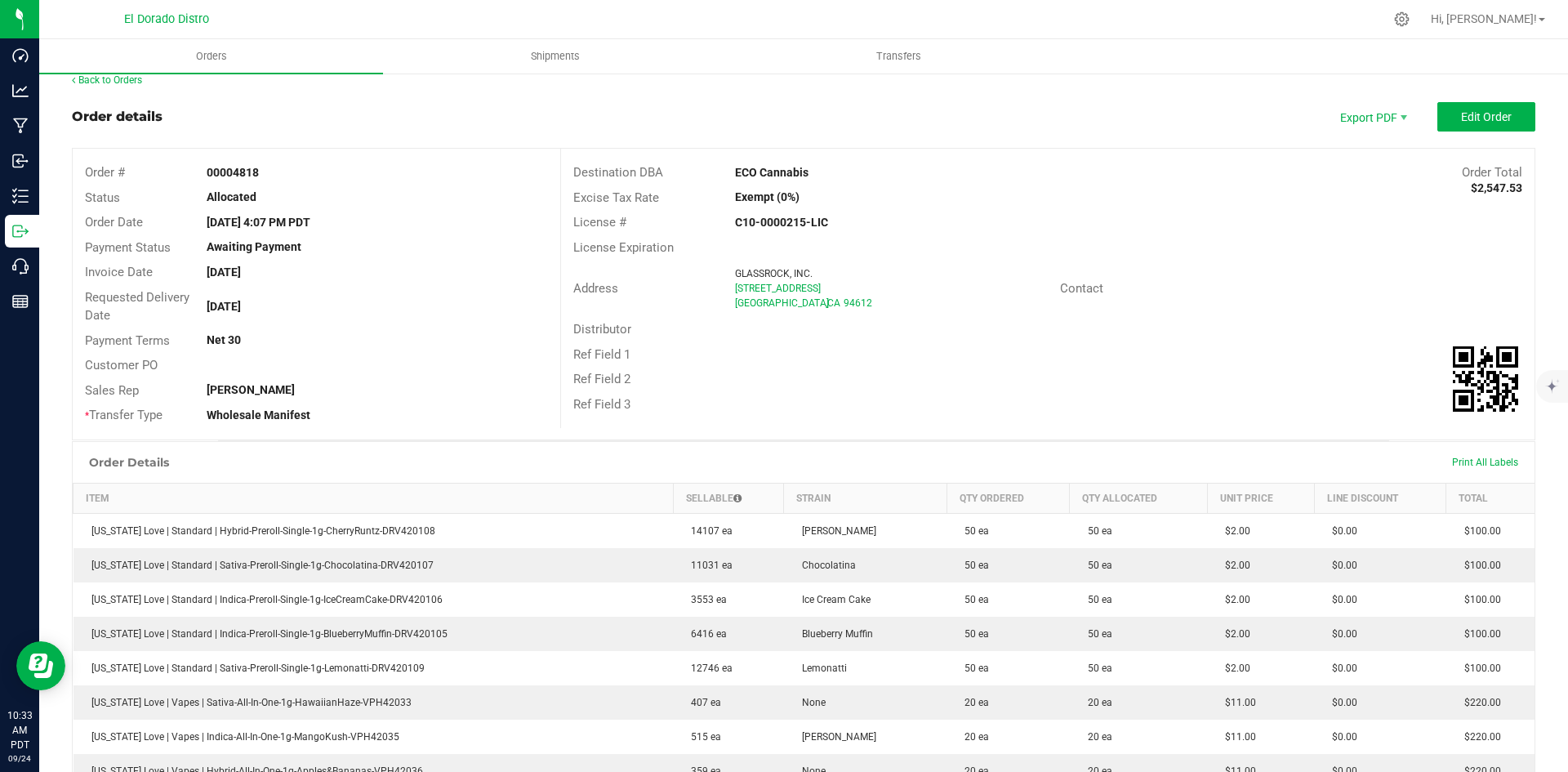
scroll to position [0, 0]
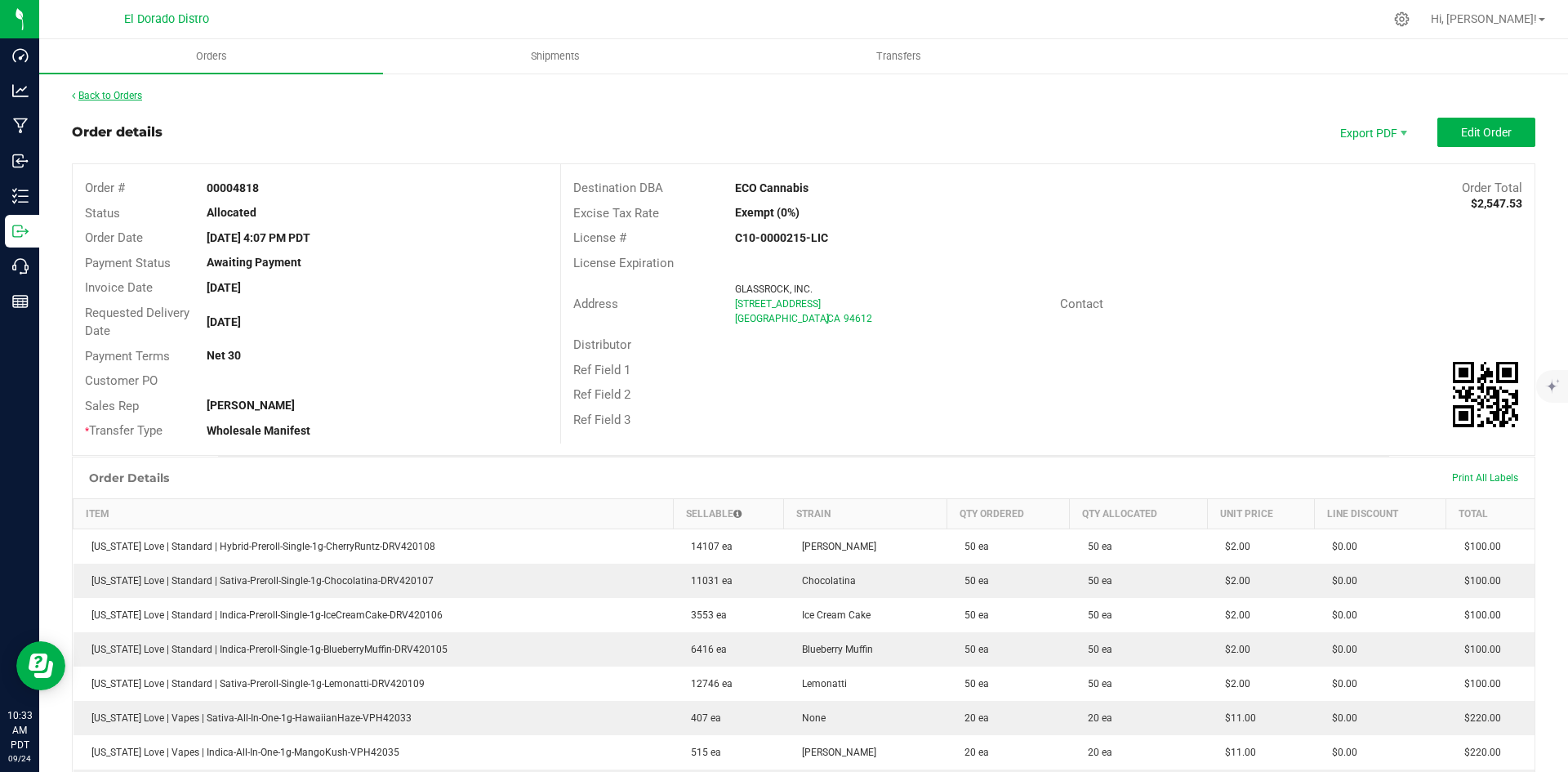
click at [134, 96] on link "Back to Orders" at bounding box center [107, 95] width 70 height 11
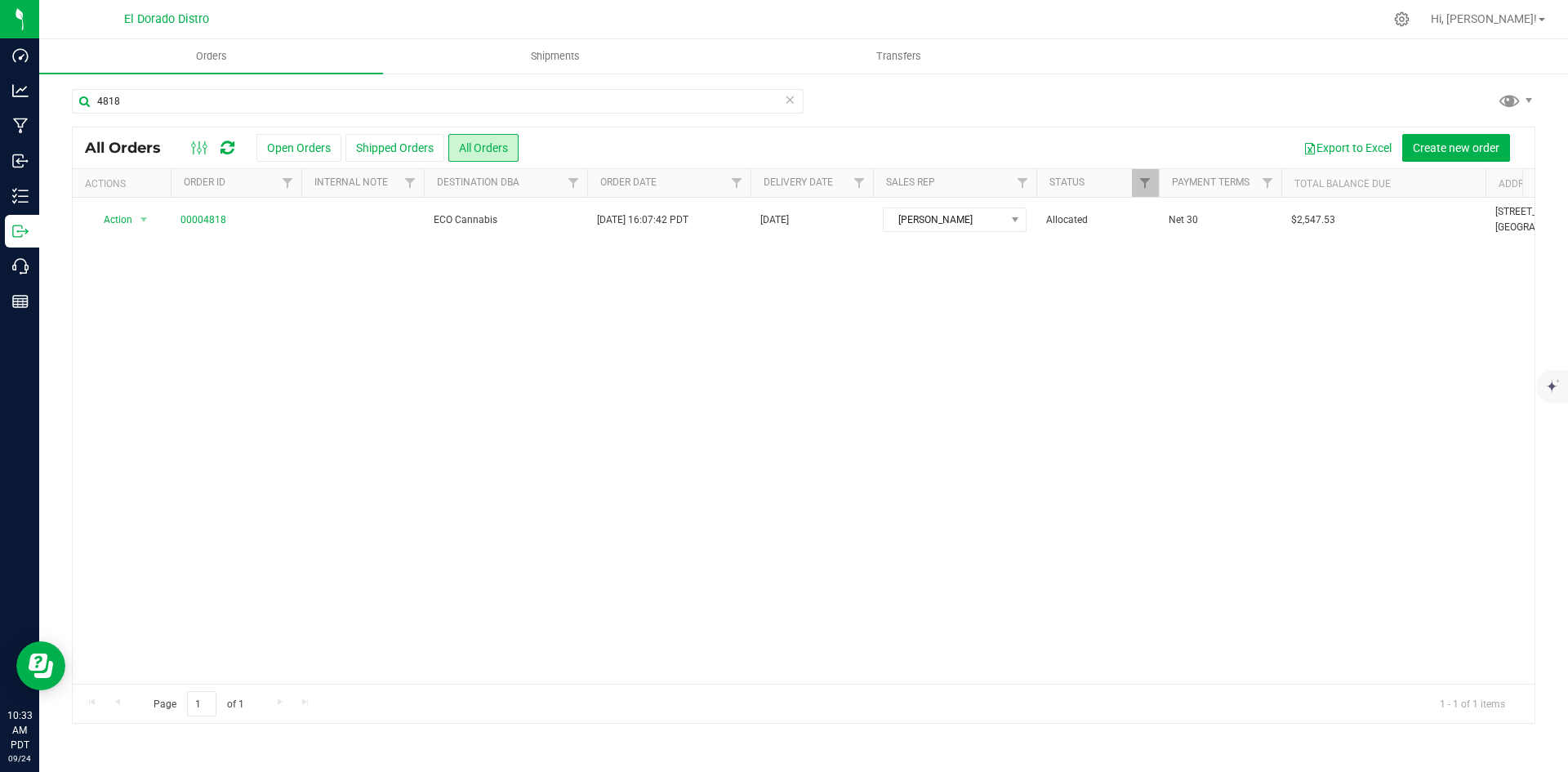
click at [1339, 69] on ul "Orders Shipments Transfers" at bounding box center [823, 56] width 1568 height 35
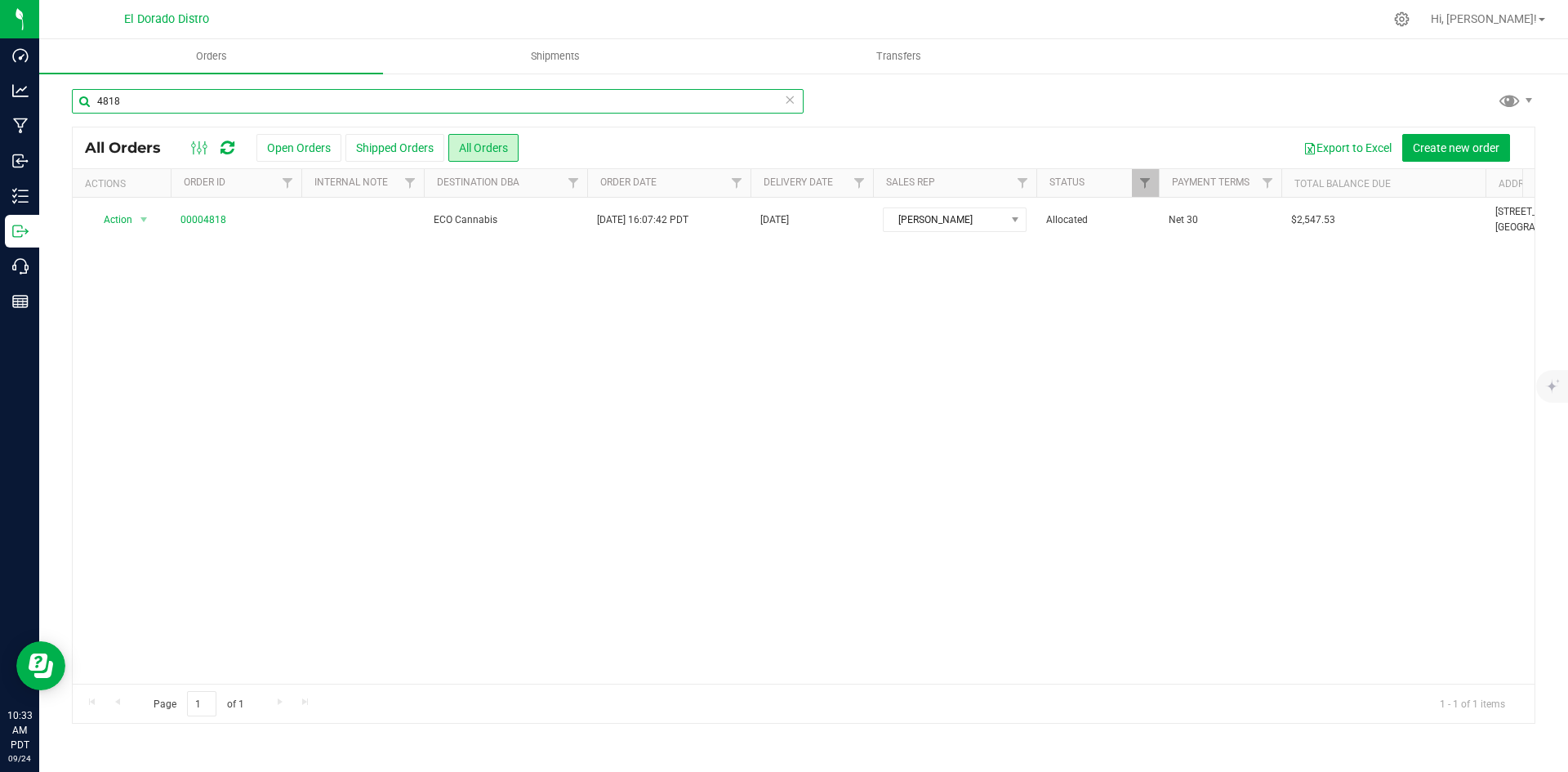
click at [277, 90] on input "4818" at bounding box center [437, 101] width 732 height 25
type input "4820"
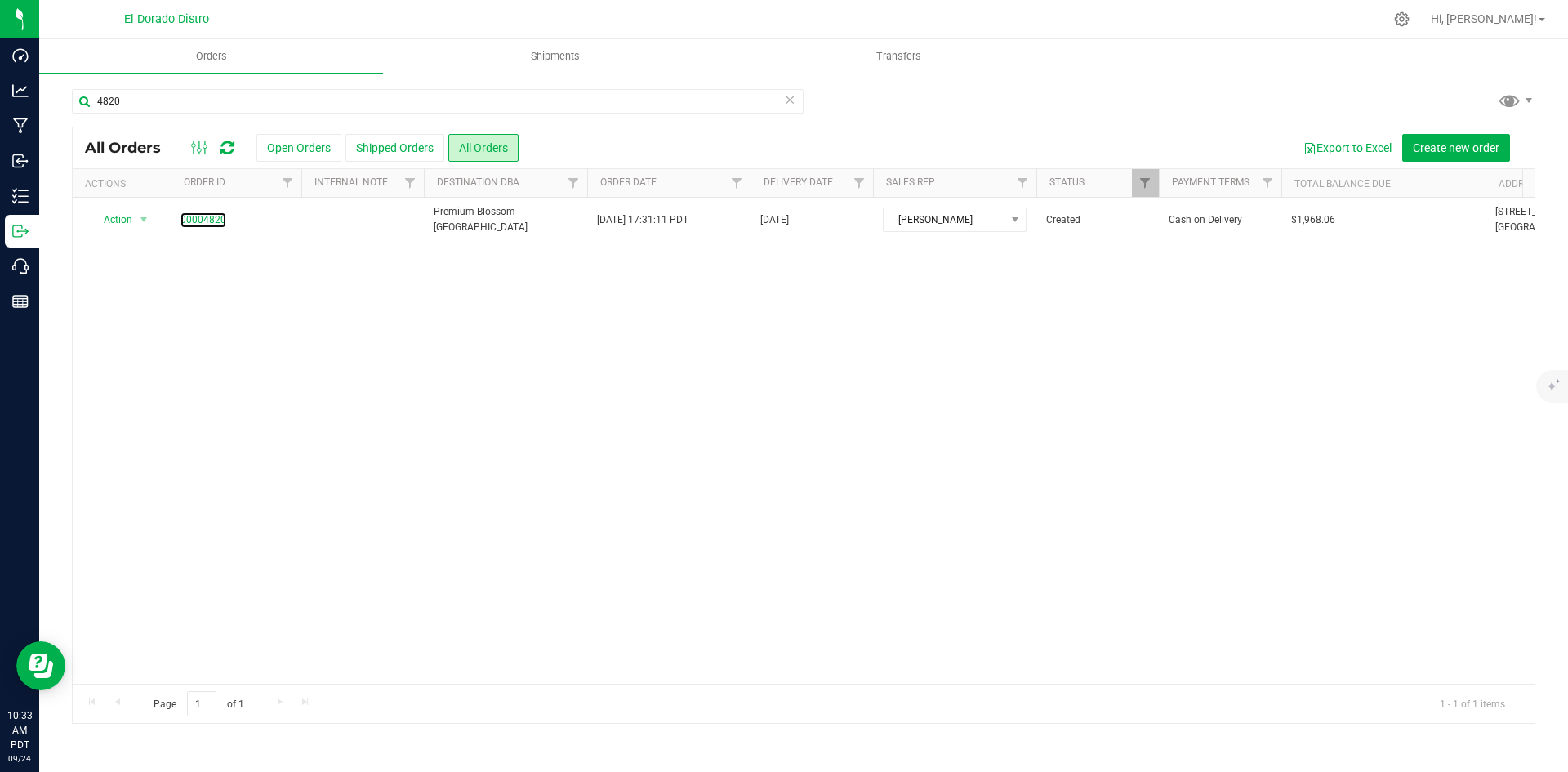
click at [199, 217] on link "00004820" at bounding box center [204, 220] width 46 height 15
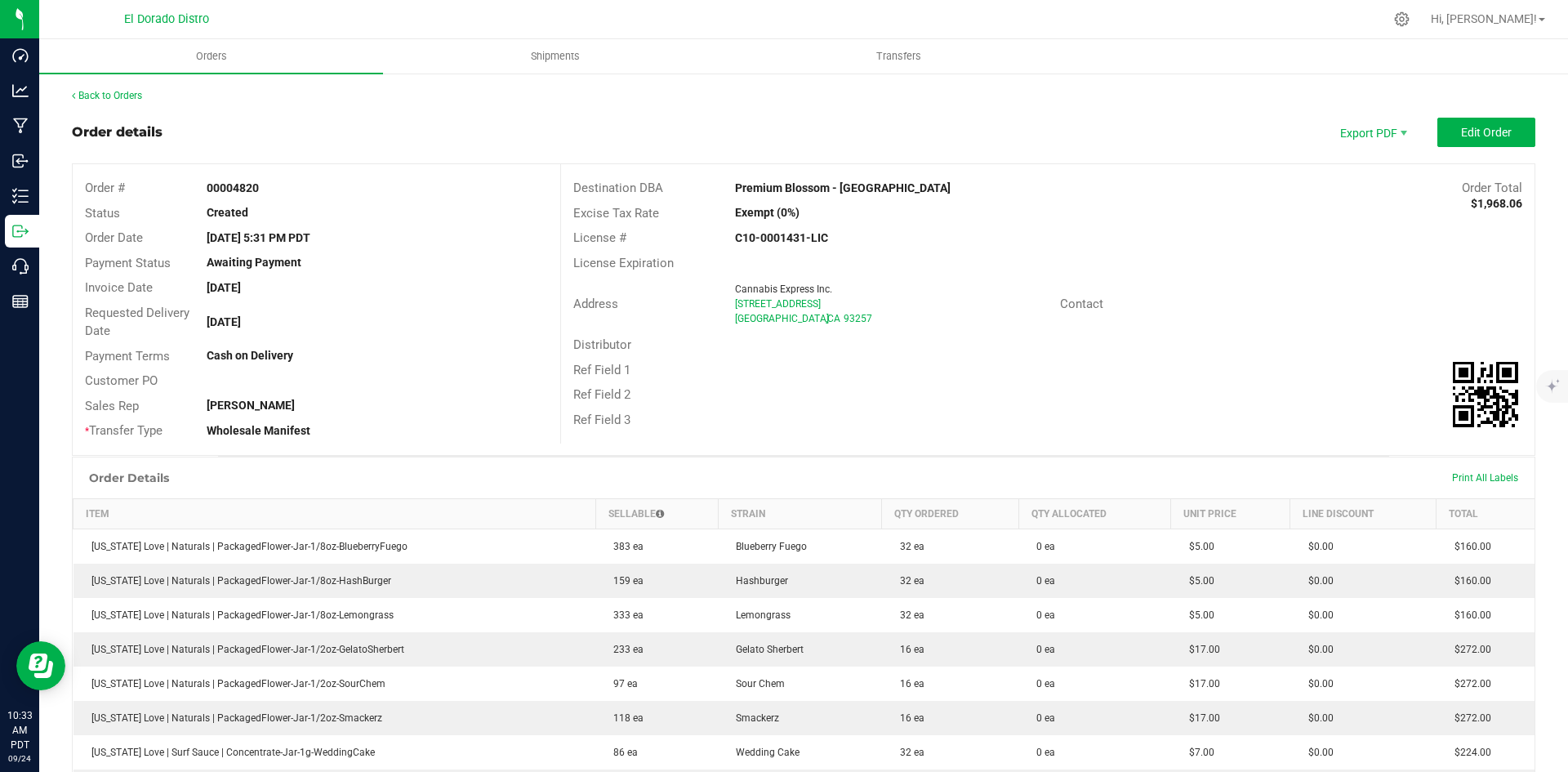
click at [1114, 441] on div "Destination DBA Premium Blossom - [GEOGRAPHIC_DATA] Order Total $1,968.06 Excis…" at bounding box center [1046, 304] width 974 height 279
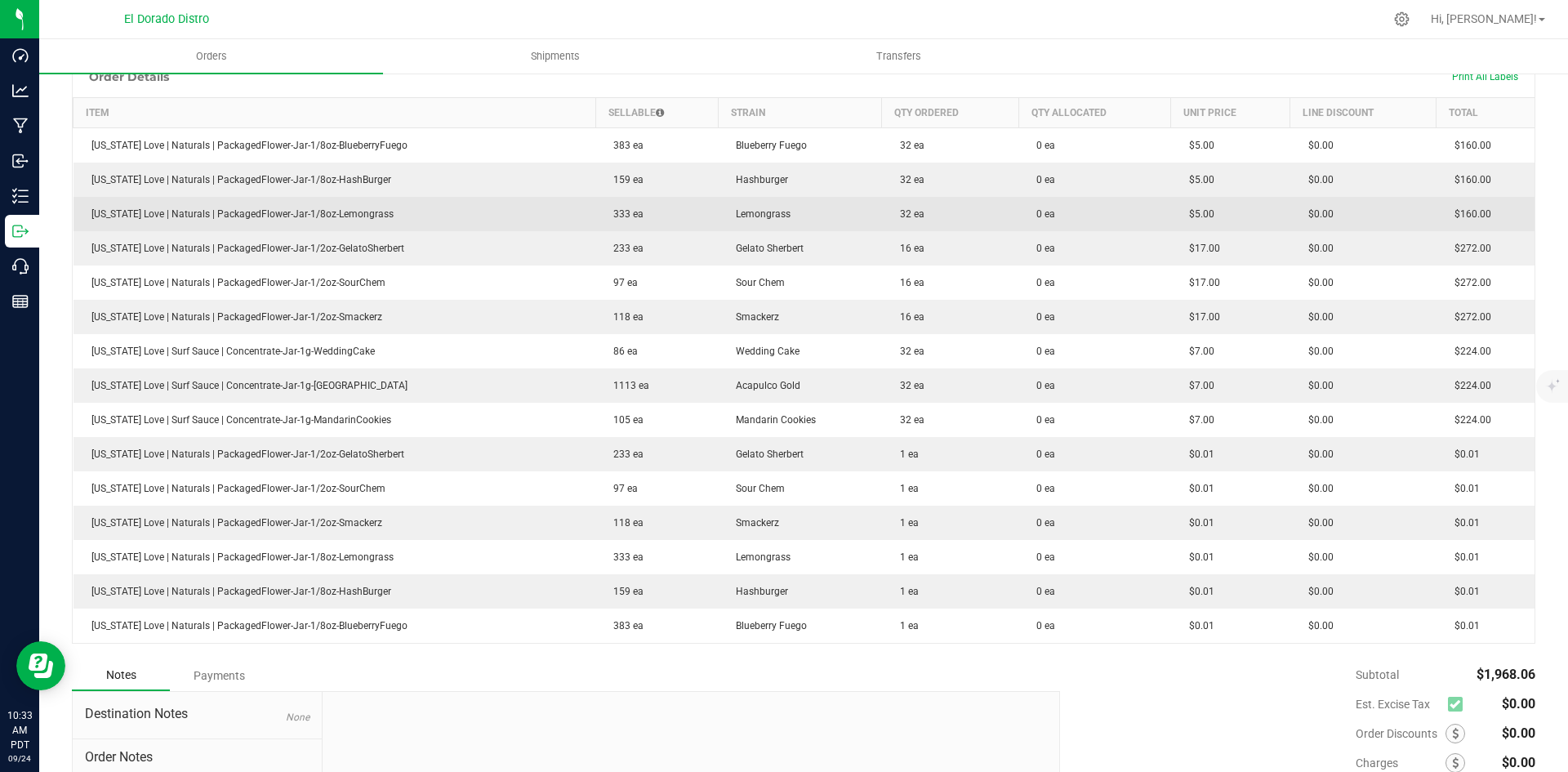
scroll to position [408, 0]
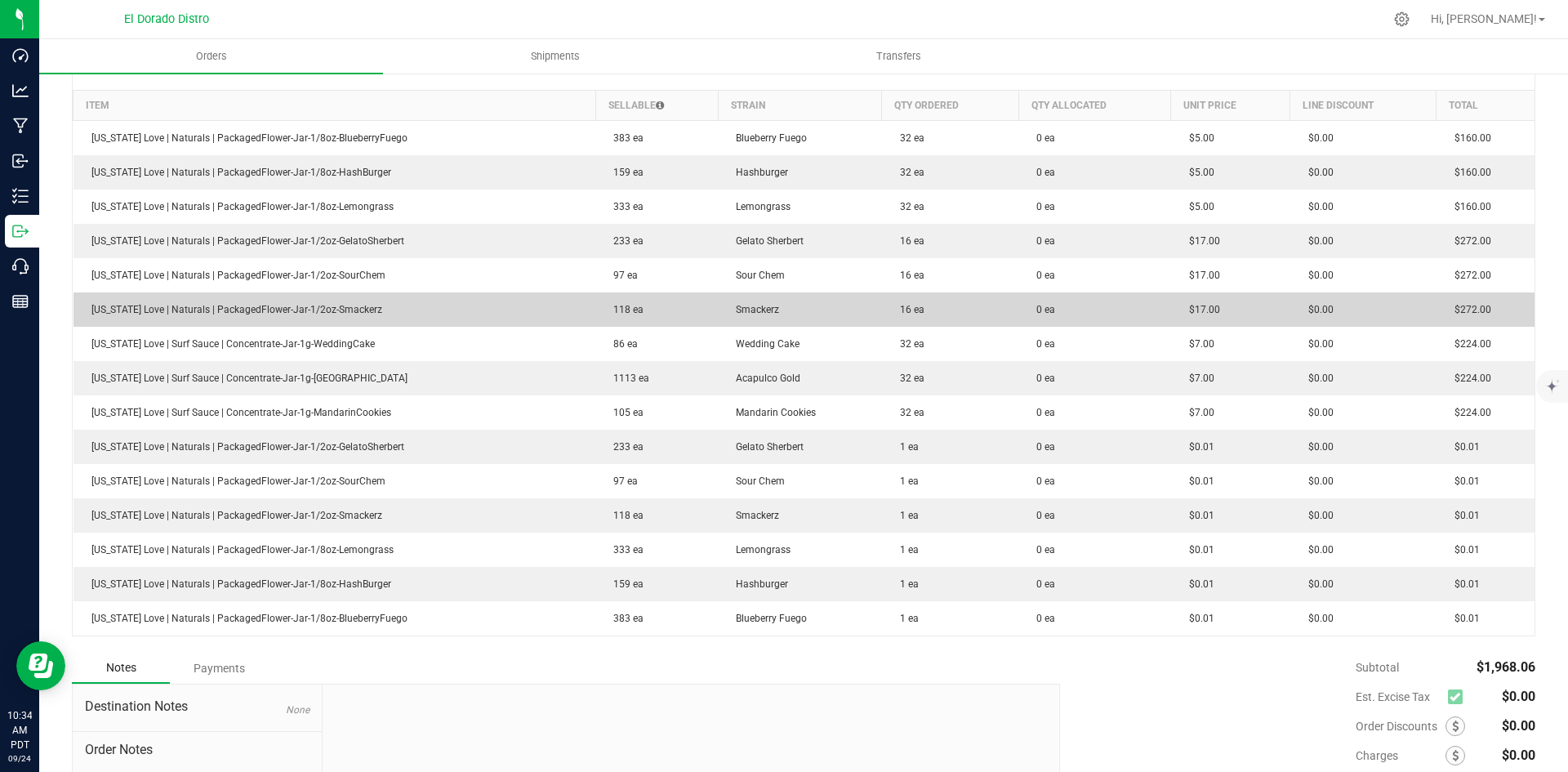
drag, startPoint x: 265, startPoint y: 343, endPoint x: 615, endPoint y: 325, distance: 350.5
click at [405, 343] on td "[US_STATE] Love | Surf Sauce | Concentrate-Jar-1g-WeddingCake" at bounding box center [334, 343] width 522 height 34
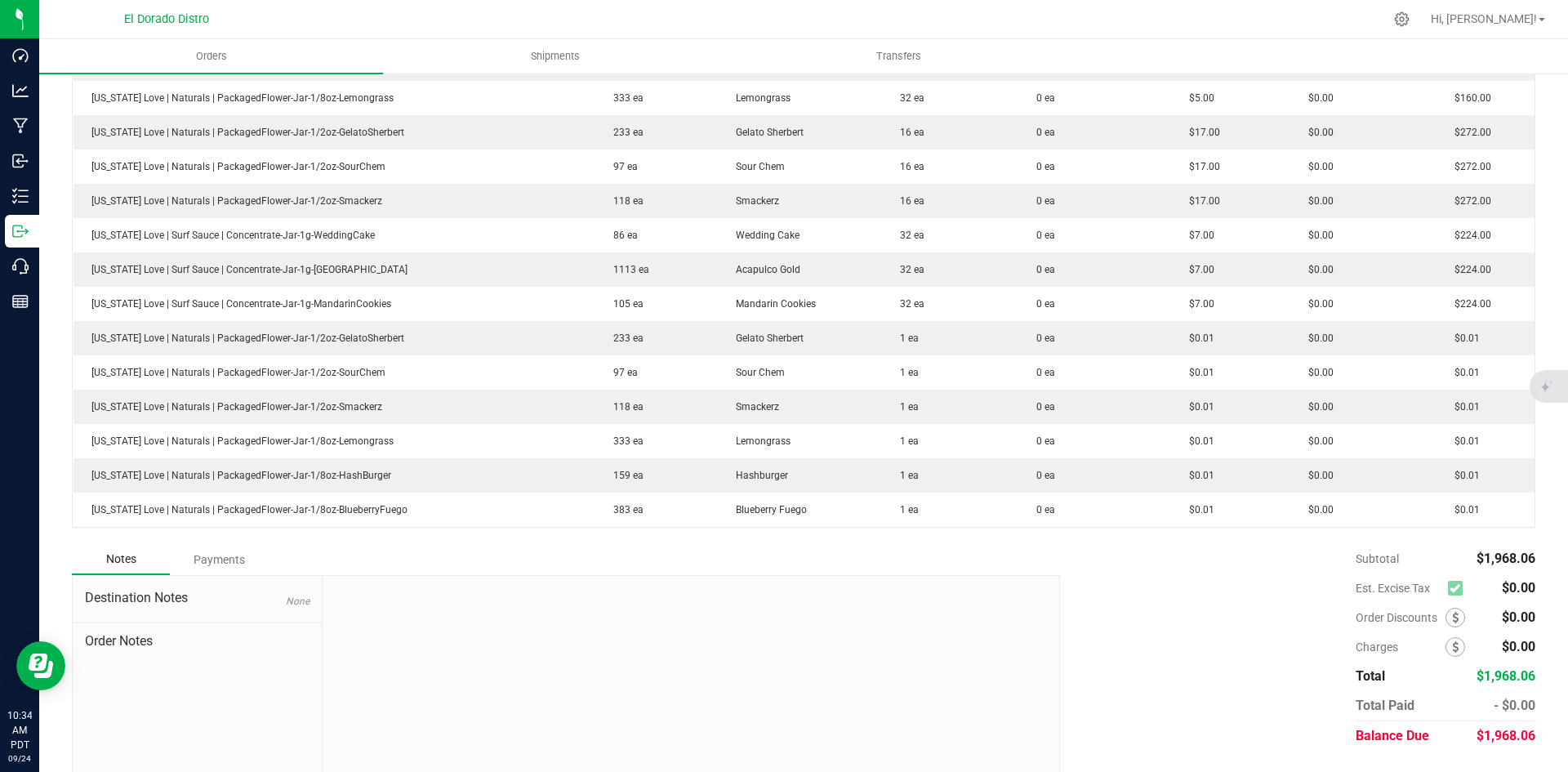
scroll to position [557, 0]
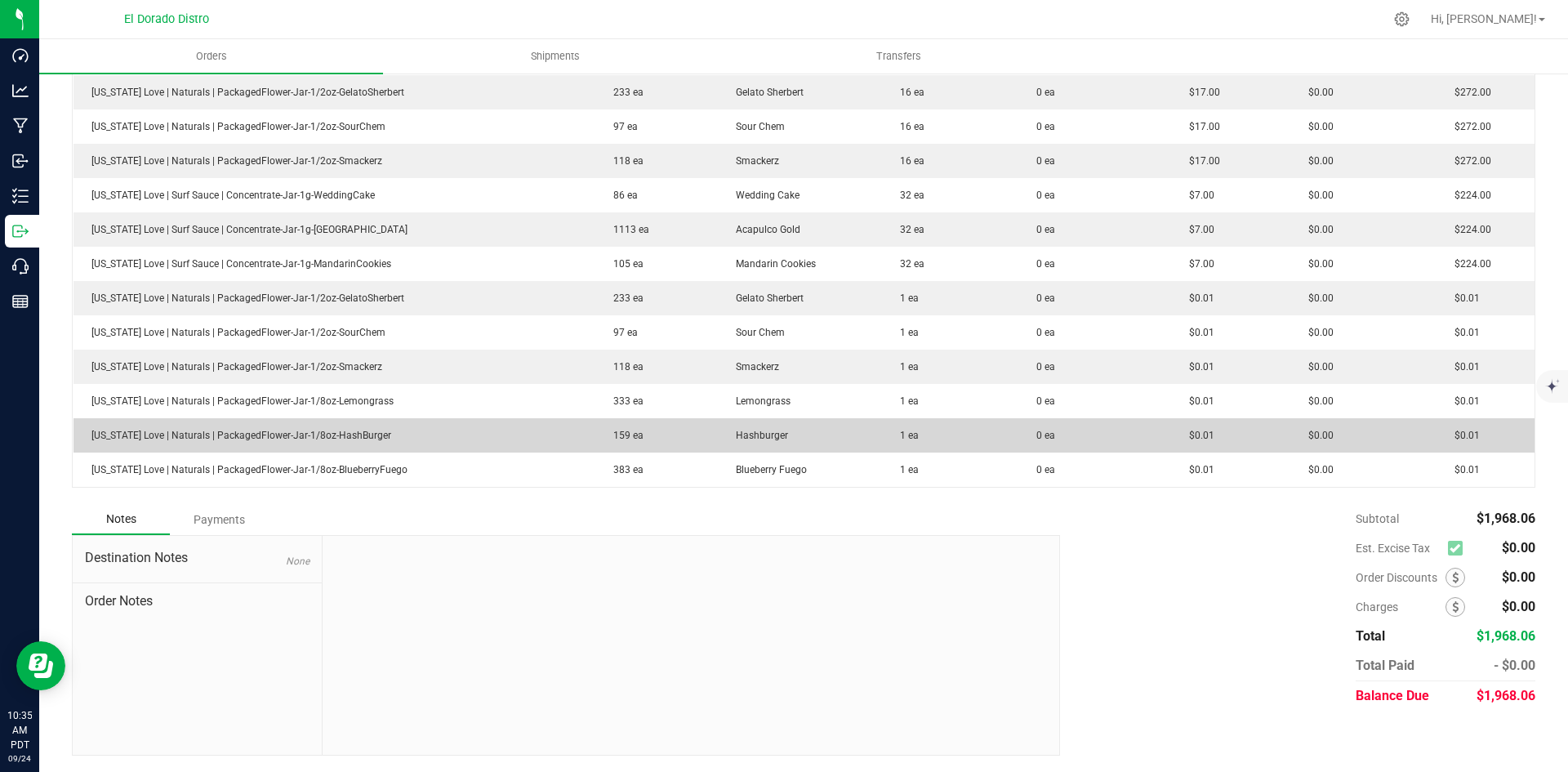
click at [1143, 443] on outbound-order-line-row "[US_STATE] Love | Naturals | PackagedFlower-Jar-1/8oz-HashBurger 159 ea Hashbur…" at bounding box center [804, 435] width 1462 height 34
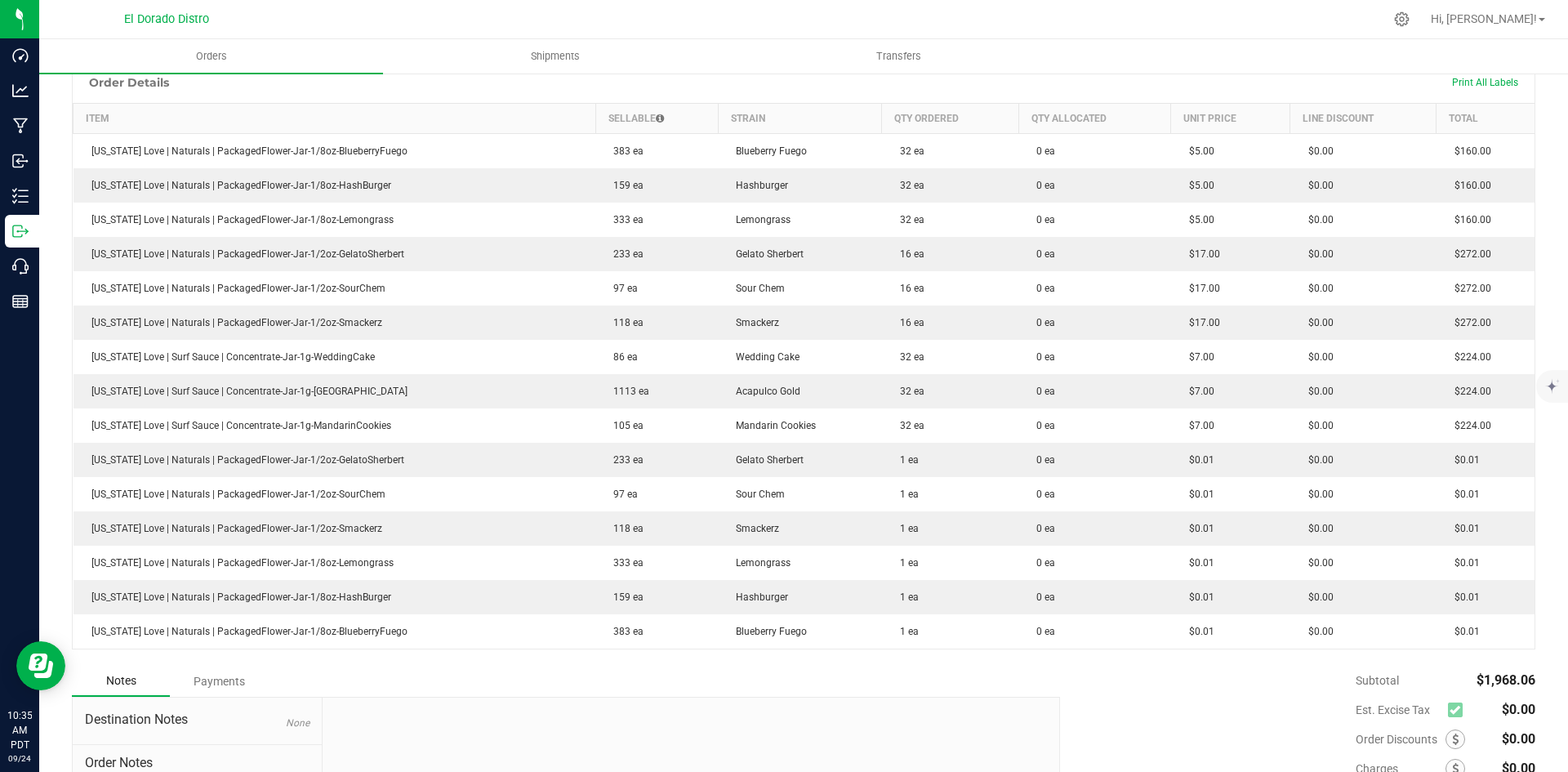
scroll to position [0, 0]
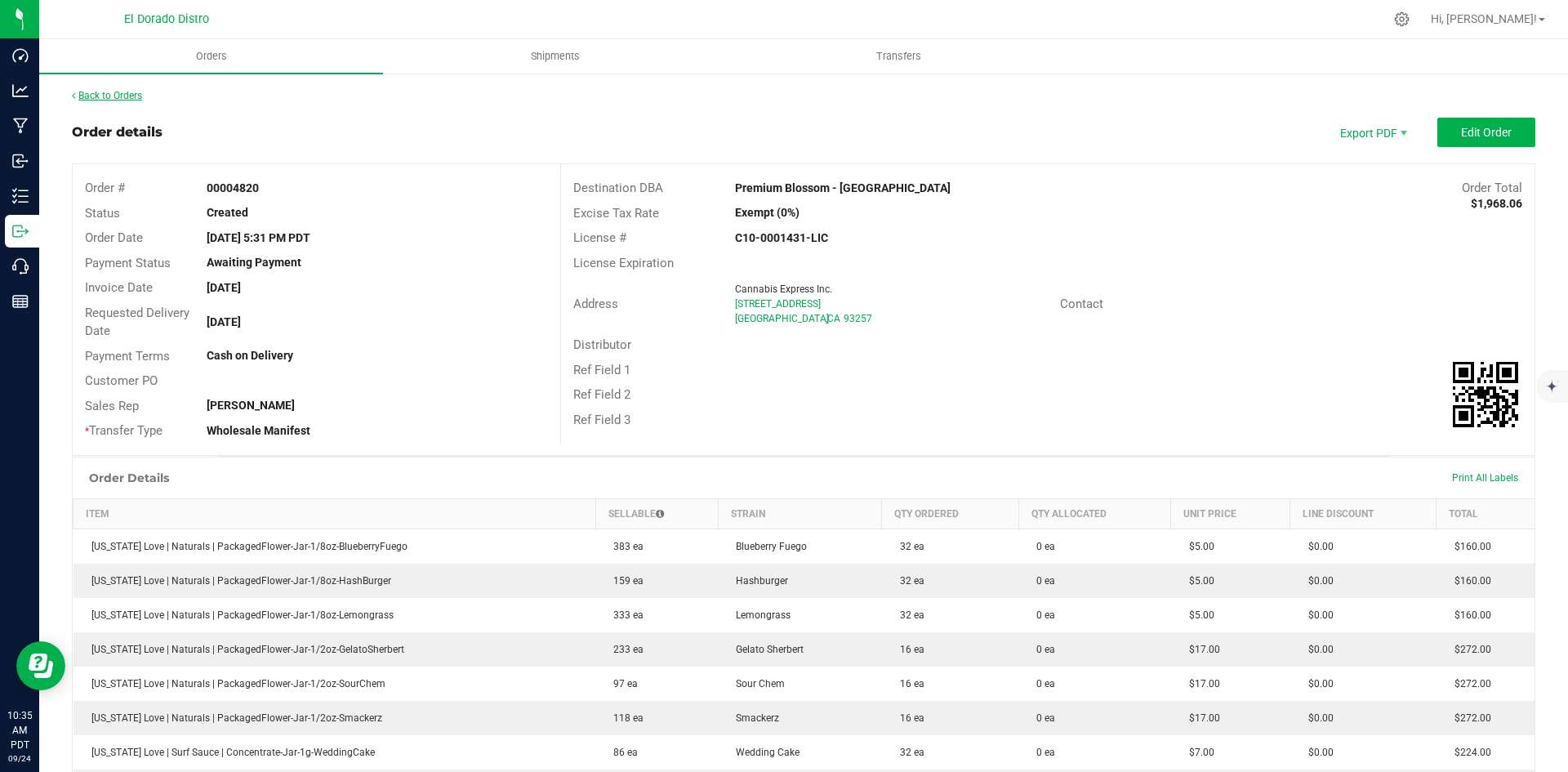
click at [128, 96] on link "Back to Orders" at bounding box center [107, 95] width 70 height 11
